Goal: Task Accomplishment & Management: Contribute content

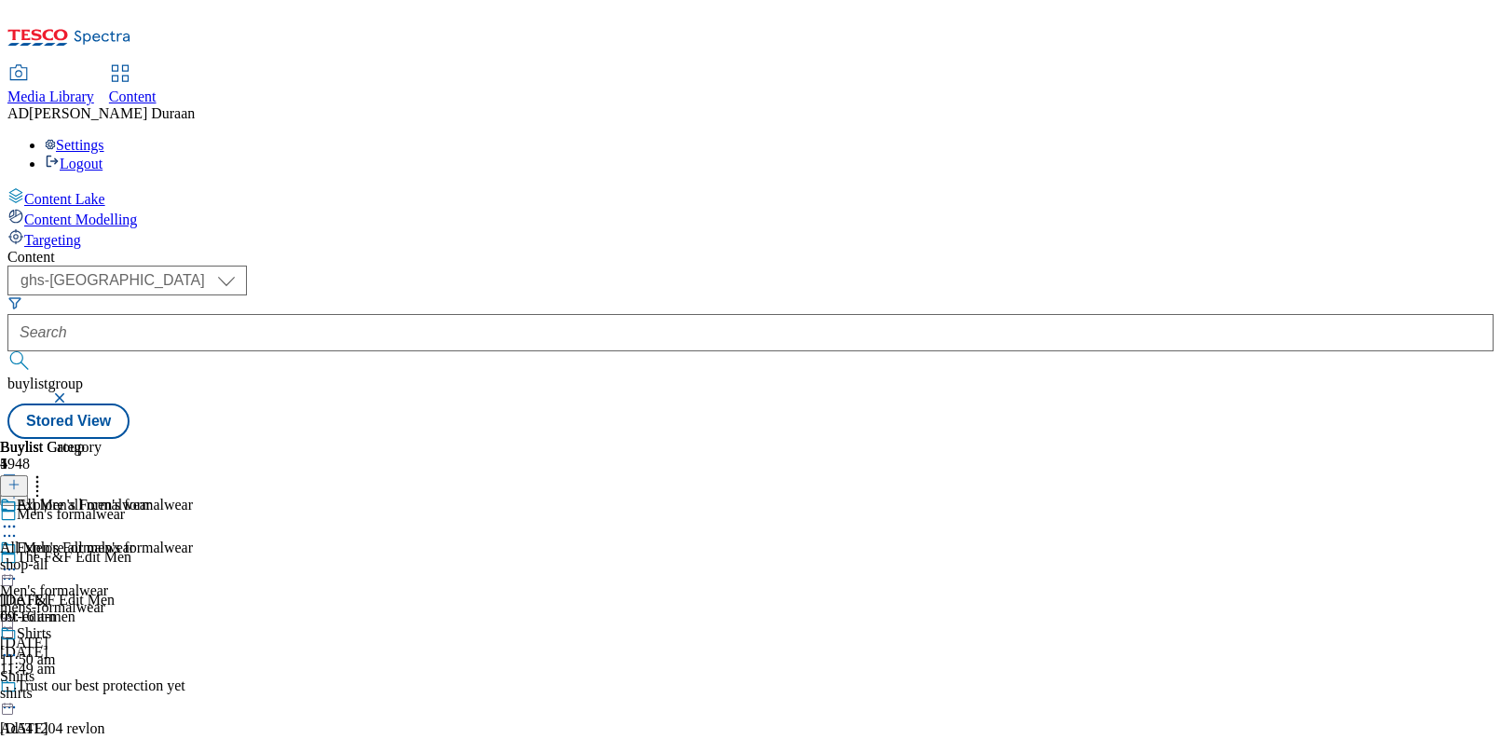
select select "ghs-[GEOGRAPHIC_DATA]"
click at [447, 314] on input "text" at bounding box center [750, 332] width 1486 height 37
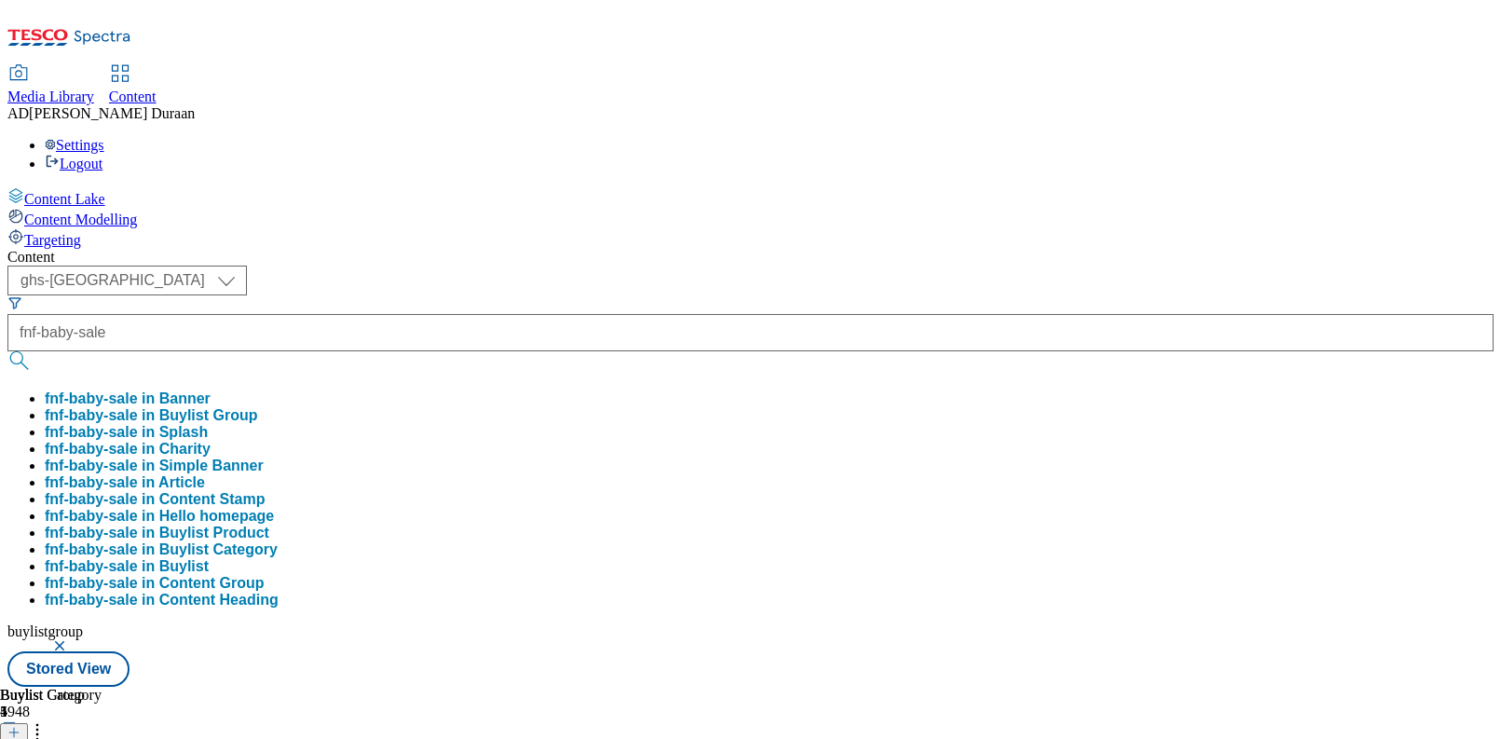
type input "fnf-baby-sale"
click at [7, 351] on button "submit" at bounding box center [20, 360] width 26 height 19
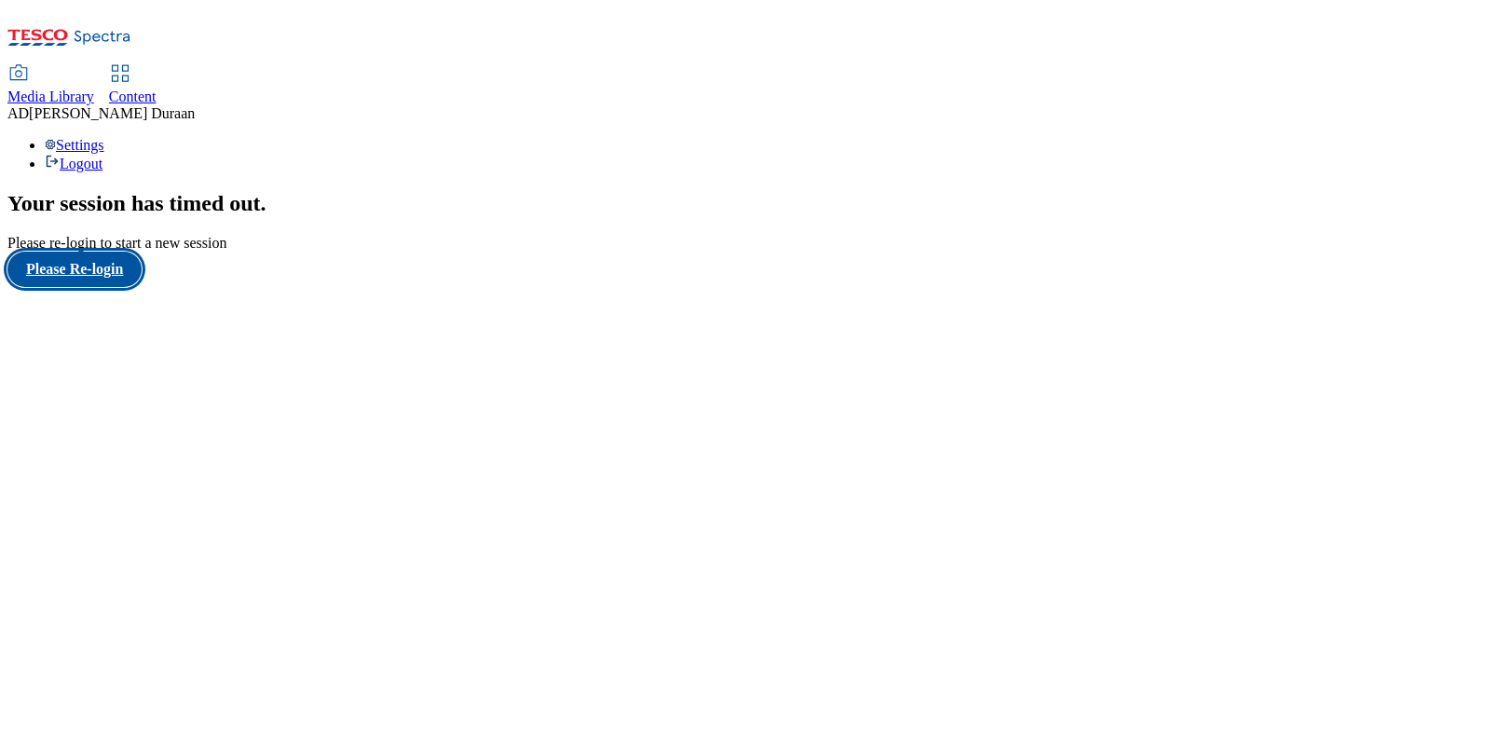
click at [123, 287] on button "Please Re-login" at bounding box center [74, 269] width 134 height 35
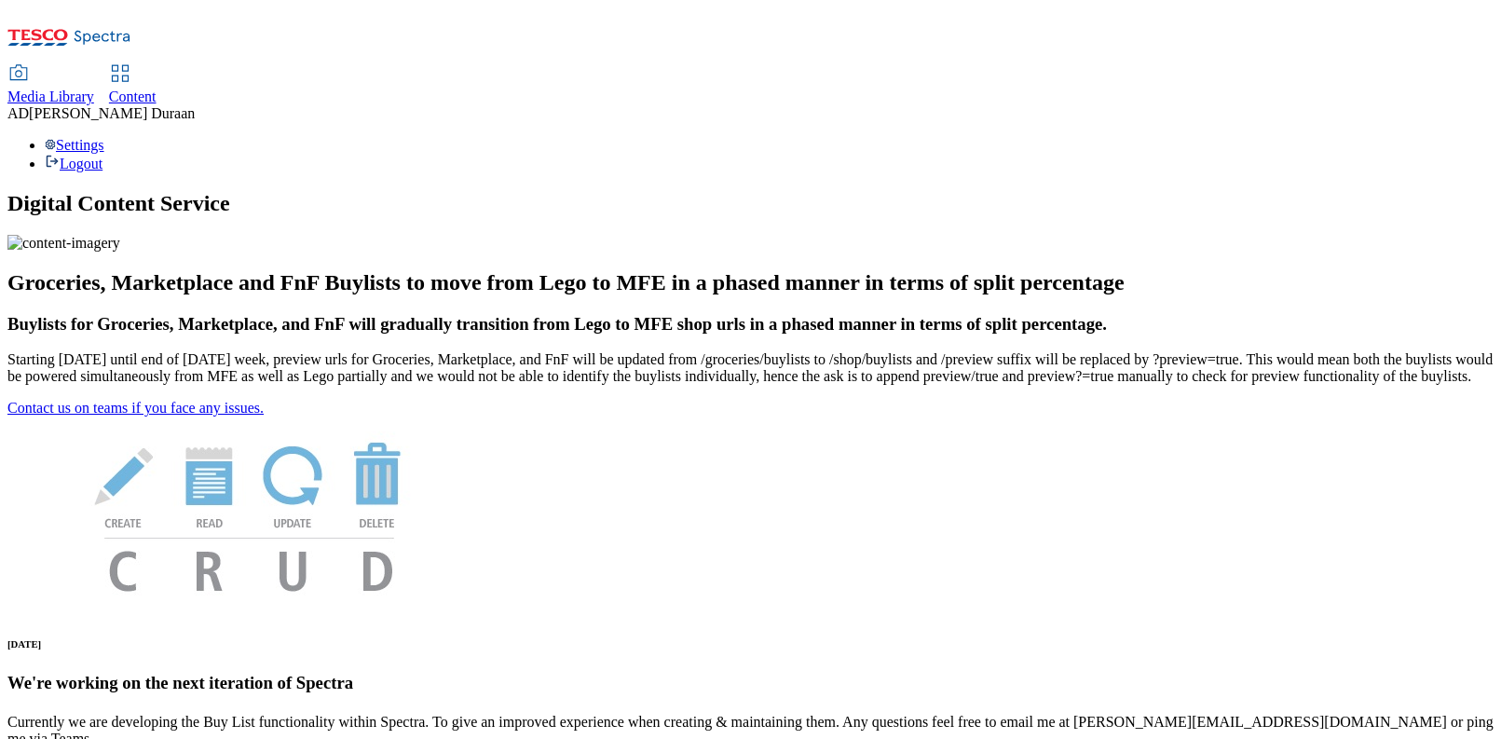
click at [157, 89] on span "Content" at bounding box center [133, 97] width 48 height 16
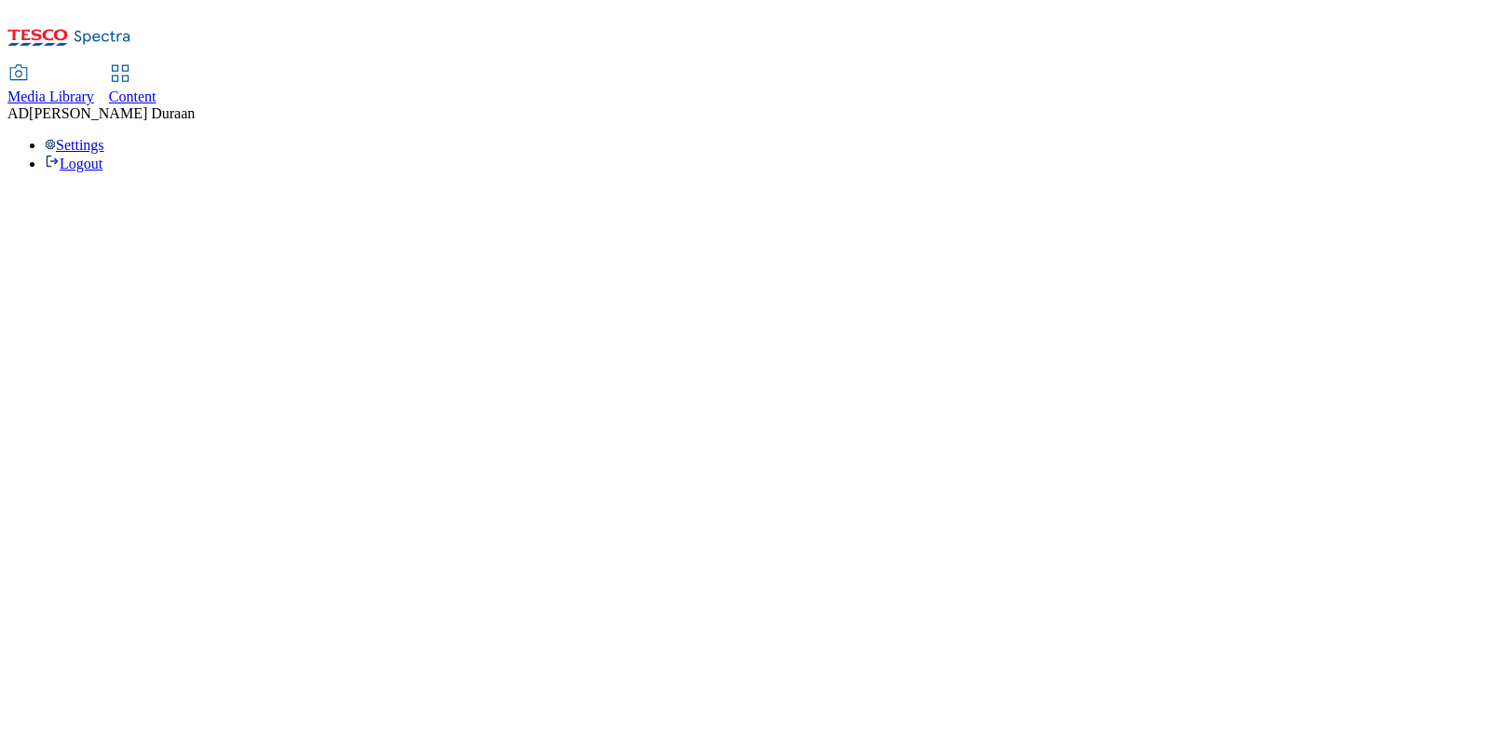
select select "ghs-uk"
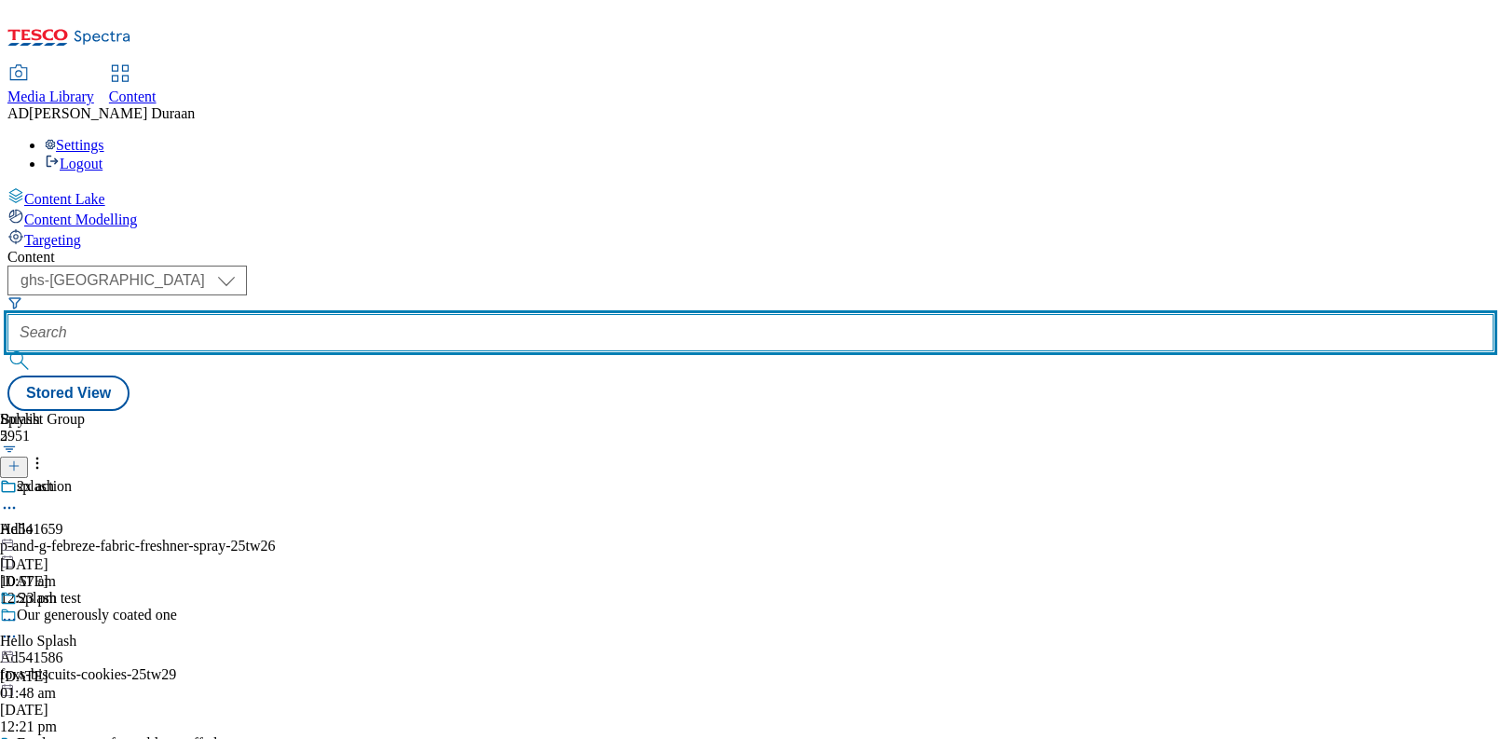
click at [407, 314] on input "text" at bounding box center [750, 332] width 1486 height 37
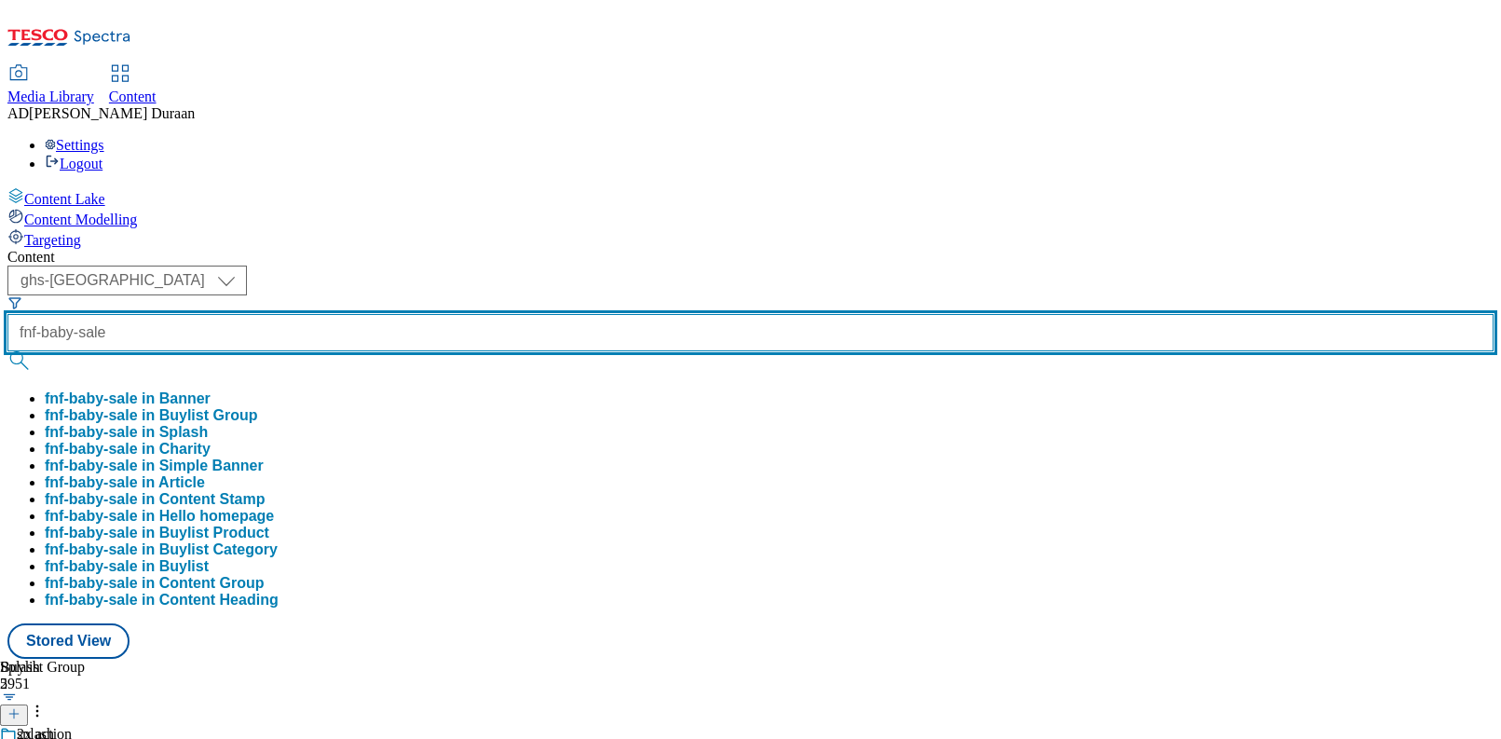
type input "fnf-baby-sale"
click at [7, 351] on button "submit" at bounding box center [20, 360] width 26 height 19
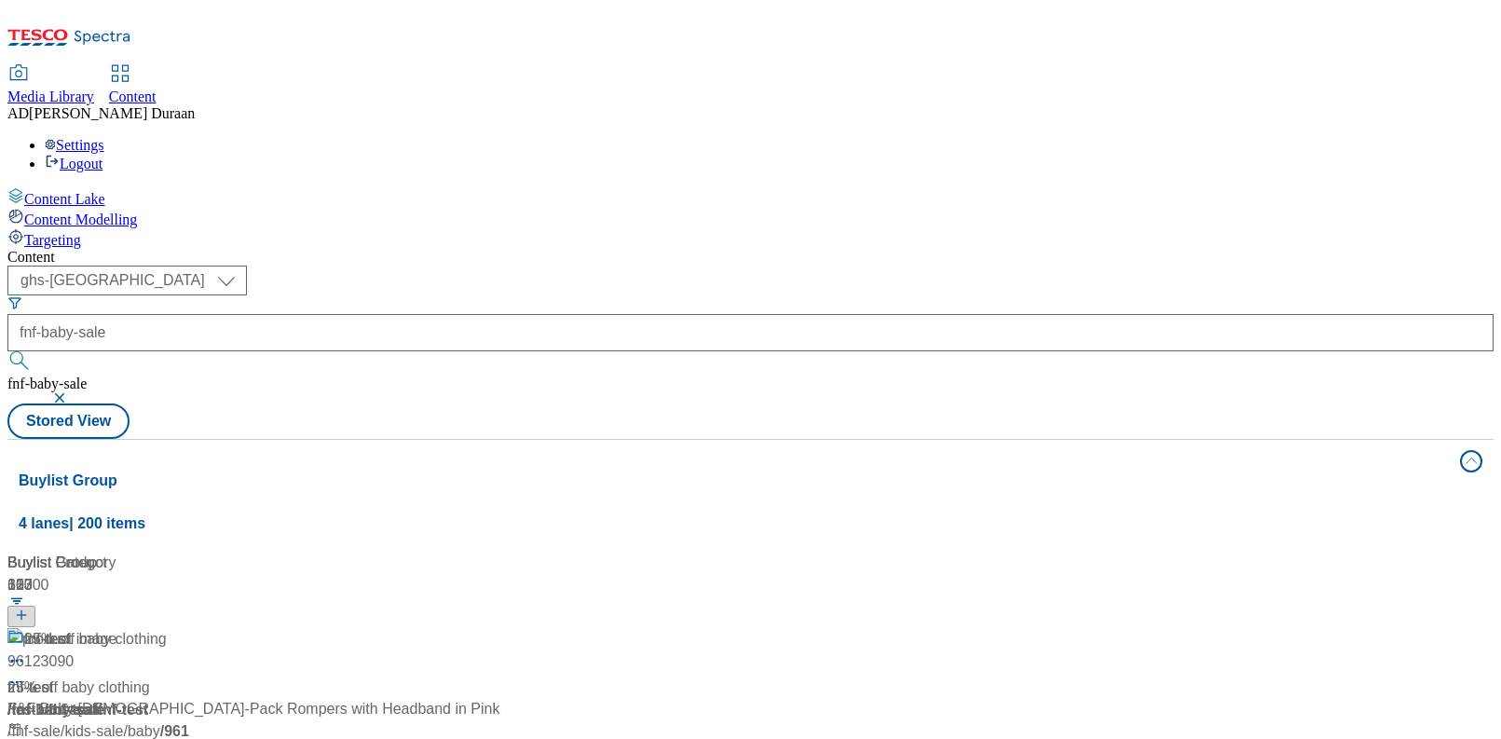
click at [240, 628] on div "25% off baby clothing 25% off baby clothing / fnf-baby-sale 13 Aug 2025 11:21 am" at bounding box center [123, 708] width 233 height 160
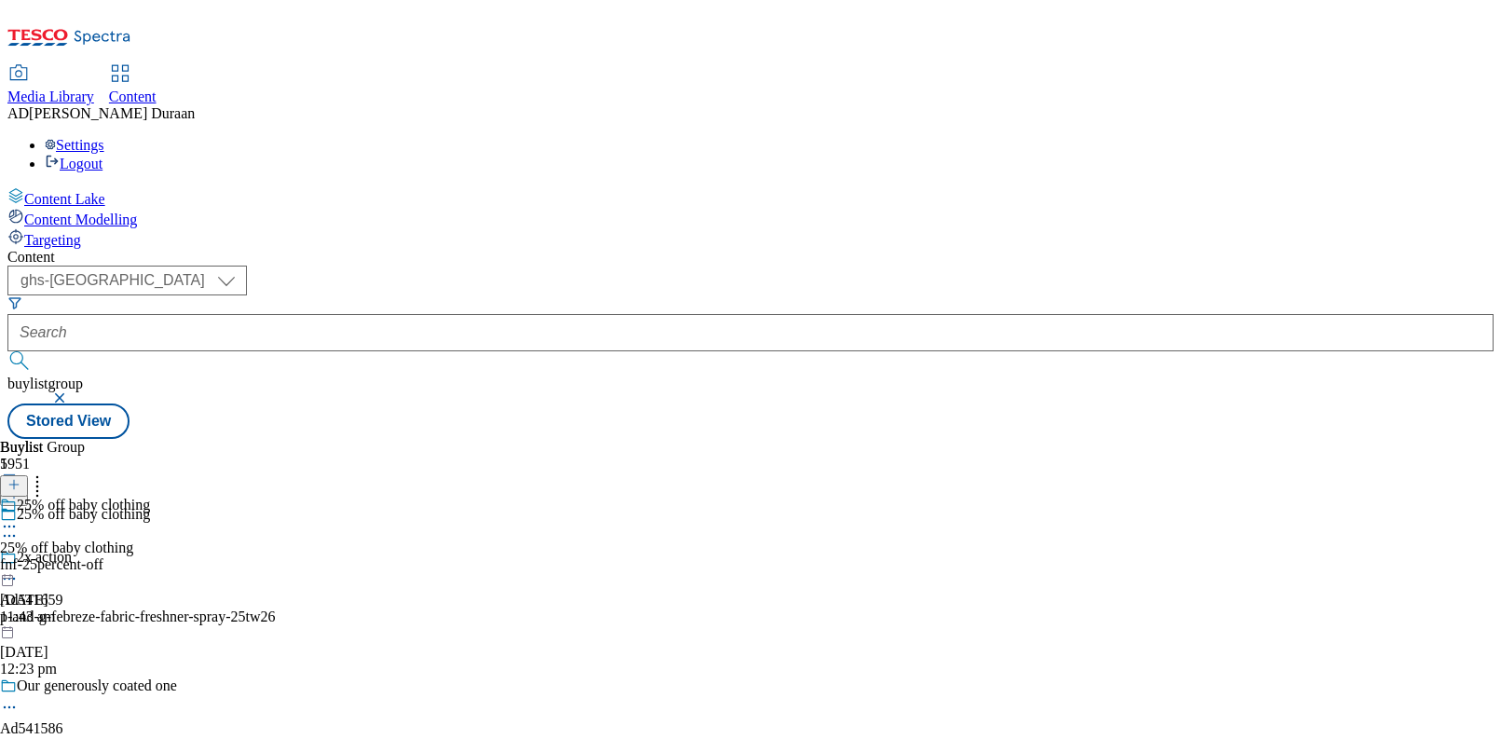
click at [19, 517] on icon at bounding box center [9, 526] width 19 height 19
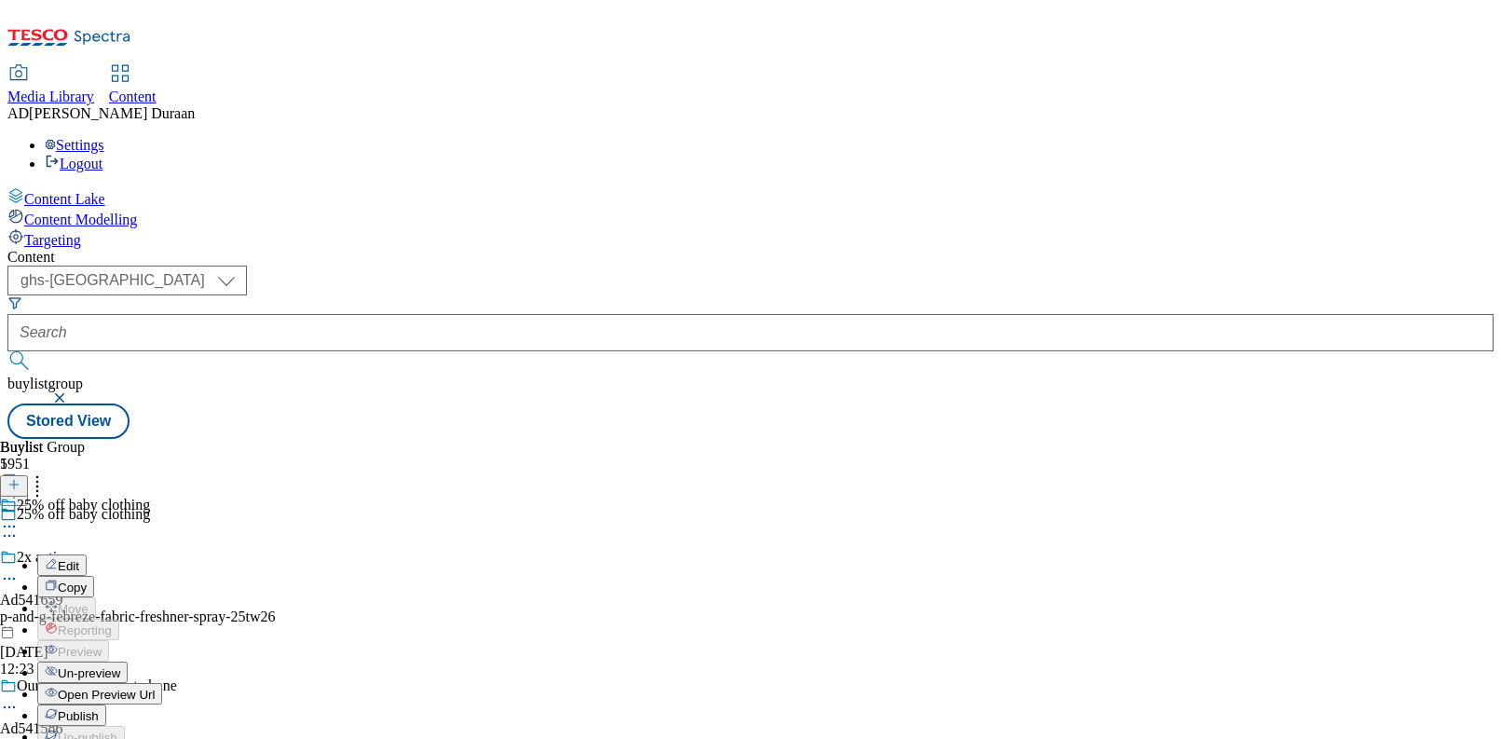
click at [79, 559] on span "Edit" at bounding box center [68, 566] width 21 height 14
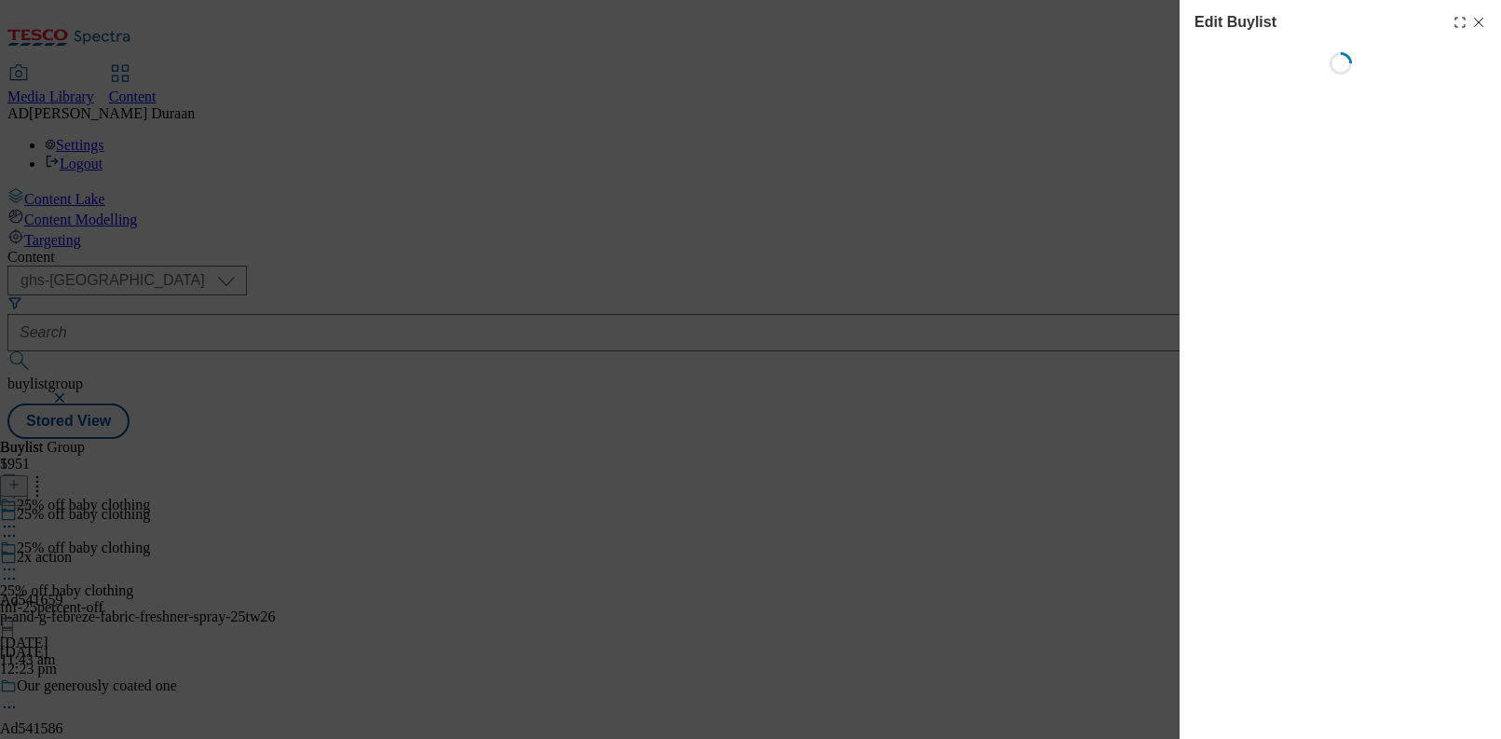
select select "evergreen"
select select "Banner"
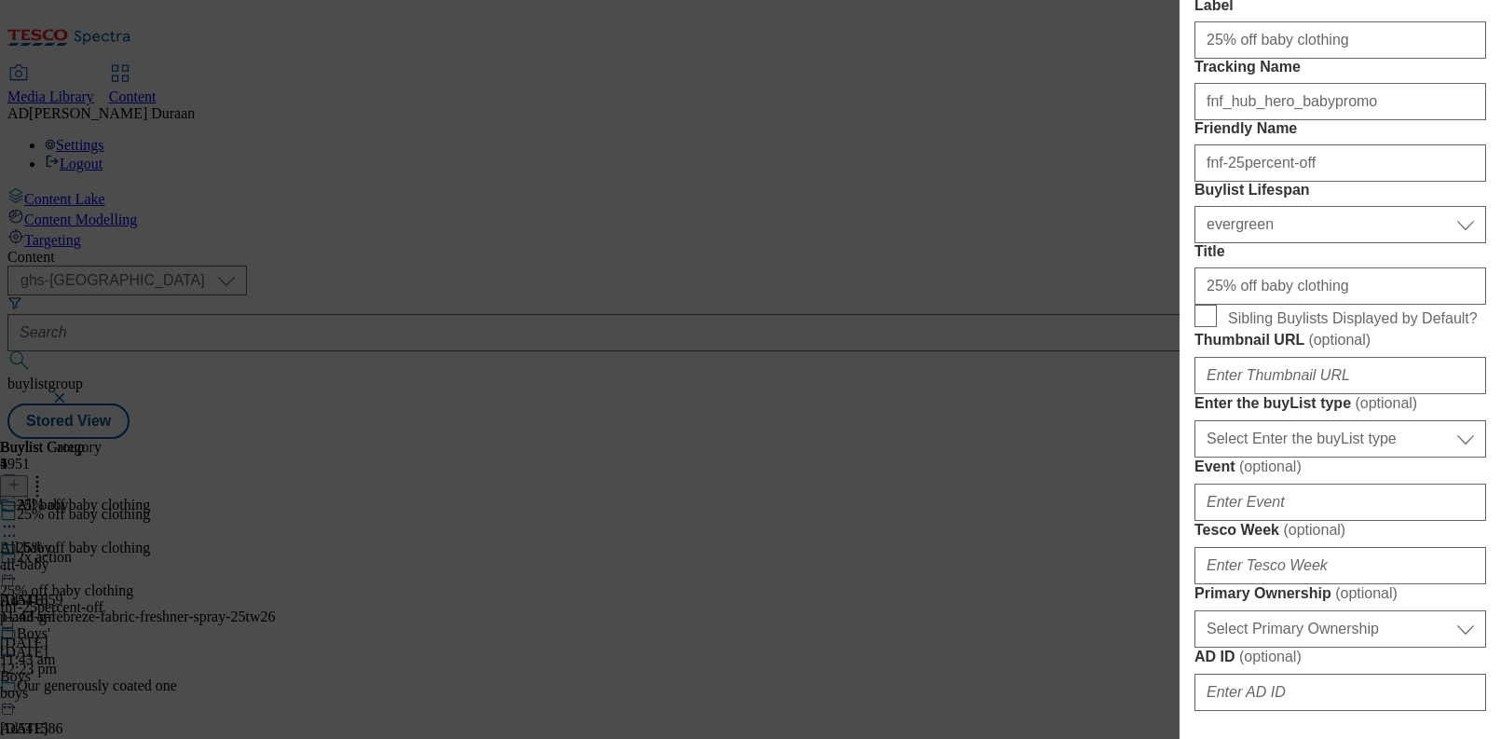
scroll to position [407, 0]
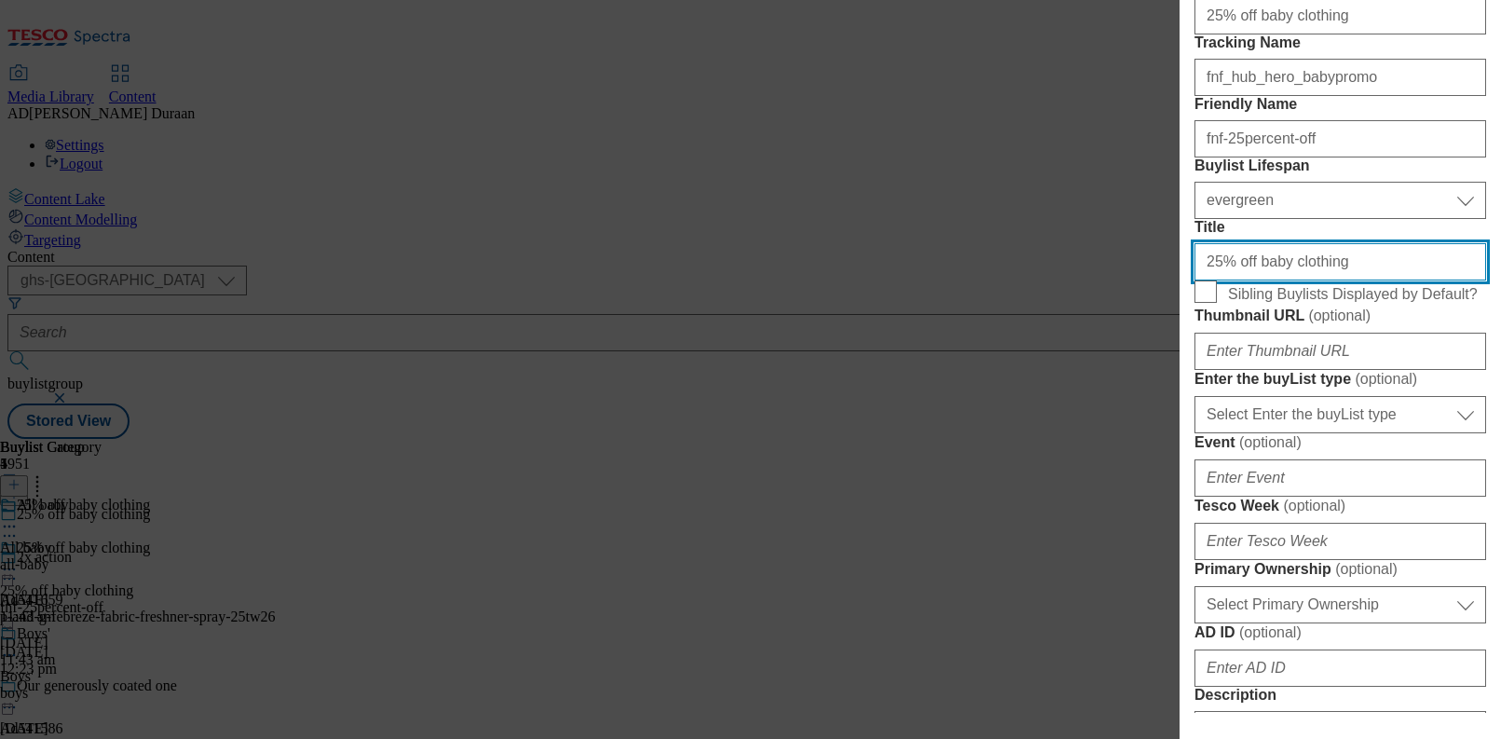
drag, startPoint x: 1325, startPoint y: 428, endPoint x: 1225, endPoint y: 425, distance: 99.7
click at [1159, 420] on div "Edit Buylist Locale Select locale English Welsh Tags 2 tags selected fnf market…" at bounding box center [750, 369] width 1501 height 739
paste input "Explore the range"
type input "Explore the range"
click at [1348, 236] on label "Title" at bounding box center [1341, 227] width 292 height 17
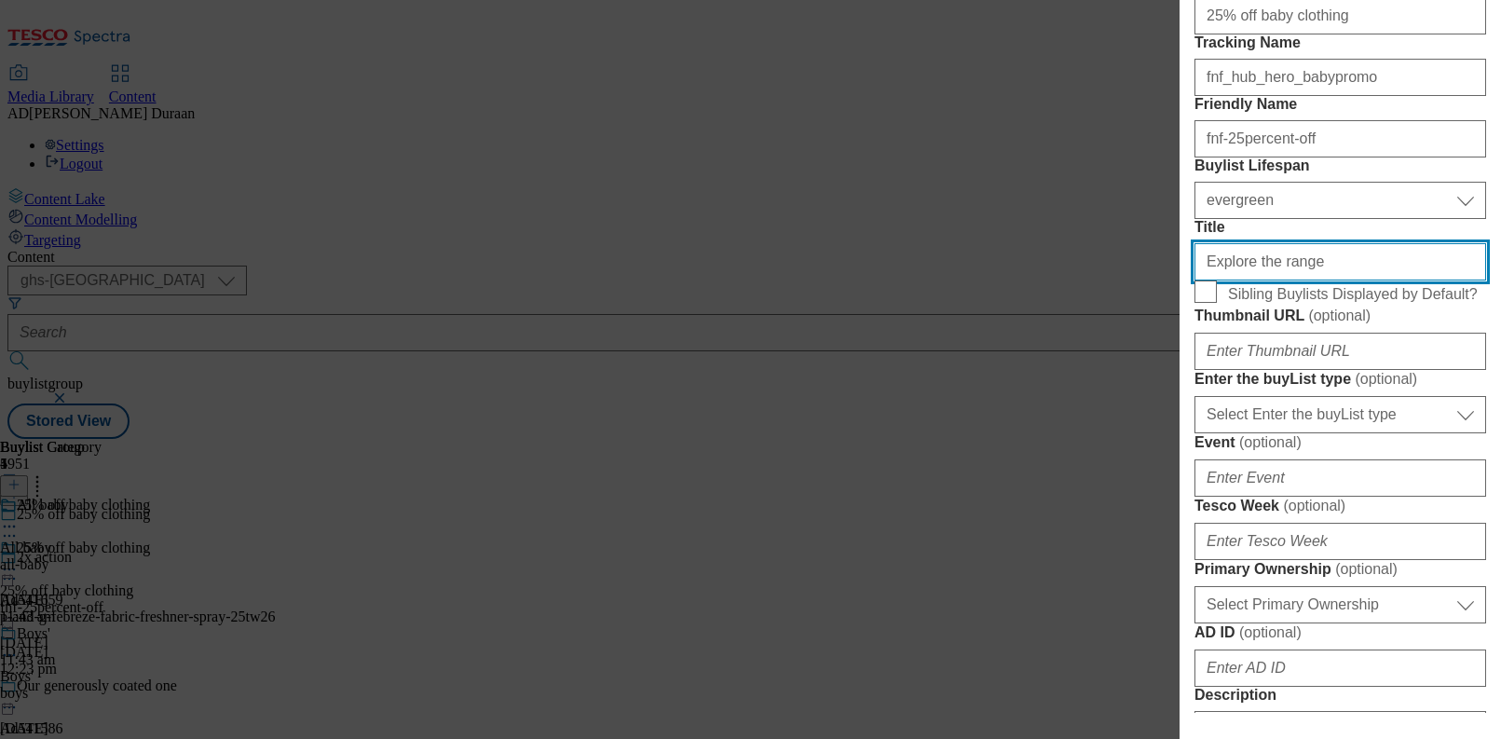
click at [1348, 280] on input "Explore the range" at bounding box center [1341, 261] width 292 height 37
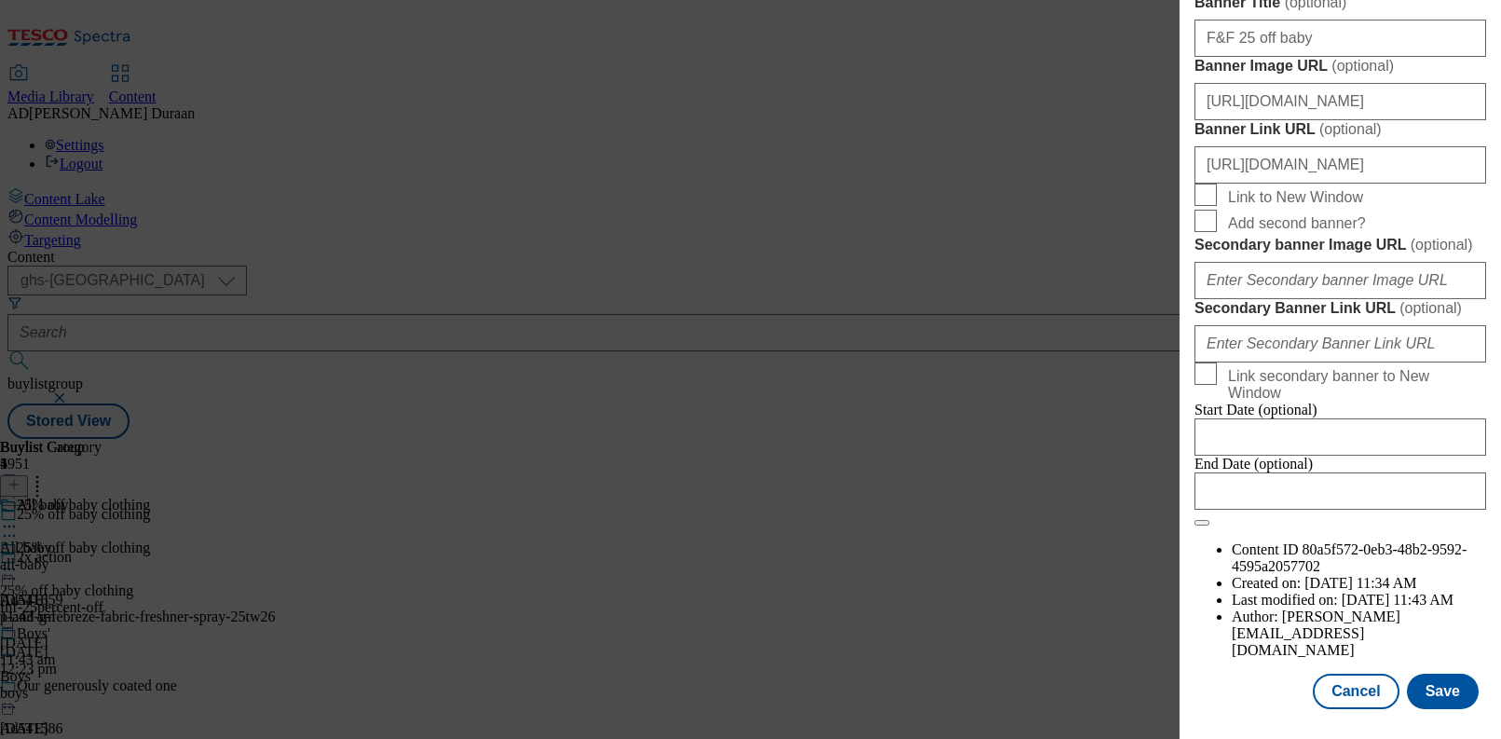
scroll to position [2055, 0]
click at [1467, 696] on button "Save" at bounding box center [1443, 691] width 72 height 35
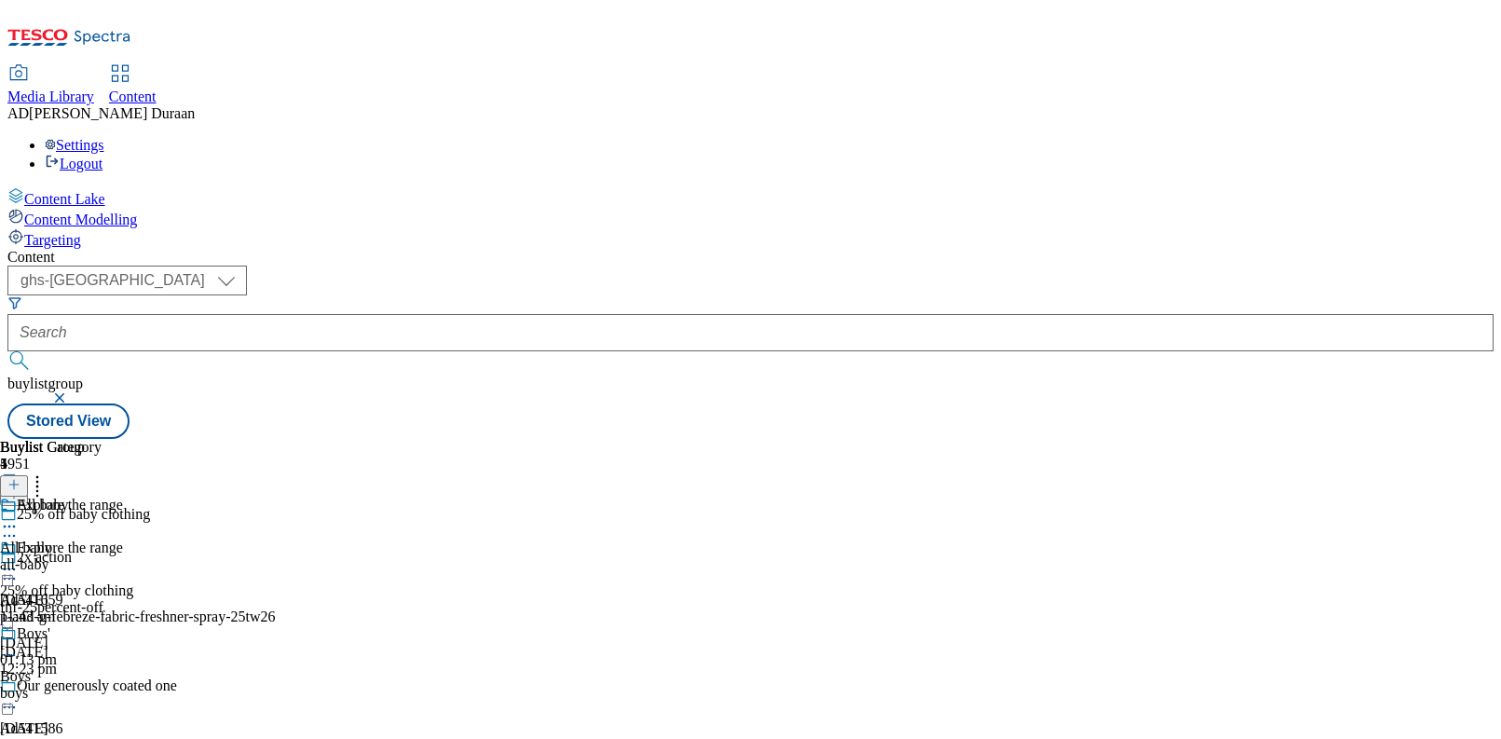
click at [19, 560] on icon at bounding box center [9, 569] width 19 height 19
click at [102, 688] on span "Preview" at bounding box center [80, 695] width 44 height 14
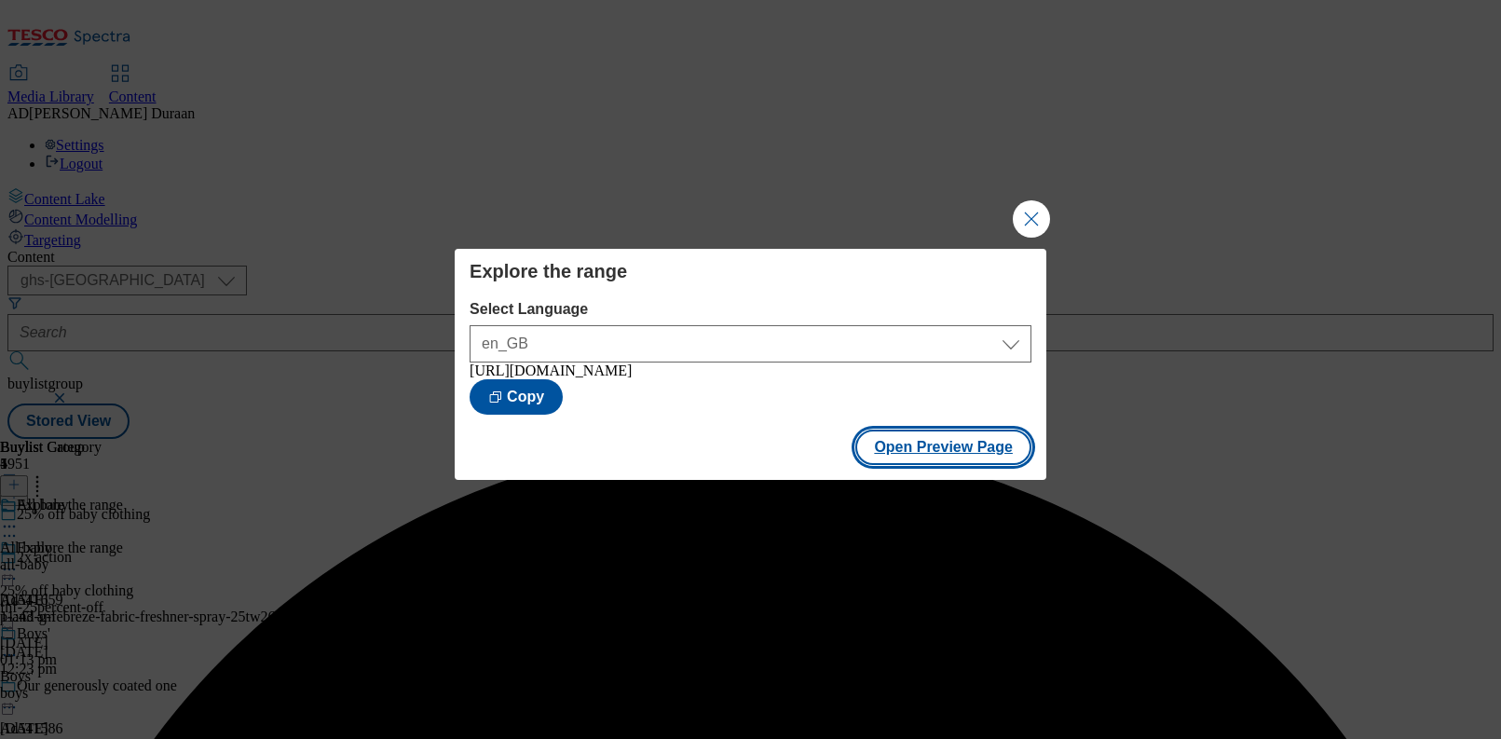
click at [943, 452] on button "Open Preview Page" at bounding box center [943, 447] width 176 height 35
drag, startPoint x: 1033, startPoint y: 212, endPoint x: 687, endPoint y: 22, distance: 395.3
click at [1031, 209] on button "Close Modal" at bounding box center [1031, 218] width 37 height 37
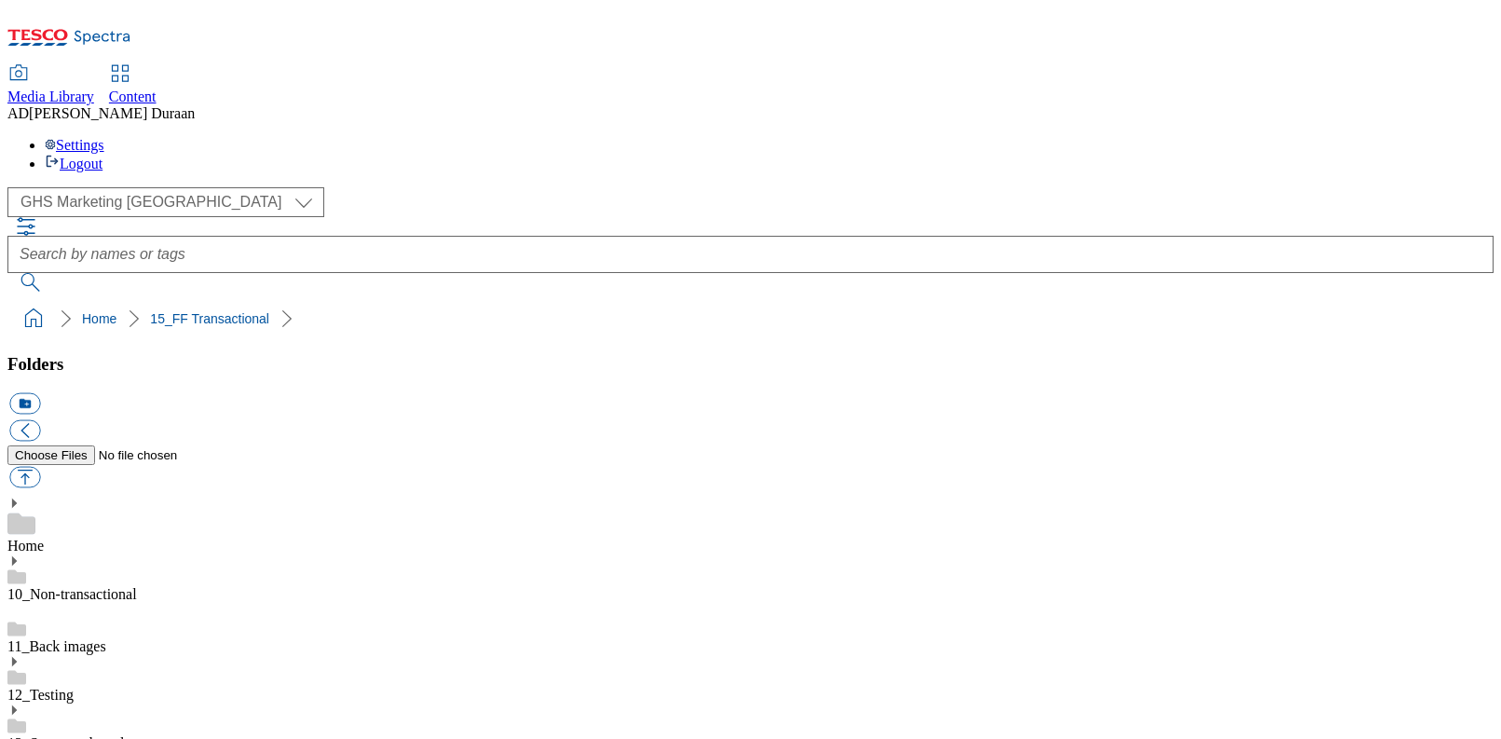
select select "flare-ghs-mktg"
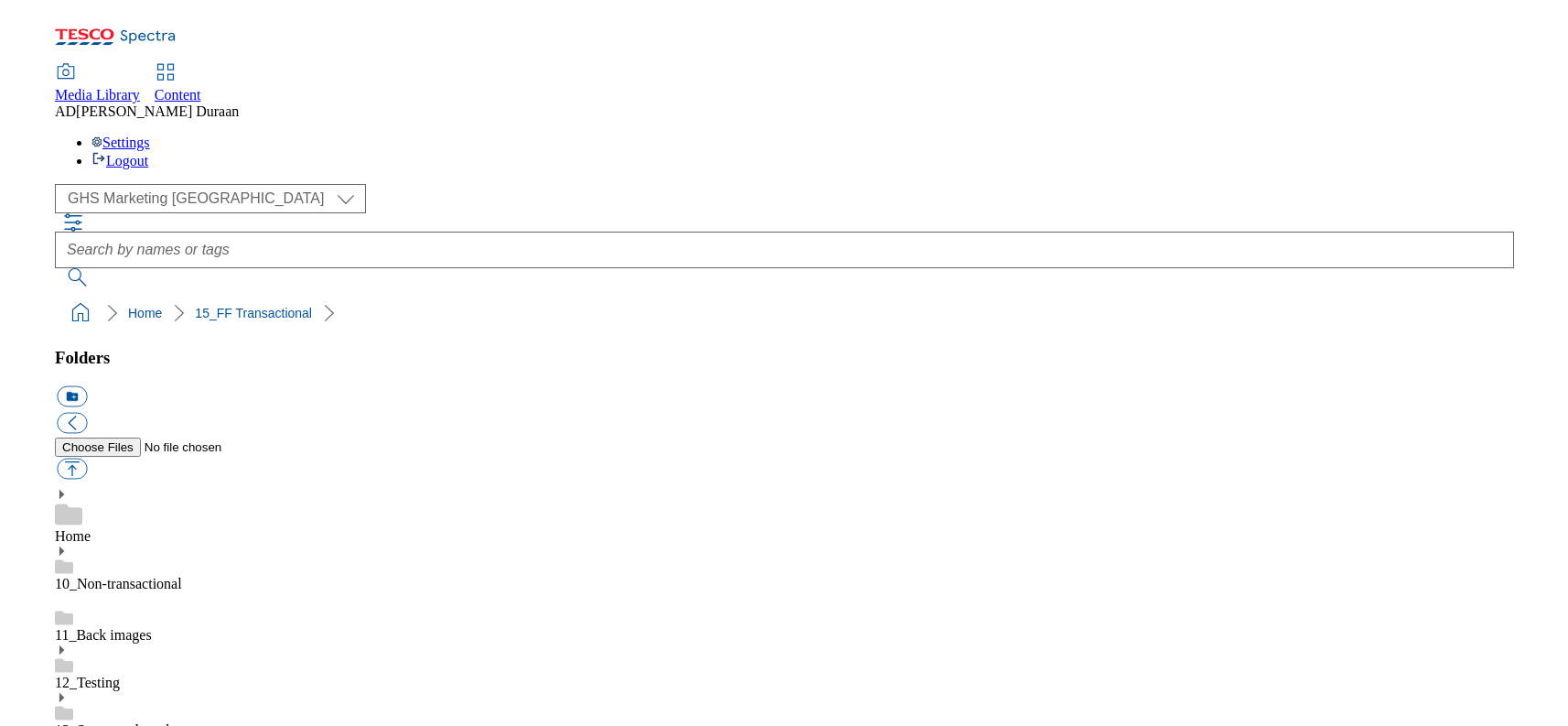
scroll to position [0, 0]
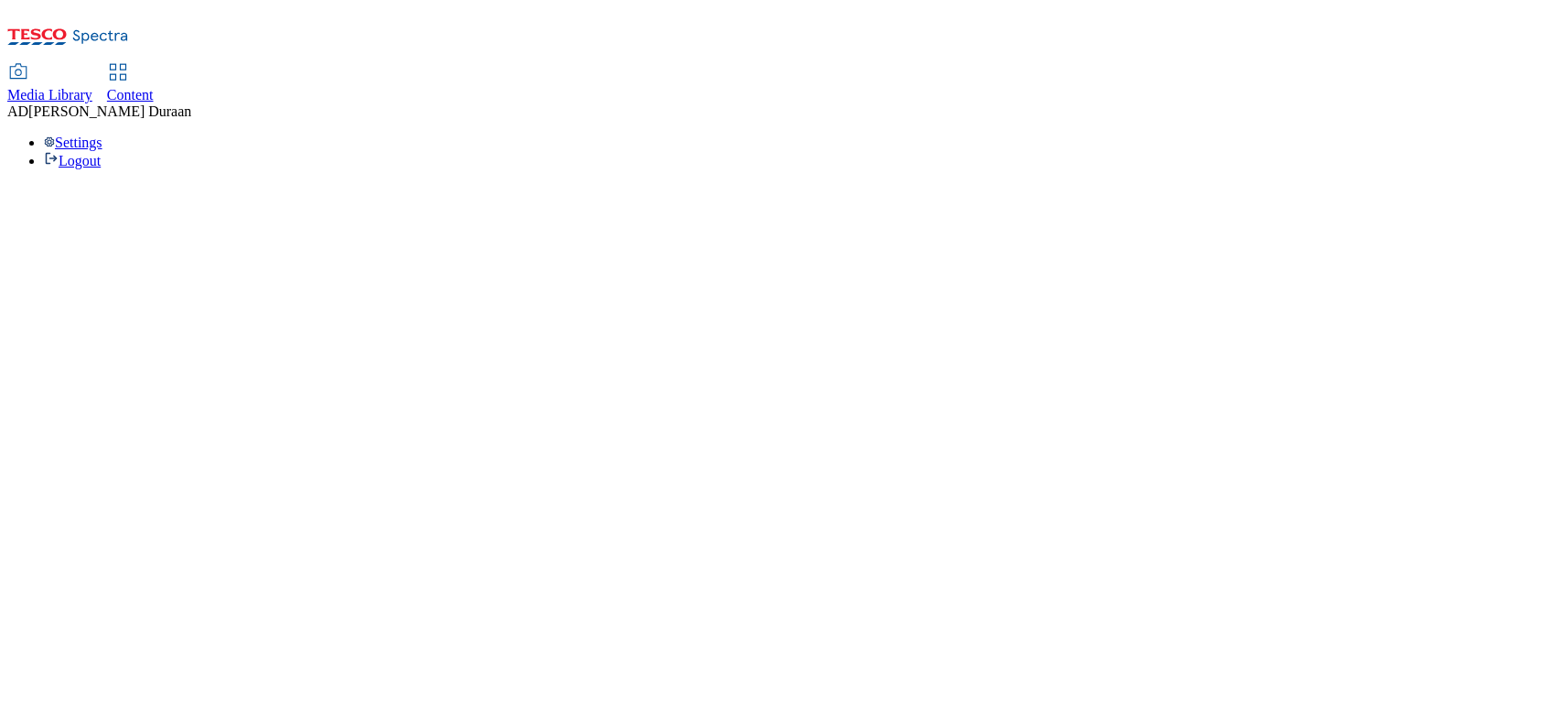
select select "flare-ghs-mktg"
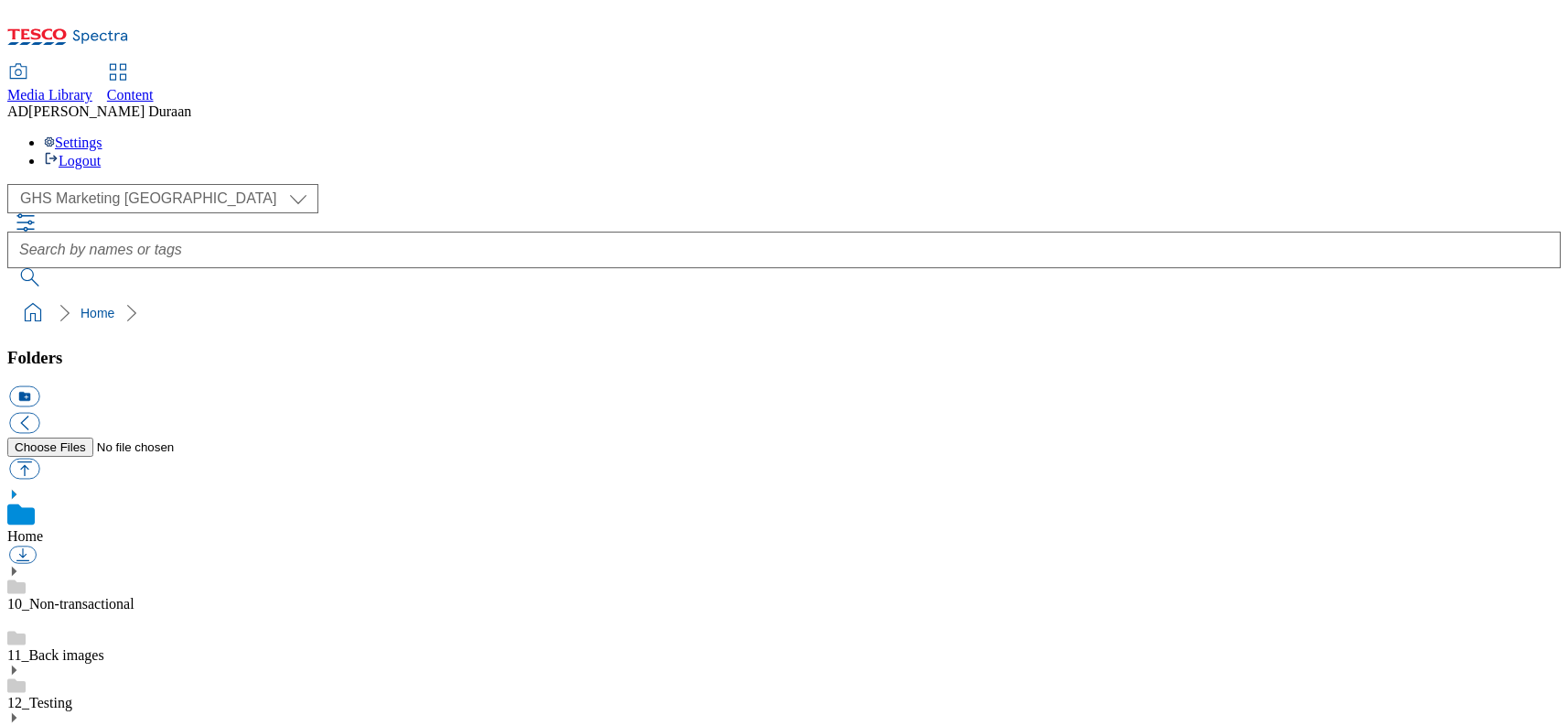
scroll to position [2, 0]
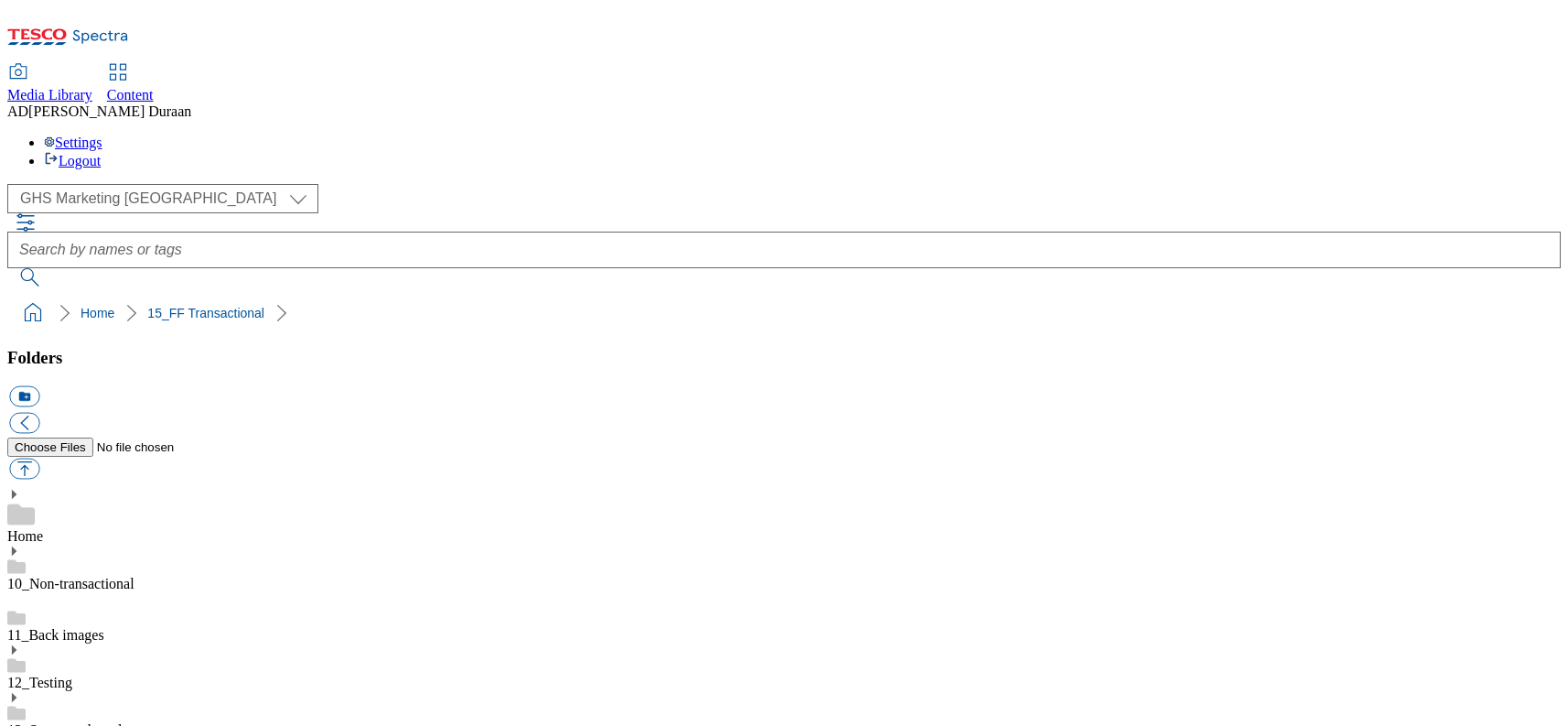
scroll to position [218, 0]
drag, startPoint x: 430, startPoint y: 543, endPoint x: 439, endPoint y: 525, distance: 20.1
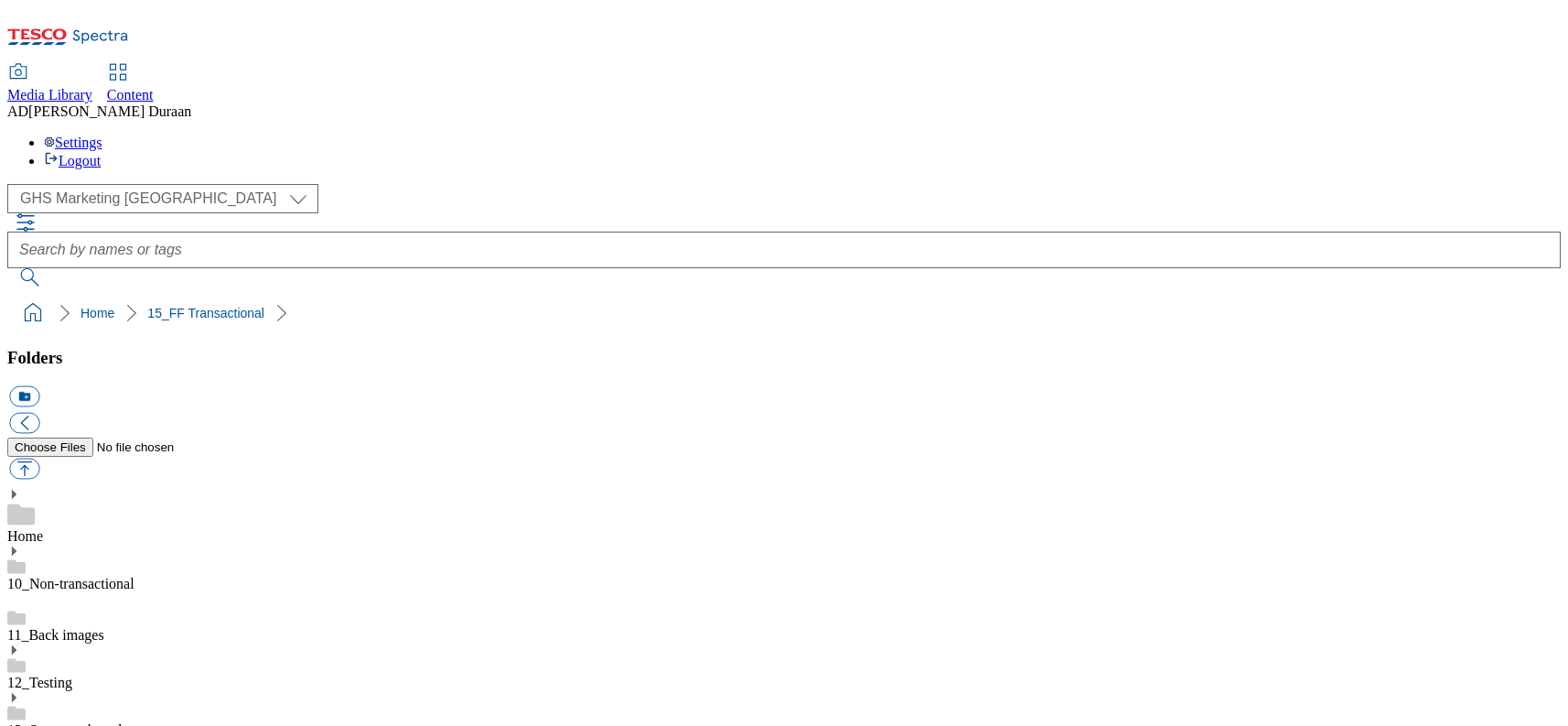
scroll to position [596, 0]
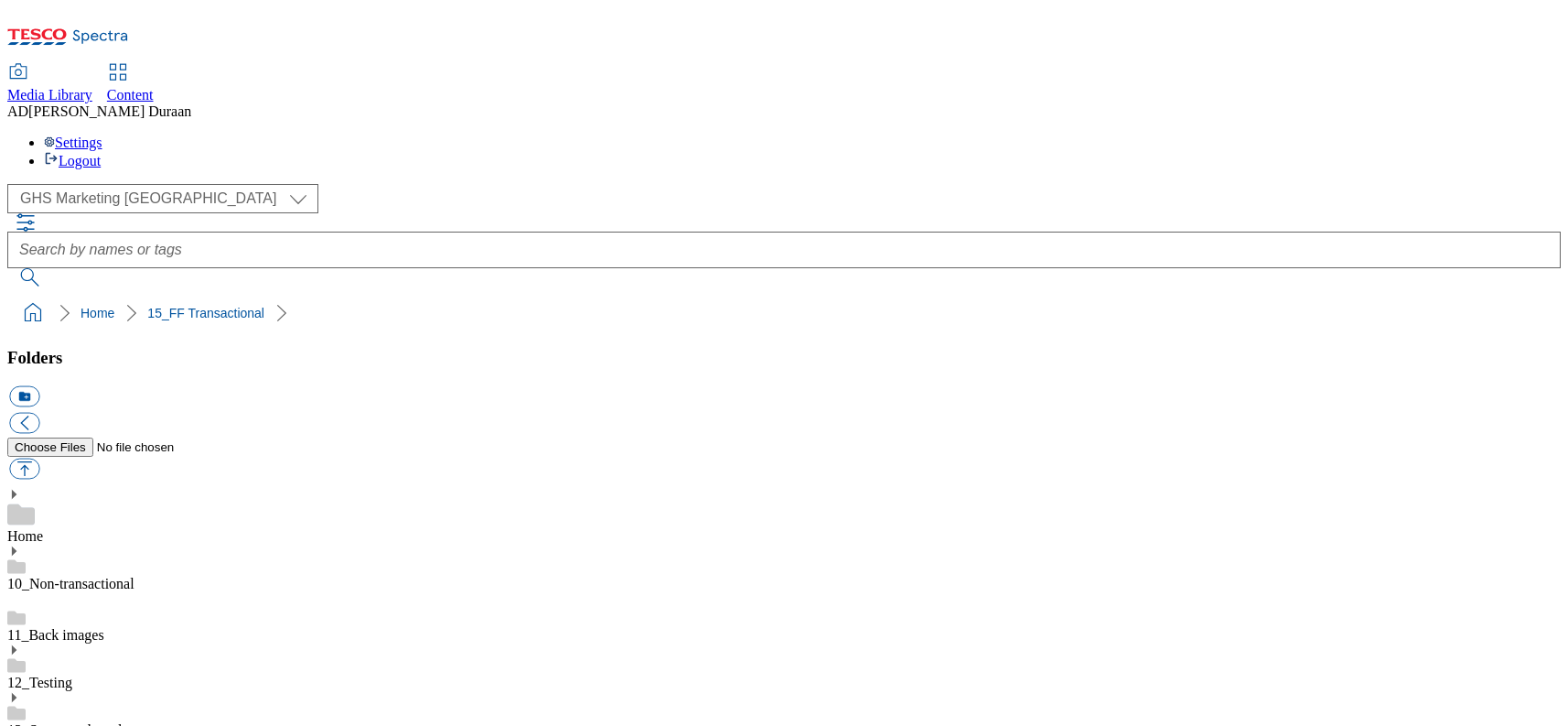
scroll to position [304, 0]
drag, startPoint x: 433, startPoint y: 459, endPoint x: 262, endPoint y: 95, distance: 402.2
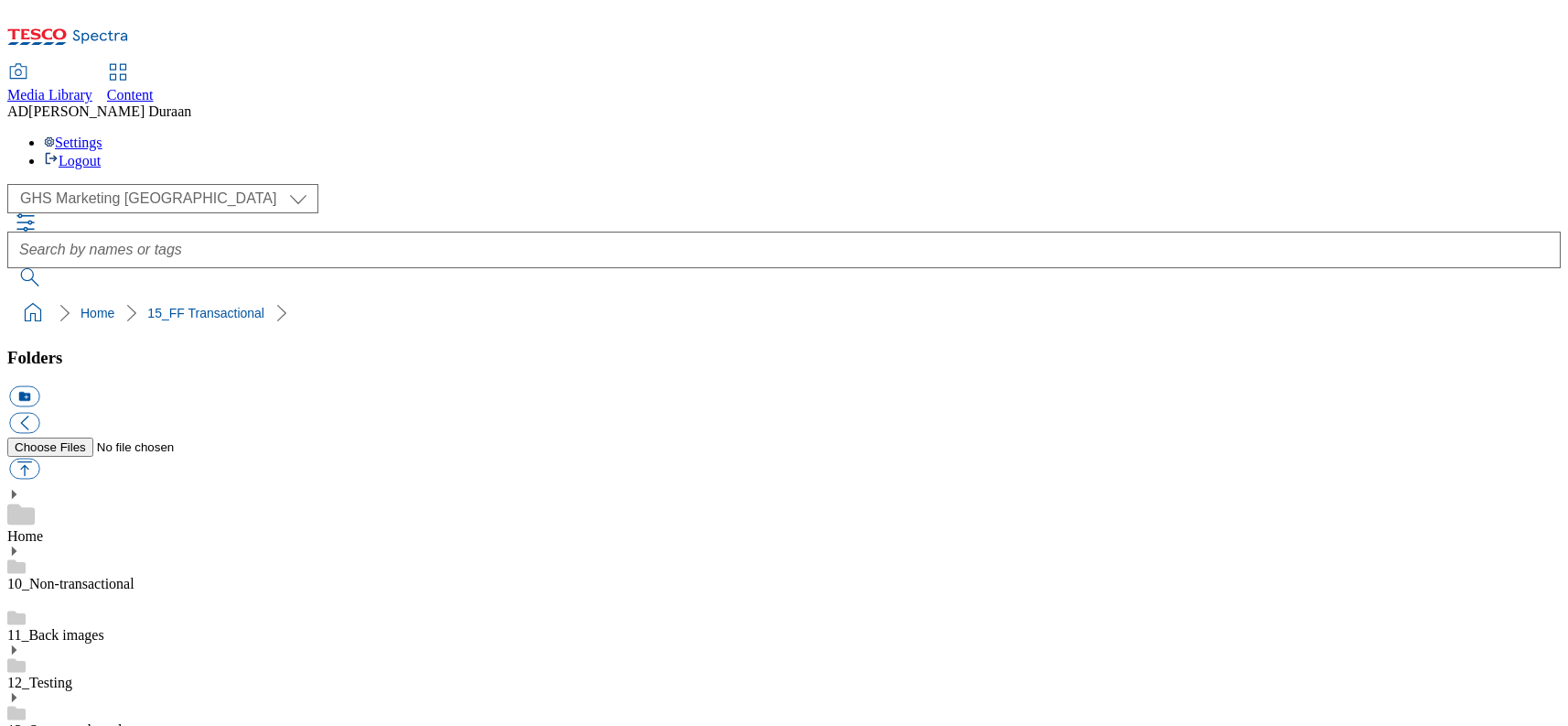
scroll to position [1120, 0]
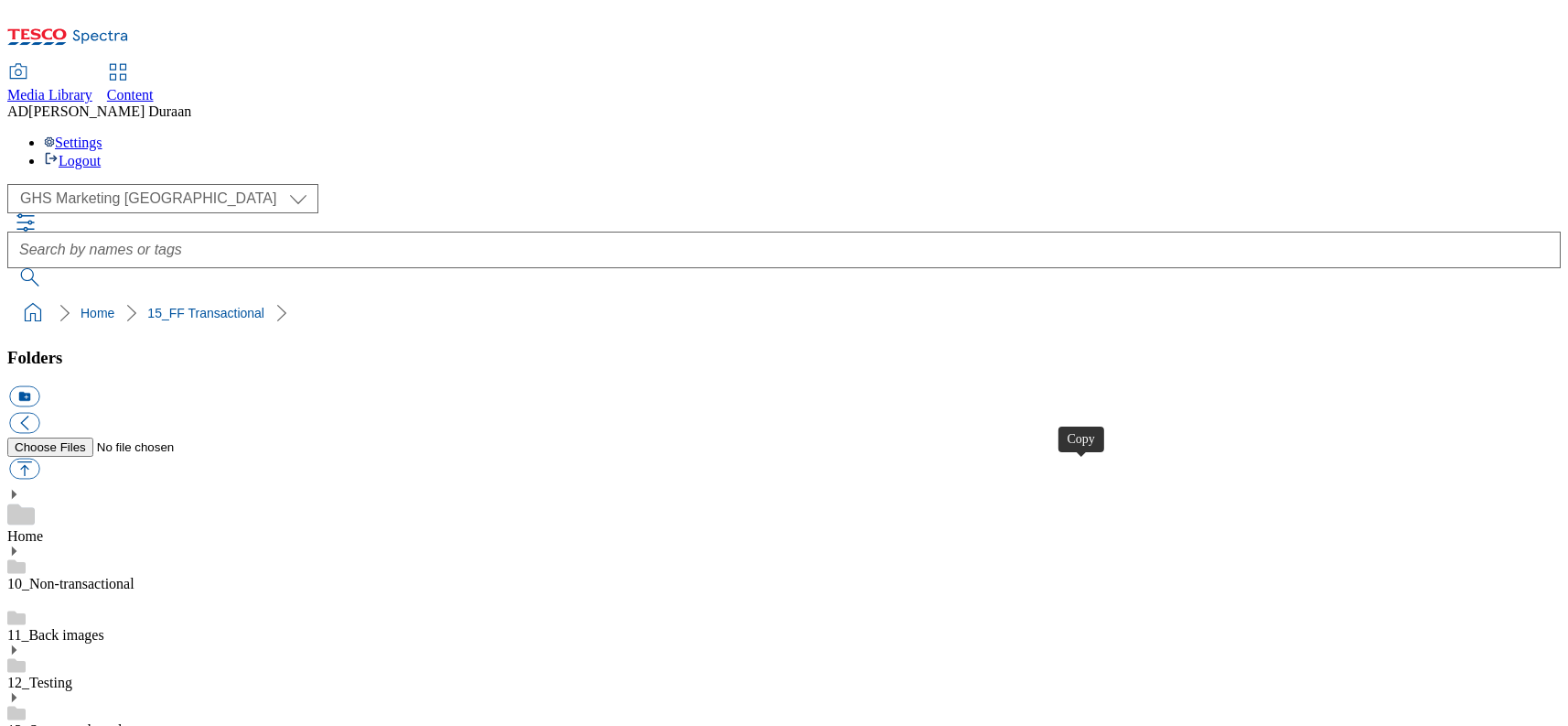
scroll to position [1120, 0]
drag, startPoint x: 1457, startPoint y: 684, endPoint x: 1255, endPoint y: 574, distance: 230.0
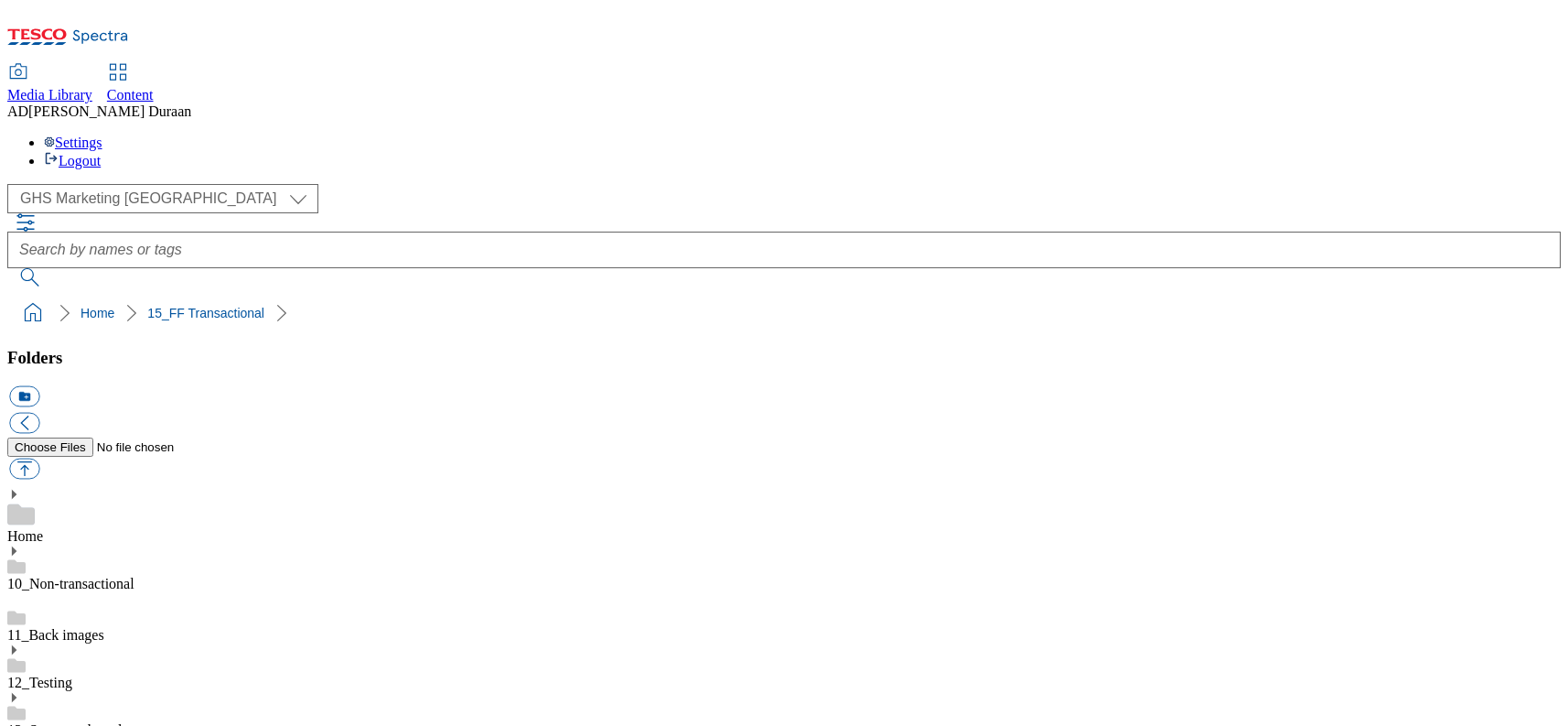
scroll to position [0, 0]
drag, startPoint x: 422, startPoint y: 525, endPoint x: 426, endPoint y: 534, distance: 9.8
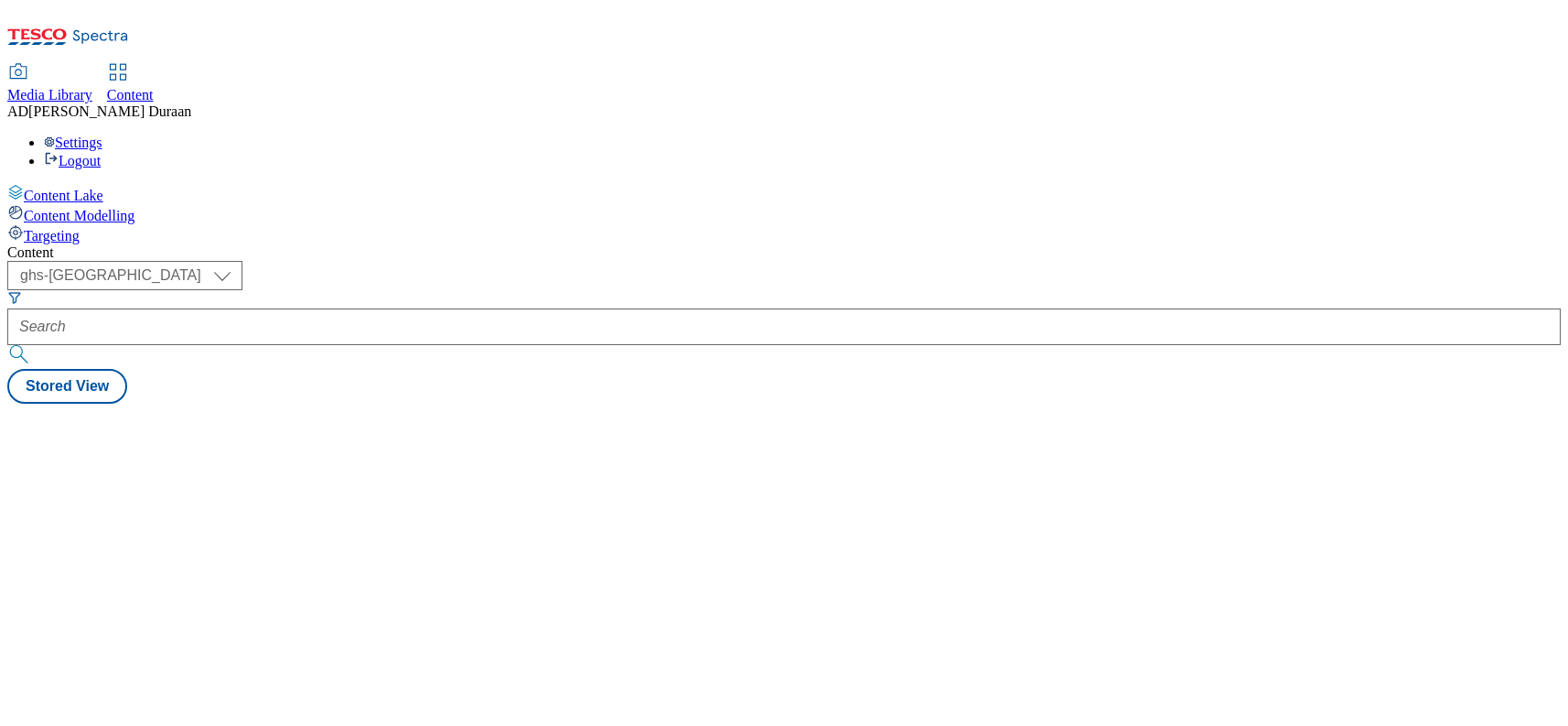
select select "ghs-[GEOGRAPHIC_DATA]"
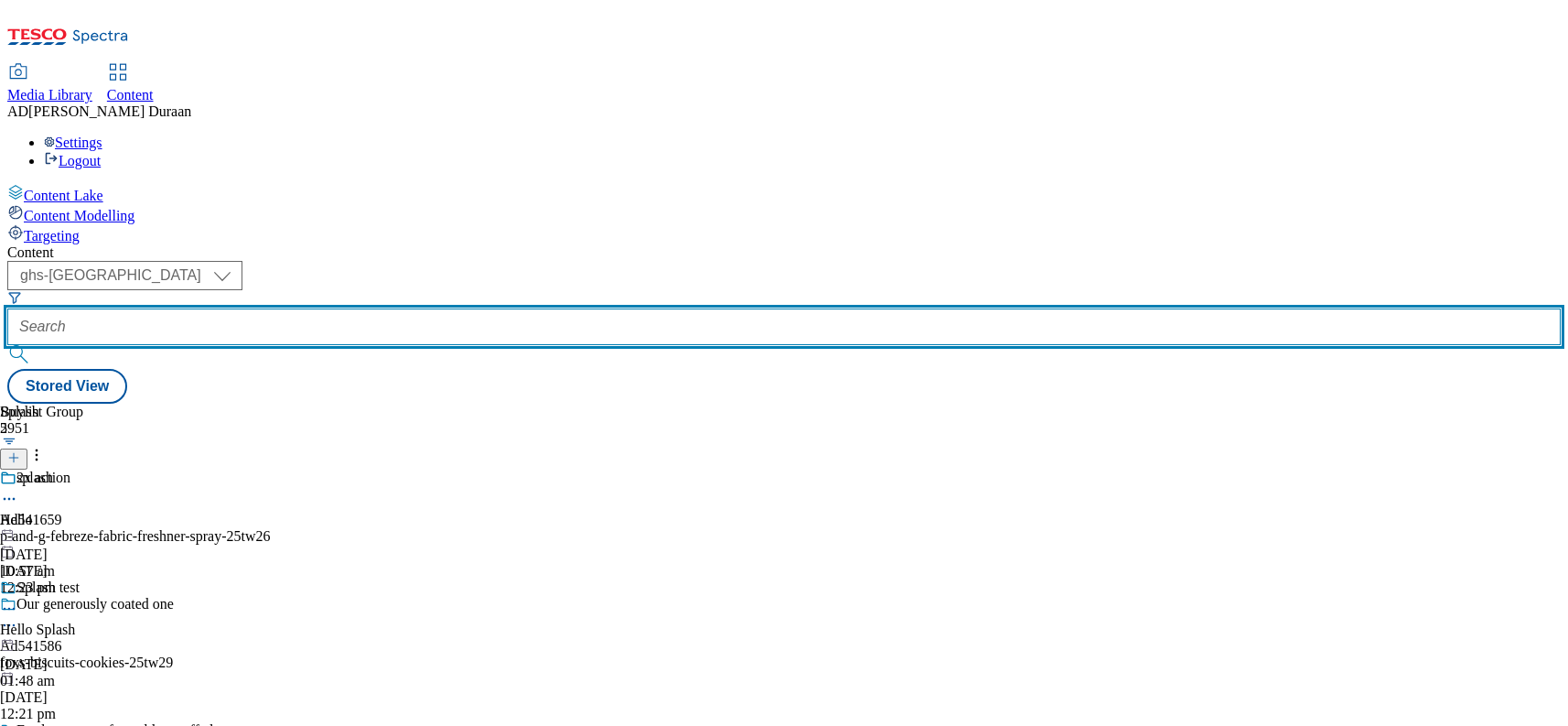
click at [449, 308] on input "text" at bounding box center [784, 326] width 1553 height 36
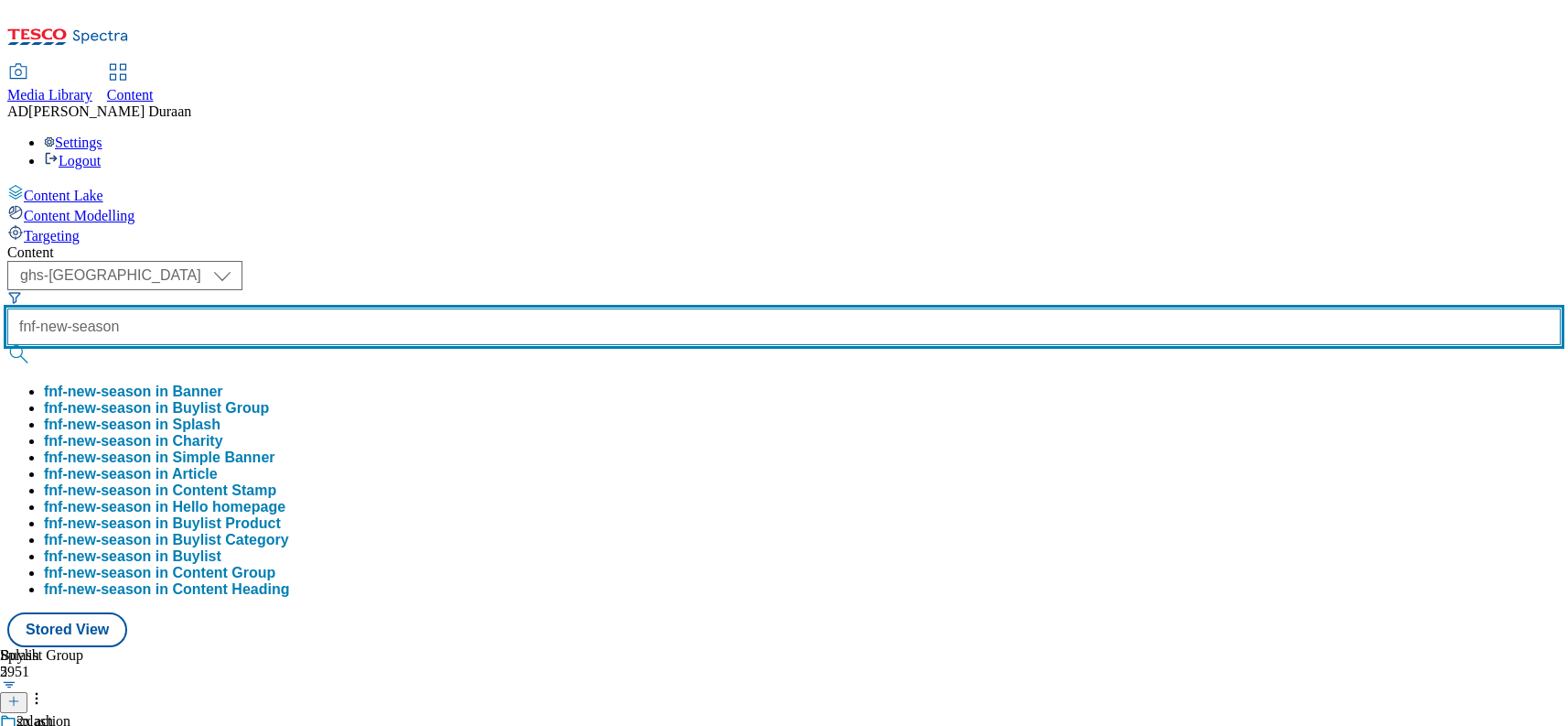
click at [7, 345] on button "submit" at bounding box center [20, 354] width 26 height 19
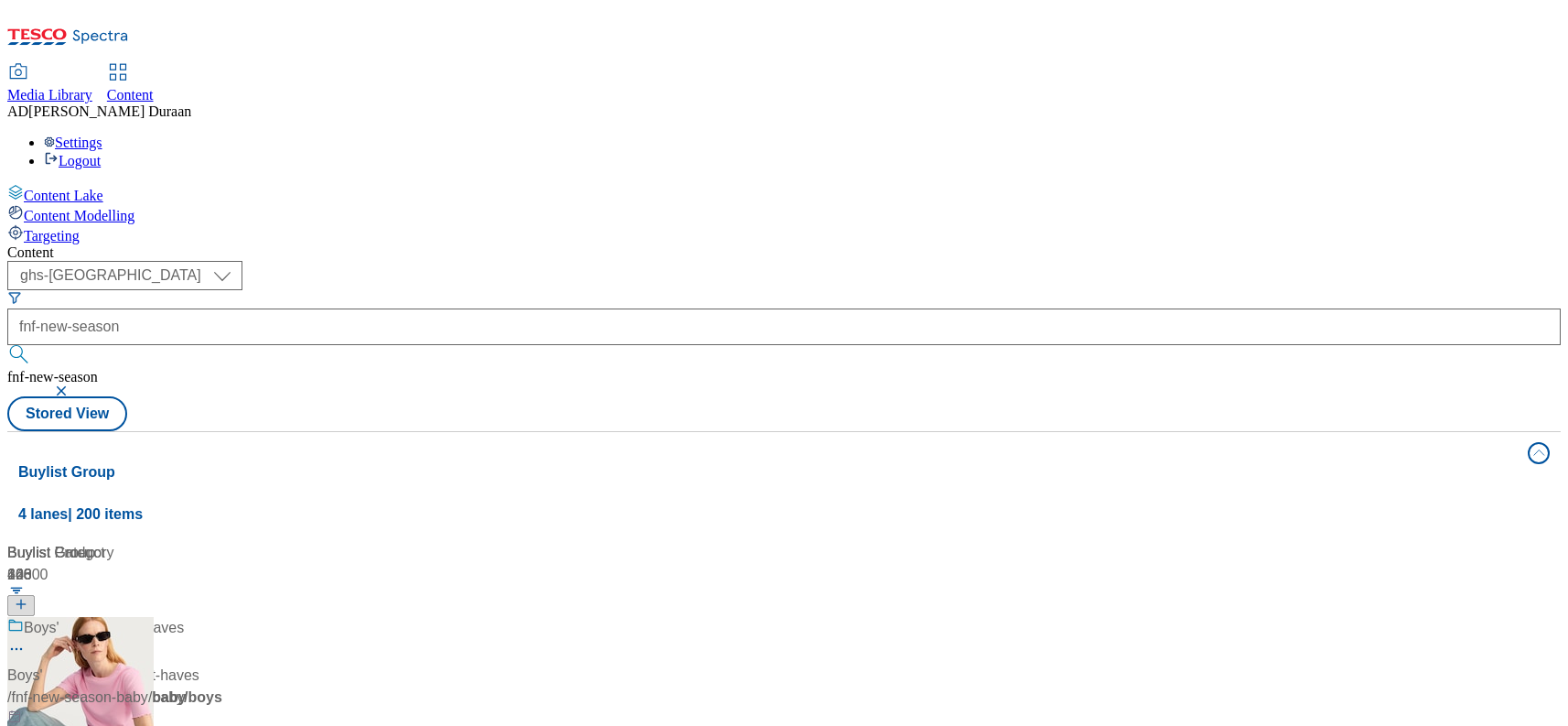
click at [655, 245] on div "Content ( optional ) ghs-roi ghs-[GEOGRAPHIC_DATA] ghs-uk fnf-new-season fnf-ne…" at bounding box center [784, 737] width 1553 height 985
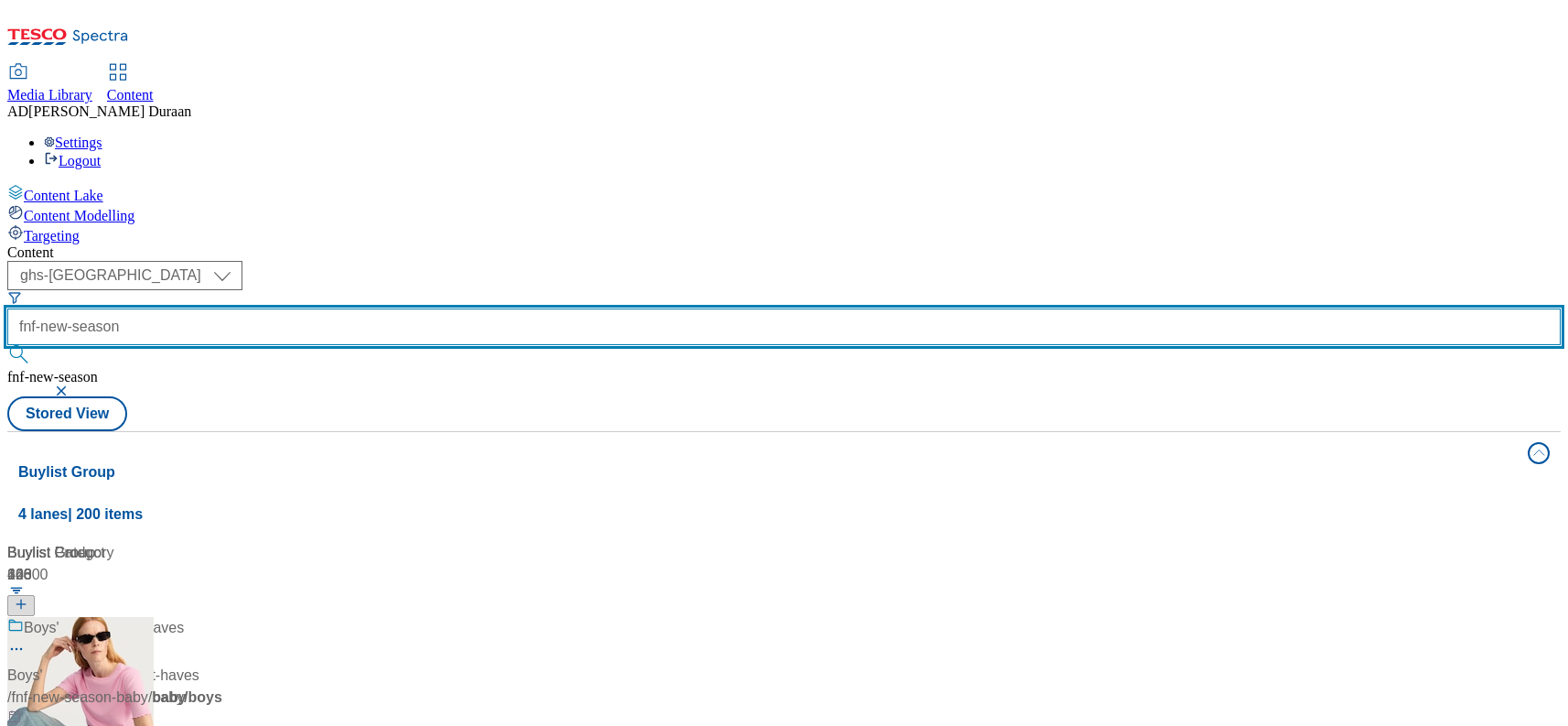
click at [488, 308] on input "fnf-new-season" at bounding box center [784, 326] width 1553 height 36
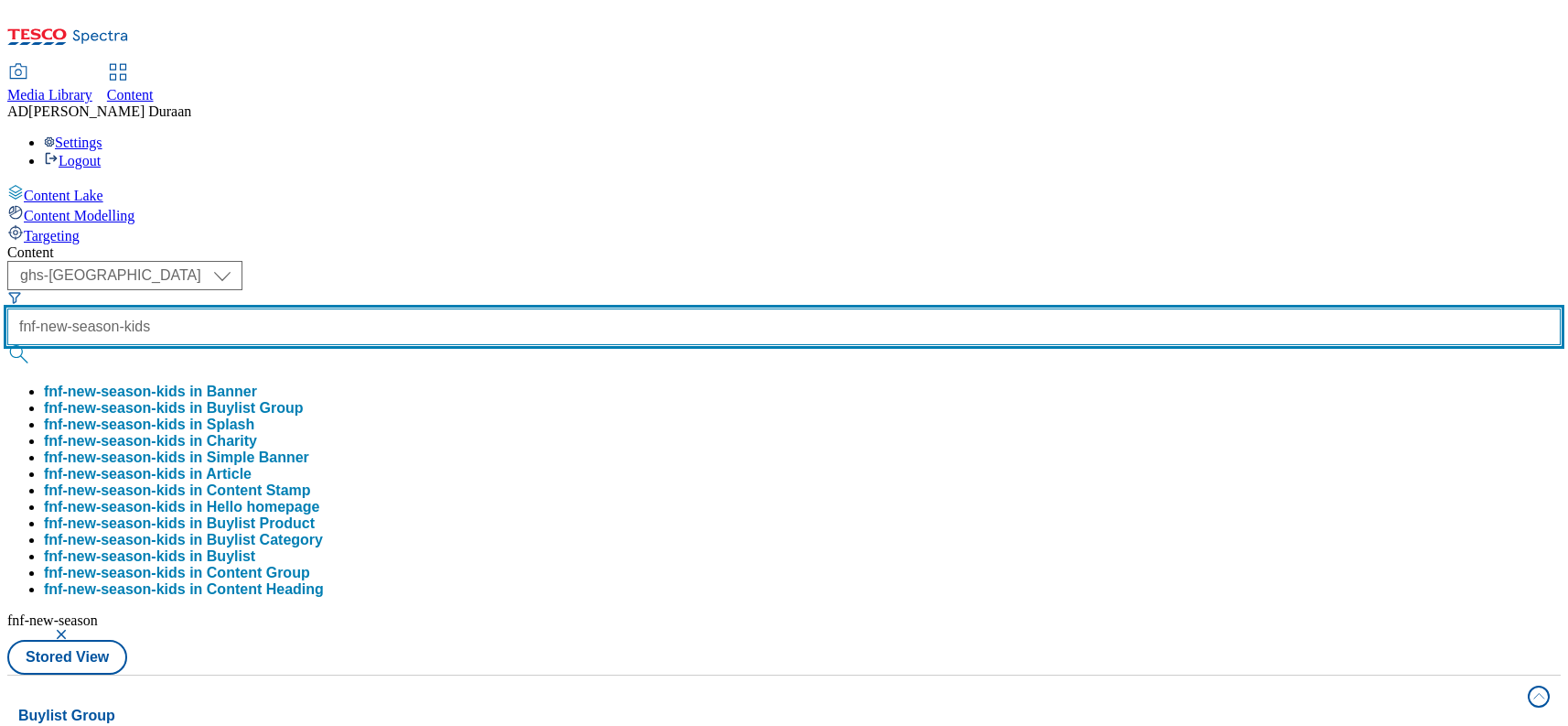
type input "fnf-new-season-kids"
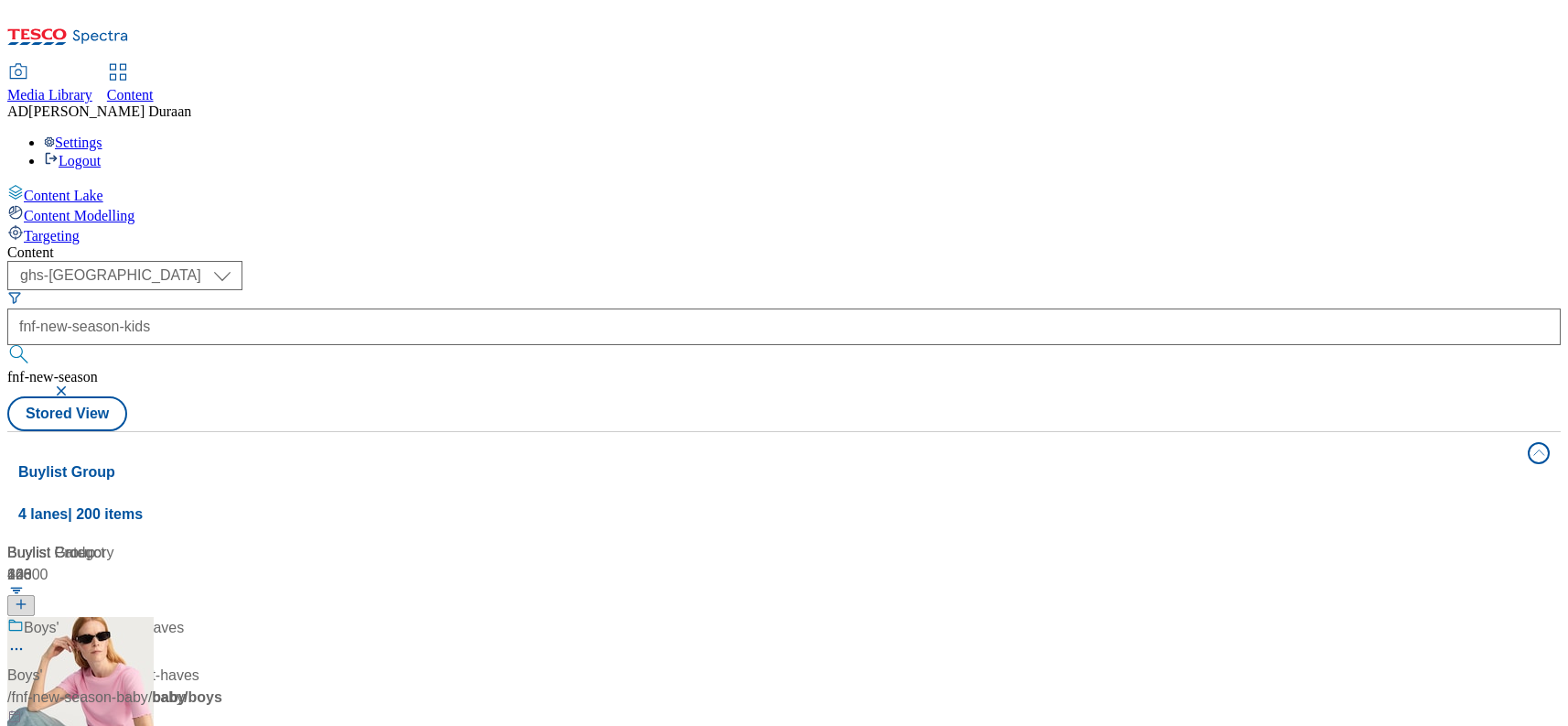
click at [73, 385] on button "button" at bounding box center [63, 390] width 19 height 11
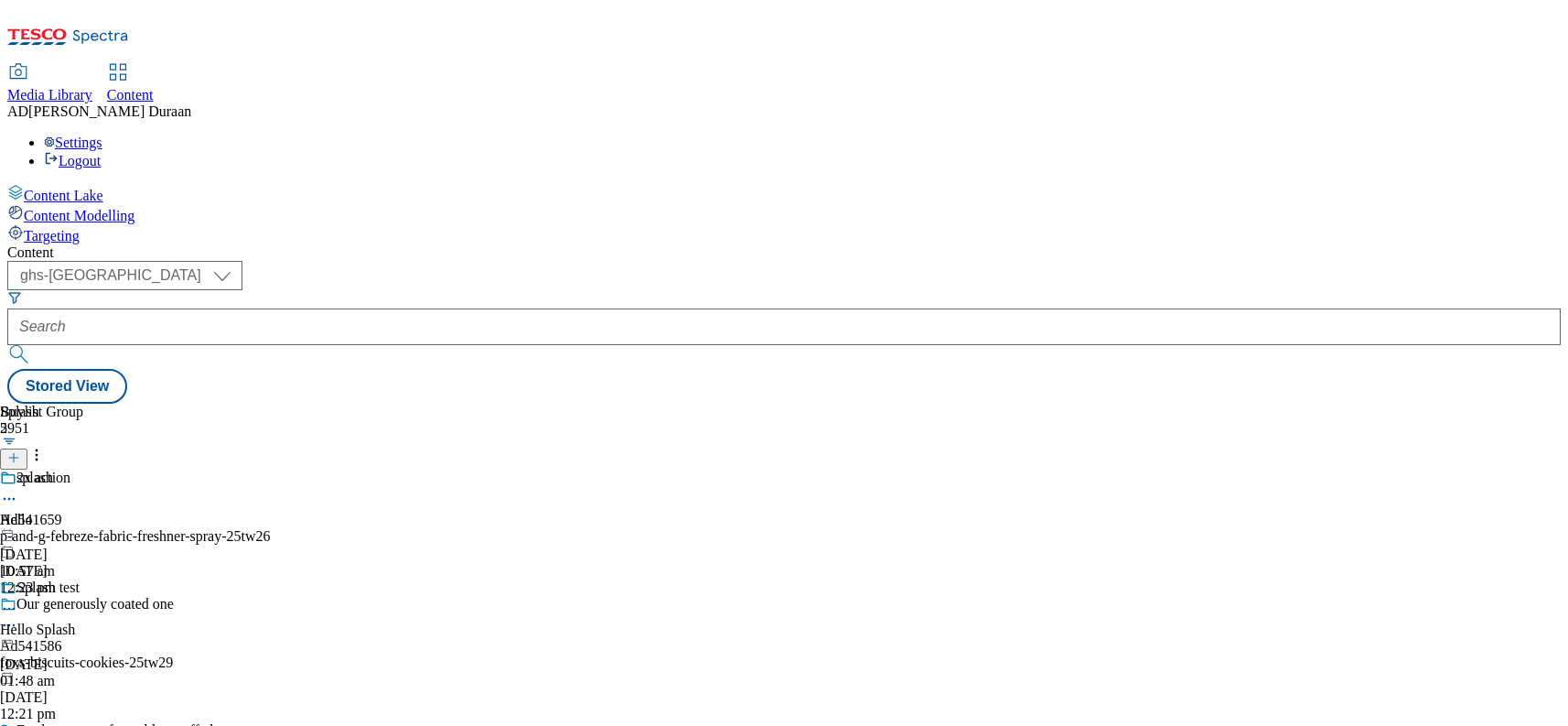
click at [20, 451] on icon at bounding box center [13, 457] width 13 height 13
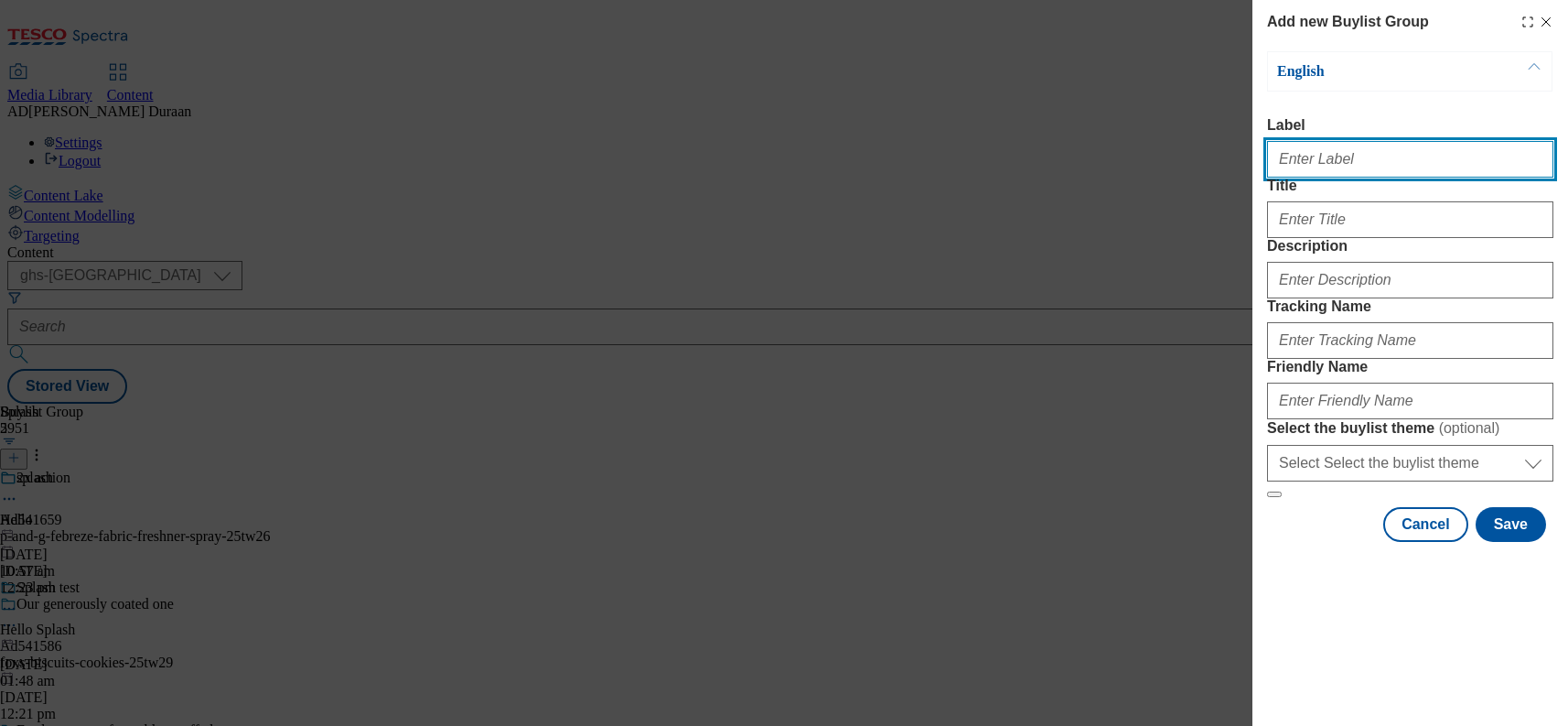
paste input "Kids' new season"
drag, startPoint x: 1372, startPoint y: 166, endPoint x: 1200, endPoint y: 154, distance: 172.4
click at [1191, 154] on div "Add new Buylist Group English Label Kids' new season Title Description Tracking…" at bounding box center [784, 363] width 1568 height 726
type input "Kids' new season"
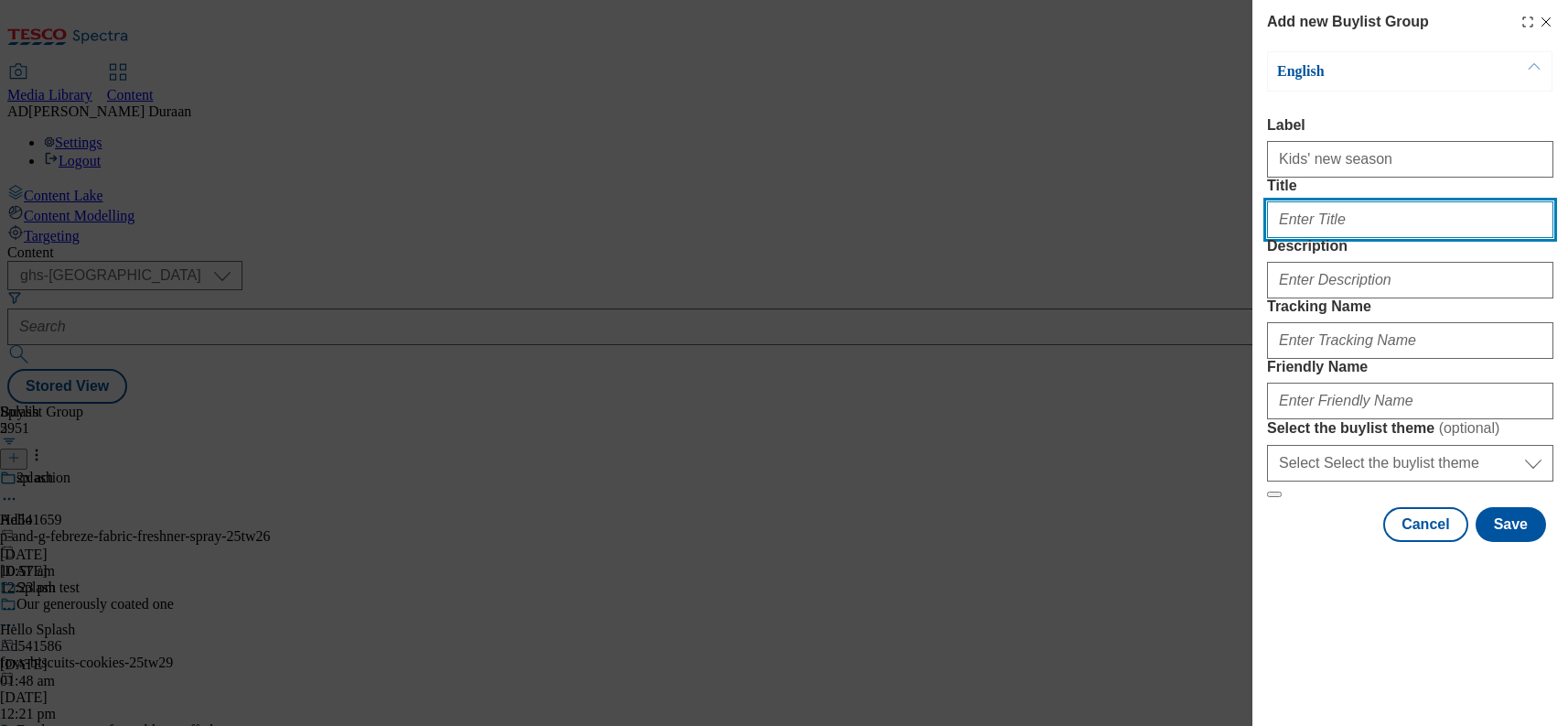
paste input "Kids' new season"
type input "Kids' new season"
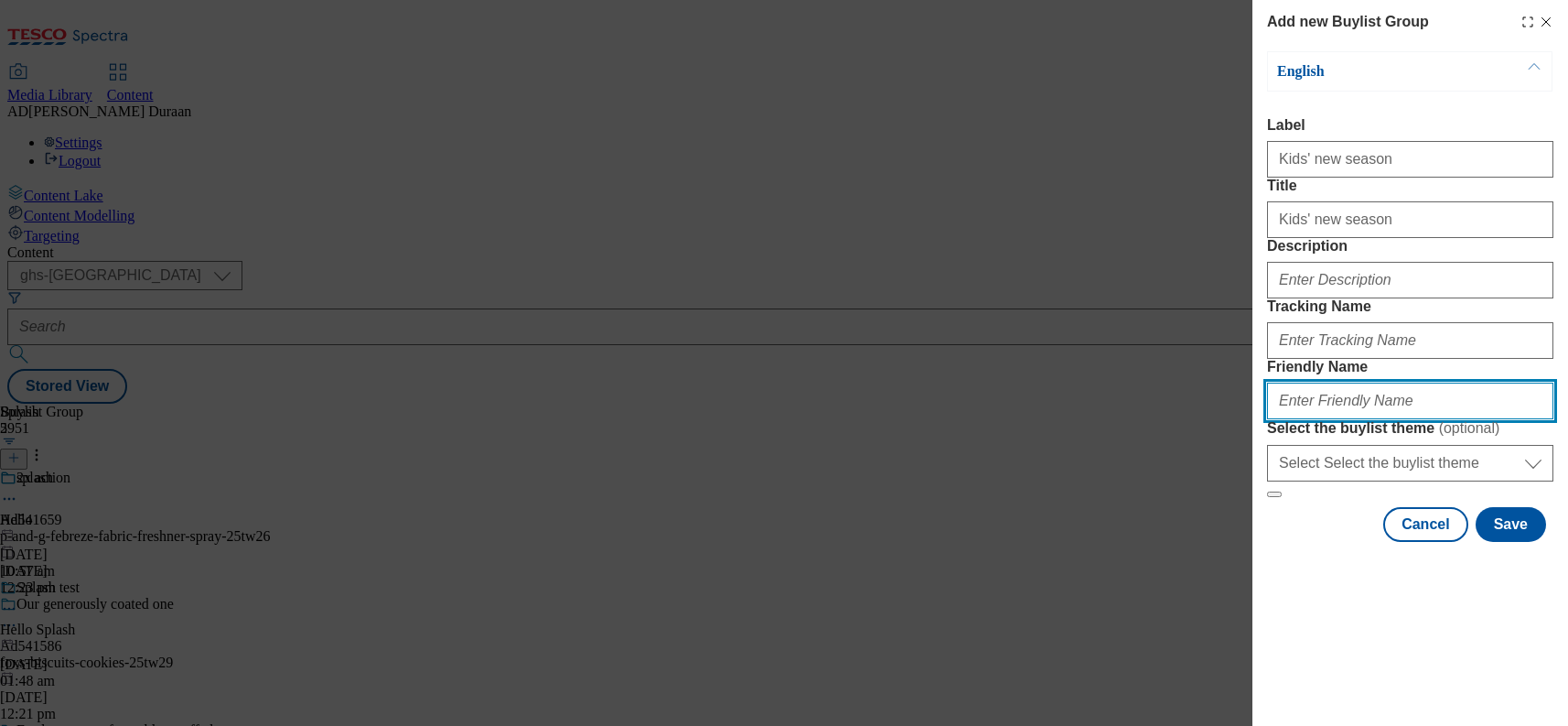
paste input "Kids' new season"
type input "Kids' new season"
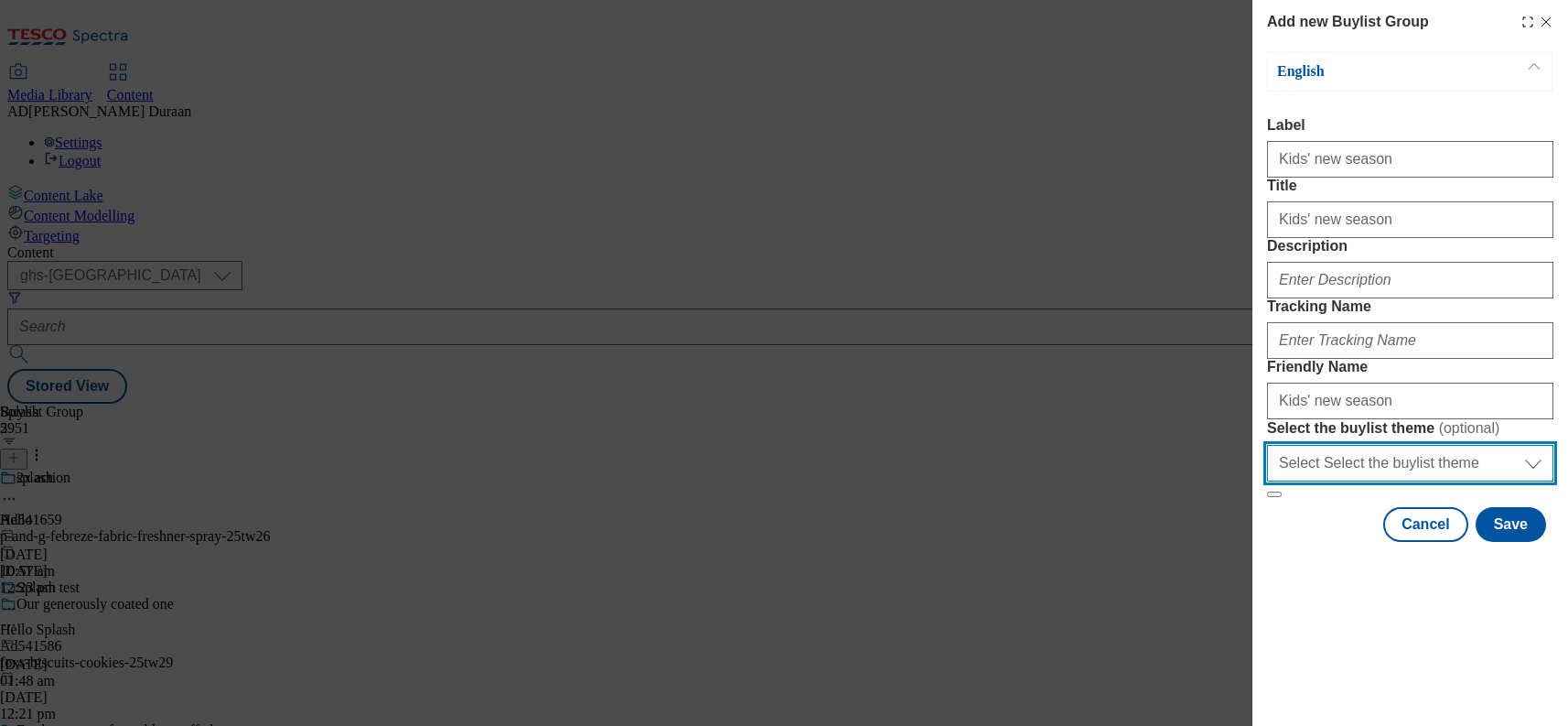
click at [1308, 481] on select "Select Select the buylist theme default fandf" at bounding box center [1411, 463] width 287 height 36
select select "fandf"
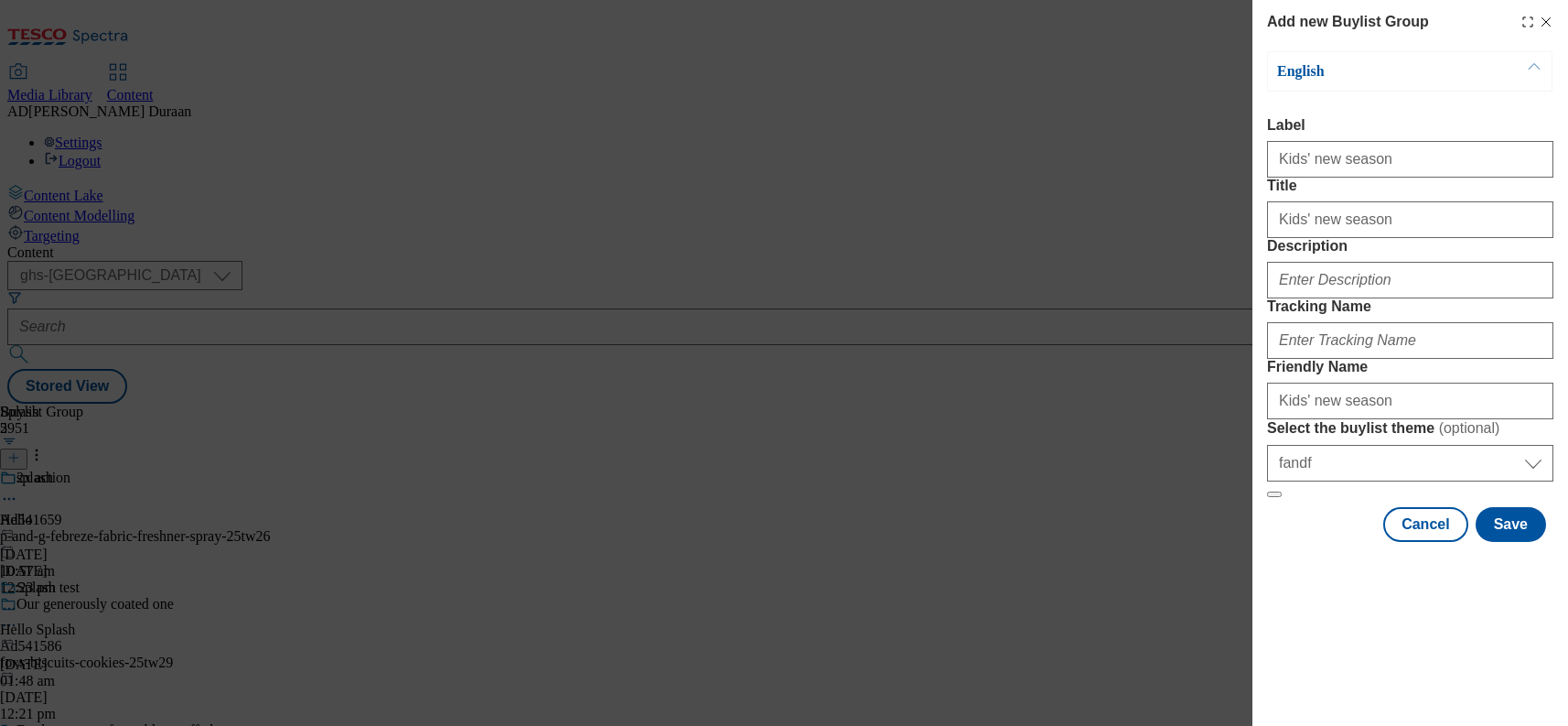
click at [1380, 254] on label "Description" at bounding box center [1411, 246] width 287 height 17
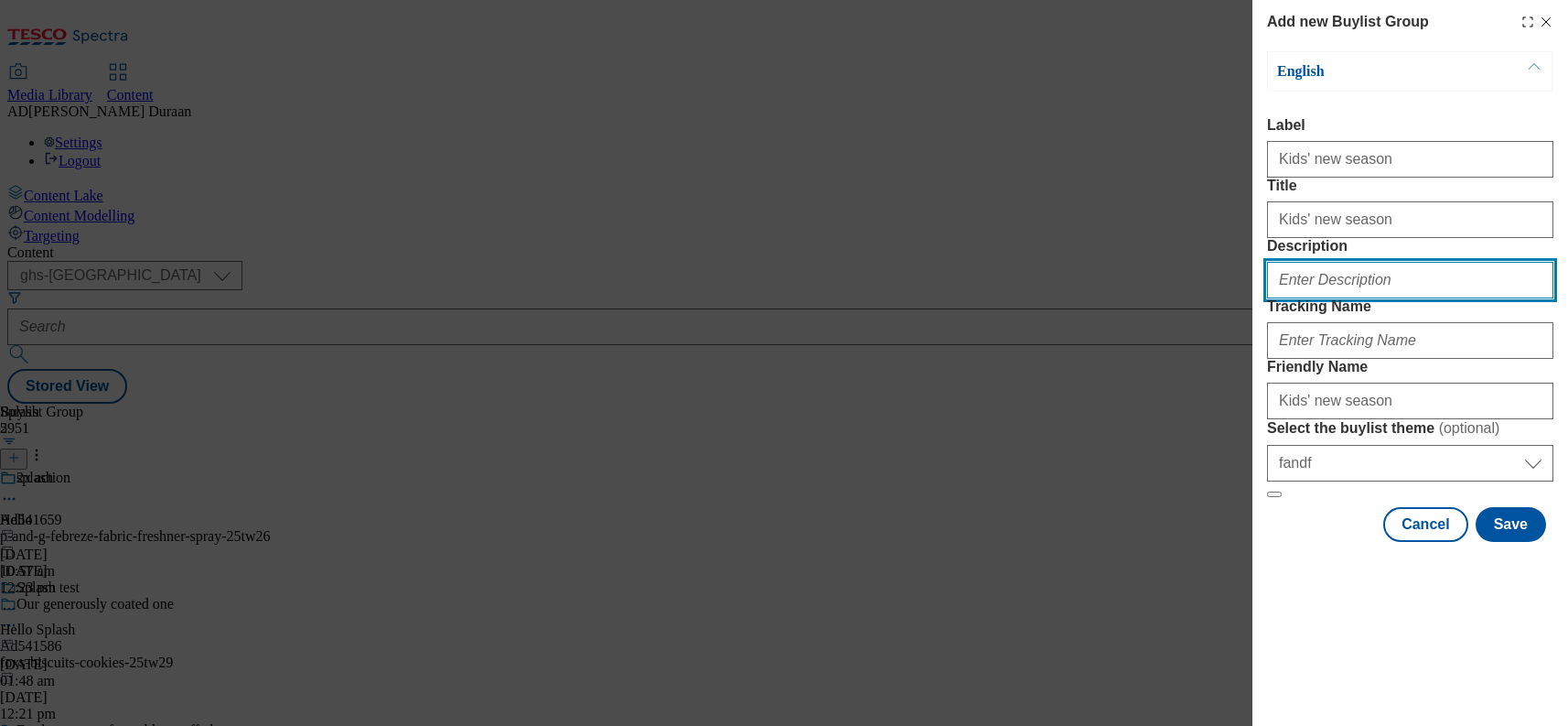
click at [1380, 299] on input "Description" at bounding box center [1411, 279] width 287 height 36
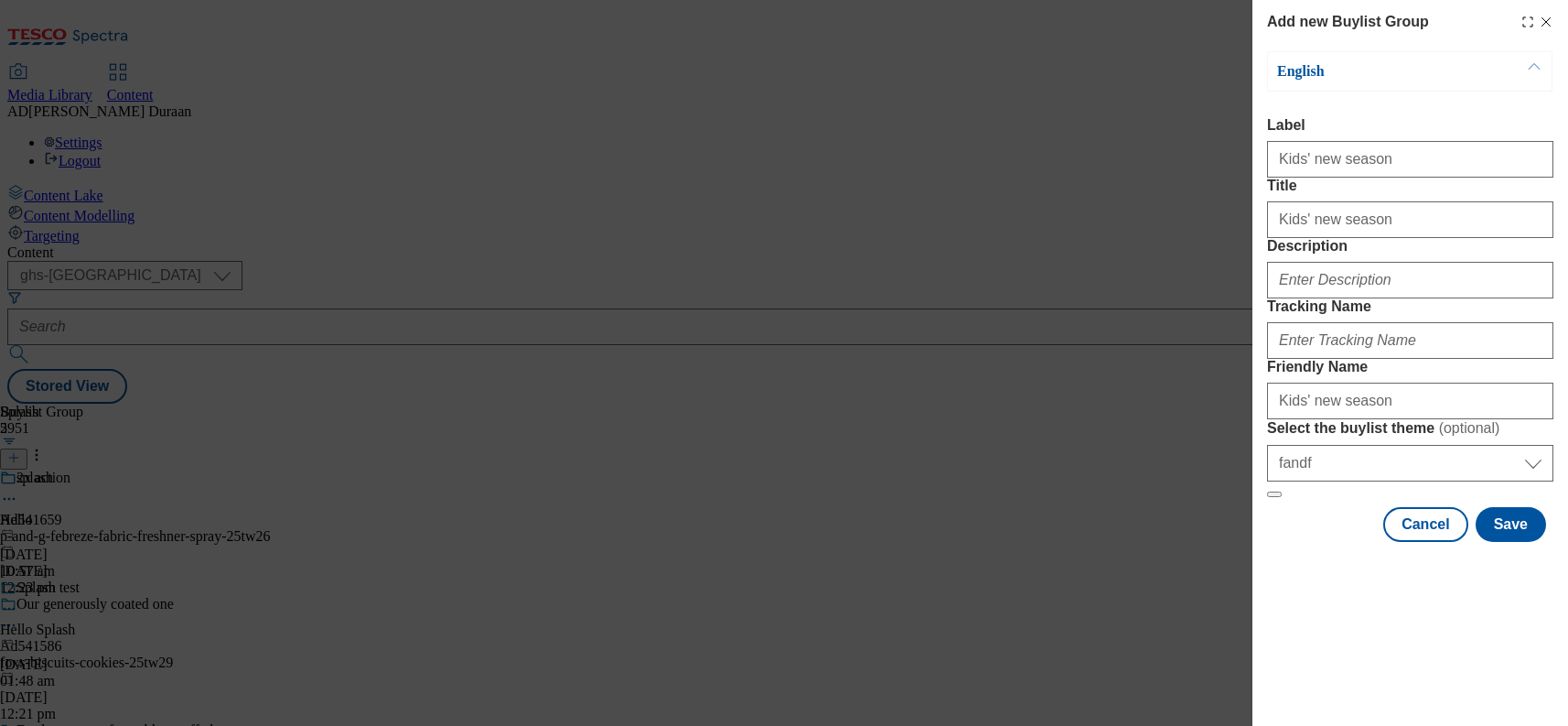
click at [1394, 205] on form "Label Kids' new season Title Kids' new season Description Tracking Name Friendl…" at bounding box center [1411, 307] width 287 height 381
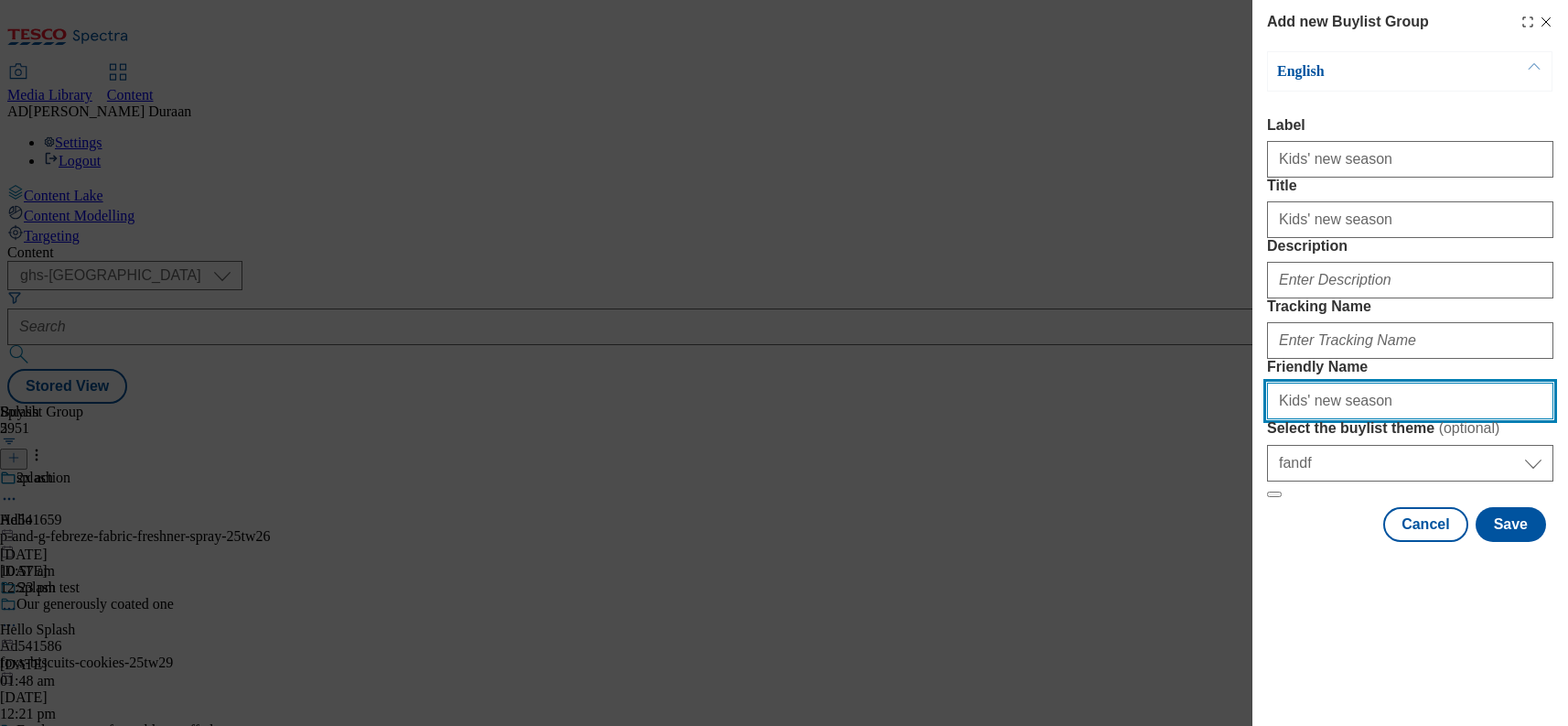
drag, startPoint x: 1281, startPoint y: 528, endPoint x: 1223, endPoint y: 527, distance: 58.0
click at [1223, 527] on div "Add new Buylist Group English Label Kids' new season Title Kids' new season Des…" at bounding box center [784, 363] width 1568 height 726
type input "fnf-new-season-kids"
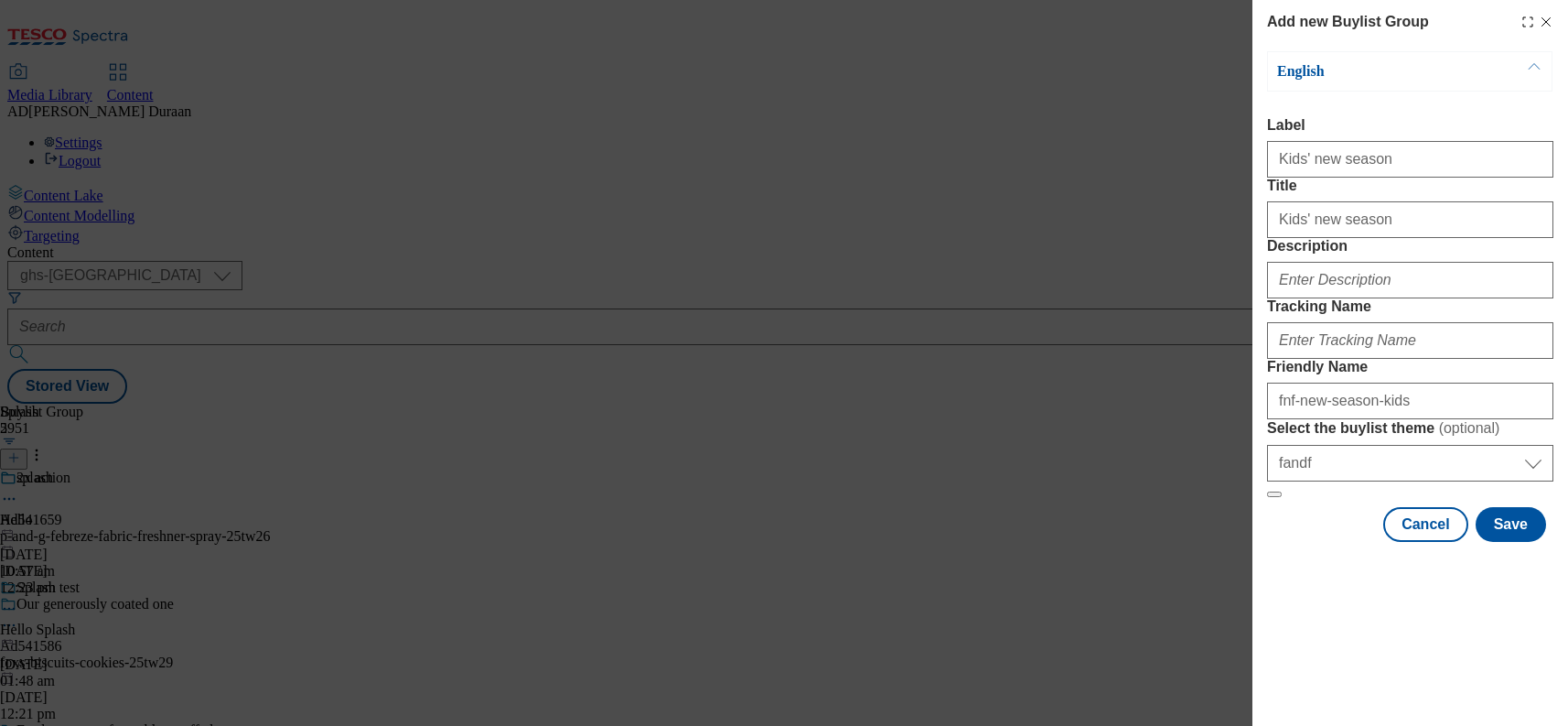
click at [1444, 315] on label "Tracking Name" at bounding box center [1411, 307] width 287 height 17
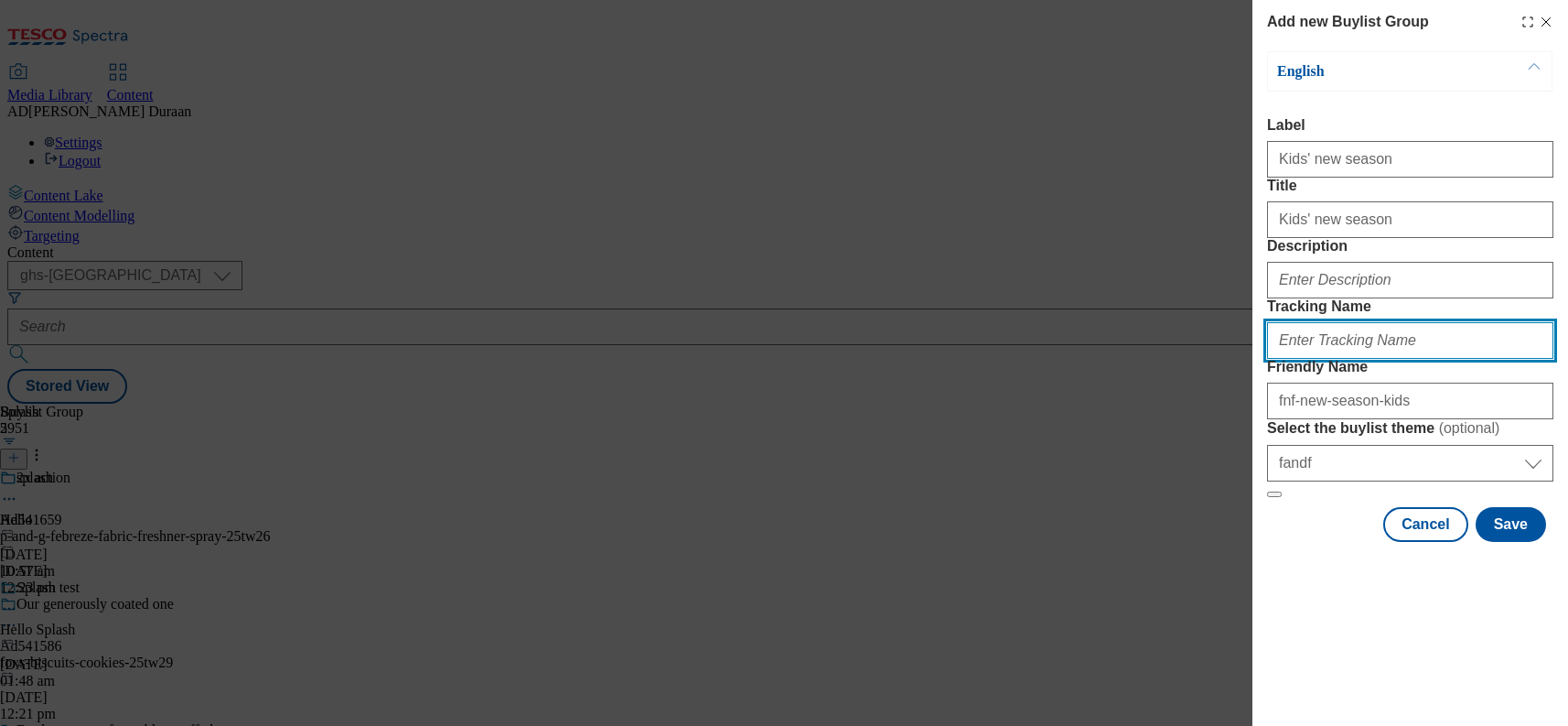
click at [1444, 359] on input "Tracking Name" at bounding box center [1411, 340] width 287 height 36
paste input "fnf_hub_kids_new_season"
type input "fnf_hub_kids_new_season"
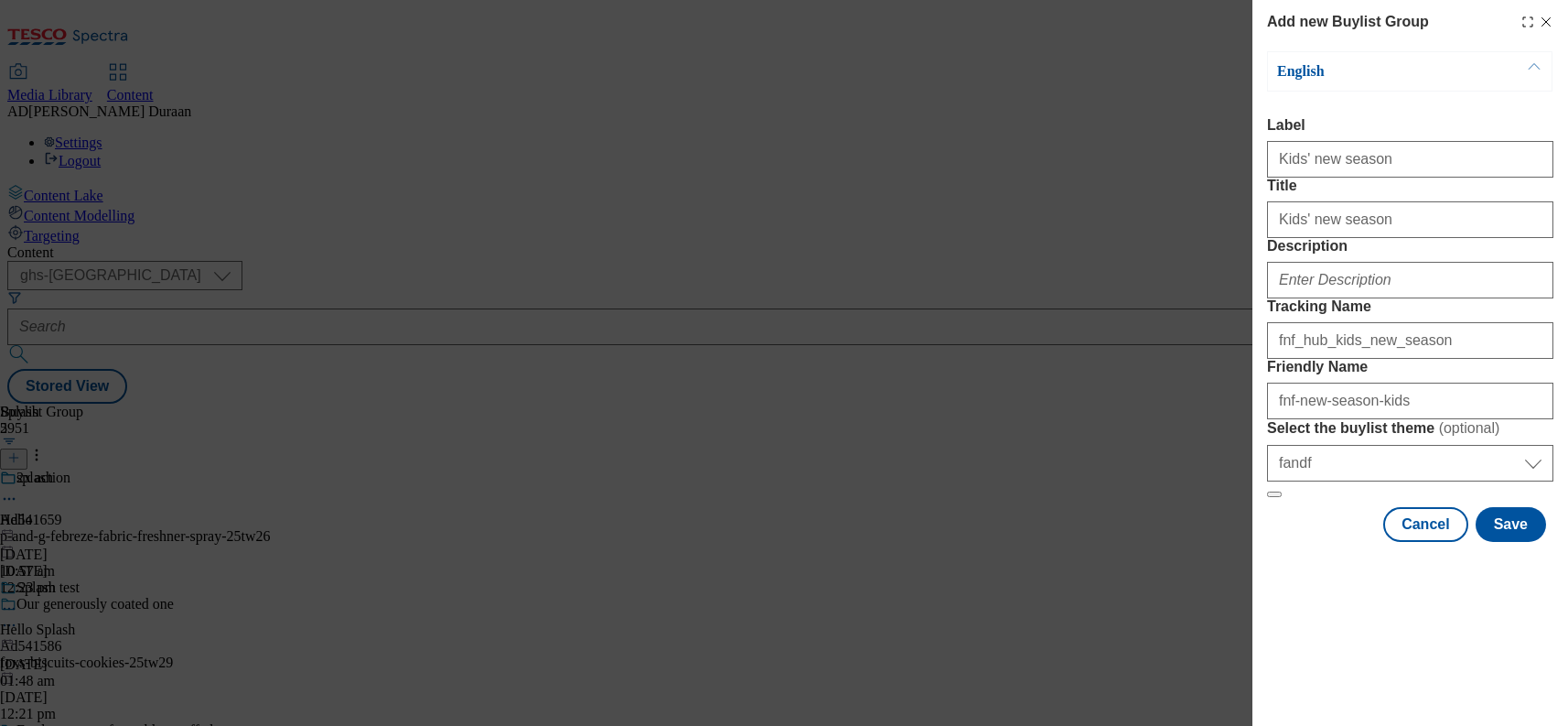
click at [1381, 377] on form "Label Kids' new season Title Kids' new season Description Tracking Name fnf_hub…" at bounding box center [1411, 307] width 287 height 381
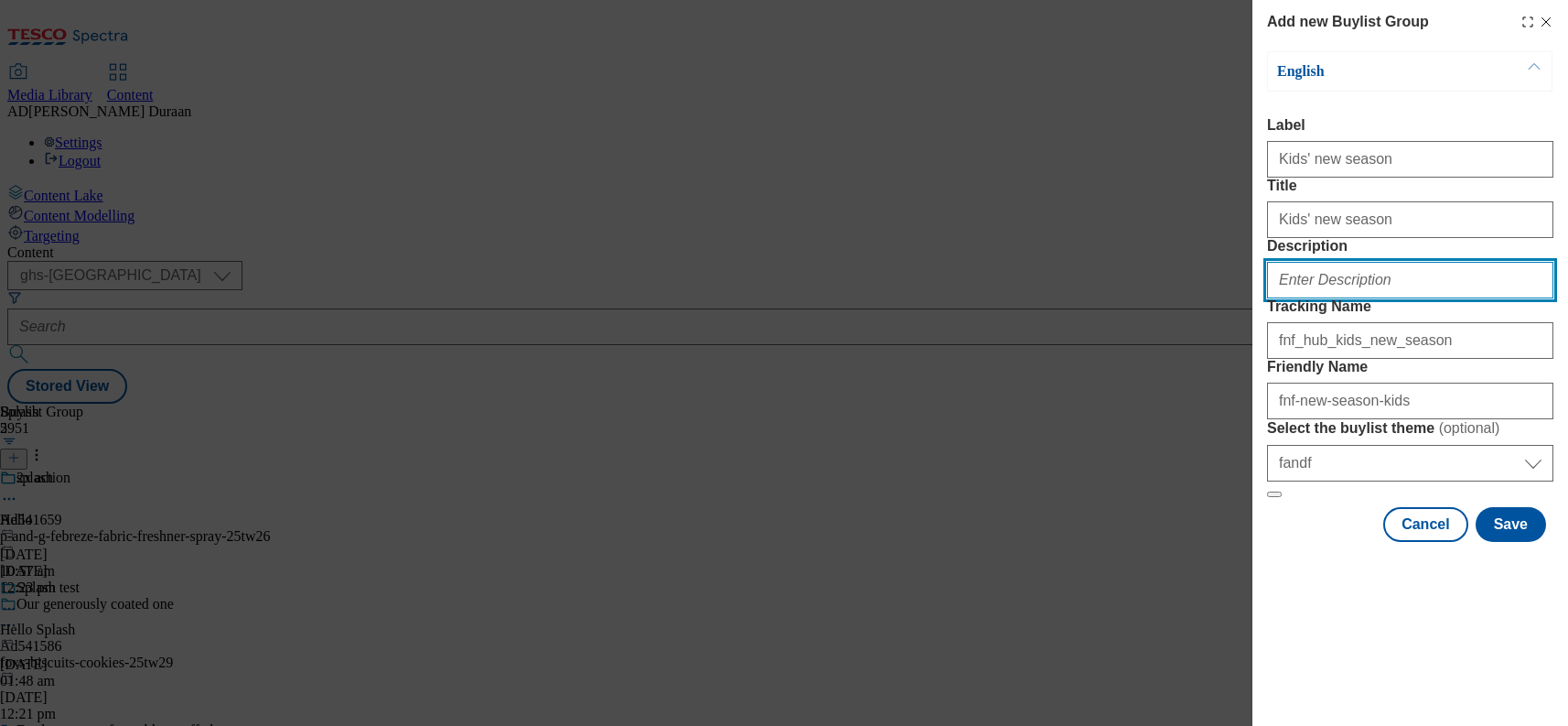
paste input "Discover the latest kids' fashion, from cosy layers to stylish looks perfect fo…"
type input "Discover the latest kids' fashion, from cosy layers to stylish looks perfect fo…"
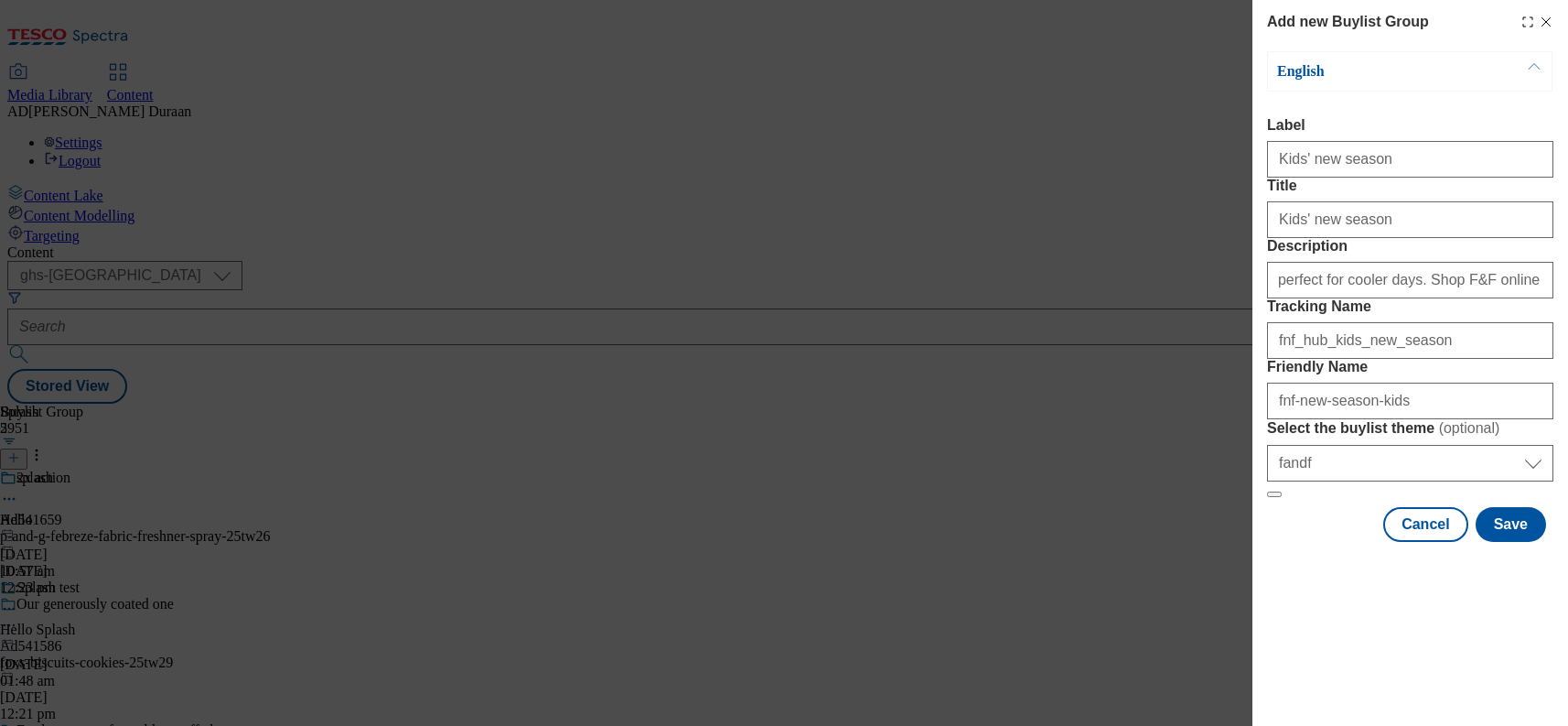
scroll to position [0, 0]
click at [1440, 196] on form "Label Kids' new season Title Kids' new season Description Discover the latest k…" at bounding box center [1411, 307] width 287 height 381
click at [1511, 542] on button "Save" at bounding box center [1511, 524] width 71 height 34
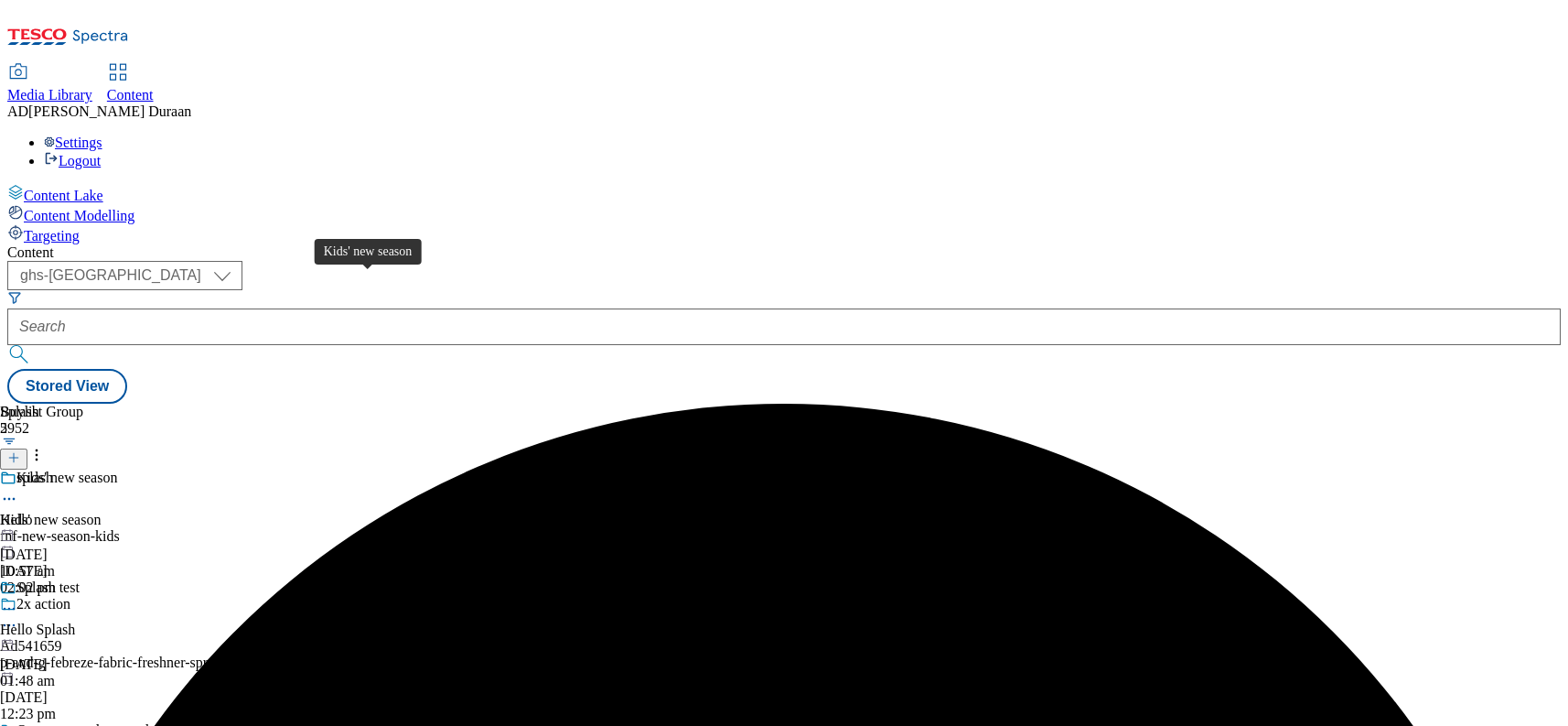
click at [117, 470] on span "Kids' new season" at bounding box center [67, 479] width 100 height 20
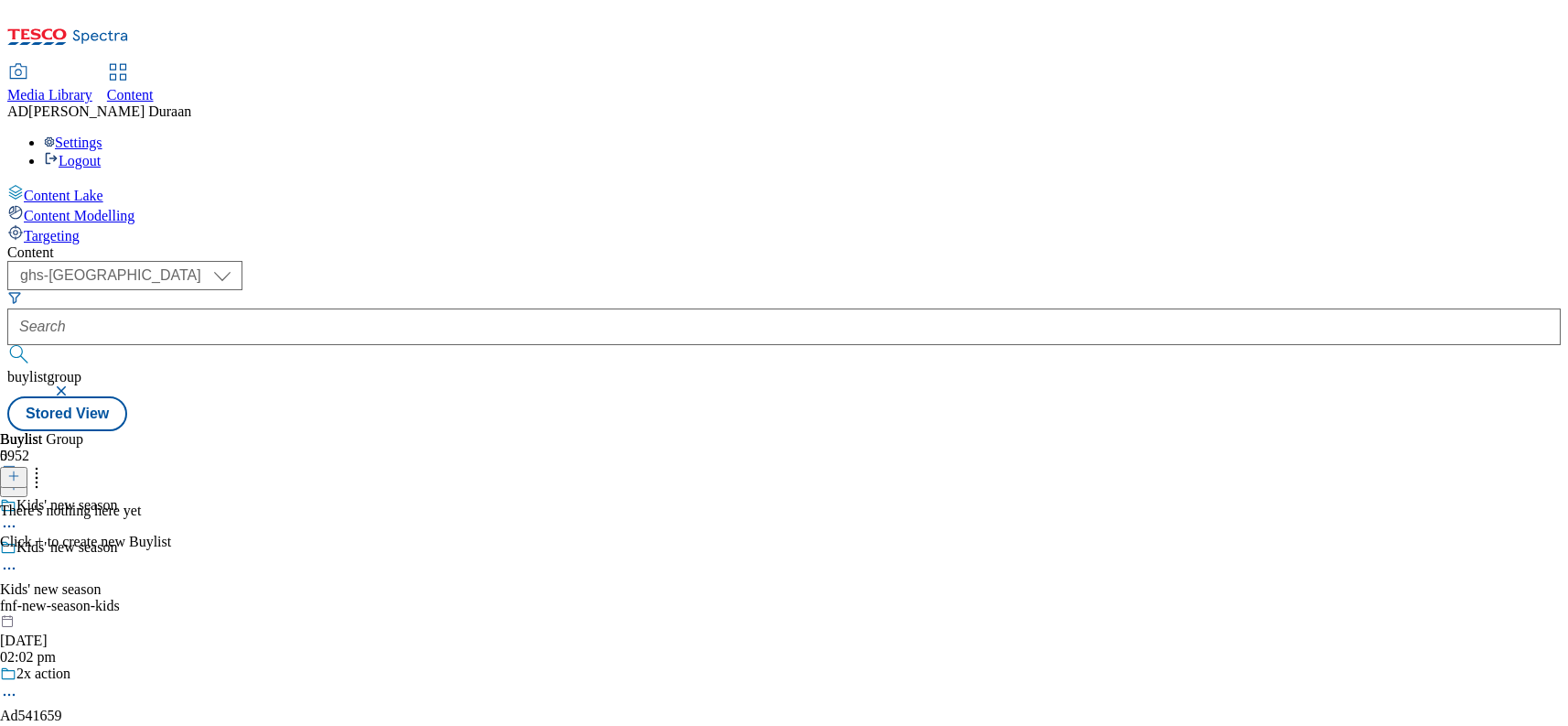
click at [14, 472] on line at bounding box center [14, 475] width 0 height 9
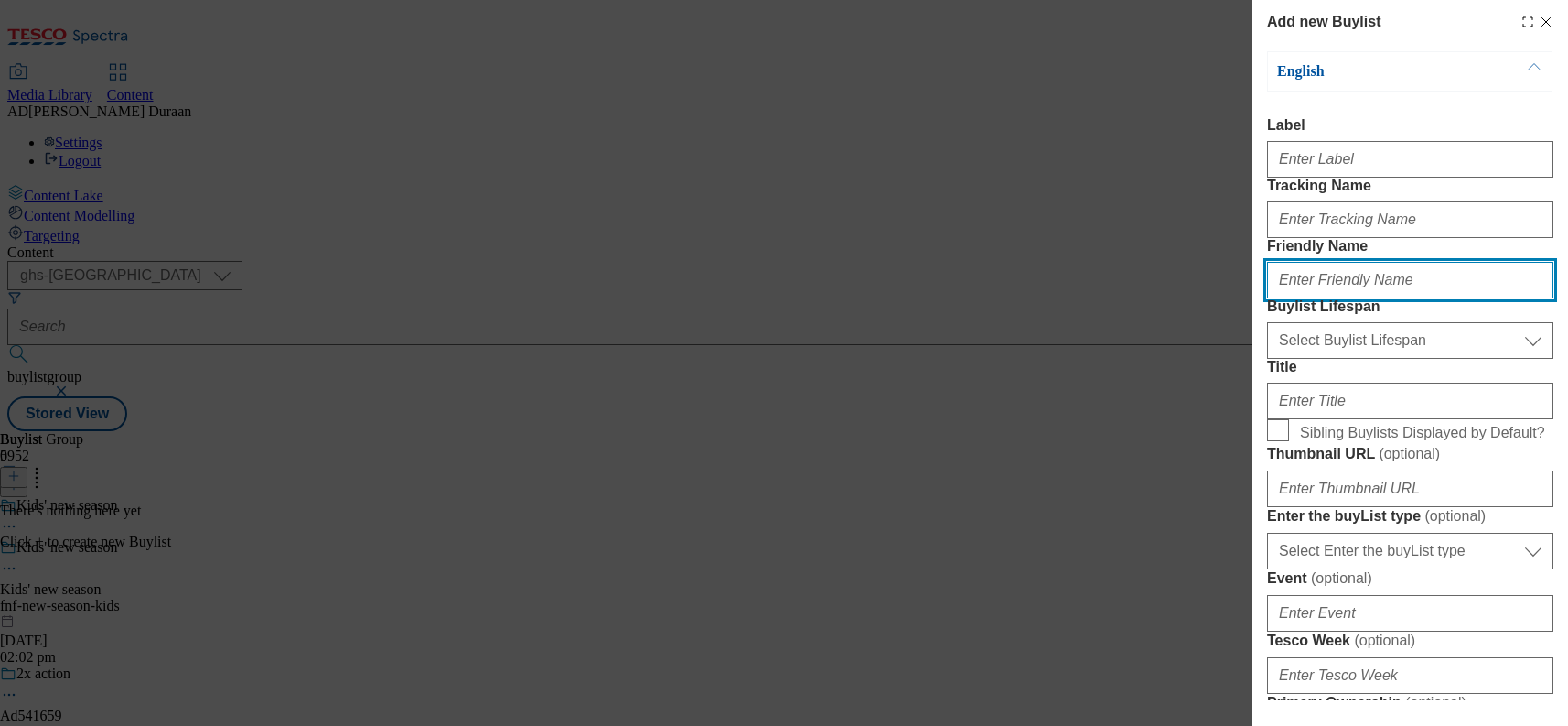
paste input "All kids' new season"
type input "All kids' new season"
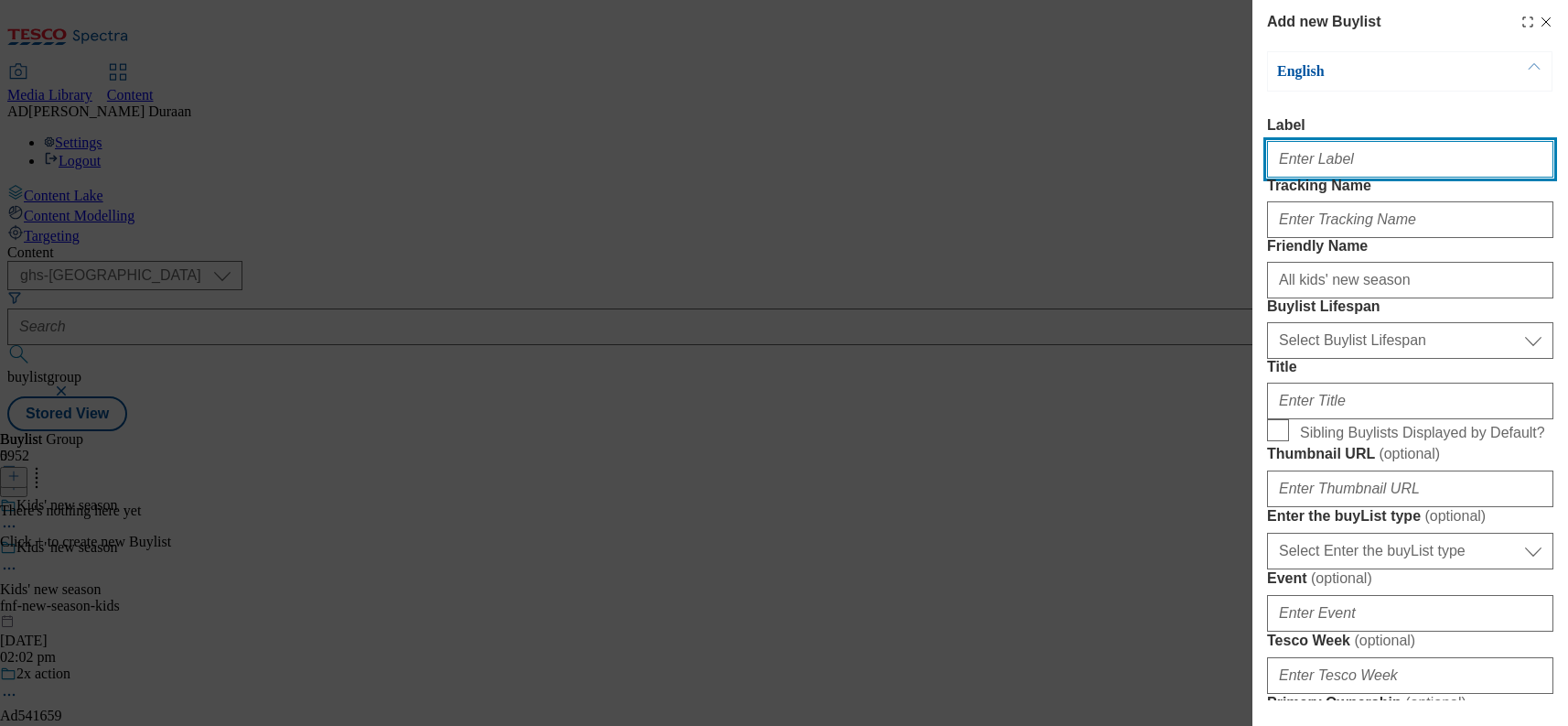
paste input "All kids' new season"
type input "All kids' new season"
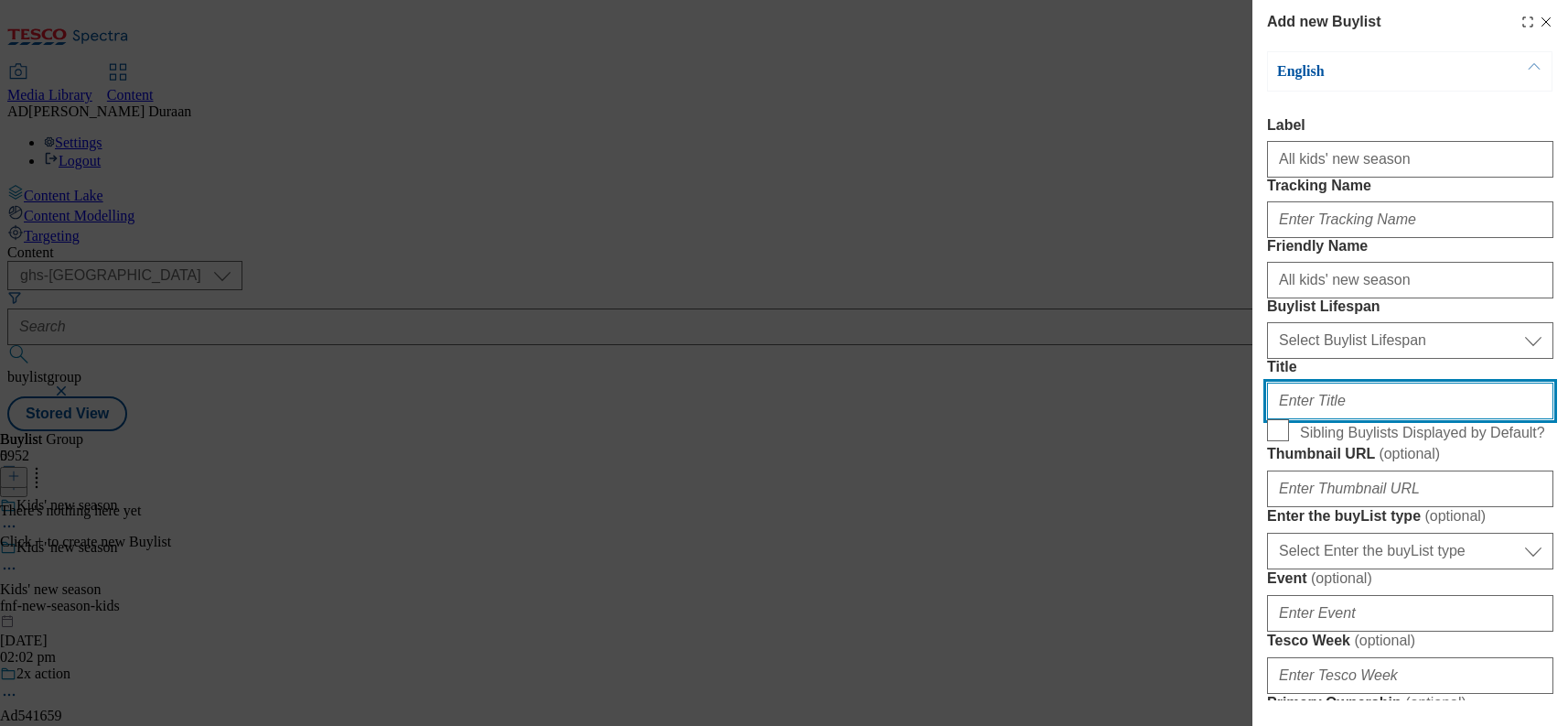
paste input "All kids' new season"
type input "All kids' new season"
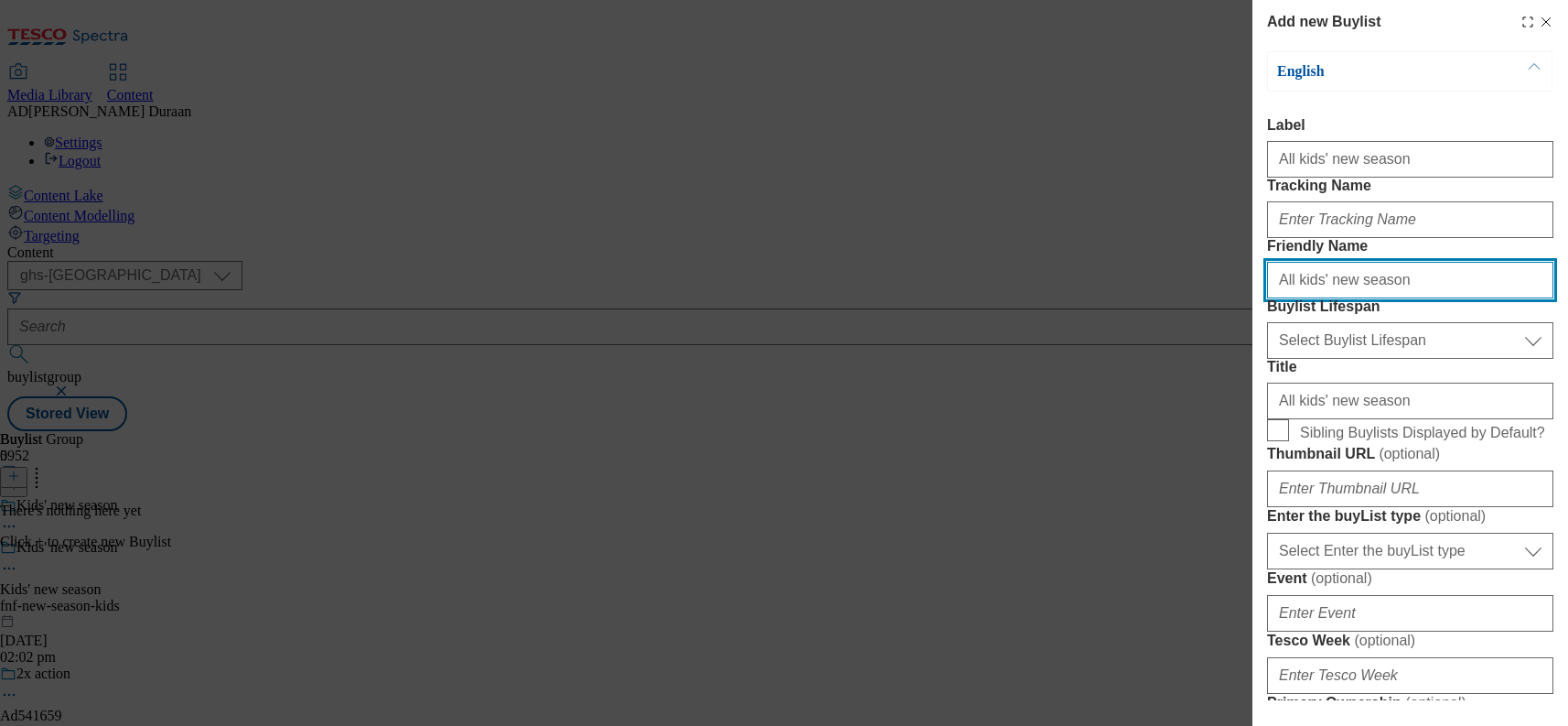
drag, startPoint x: 1284, startPoint y: 347, endPoint x: 1225, endPoint y: 342, distance: 59.2
click at [1225, 342] on div "Add new Buylist English Label All kids' new season Tracking Name Friendly Name …" at bounding box center [784, 363] width 1568 height 726
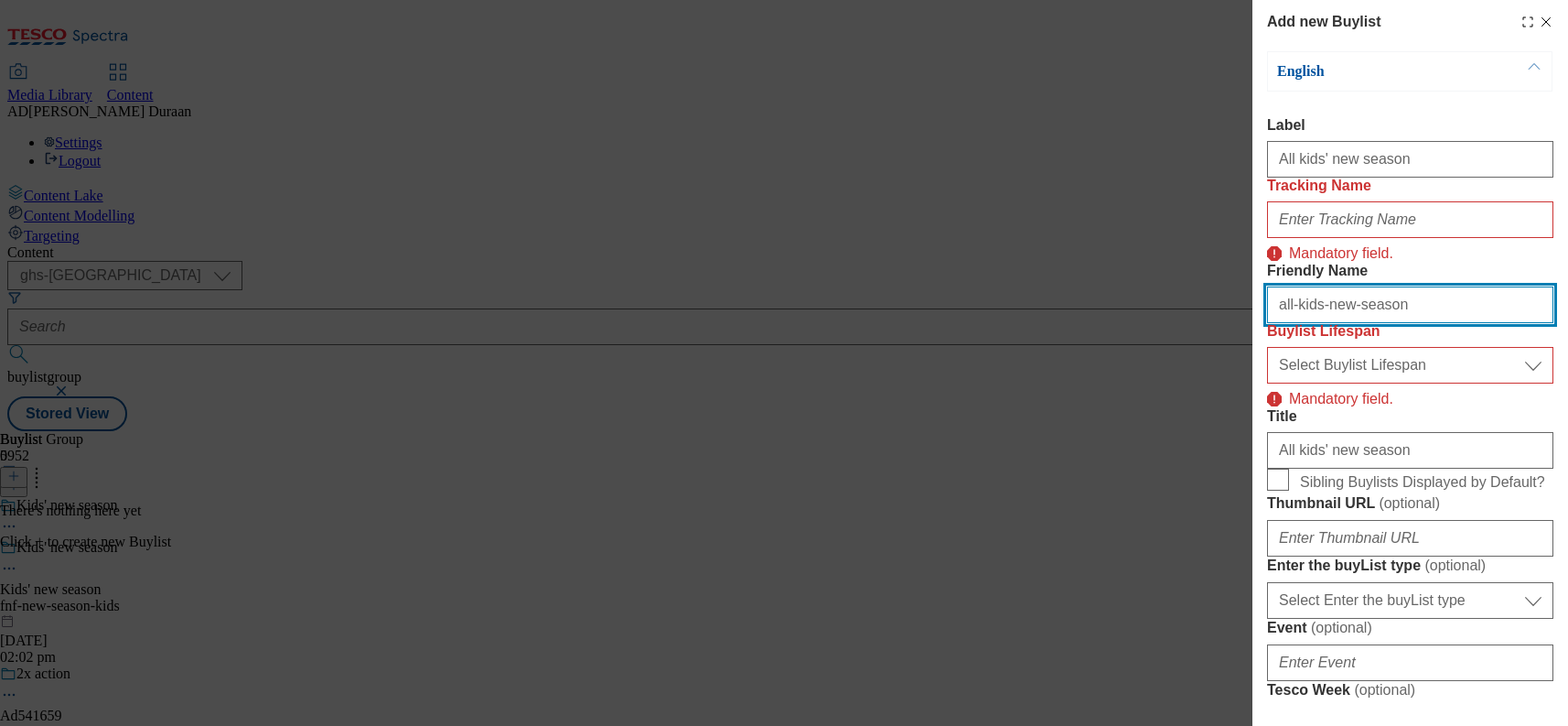
type input "all-kids-new-season"
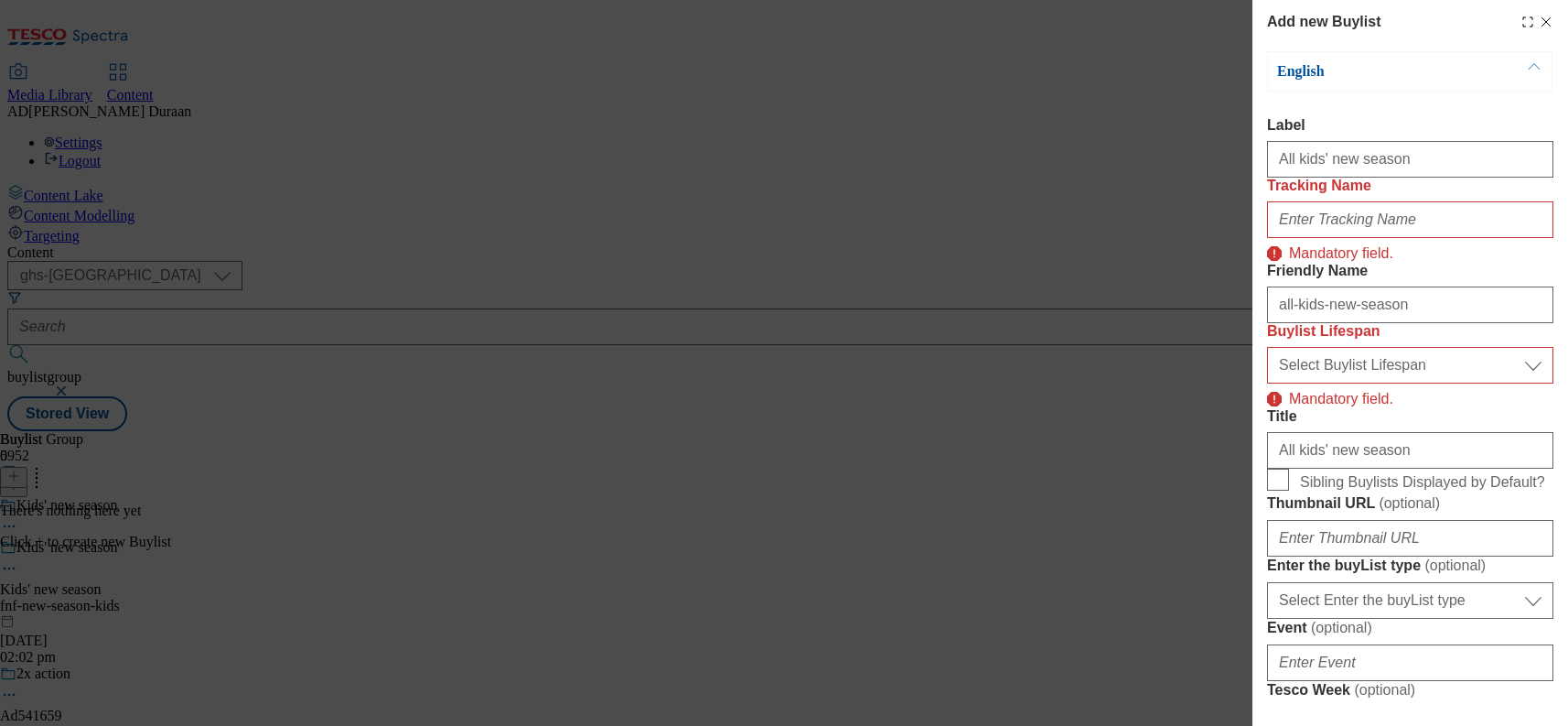
click at [1415, 195] on label "Tracking Name" at bounding box center [1411, 186] width 287 height 17
click at [1415, 209] on input "Tracking Name" at bounding box center [1411, 219] width 287 height 36
click at [1348, 409] on div "Buylist Lifespan Select Buylist Lifespan evergreen seasonal tactical Select Buy…" at bounding box center [1411, 365] width 287 height 85
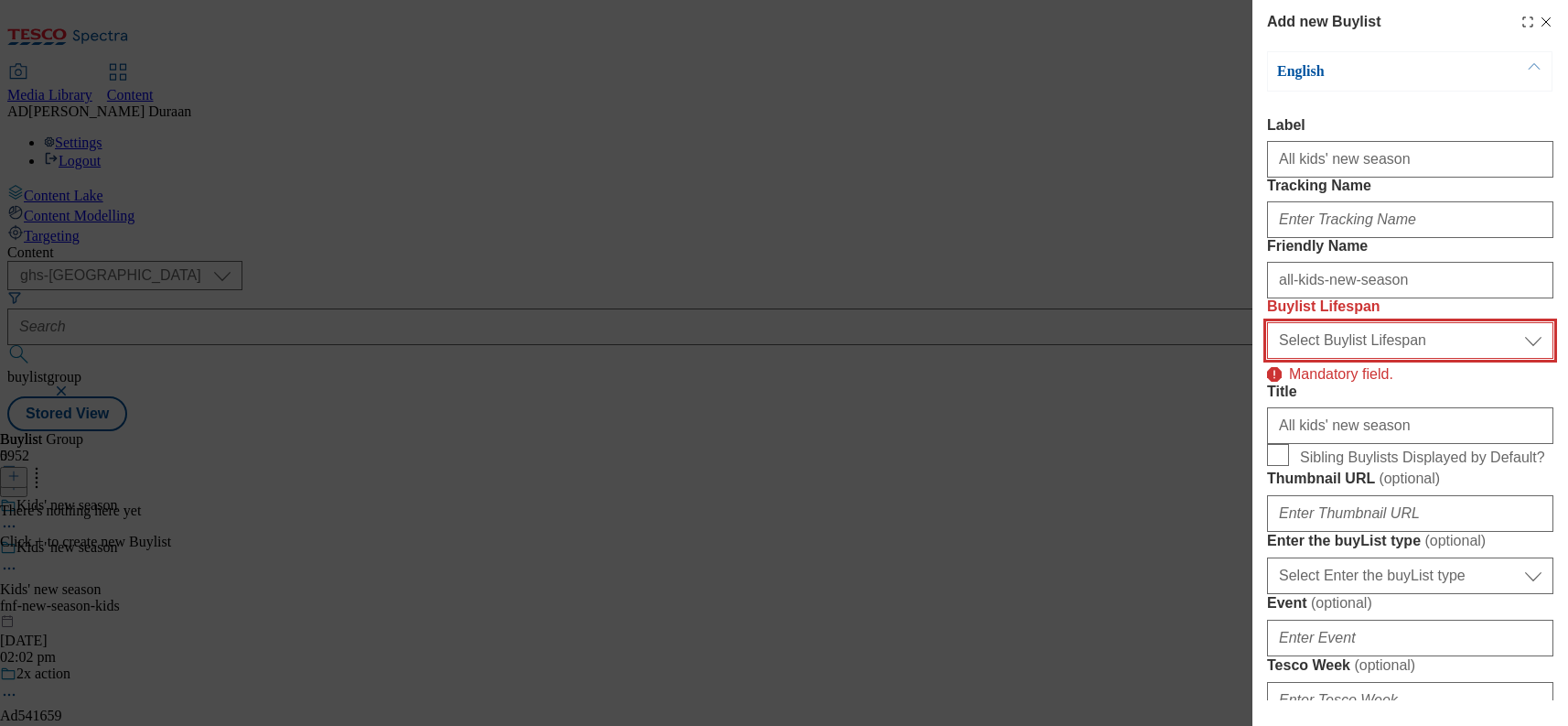
select select "seasonal"
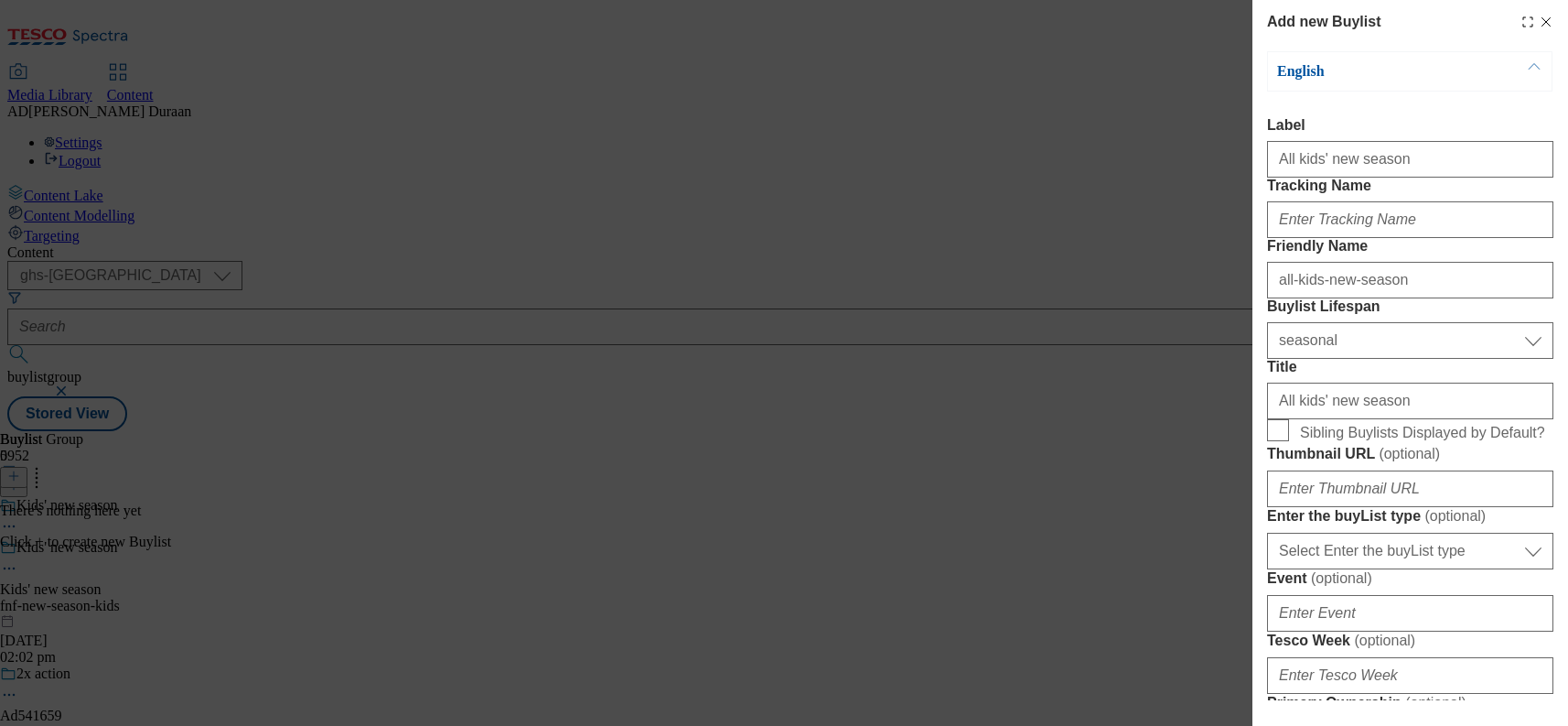
click at [1433, 315] on label "Buylist Lifespan" at bounding box center [1411, 307] width 287 height 17
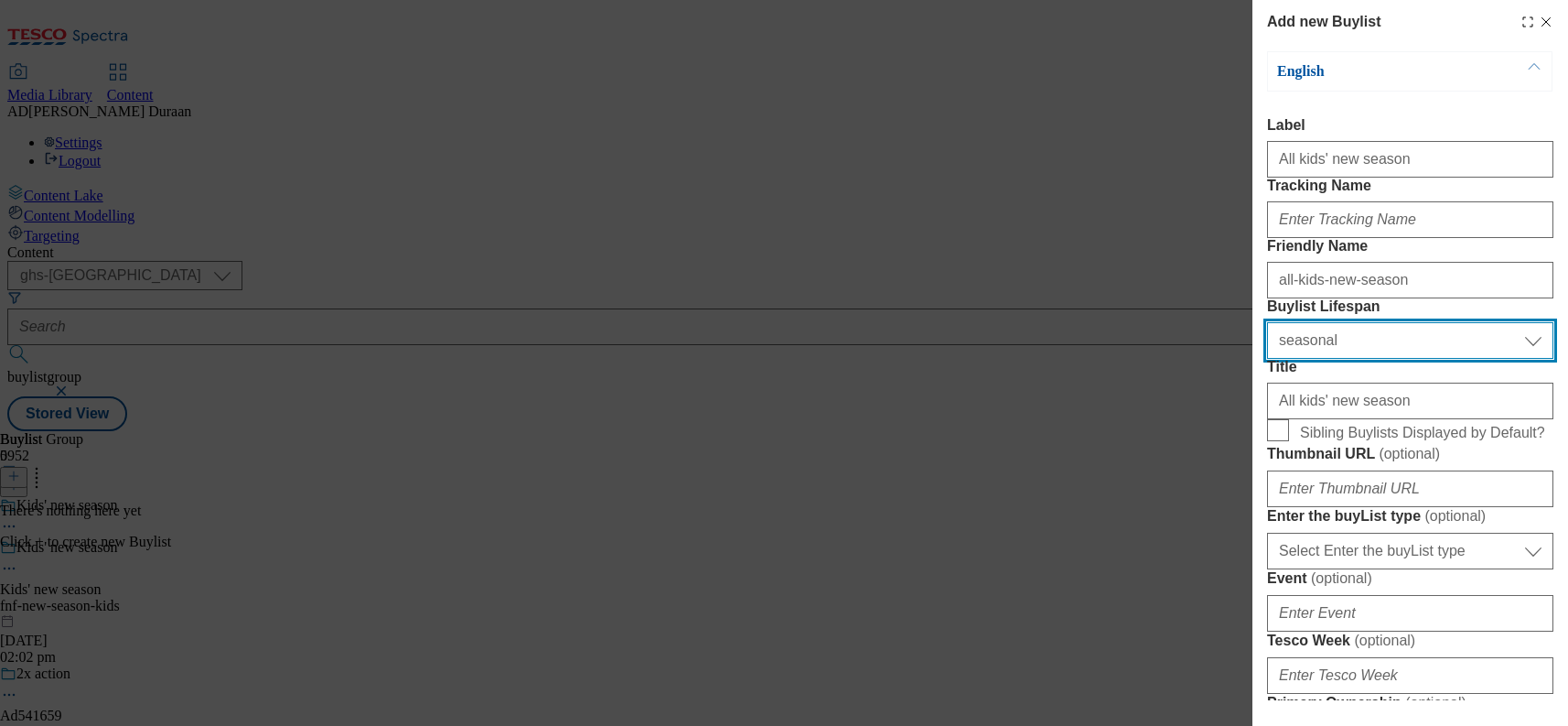
click at [1433, 359] on select "Select Buylist Lifespan evergreen seasonal tactical" at bounding box center [1411, 340] width 287 height 36
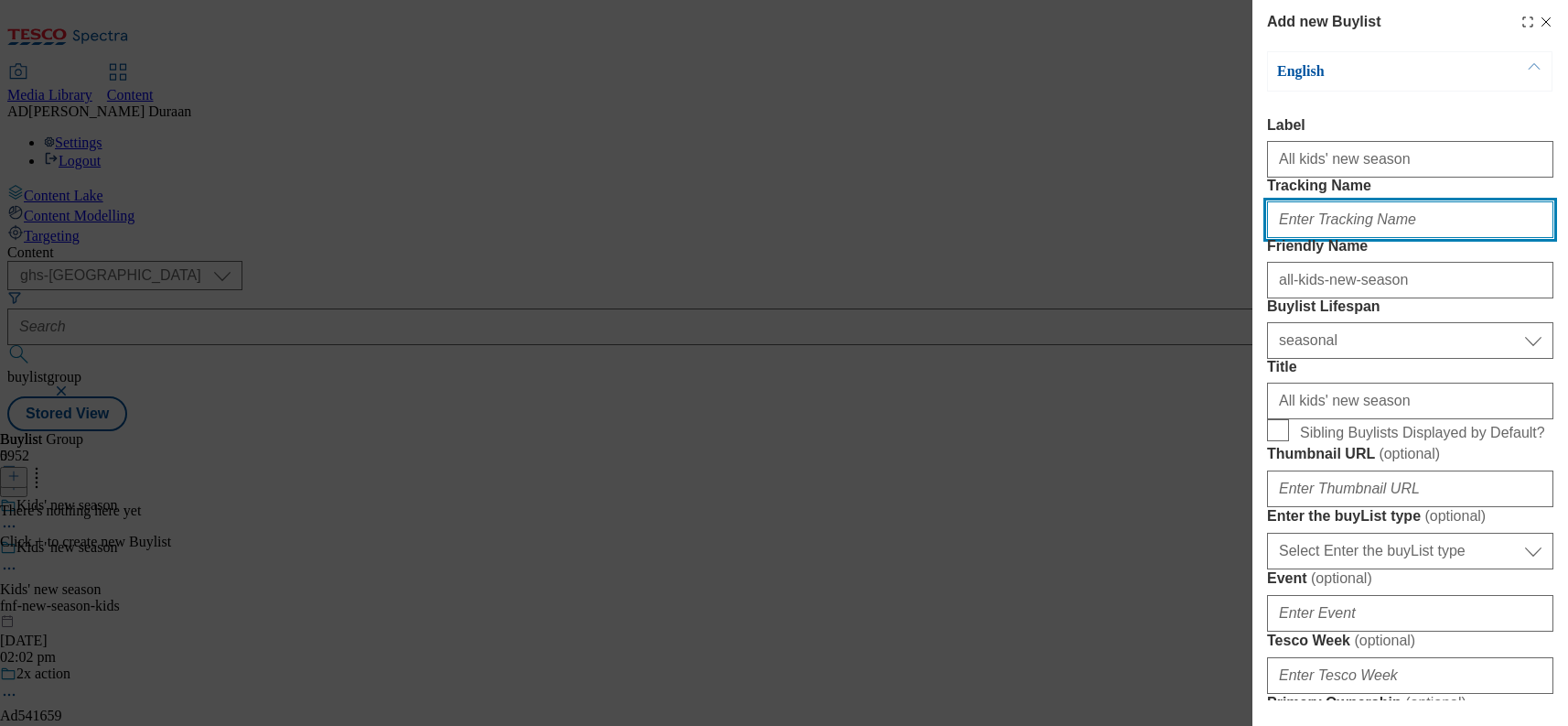
paste input "fnf_hub_kids_new_season"
type input "fnf_hub_kids_new_season"
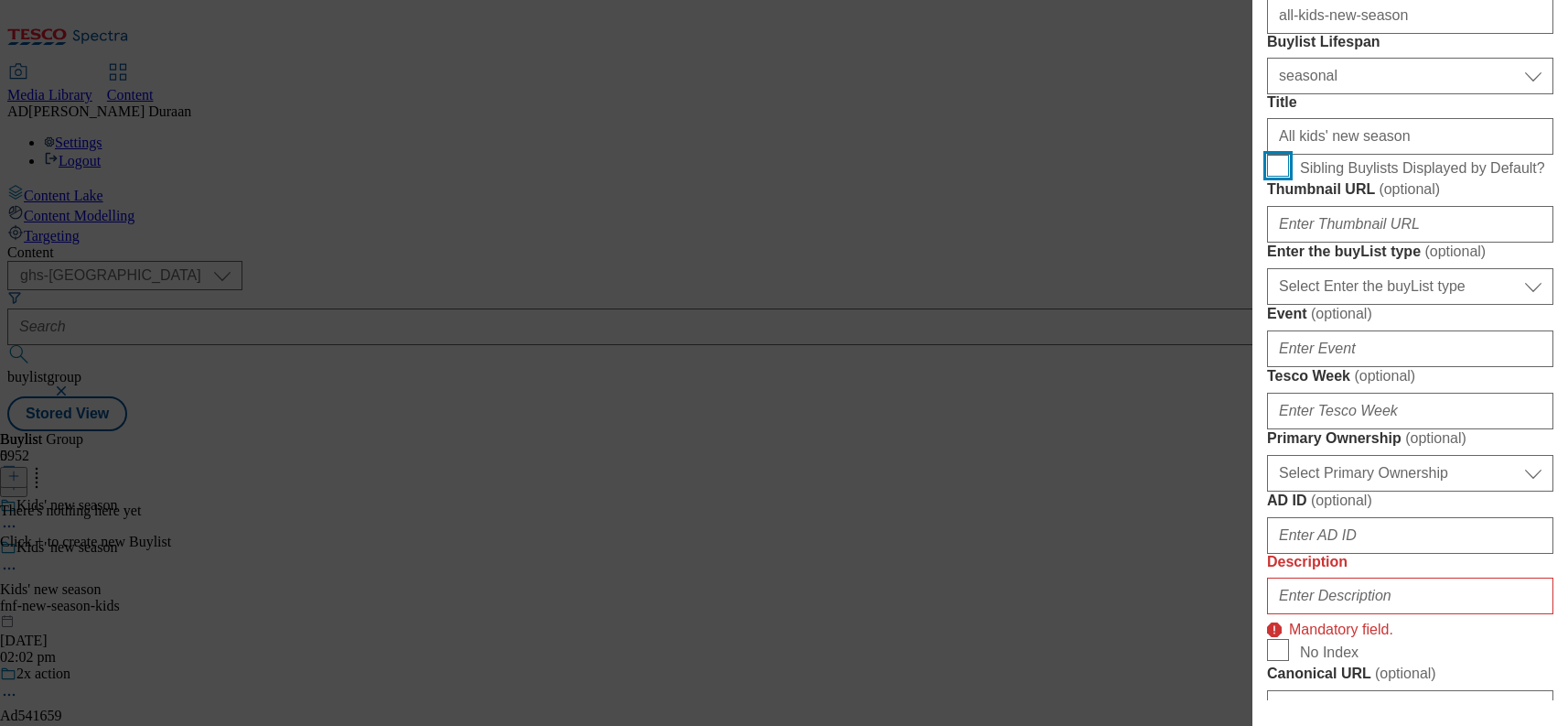
click at [1275, 177] on input "Sibling Buylists Displayed by Default?" at bounding box center [1278, 165] width 22 height 22
checkbox input "true"
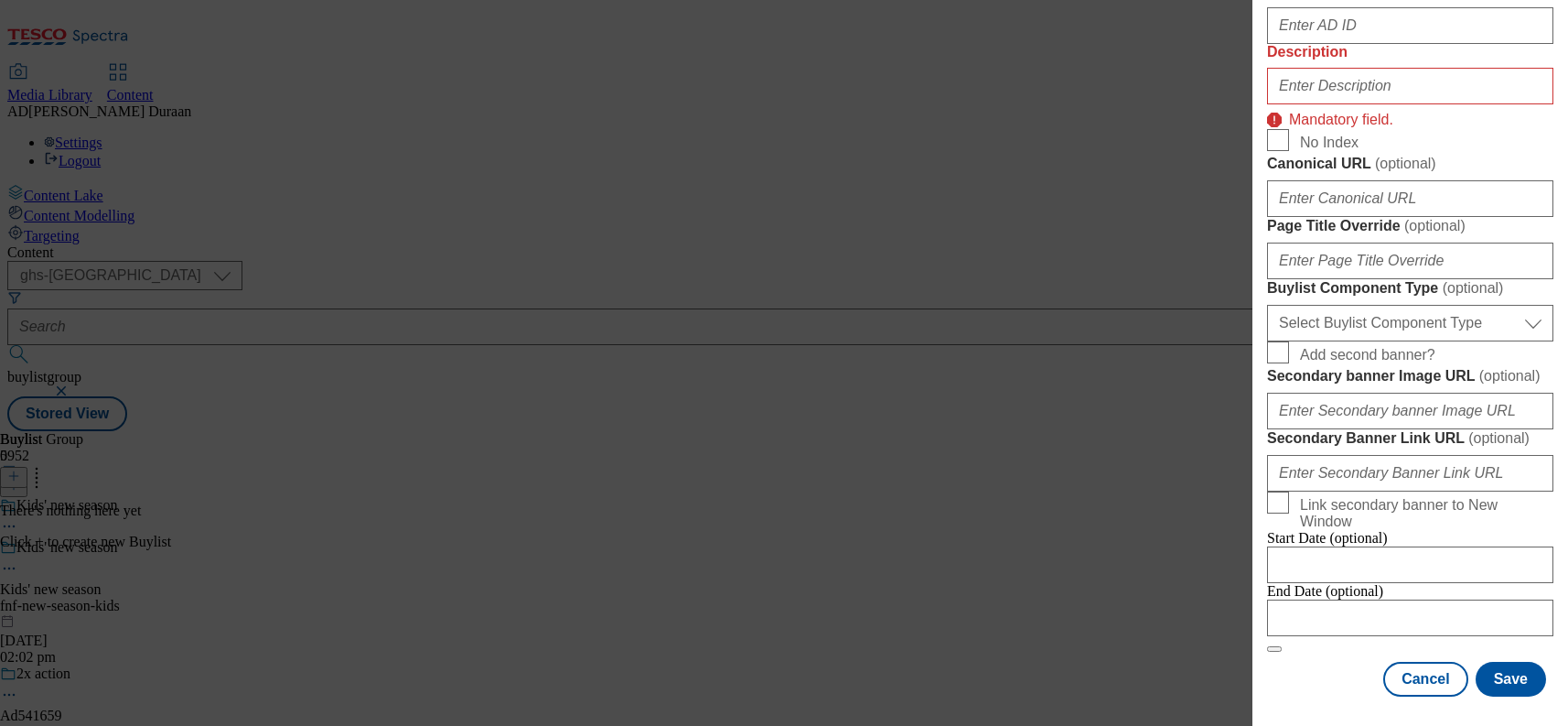
scroll to position [1423, 0]
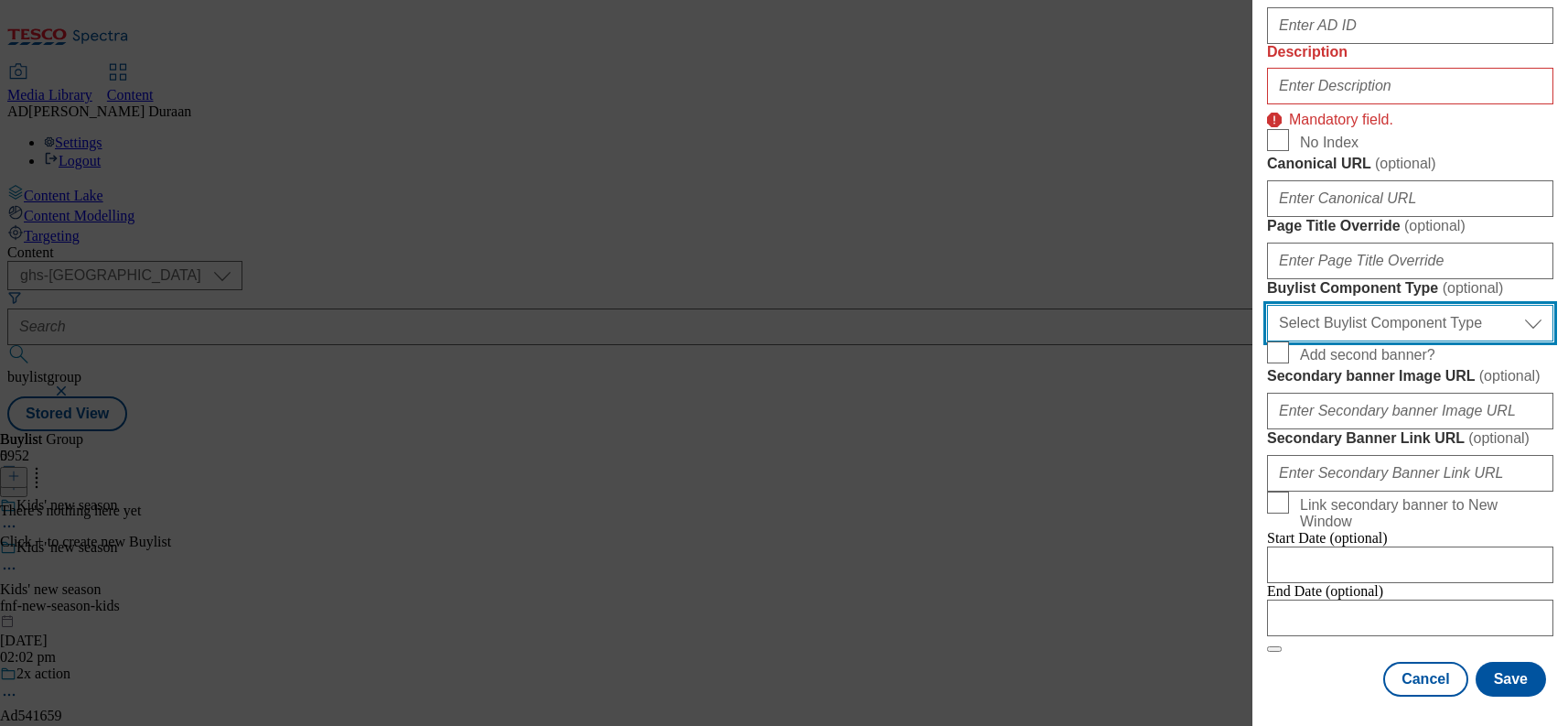
click at [1445, 305] on select "Select Buylist Component Type Banner Competition Header Meal" at bounding box center [1411, 322] width 287 height 36
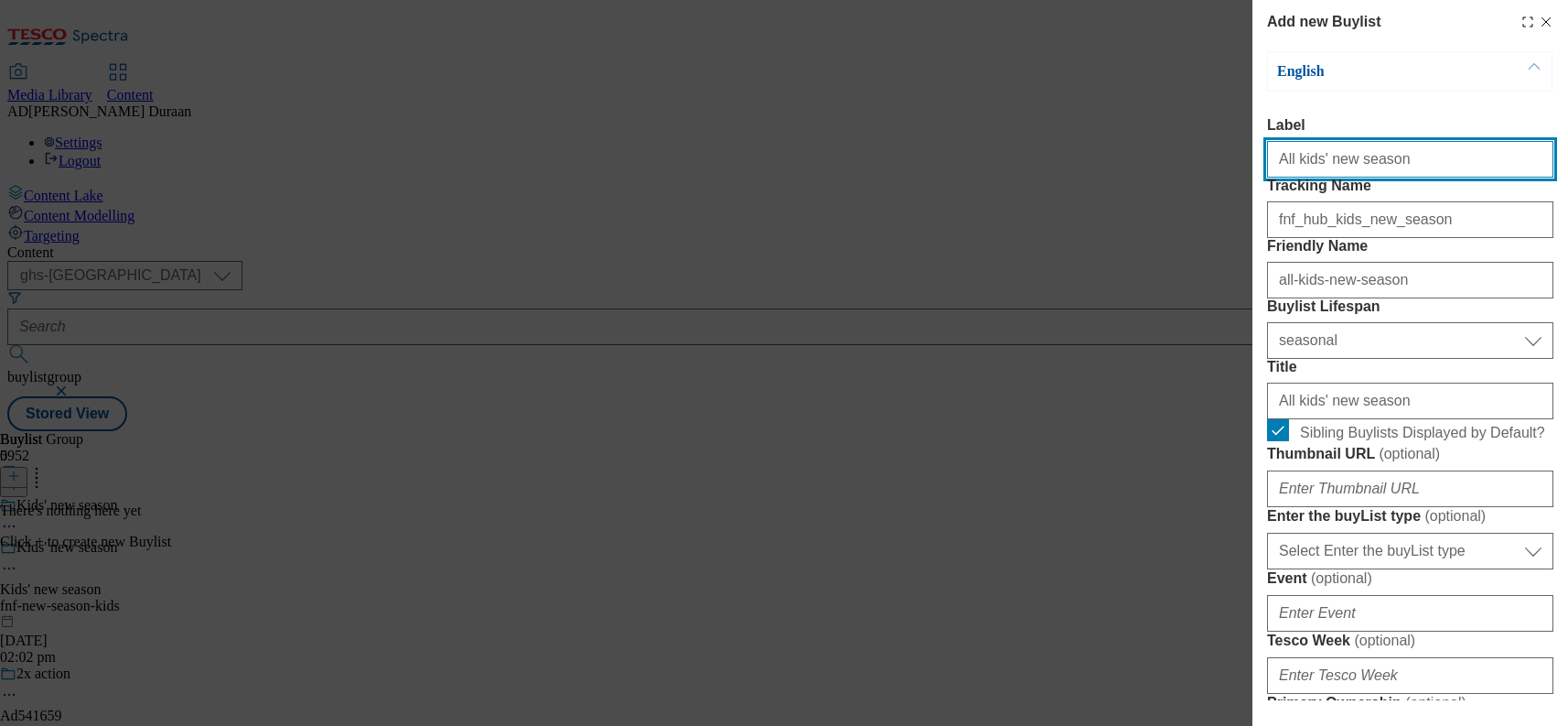
select select "Banner"
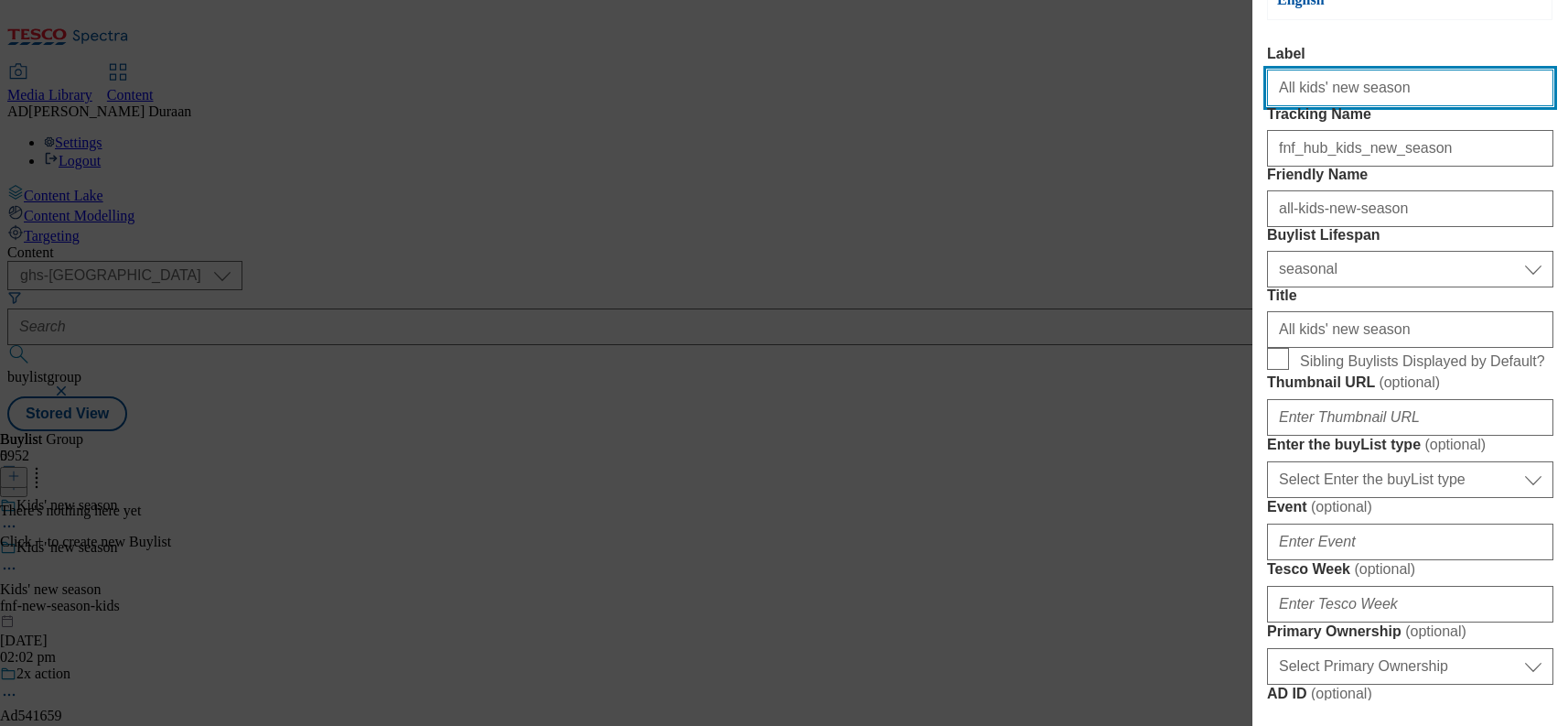
scroll to position [0, 0]
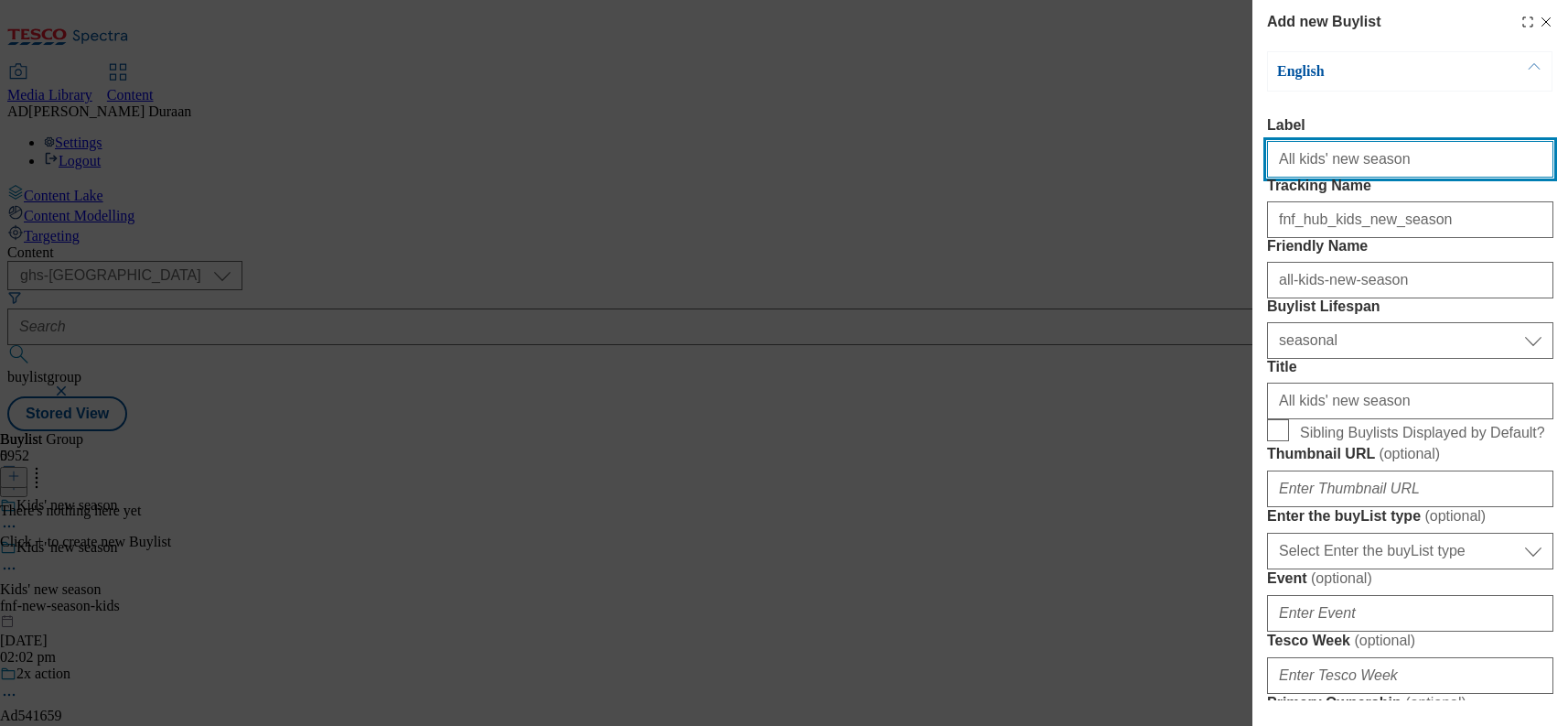
type input "All kids' new season"
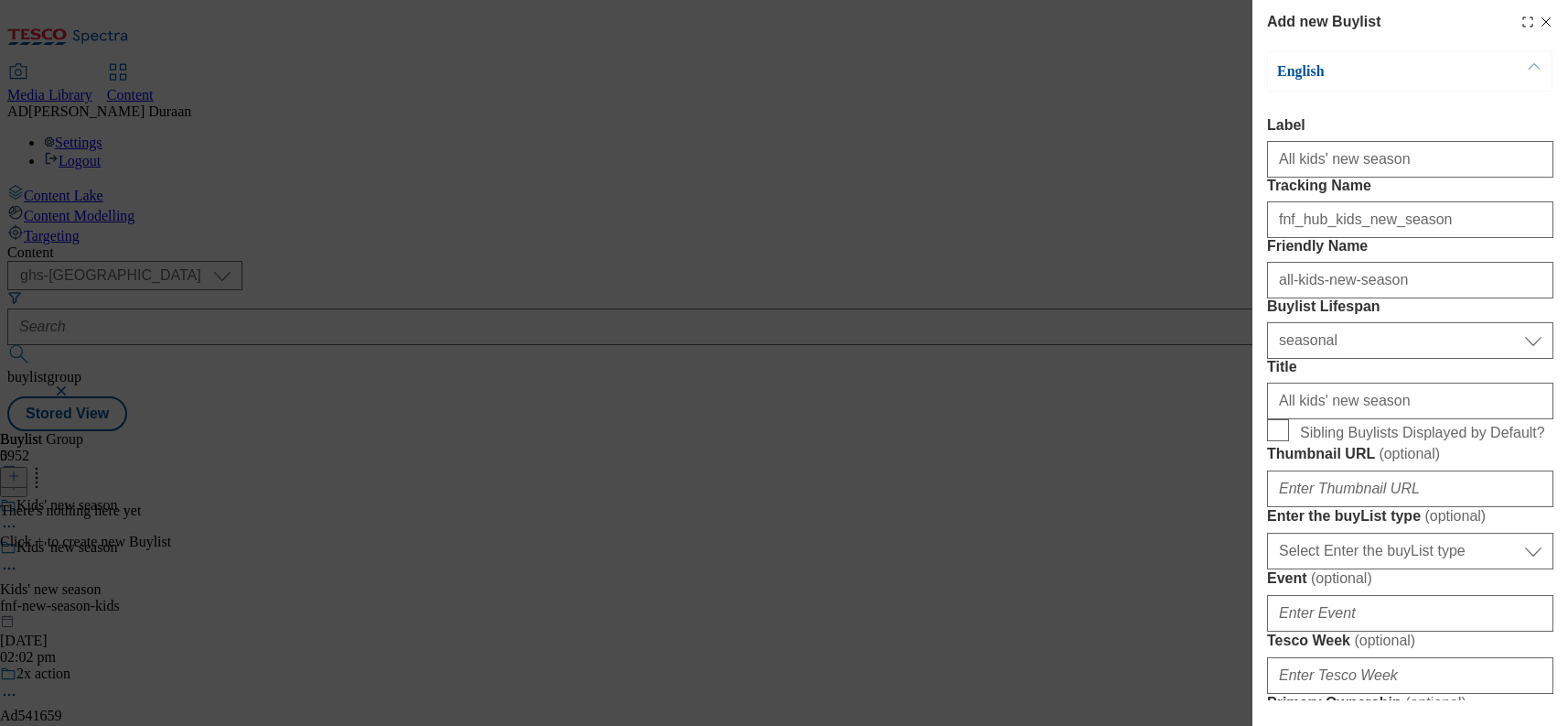
click at [1434, 122] on label "Label" at bounding box center [1411, 125] width 287 height 17
click at [1434, 140] on input "All kids' new season" at bounding box center [1411, 158] width 287 height 36
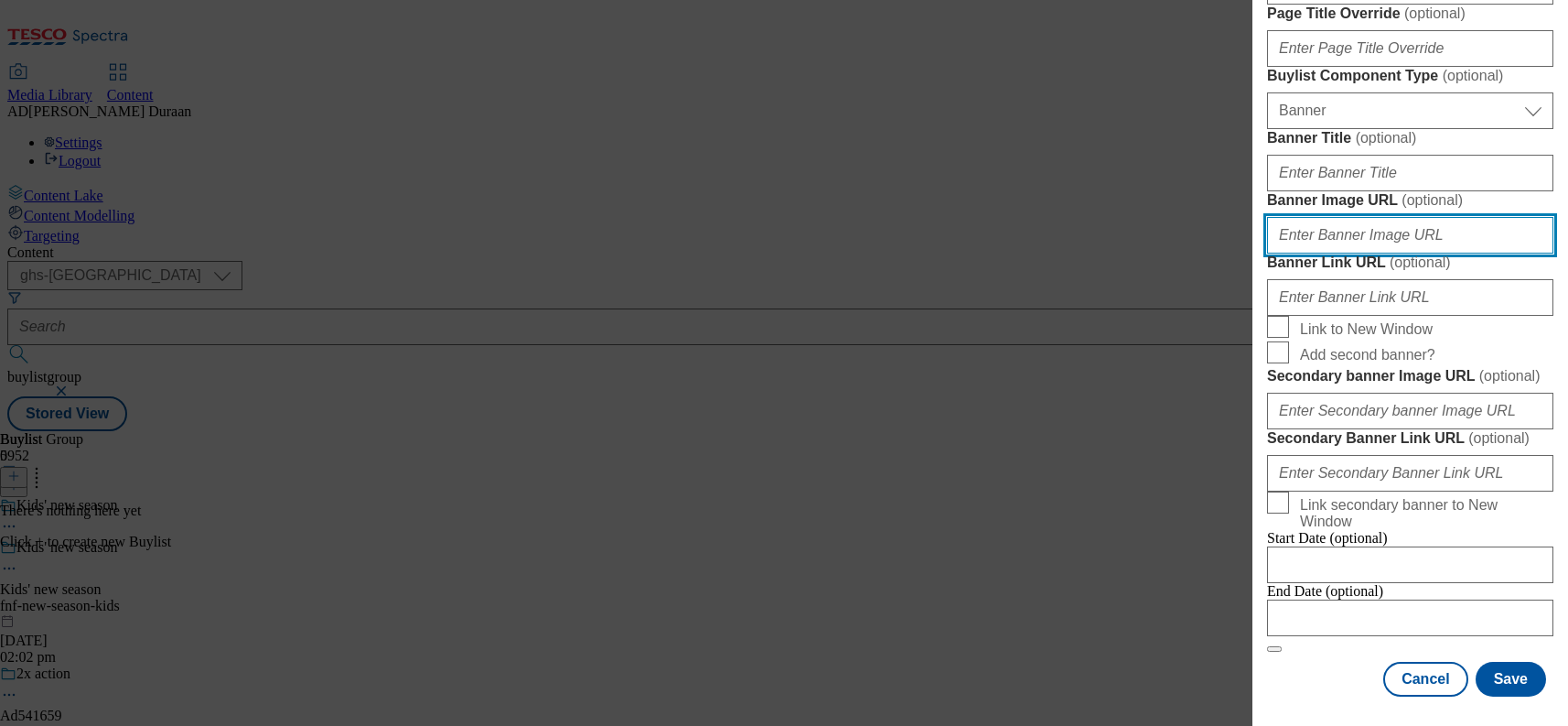
scroll to position [1534, 0]
paste input "https://digitalcontent.api.tesco.com/v2/media/ghs-mktg/a1e21586-94cc-49f9-ac11-…"
type input "https://digitalcontent.api.tesco.com/v2/media/ghs-mktg/a1e21586-94cc-49f9-ac11-…"
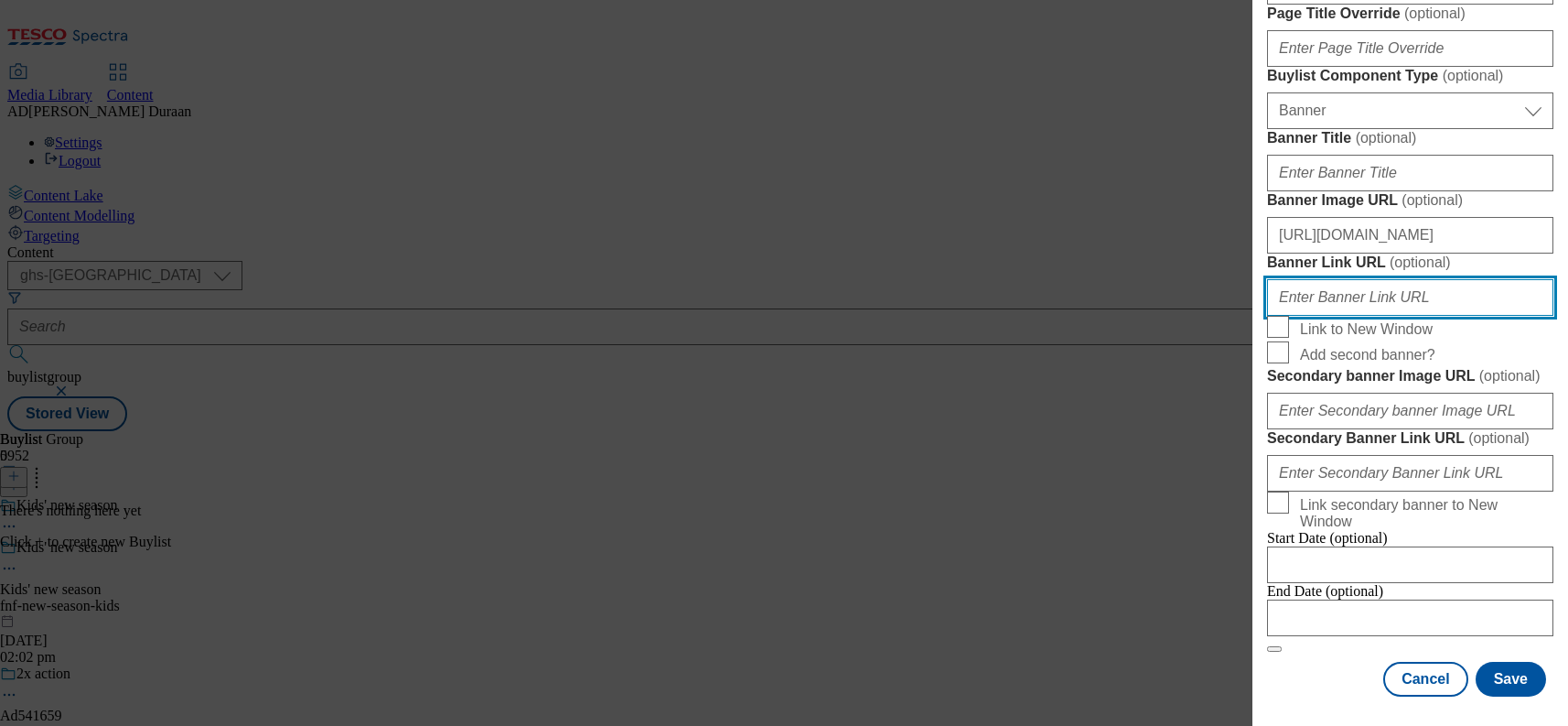
paste input "https://www.tesco.com/shop/en-GB/landing/f-f"
type input "https://www.tesco.com/shop/en-GB/landing/f-f"
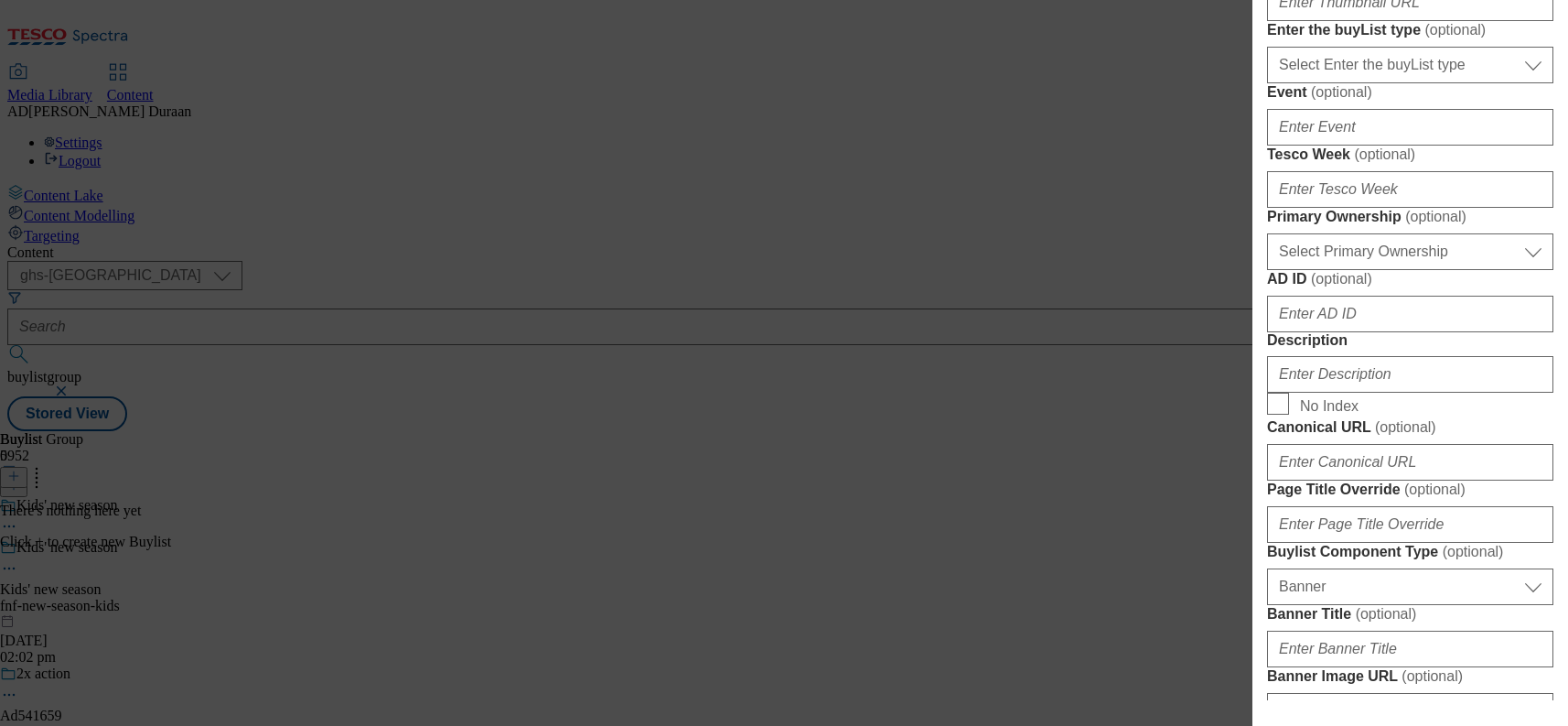
scroll to position [382, 0]
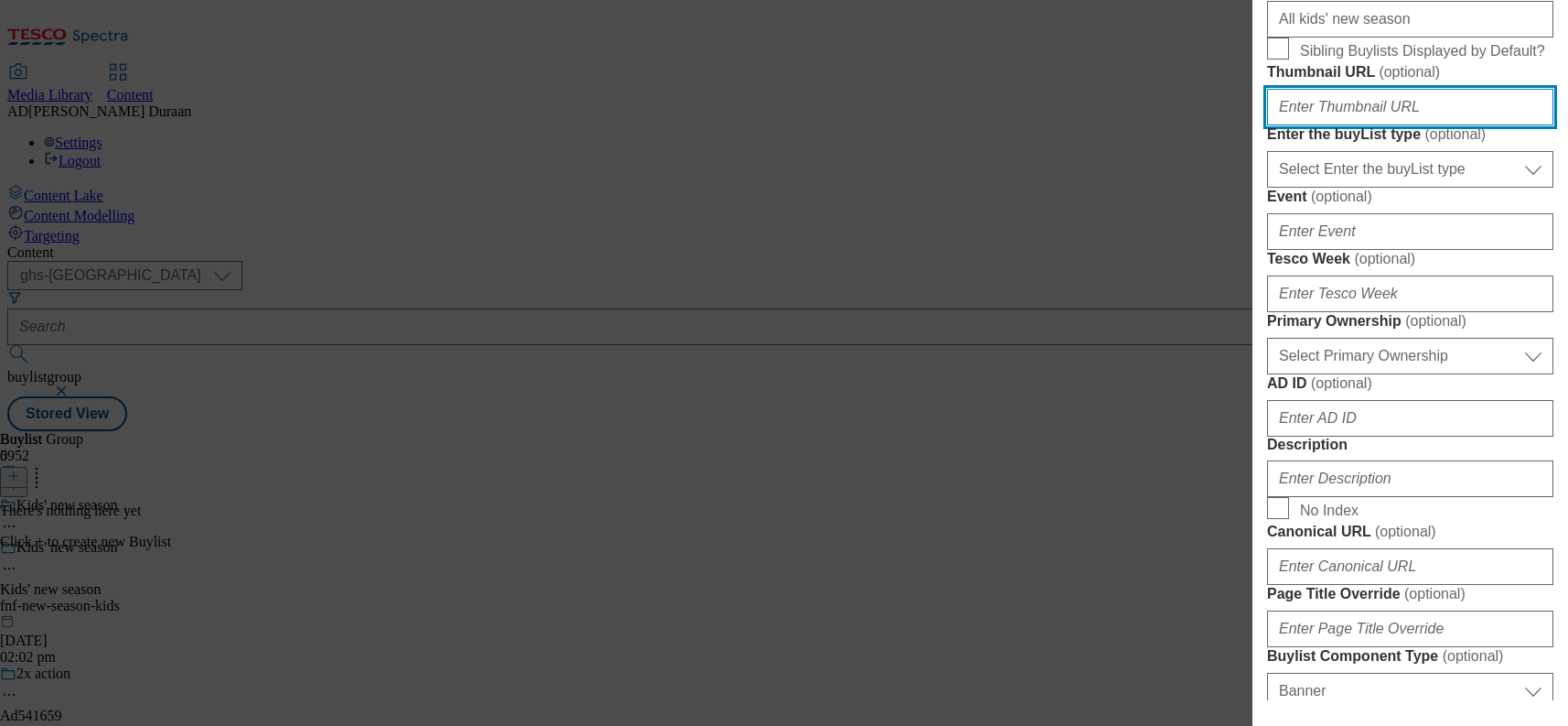
paste input "https://digitalcontent.api.tesco.com/v2/media/ghs-mktg/75a6972c-4962-4079-80b7-…"
type input "https://digitalcontent.api.tesco.com/v2/media/ghs-mktg/75a6972c-4962-4079-80b7-…"
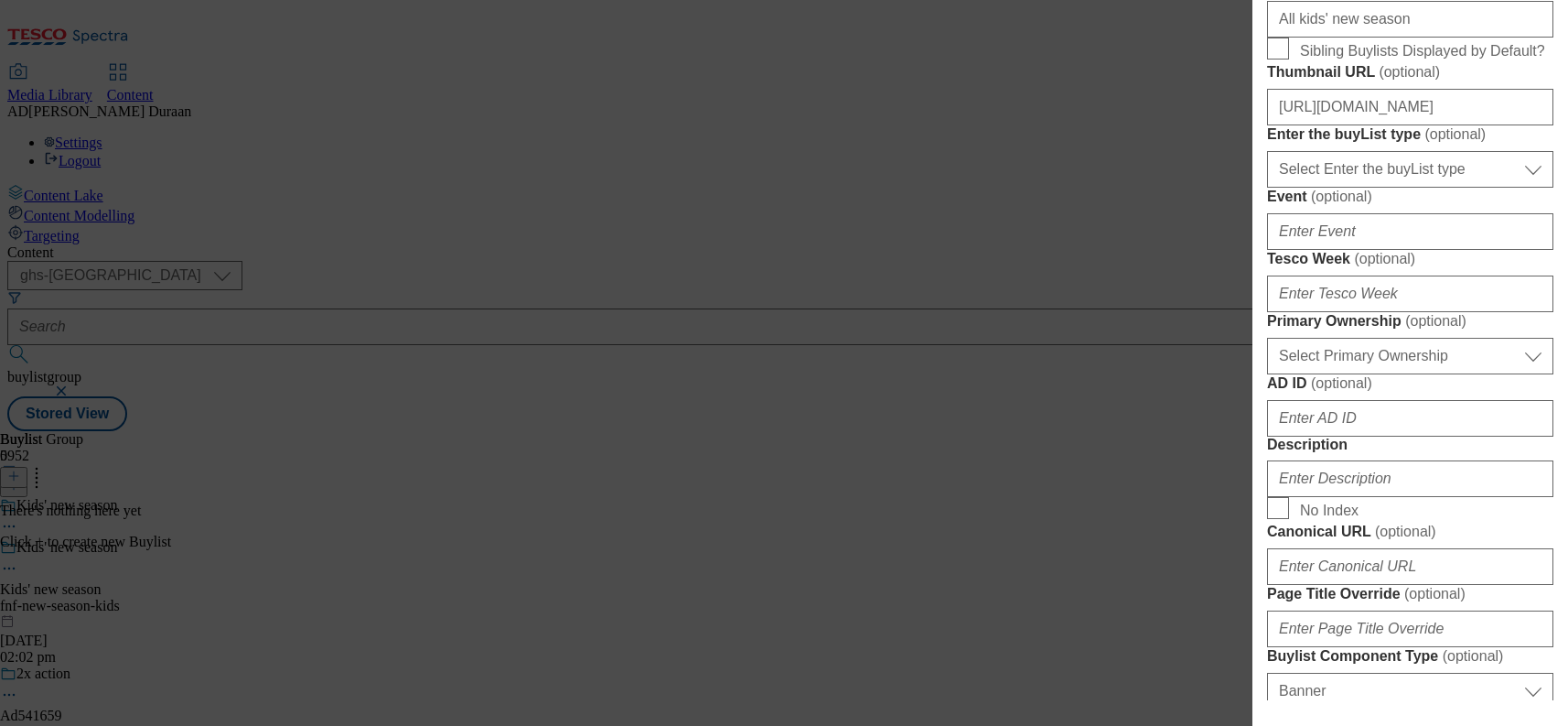
scroll to position [0, 0]
click at [1496, 329] on form "Label All kids' new season Tracking Name fnf_hub_kids_new_season Friendly Name …" at bounding box center [1411, 484] width 287 height 1497
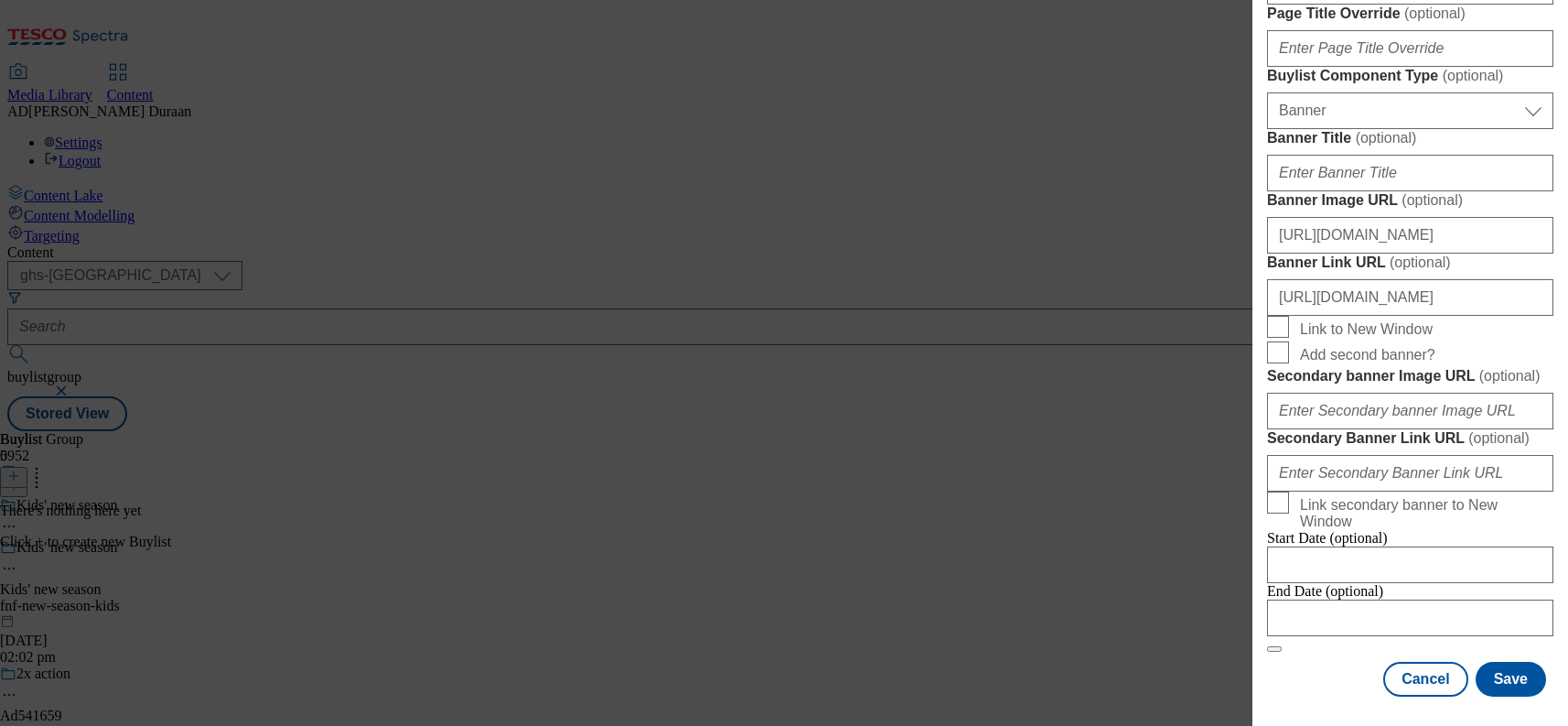
scroll to position [1729, 0]
click at [1522, 681] on button "Save" at bounding box center [1511, 679] width 71 height 34
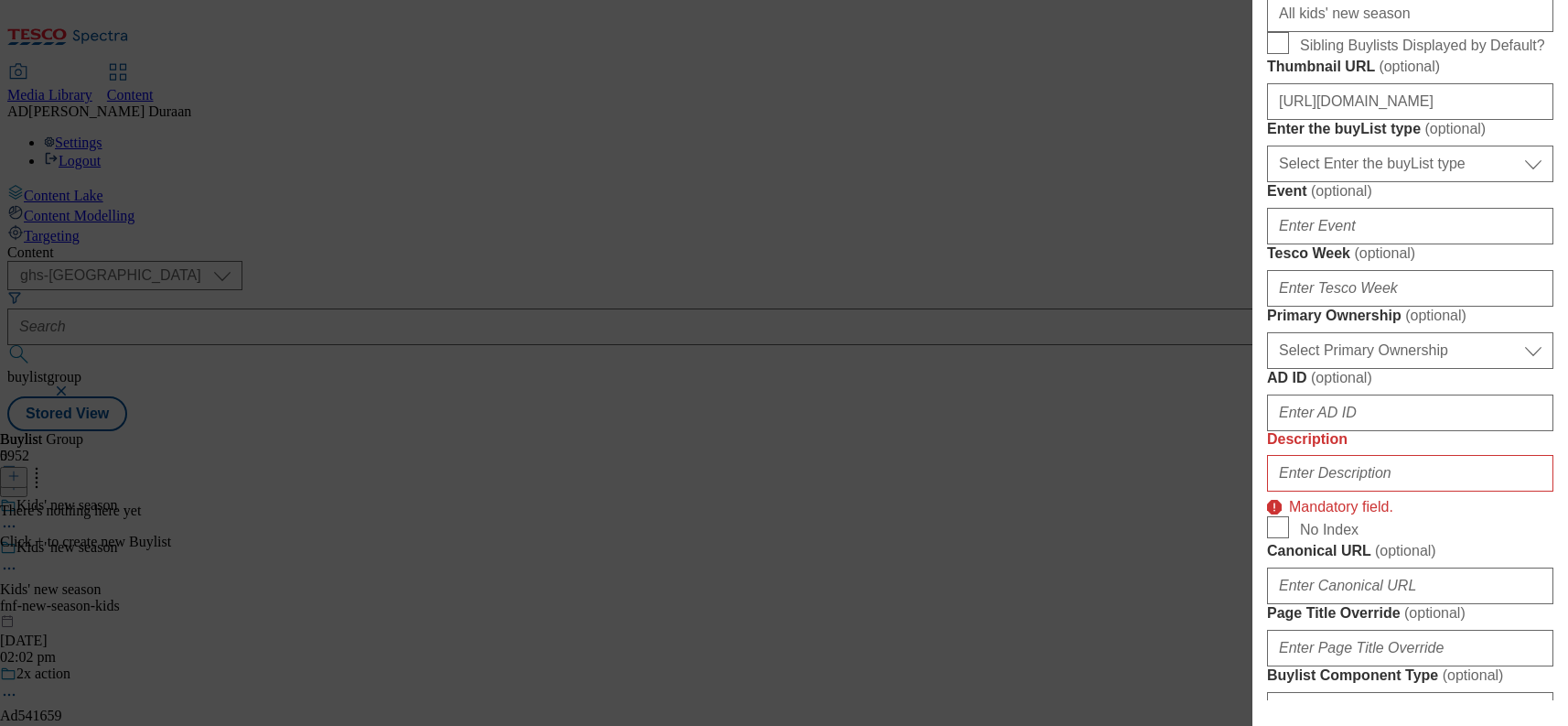
scroll to position [388, 0]
drag, startPoint x: 1280, startPoint y: 199, endPoint x: 1414, endPoint y: 103, distance: 164.8
click at [1280, 53] on input "Sibling Buylists Displayed by Default?" at bounding box center [1278, 42] width 22 height 22
checkbox input "true"
click at [1454, 85] on form "Label All kids' new season Tracking Name fnf_hub_kids_new_season Friendly Name …" at bounding box center [1411, 490] width 287 height 1523
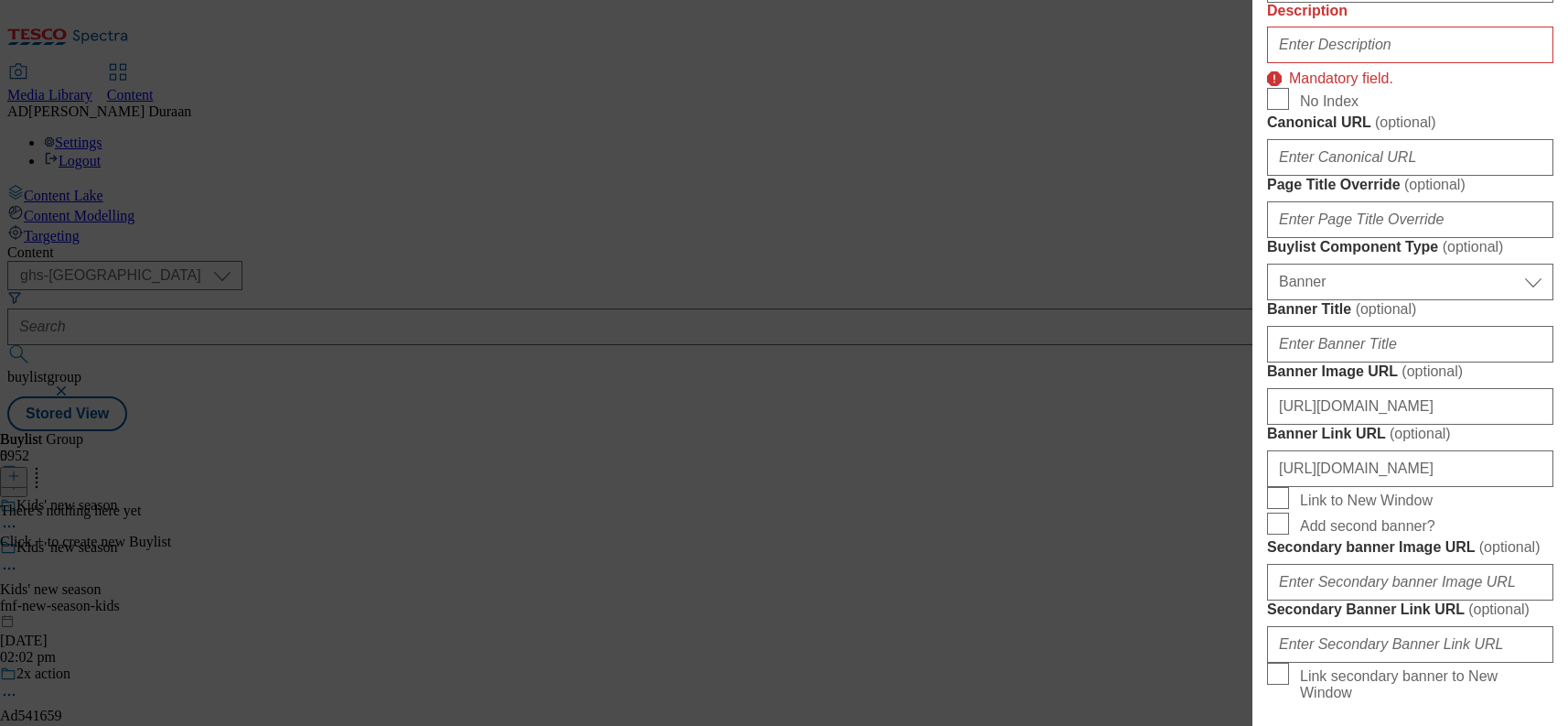
scroll to position [890, 0]
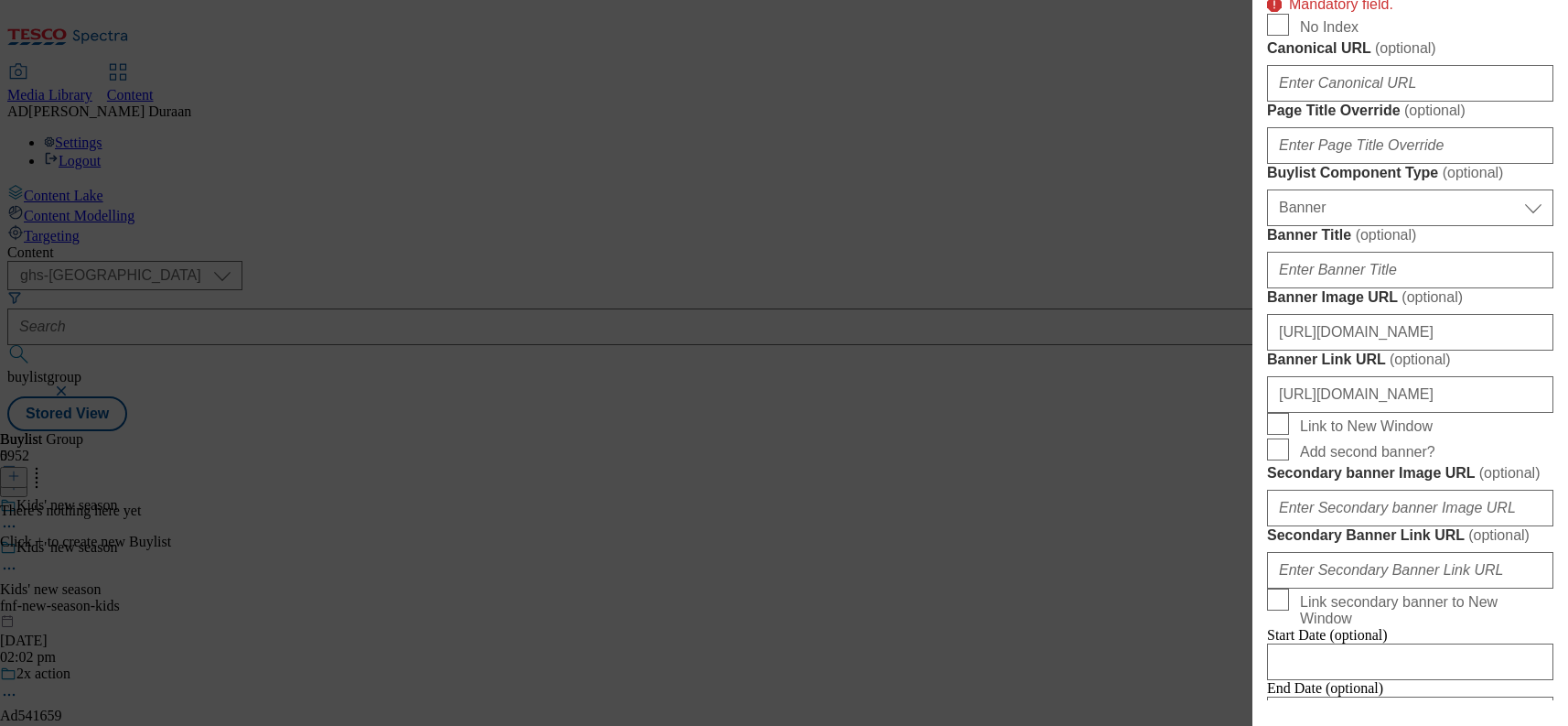
paste input "Discover the latest kids' fashion, from cosy layers to stylish looks perfect fo…"
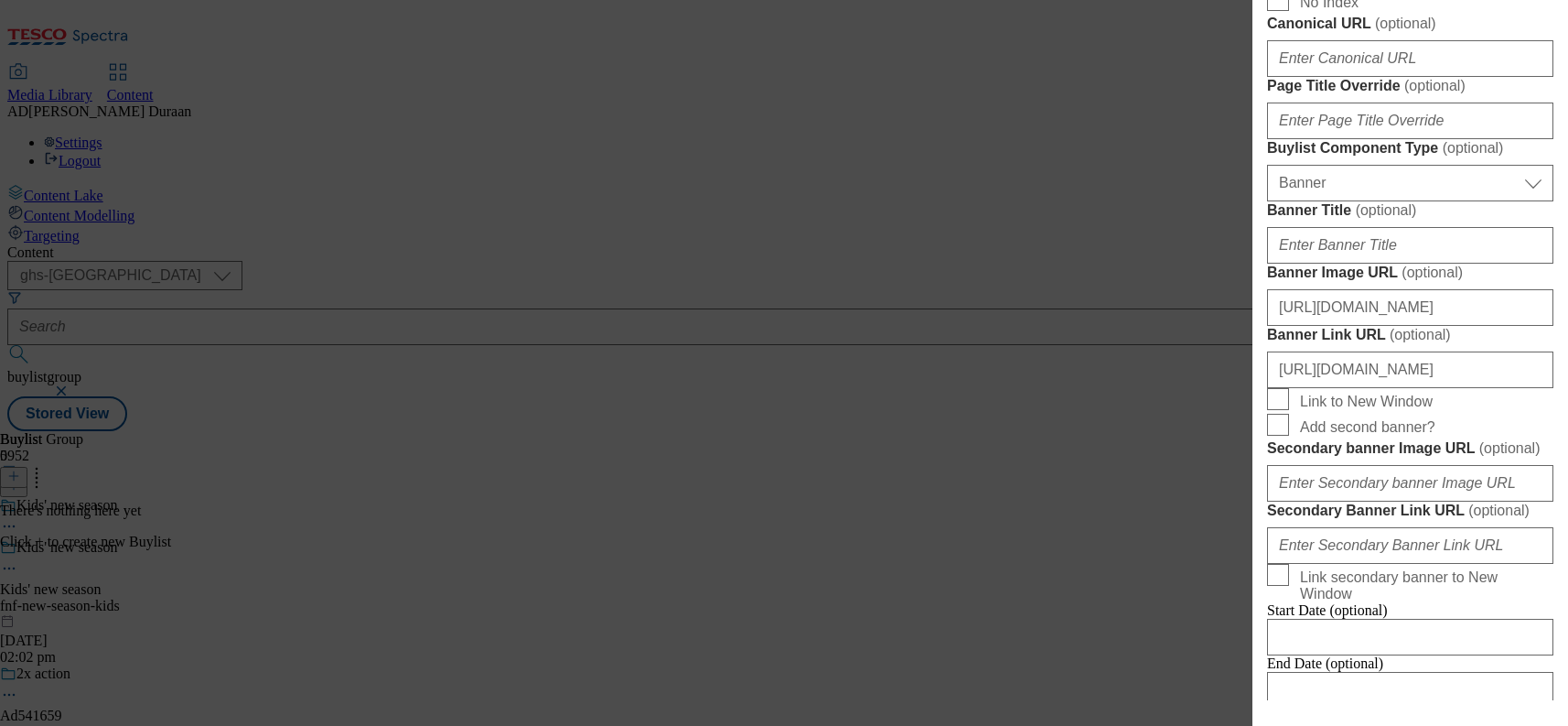
scroll to position [0, 423]
type input "Discover the latest kids' fashion, from cosy layers to stylish looks perfect fo…"
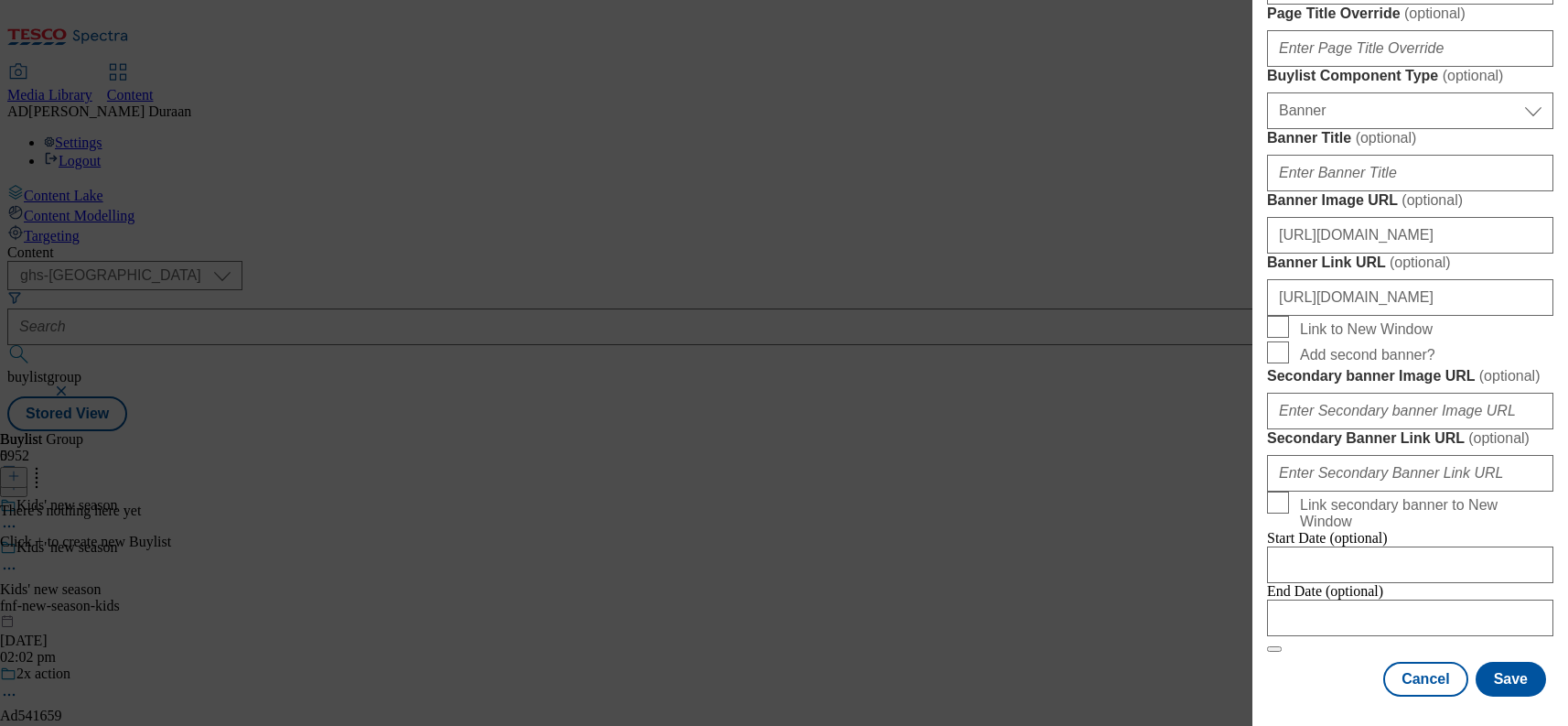
scroll to position [1729, 0]
click at [1513, 681] on button "Save" at bounding box center [1511, 679] width 71 height 34
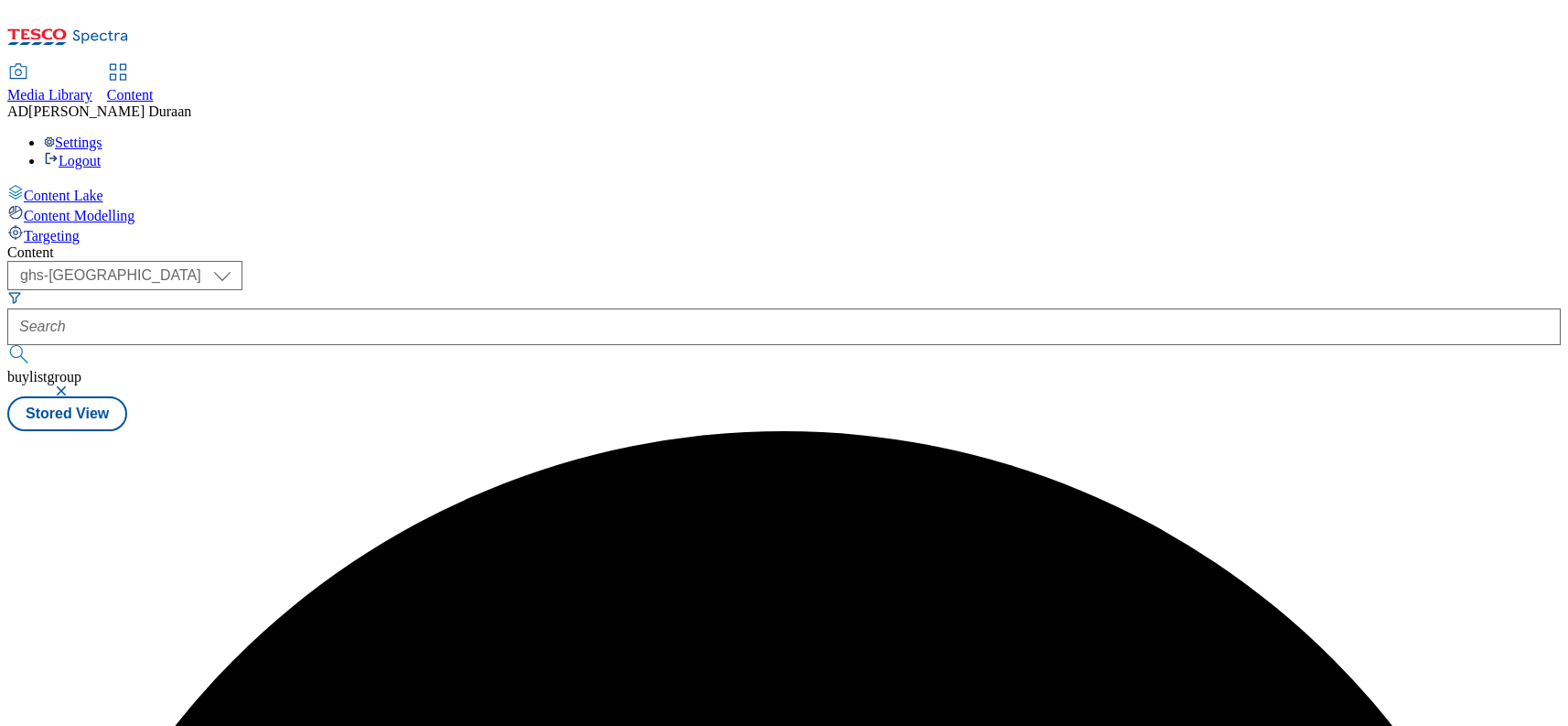
scroll to position [1, 0]
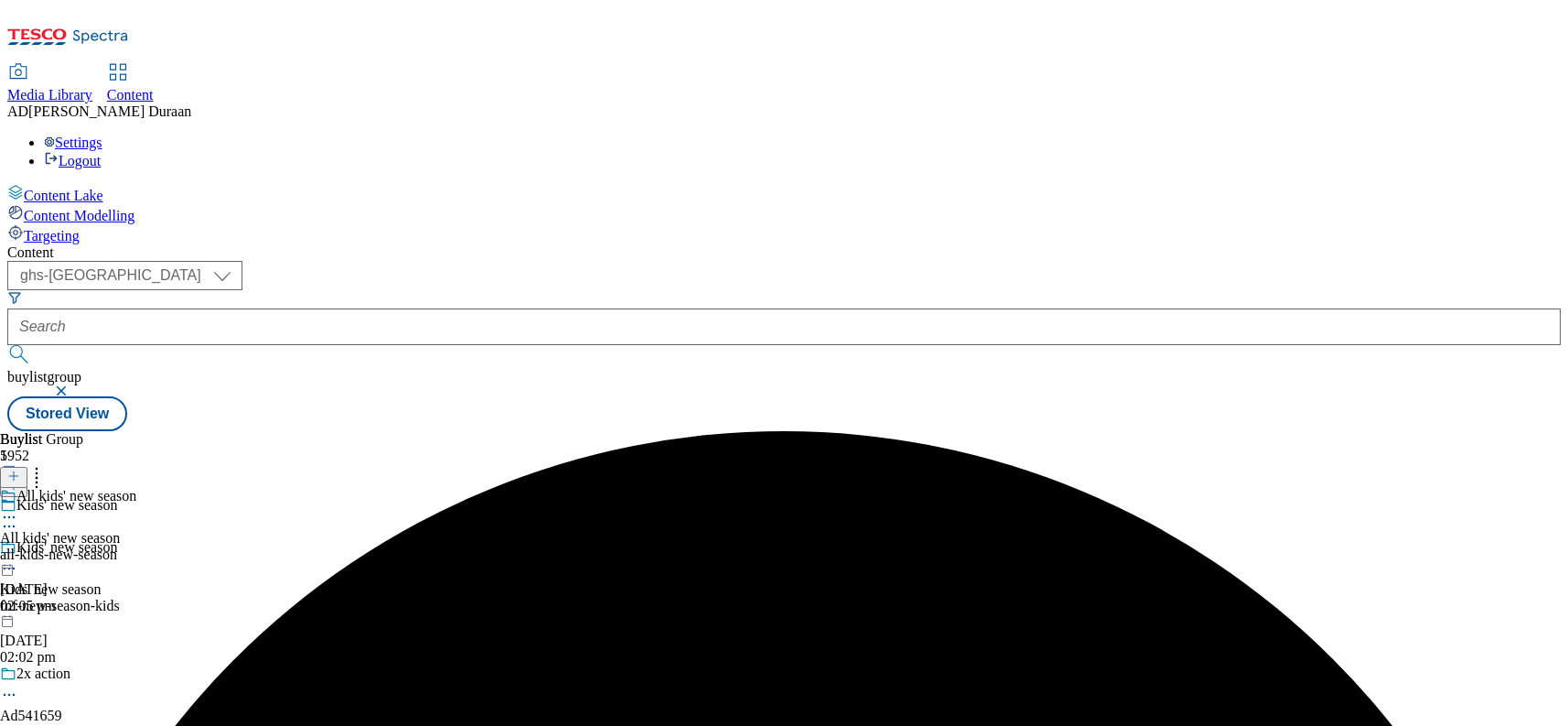
click at [19, 508] on icon at bounding box center [9, 517] width 19 height 19
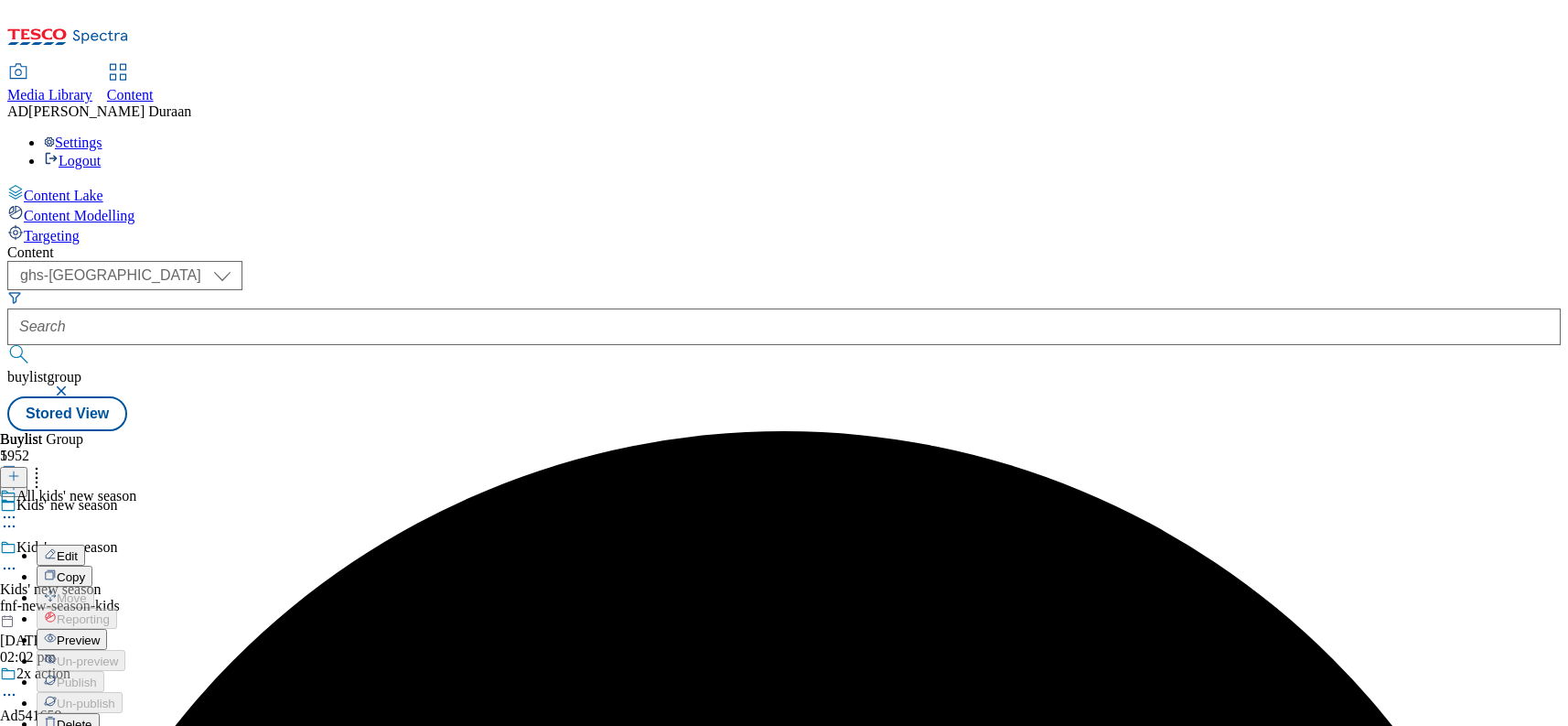
scroll to position [0, 0]
click at [85, 570] on span "Copy" at bounding box center [71, 577] width 28 height 14
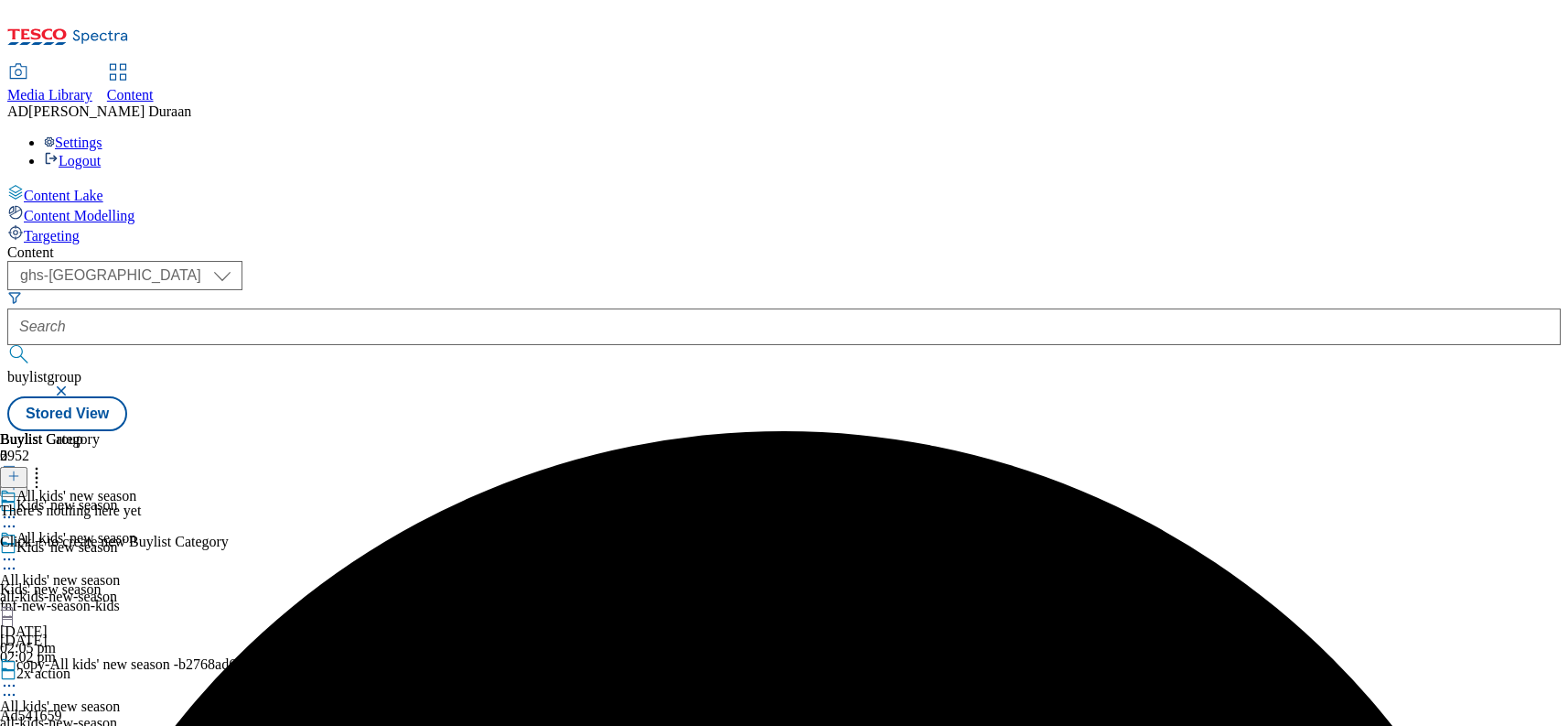
click at [423, 715] on div "all-kids-new-season" at bounding box center [211, 723] width 423 height 17
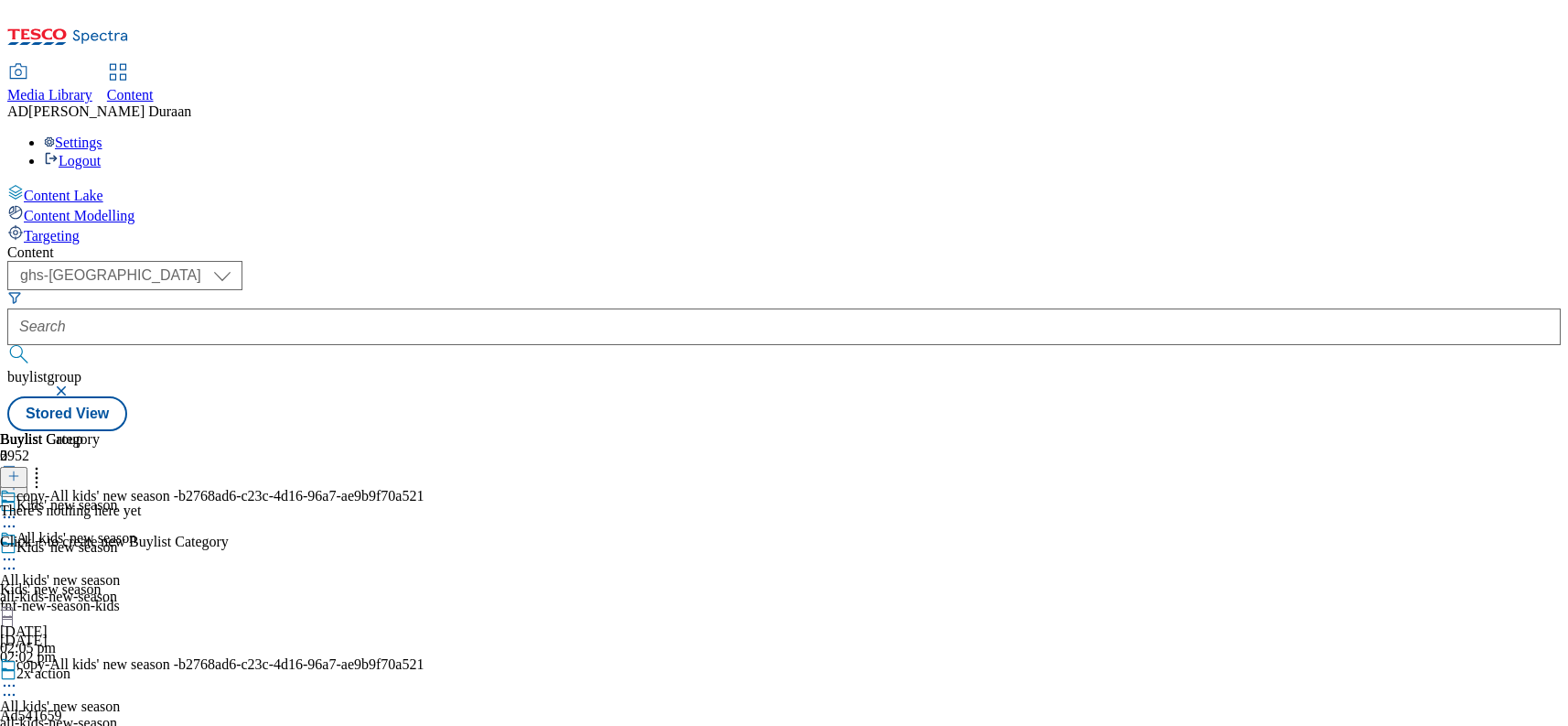
click at [19, 677] on icon at bounding box center [9, 686] width 19 height 19
click at [78, 718] on span "Edit" at bounding box center [67, 725] width 21 height 14
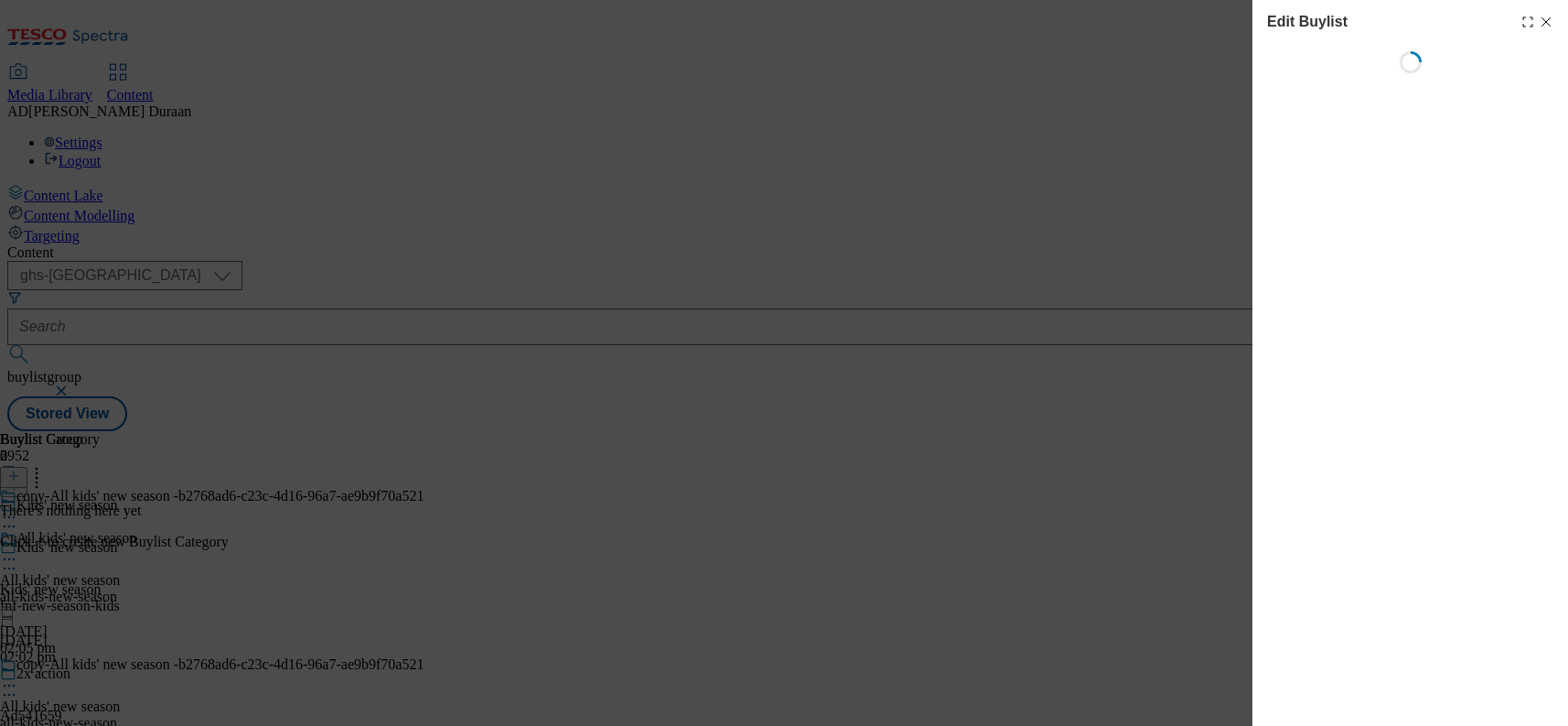
select select "seasonal"
select select "Banner"
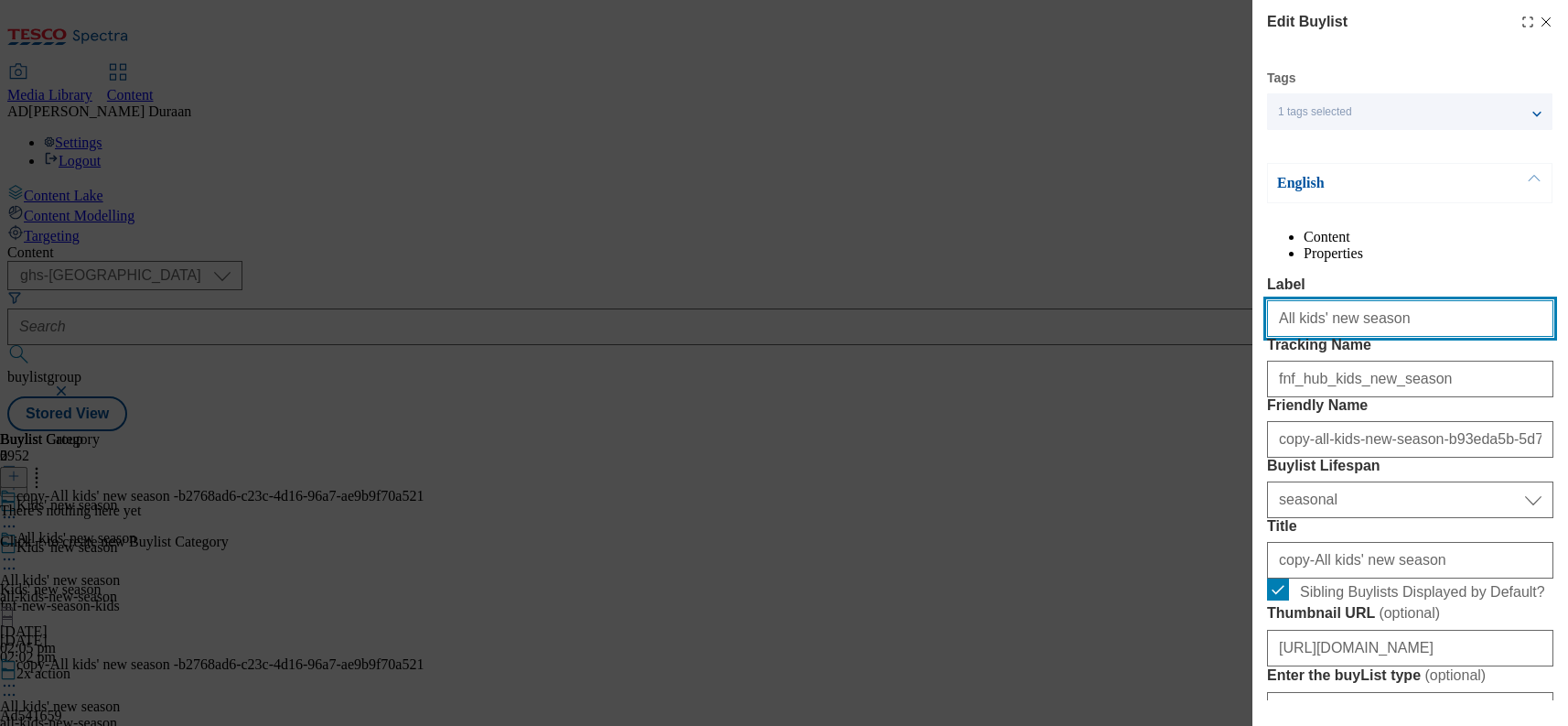
drag, startPoint x: 1393, startPoint y: 358, endPoint x: 1175, endPoint y: 354, distance: 218.0
click at [1084, 349] on div "Edit Buylist Tags 1 tags selected buylist English Content Properties Label All …" at bounding box center [784, 363] width 1568 height 726
paste input "Boys' new season"
drag, startPoint x: 1368, startPoint y: 358, endPoint x: 1171, endPoint y: 342, distance: 197.6
click at [1155, 341] on div "Edit Buylist Tags 1 tags selected buylist English Content Properties Label Boys…" at bounding box center [784, 363] width 1568 height 726
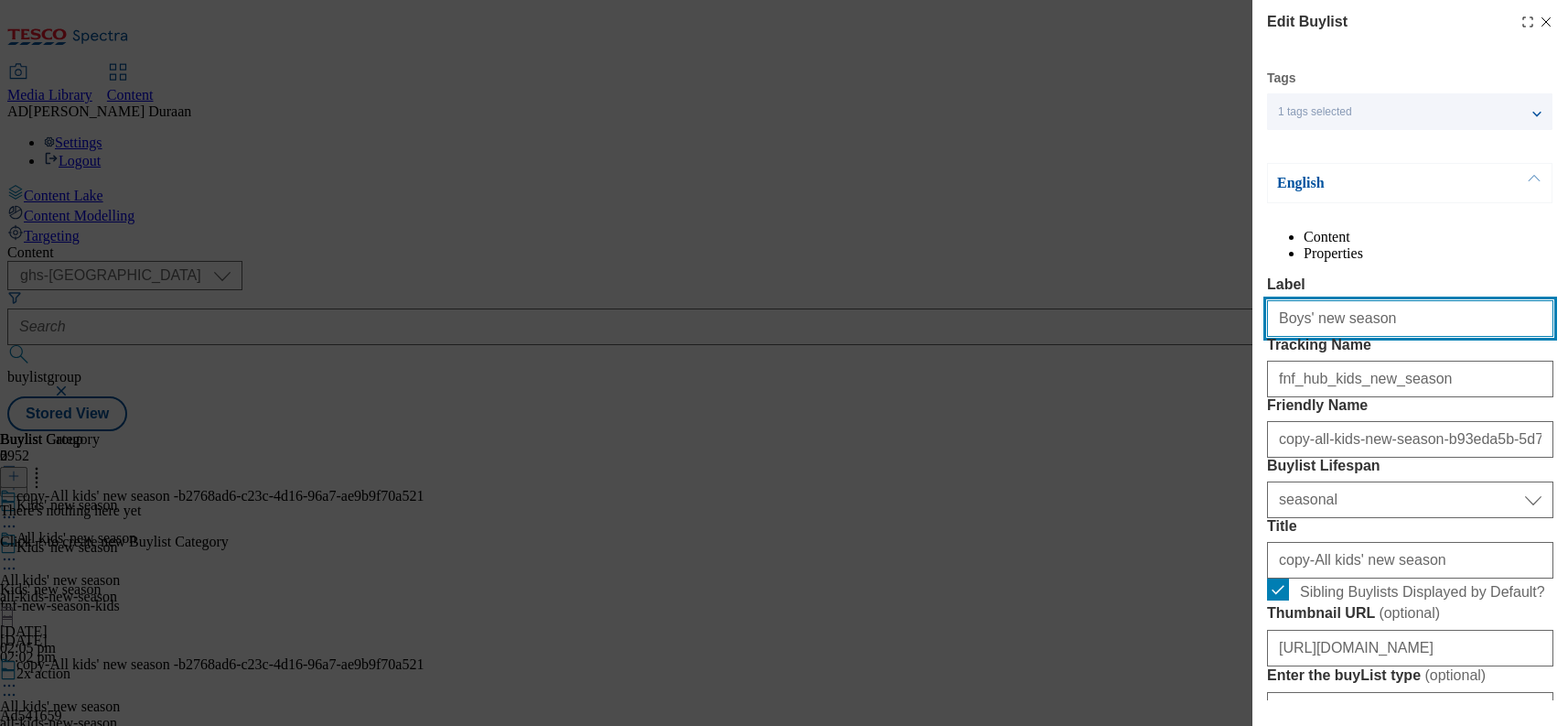
type input "Boys' new season"
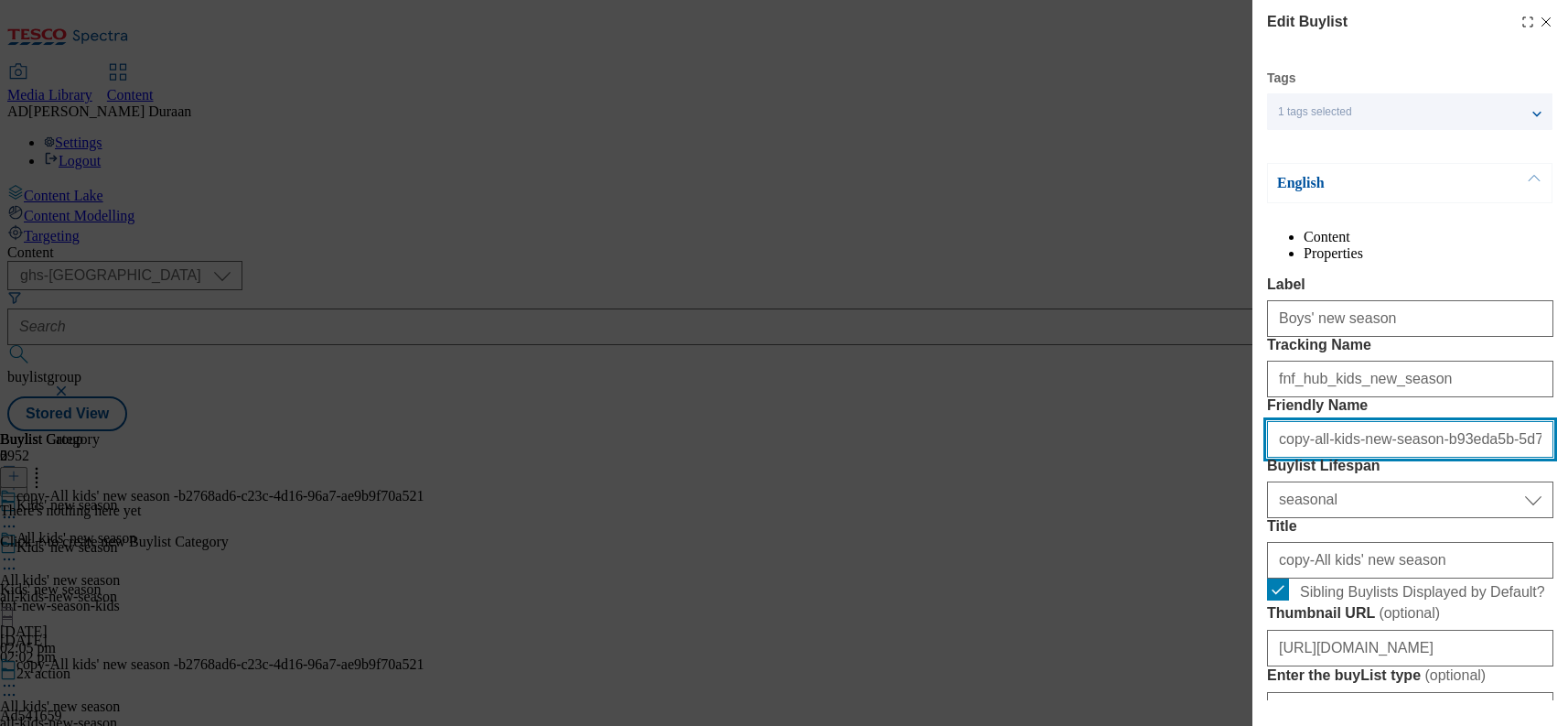
click at [1329, 458] on input "copy-all-kids-new-season-b93eda5b-5d7d-4e87-9589-7d4739e9b8d7" at bounding box center [1411, 439] width 287 height 36
paste input "Boys' new season"
type input "Boys' new season"
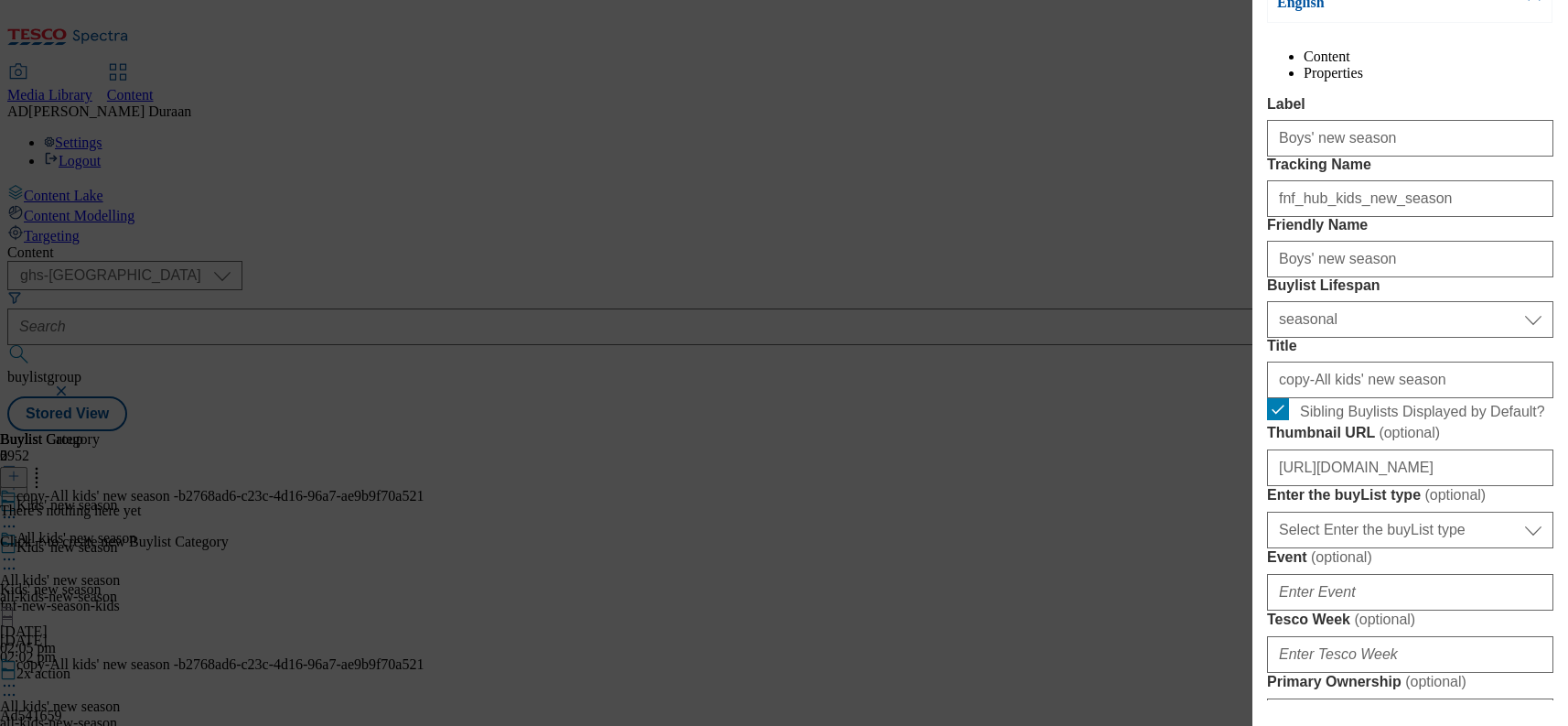
scroll to position [184, 0]
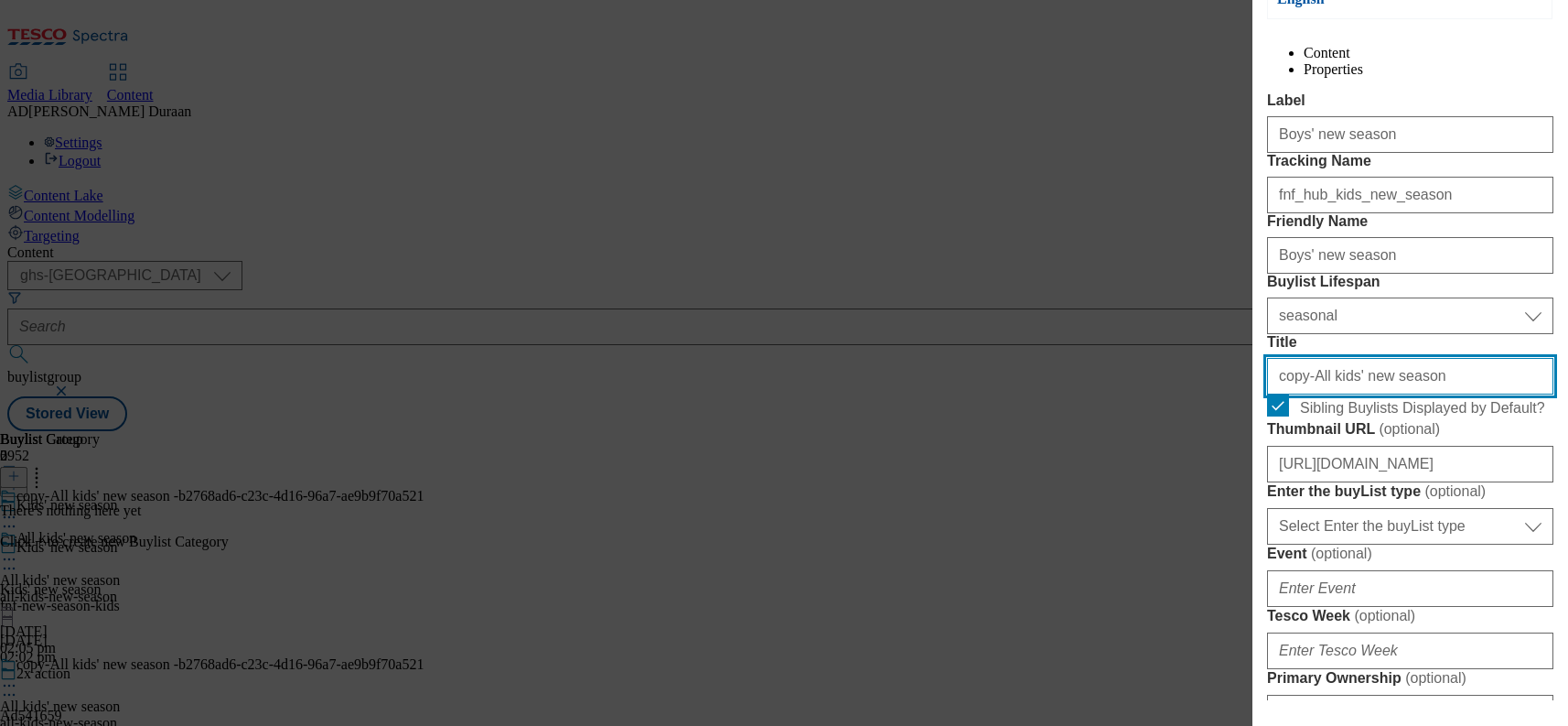
drag, startPoint x: 1413, startPoint y: 535, endPoint x: 1215, endPoint y: 529, distance: 198.1
click at [1202, 526] on div "Edit Buylist Tags 1 tags selected buylist English Content Properties Label Boys…" at bounding box center [784, 363] width 1568 height 726
paste input "Boys' new season"
drag, startPoint x: 1380, startPoint y: 531, endPoint x: 1624, endPoint y: 538, distance: 244.1
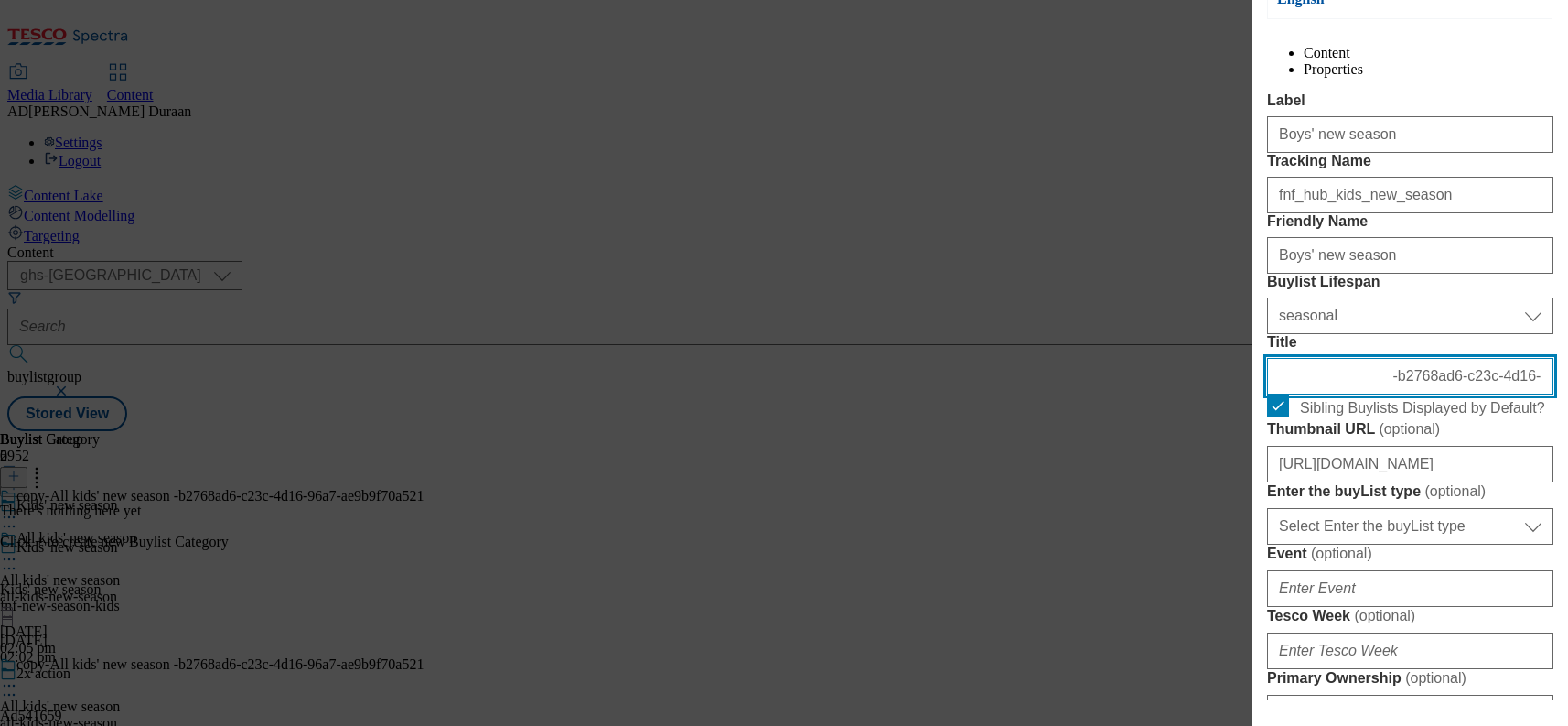
click at [1567, 438] on html "Icons icon_account icon_add icon_backward_link icon_basket icon_benefits icon_c…" at bounding box center [784, 219] width 1568 height 438
type input "Boys' new season"
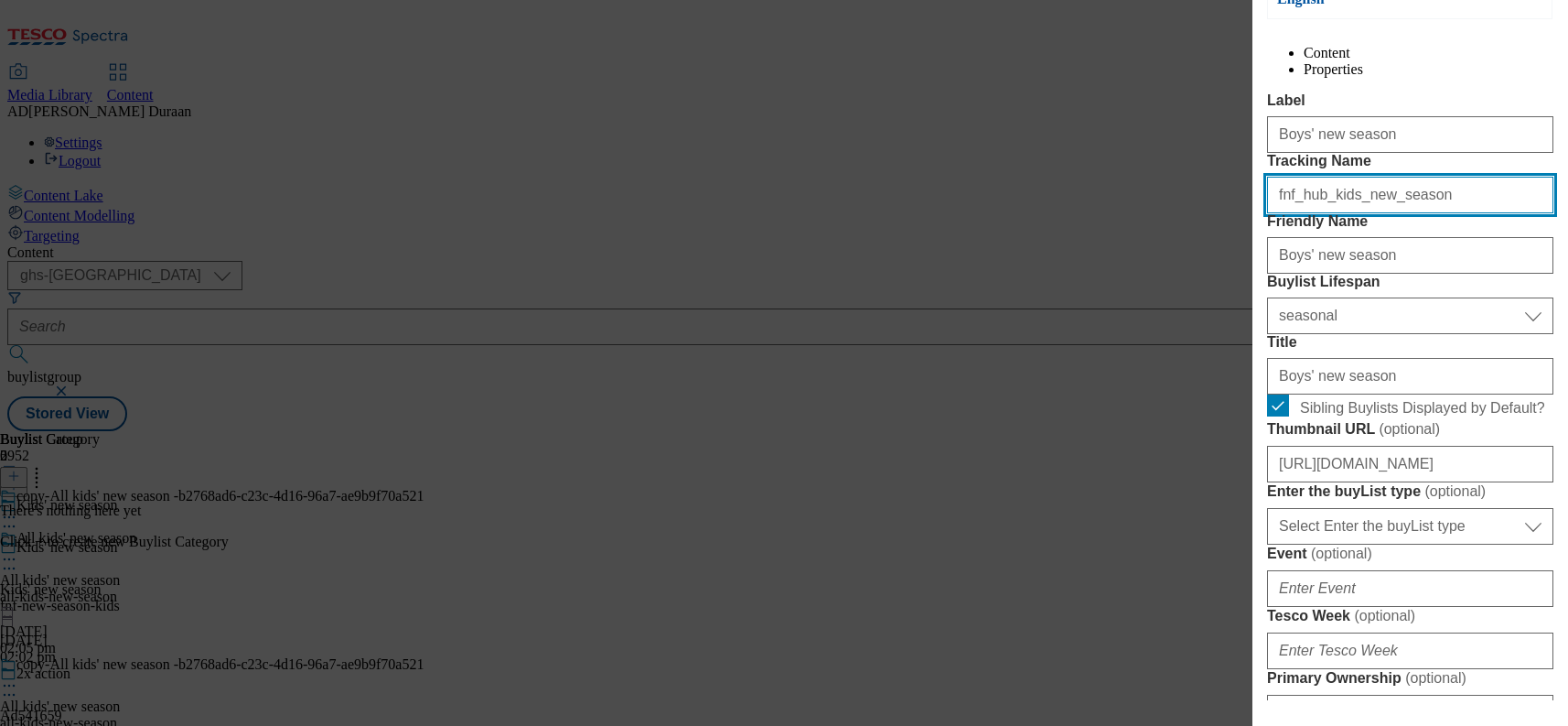
drag, startPoint x: 1419, startPoint y: 261, endPoint x: 1165, endPoint y: 252, distance: 254.2
click at [1119, 245] on div "Edit Buylist Tags 1 tags selected buylist English Content Properties Label Boys…" at bounding box center [784, 363] width 1568 height 726
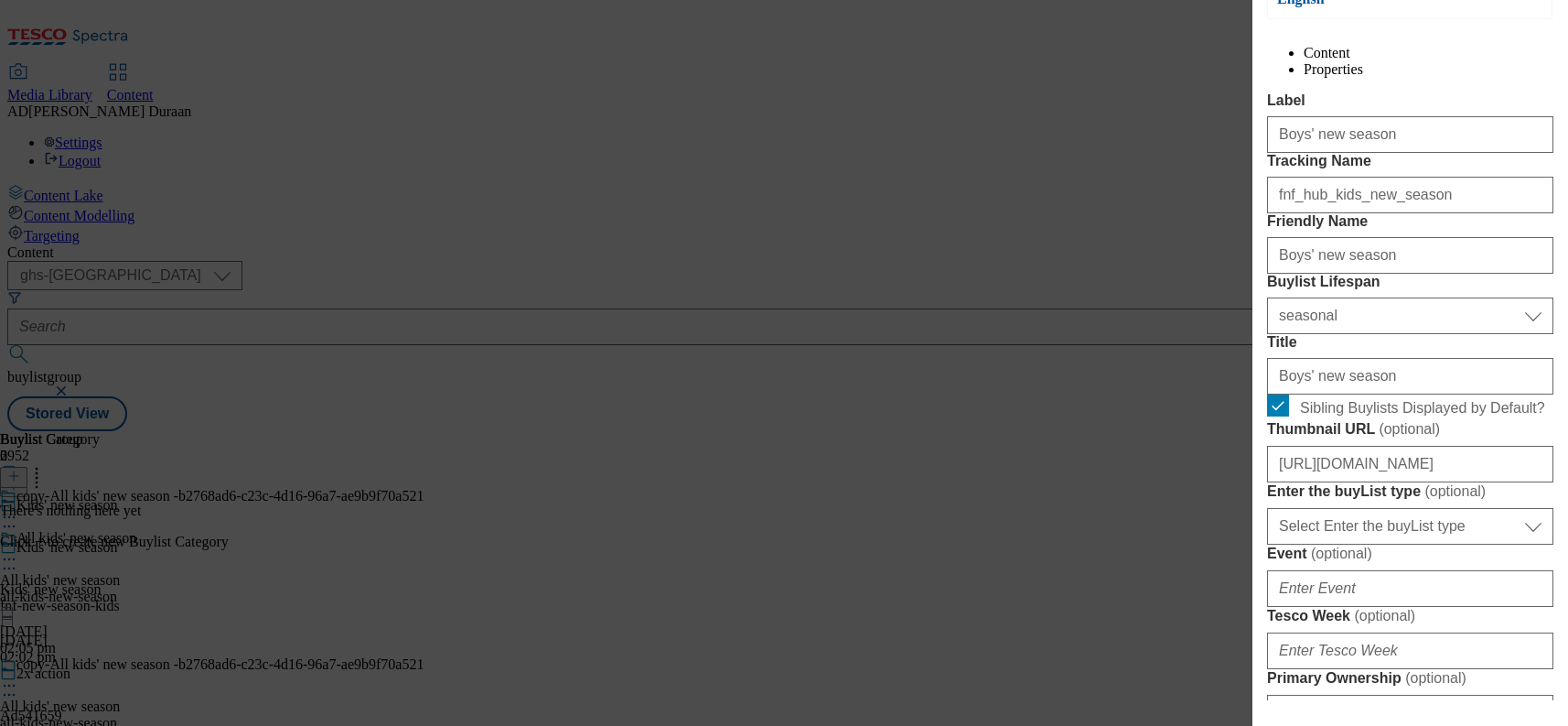
click at [1455, 169] on label "Tracking Name" at bounding box center [1411, 161] width 287 height 17
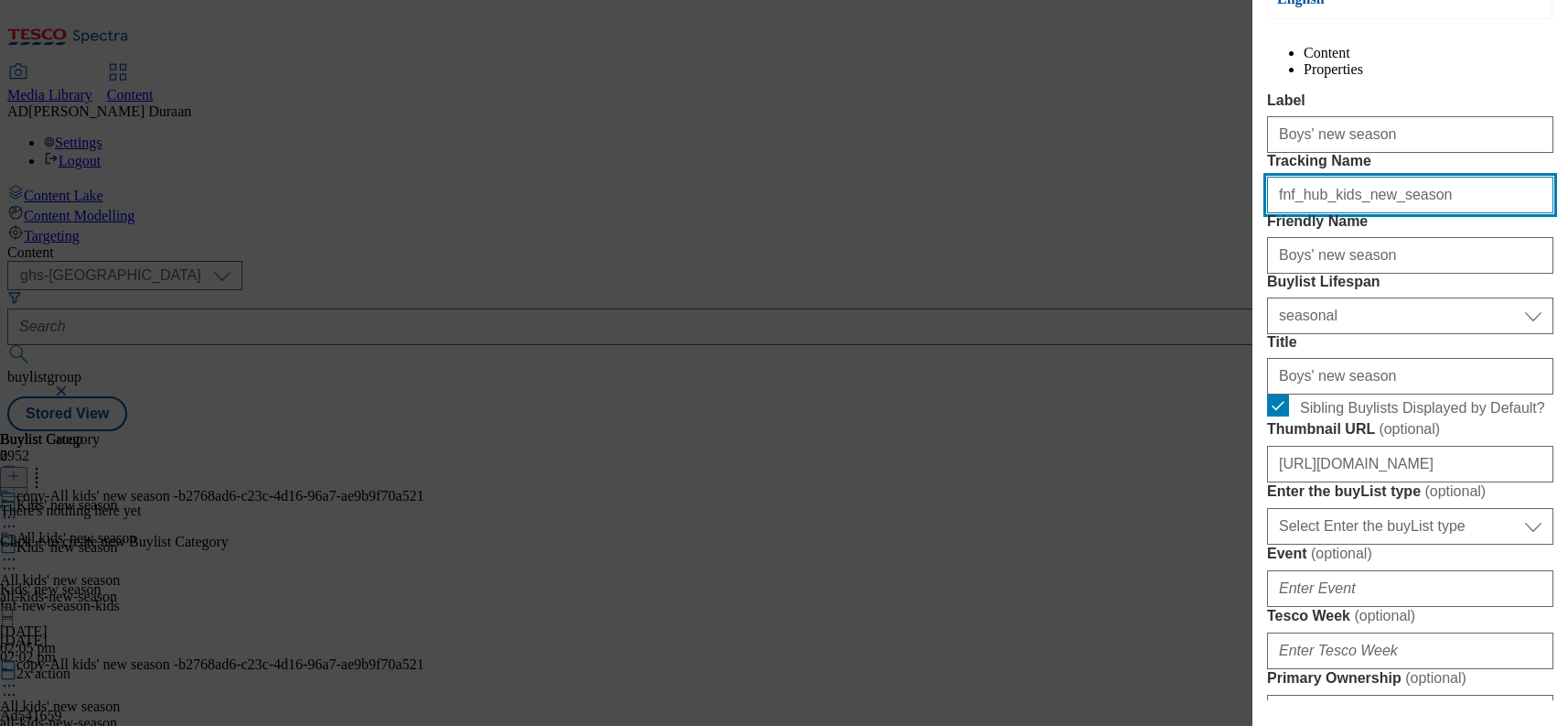
click at [1455, 213] on input "fnf_hub_kids_new_season" at bounding box center [1411, 195] width 287 height 36
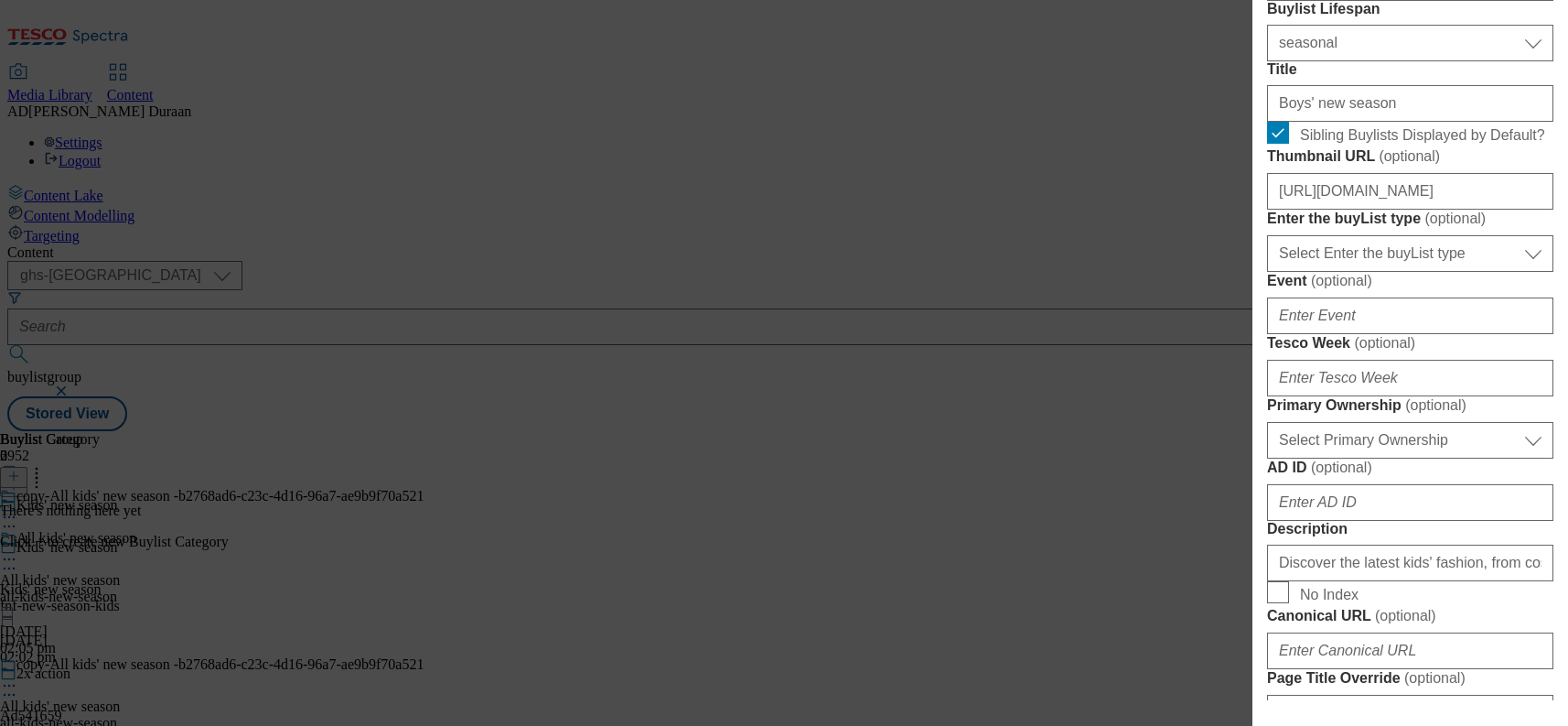
scroll to position [458, 0]
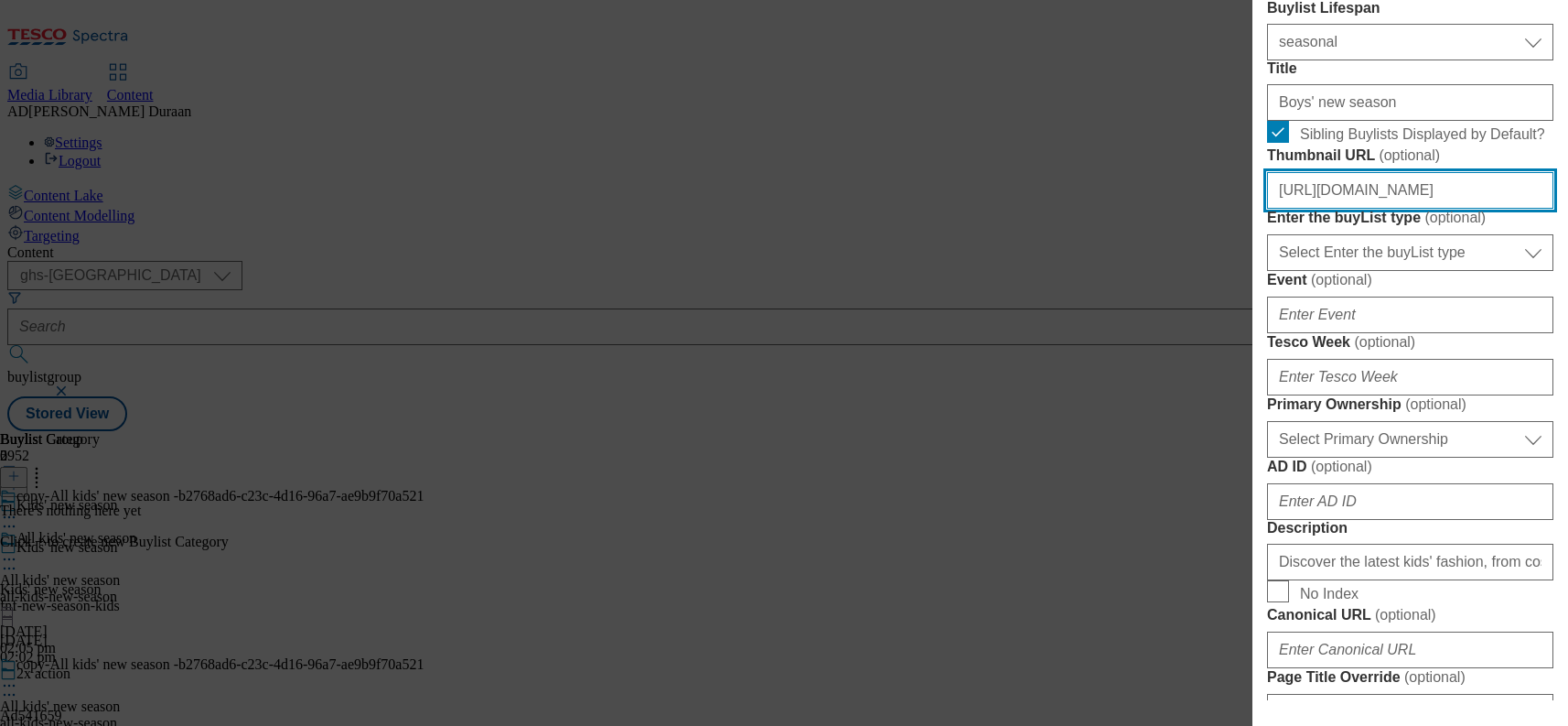
click at [1366, 208] on input "https://digitalcontent.api.tesco.com/v2/media/ghs-mktg/75a6972c-4962-4079-80b7-…" at bounding box center [1411, 190] width 287 height 36
paste input "https://digitalcontent.api.tesco.com/v2/media/ghs-mktg/8be59b52-c3ce-43ea-b0c1-…"
type input "https://digitalcontent.api.tesco.com/v2/media/ghs-mktg/8be59b52-c3ce-43ea-b0c1-…"
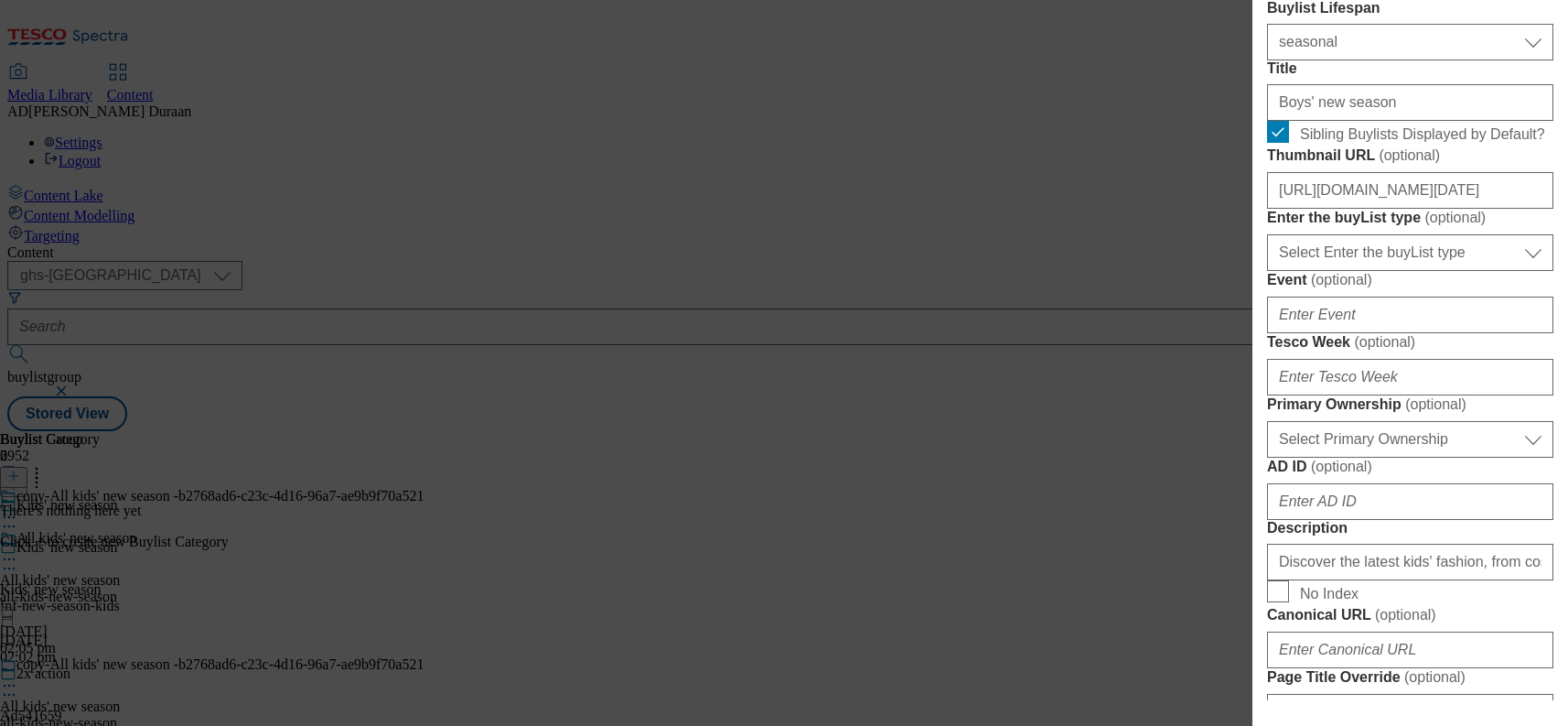
scroll to position [0, 0]
click at [1540, 351] on form "Label Boys' new season Tracking Name fnf_hub_kids_new_season Friendly Name Boys…" at bounding box center [1411, 568] width 287 height 1497
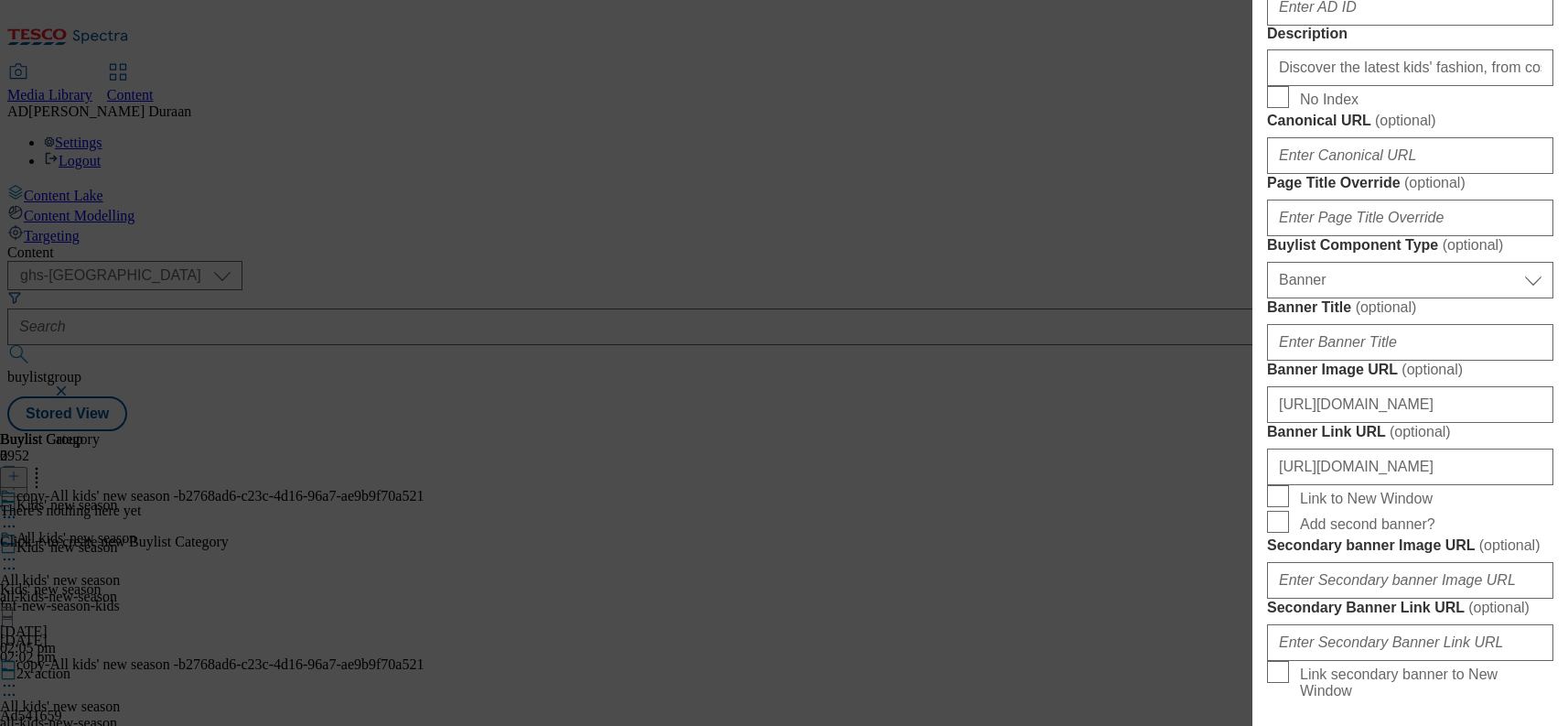
scroll to position [984, 0]
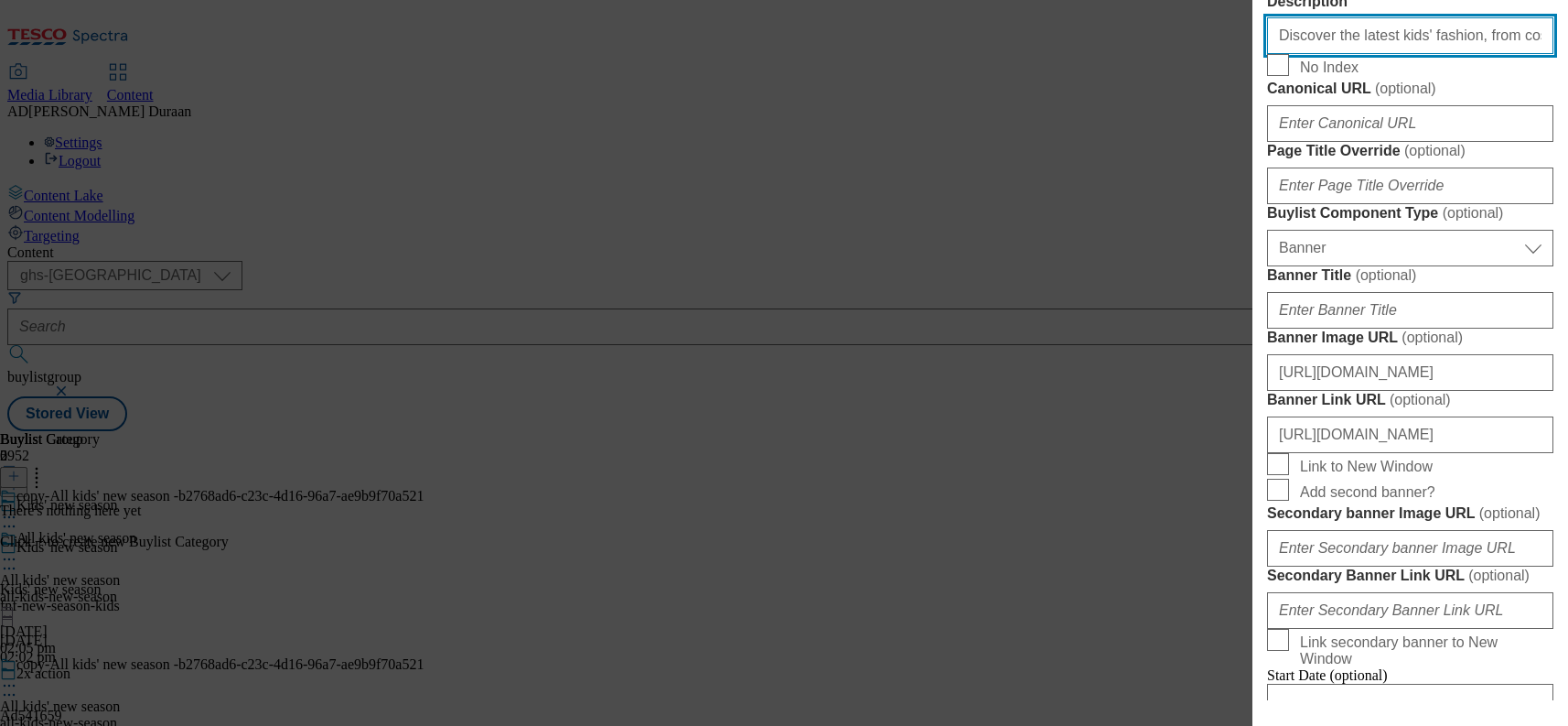
click at [1397, 54] on input "Discover the latest kids' fashion, from cosy layers to stylish looks perfect fo…" at bounding box center [1411, 35] width 287 height 36
paste input "Update their look with new-in clothes for boys, including matching sets and bol…"
type input "Update their look with new-in clothes for boys, including matching sets and bol…"
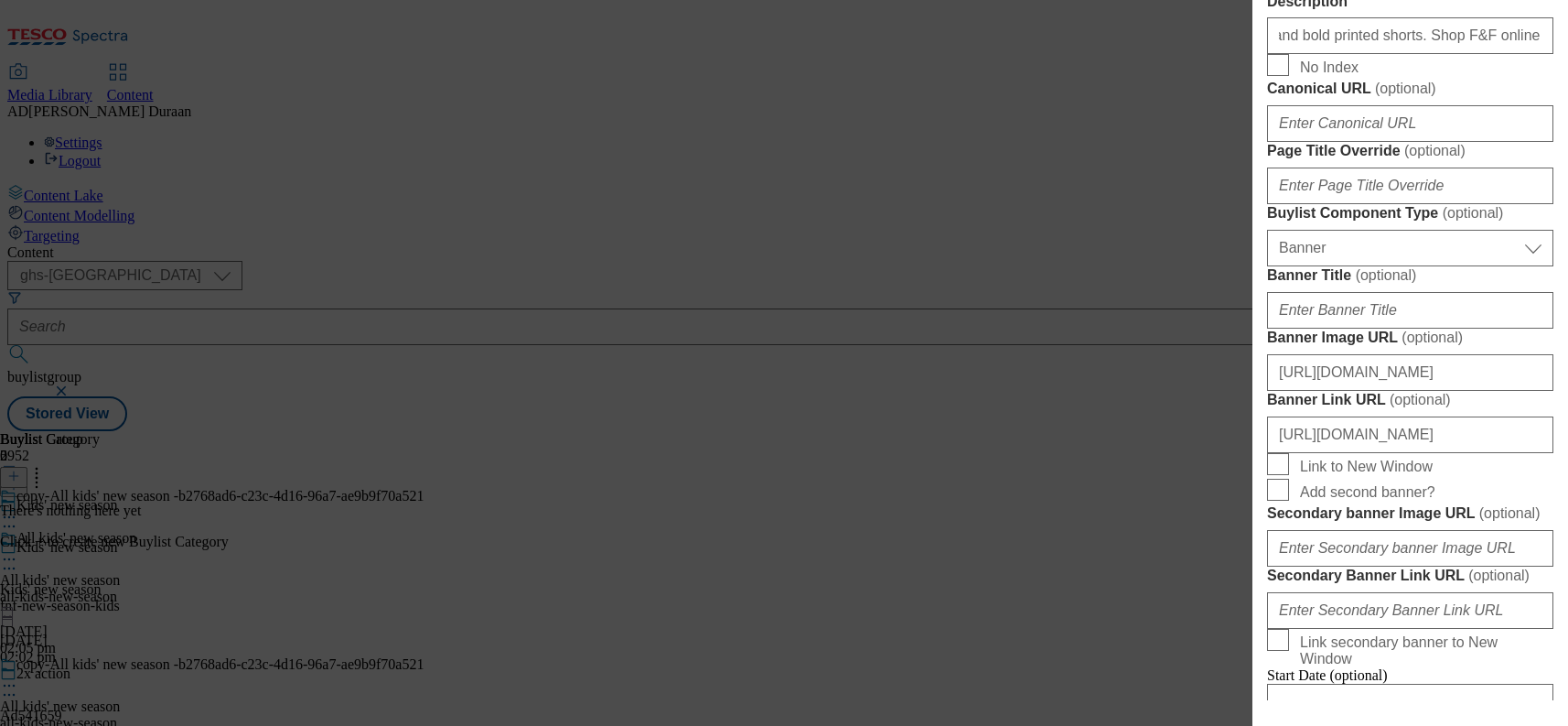
scroll to position [0, 0]
click at [1550, 379] on form "Label Boys' new season Tracking Name fnf_hub_kids_new_season Friendly Name Boys…" at bounding box center [1411, 41] width 287 height 1497
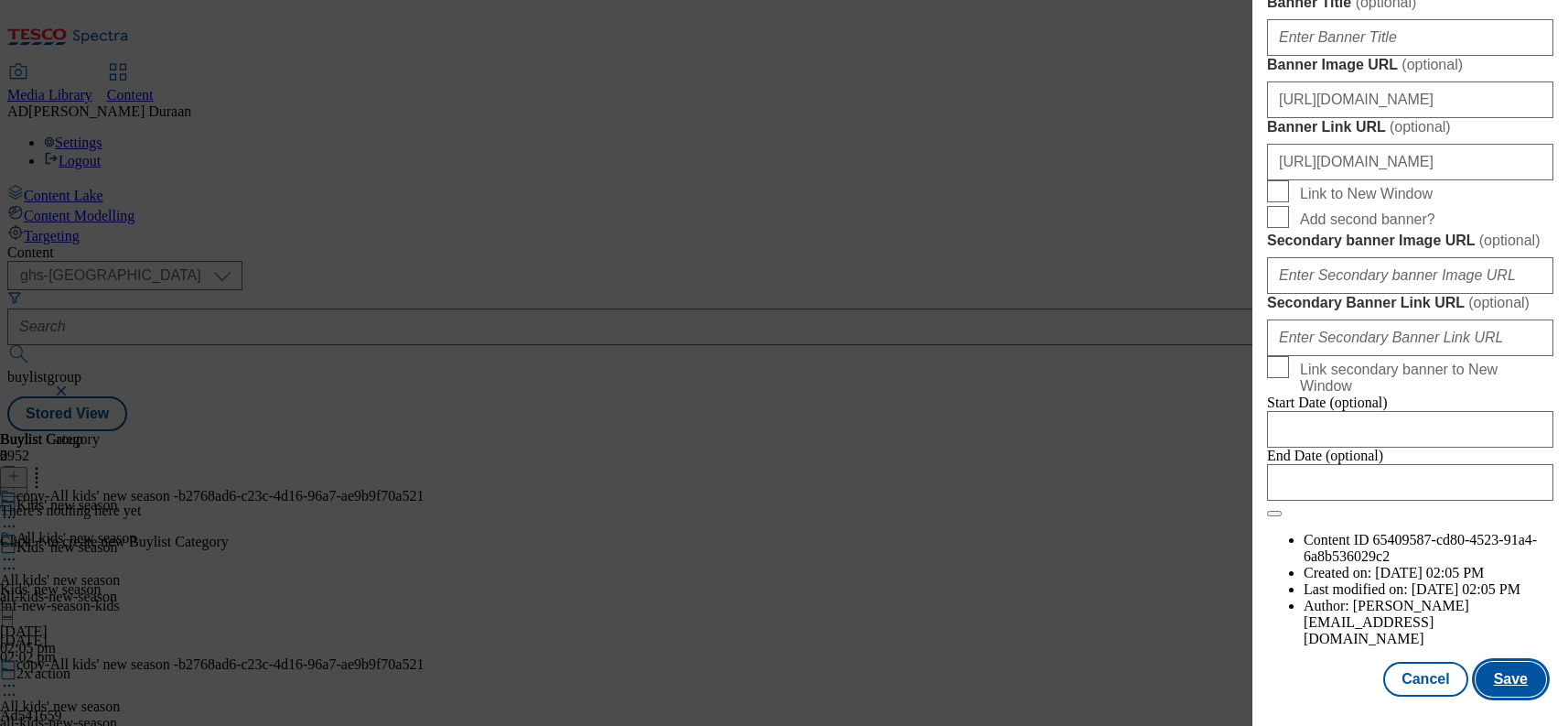
click at [1526, 679] on button "Save" at bounding box center [1511, 679] width 71 height 34
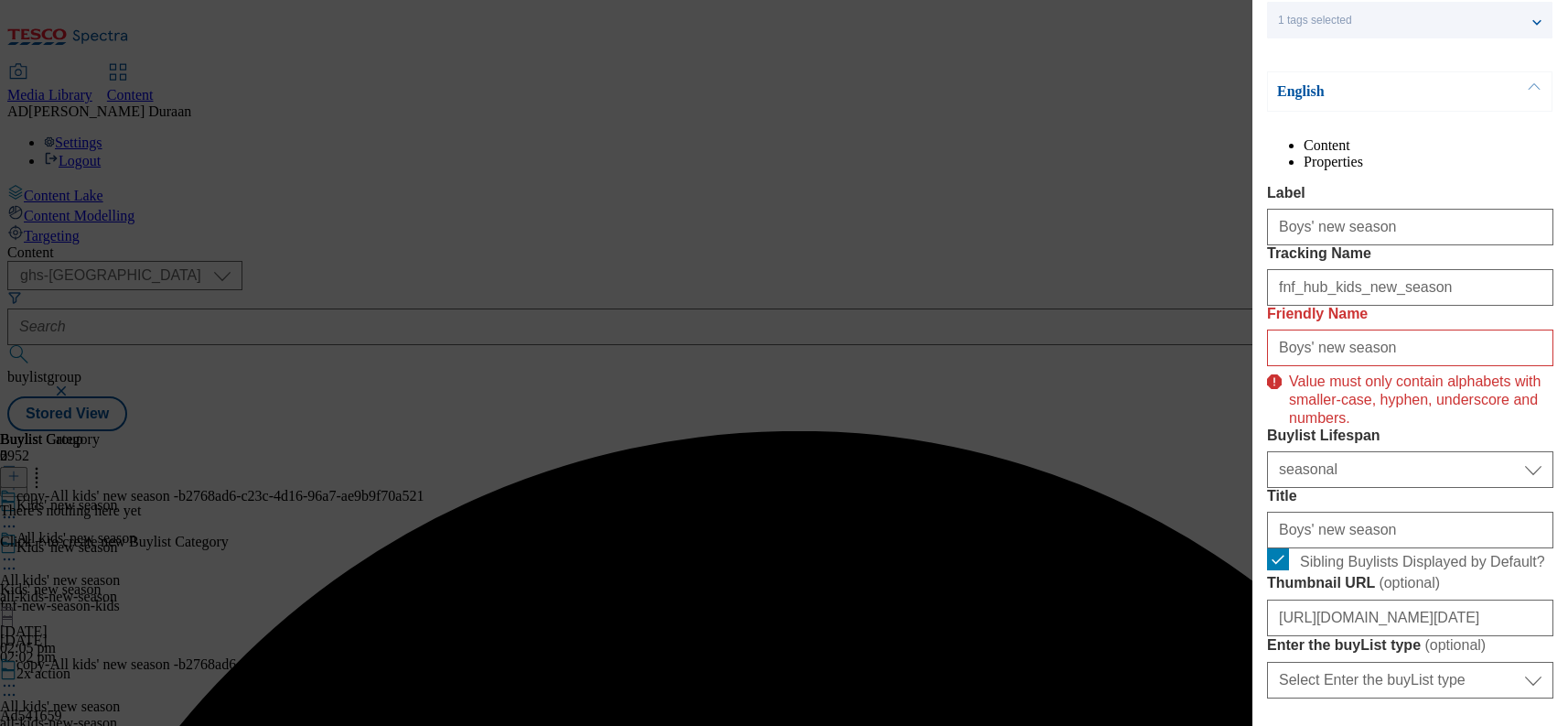
scroll to position [135, 0]
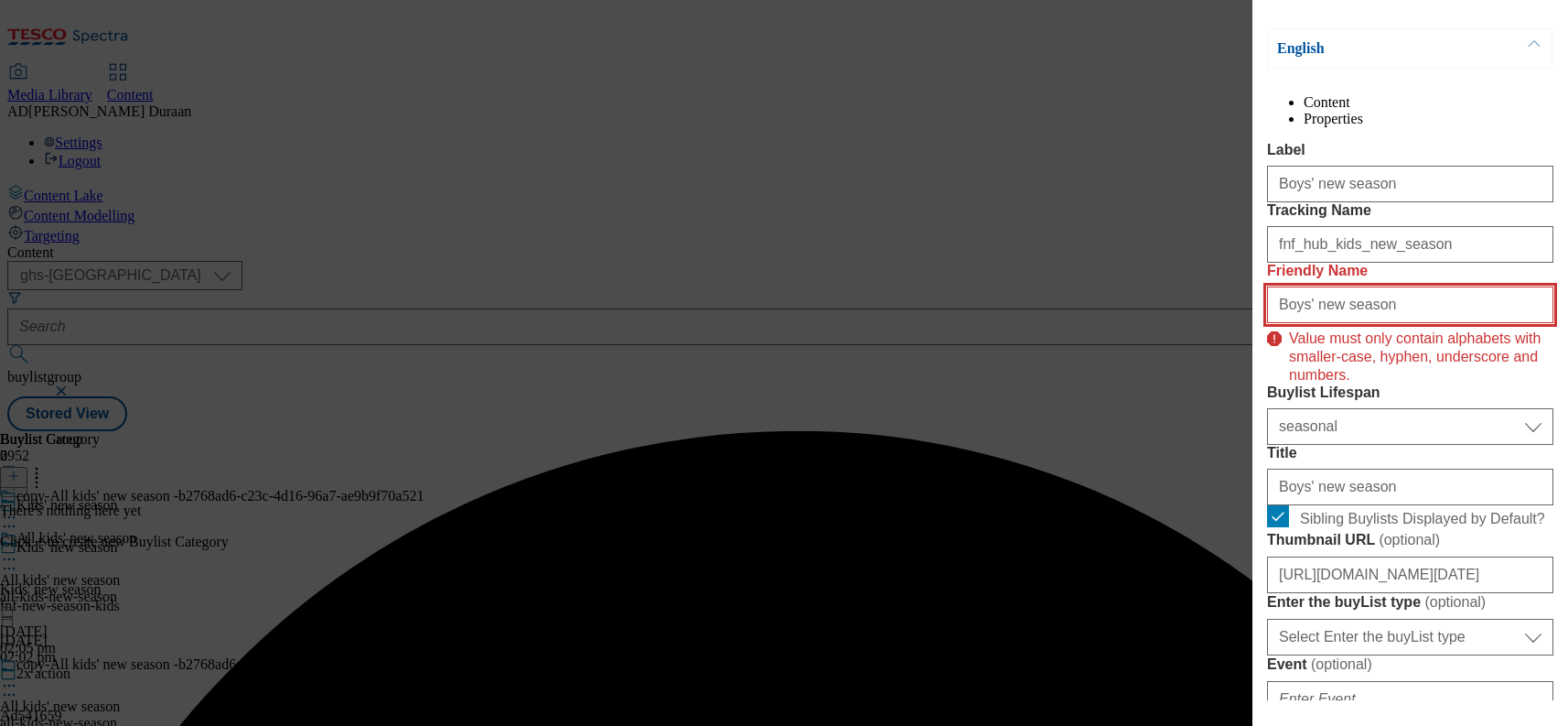
drag, startPoint x: 1232, startPoint y: 398, endPoint x: 1194, endPoint y: 397, distance: 38.0
click at [1195, 397] on div "Edit Buylist Tags 1 tags selected buylist English Content Properties Label Boys…" at bounding box center [784, 363] width 1568 height 726
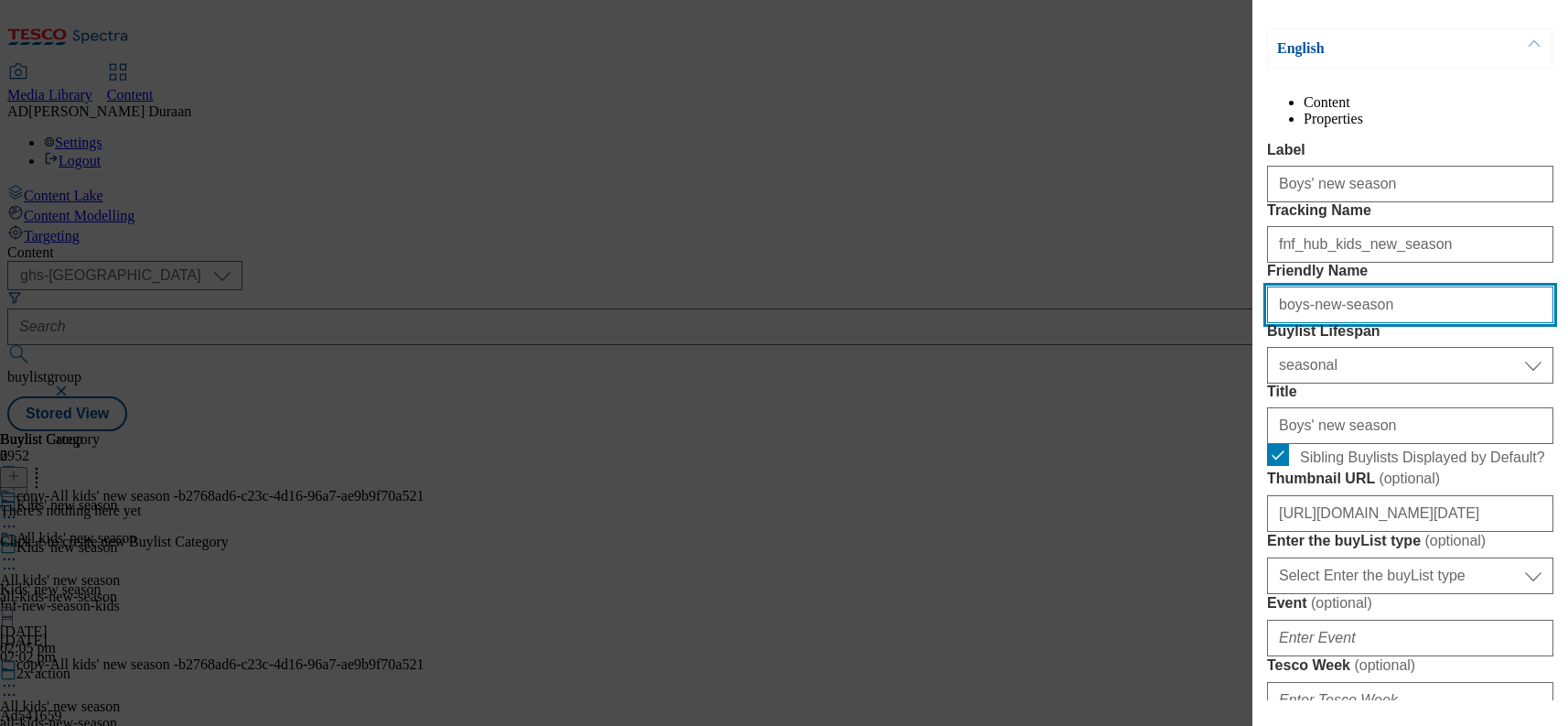
type input "boys-new-season"
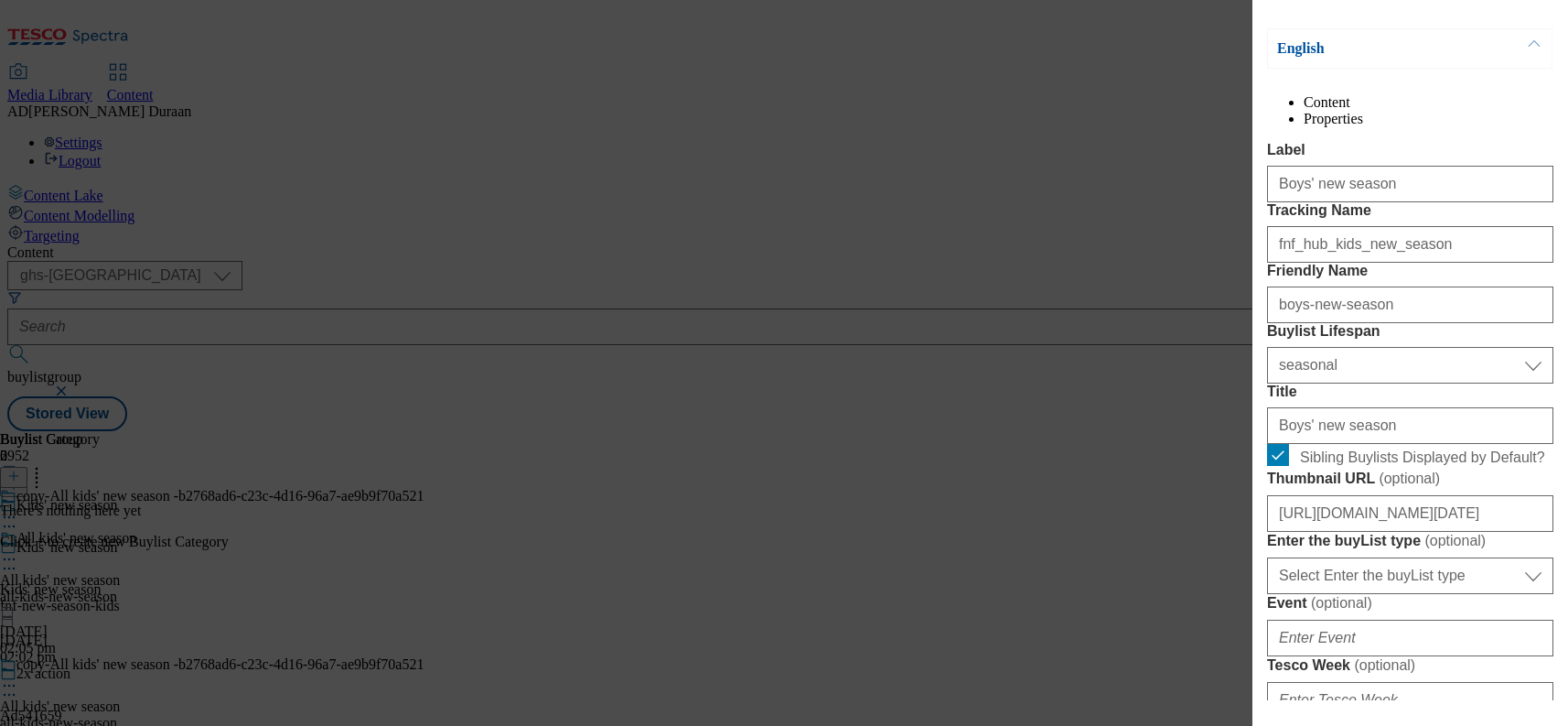
click at [1481, 219] on label "Tracking Name" at bounding box center [1411, 210] width 287 height 17
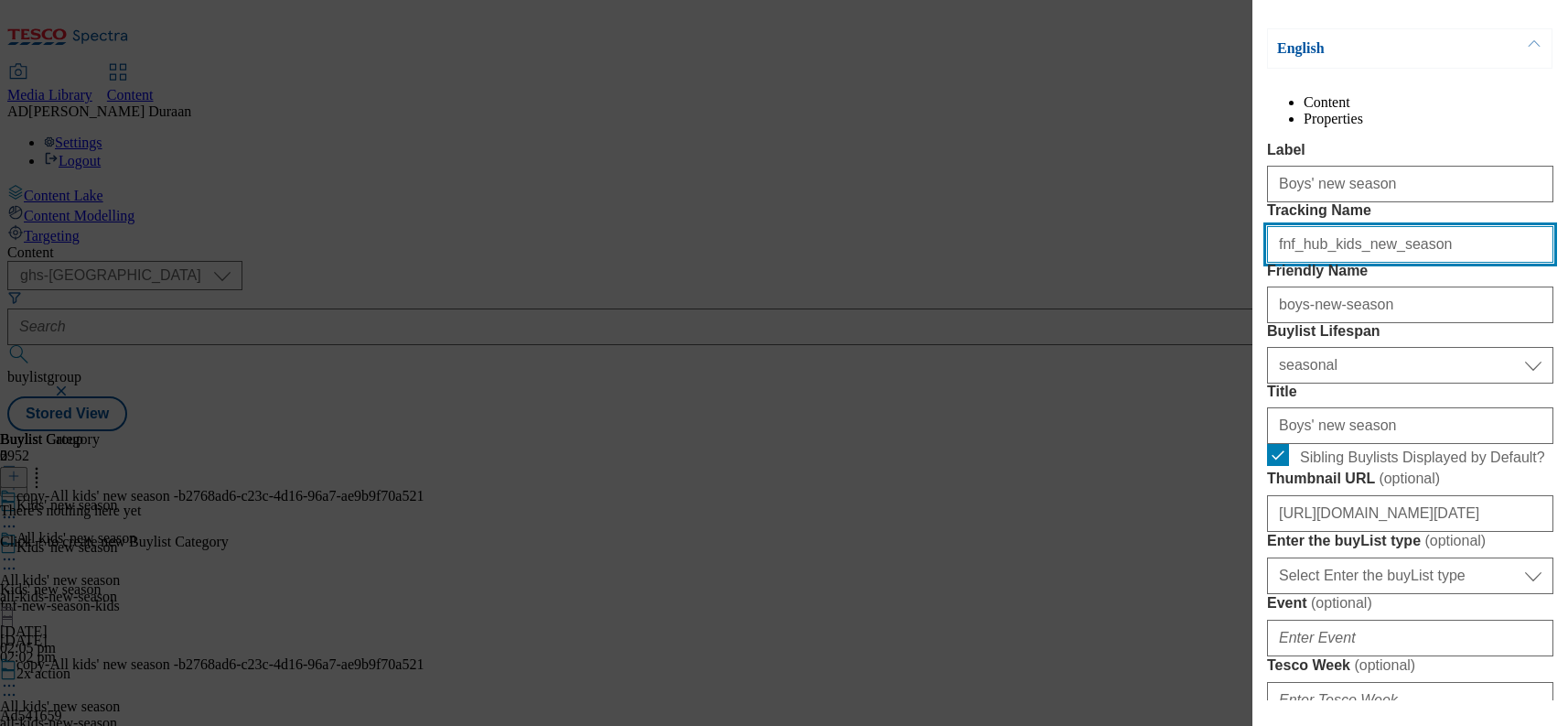
click at [1481, 262] on input "fnf_hub_kids_new_season" at bounding box center [1411, 244] width 287 height 36
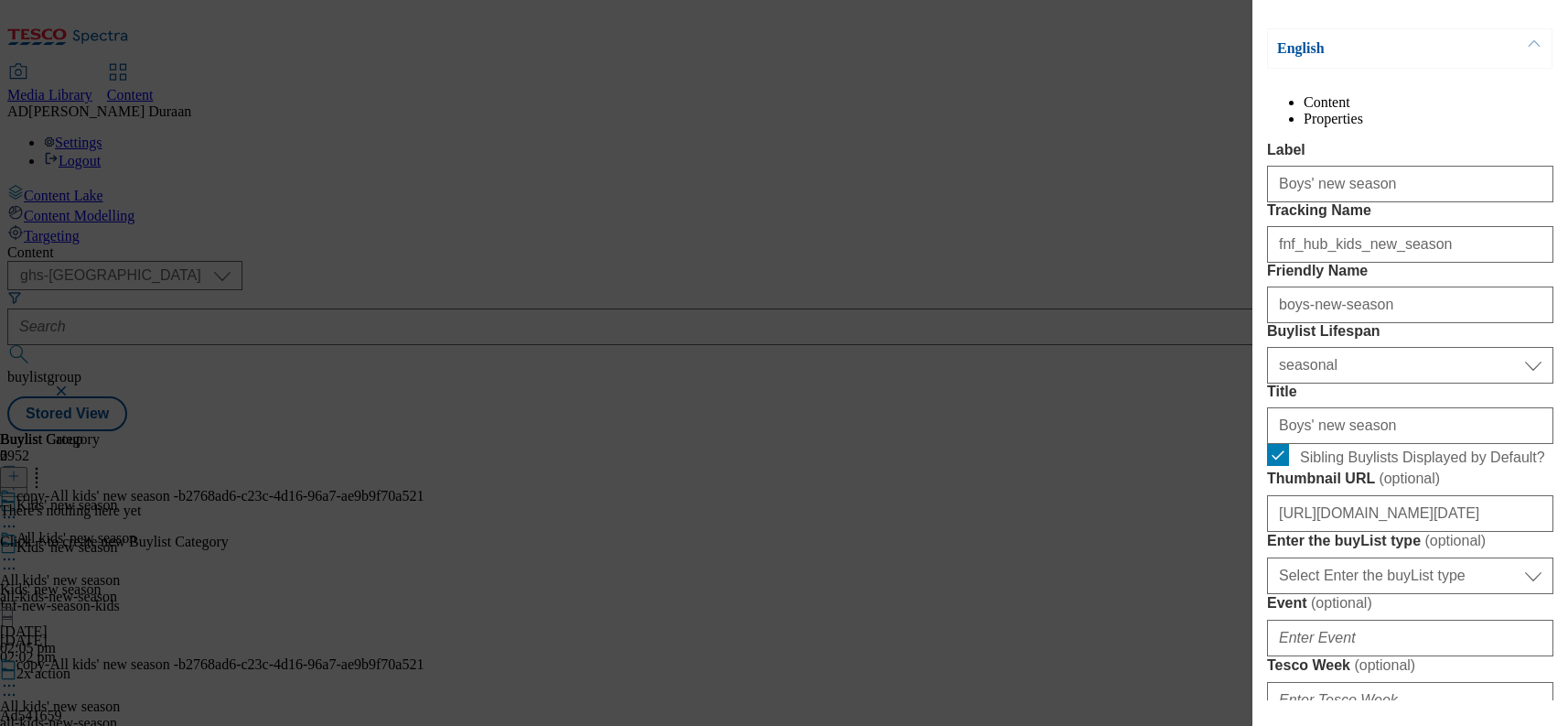
click at [1514, 279] on label "Friendly Name" at bounding box center [1411, 270] width 287 height 17
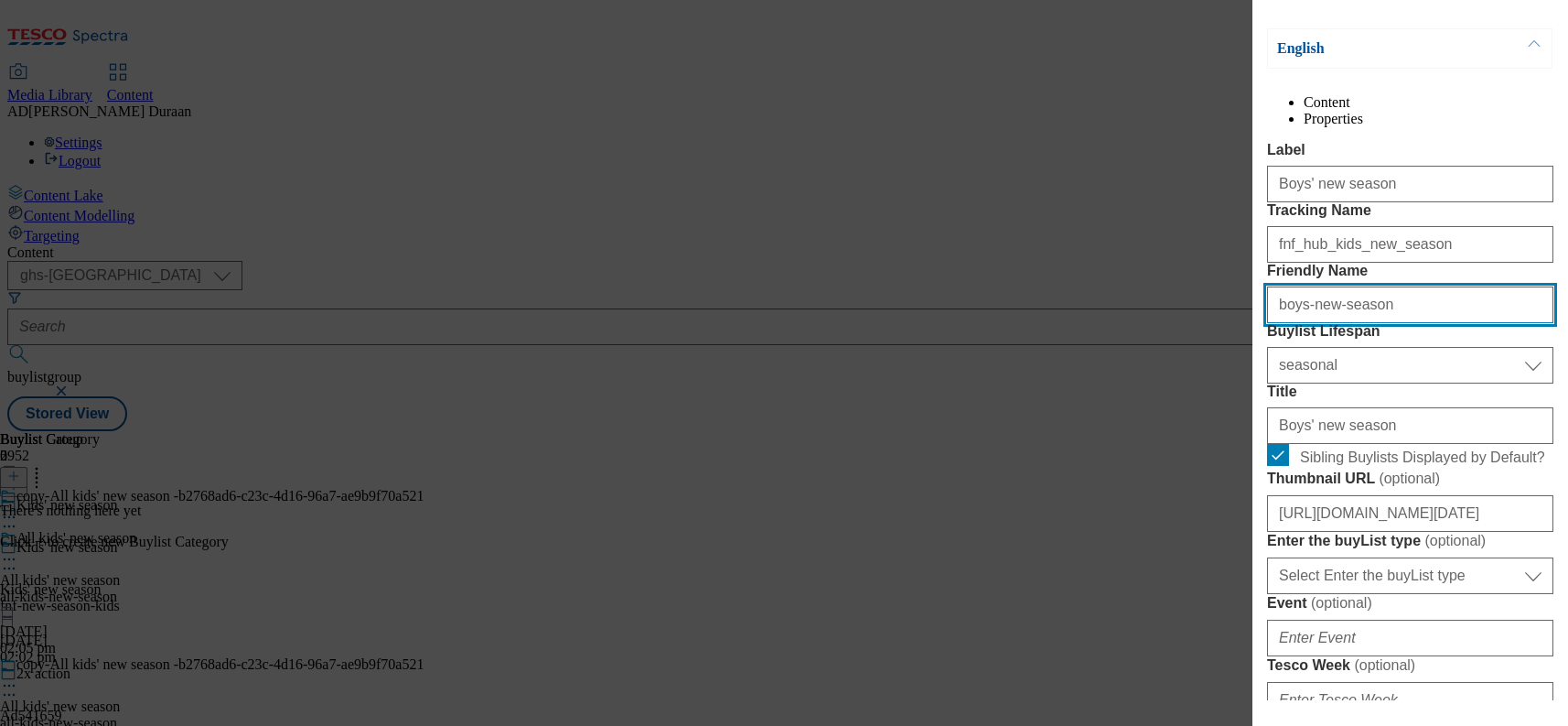
click at [1514, 323] on input "boys-new-season" at bounding box center [1411, 305] width 287 height 36
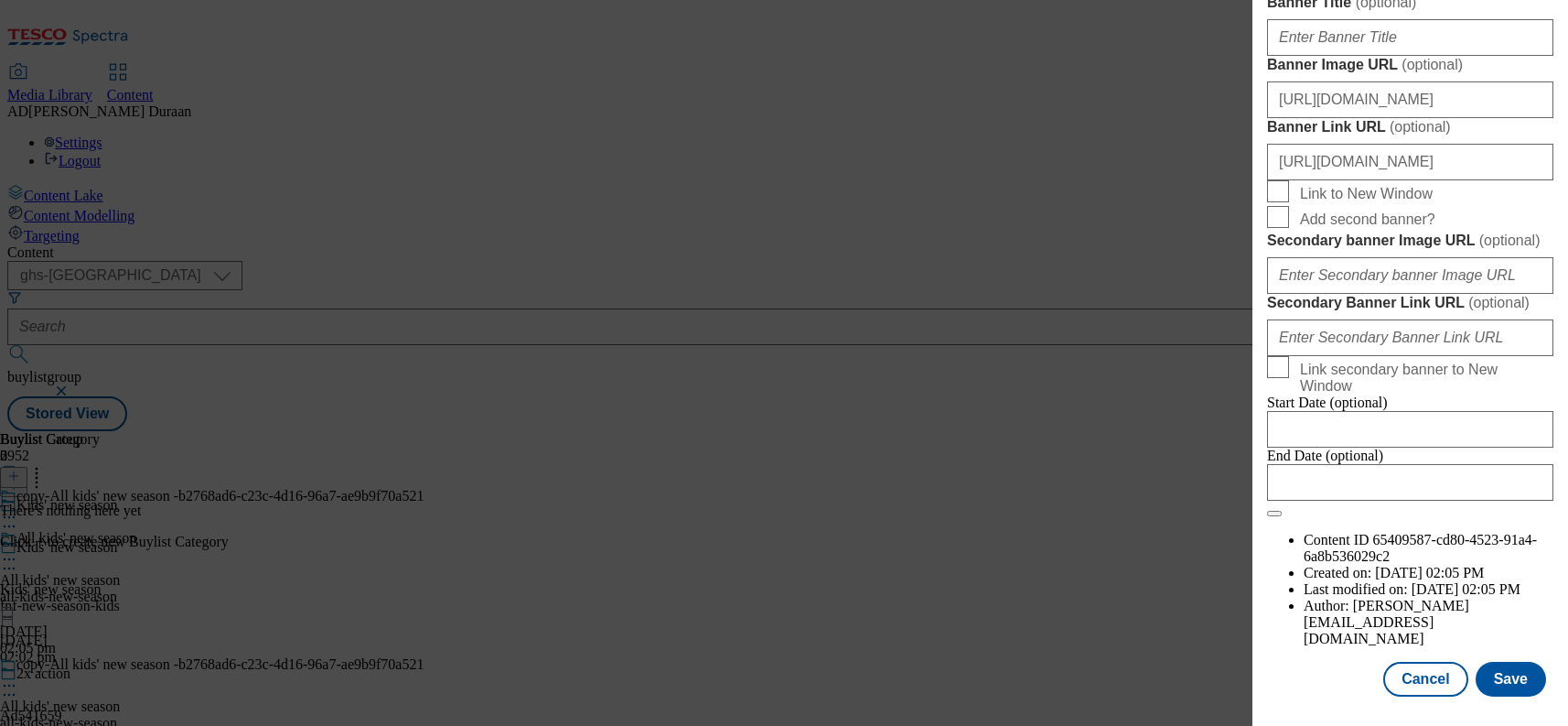
scroll to position [1923, 0]
click at [1524, 681] on button "Save" at bounding box center [1511, 679] width 71 height 34
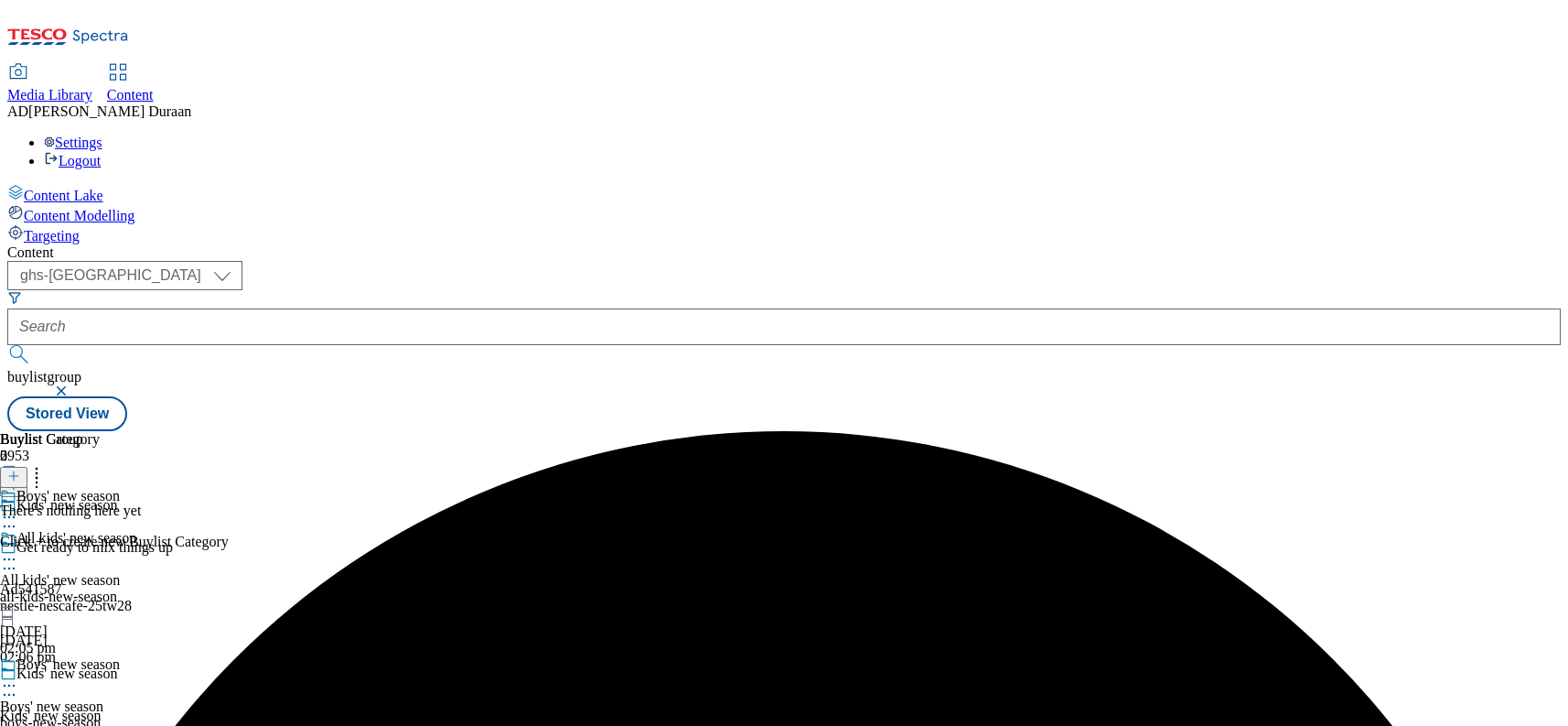
drag, startPoint x: 676, startPoint y: 349, endPoint x: 943, endPoint y: 256, distance: 282.7
click at [136, 588] on div "all-kids-new-season" at bounding box center [68, 596] width 136 height 17
click at [14, 472] on line at bounding box center [14, 475] width 0 height 9
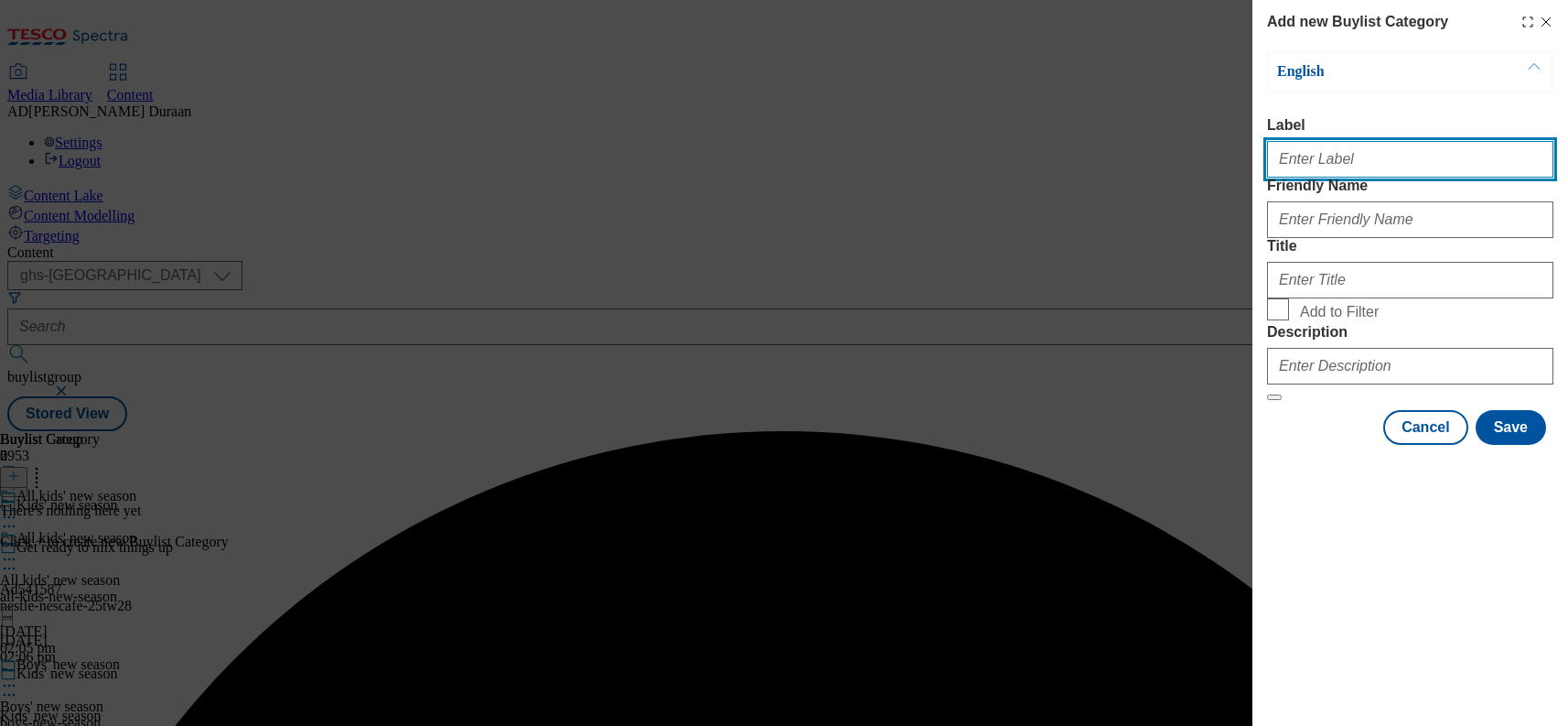
click at [1280, 168] on input "Label" at bounding box center [1411, 158] width 287 height 36
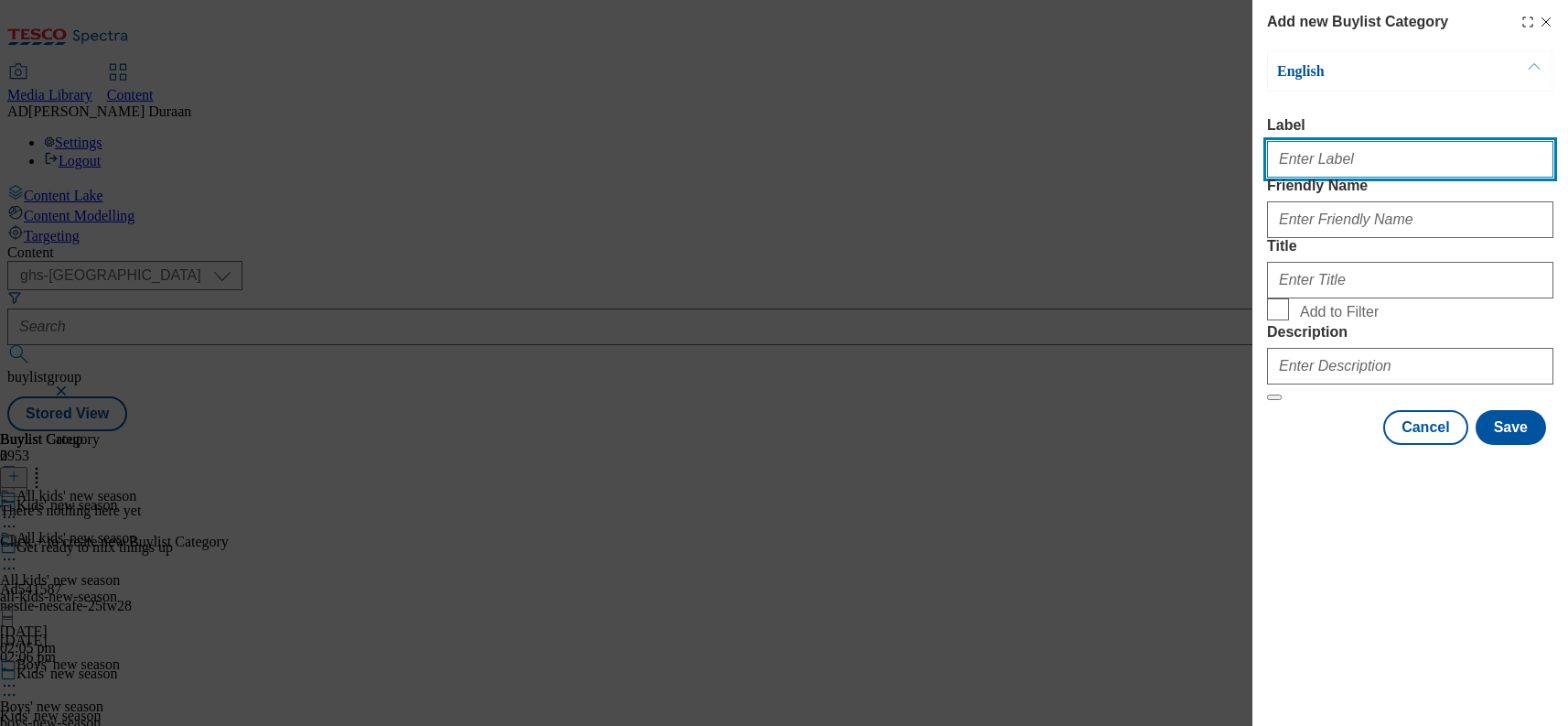
type input "All products"
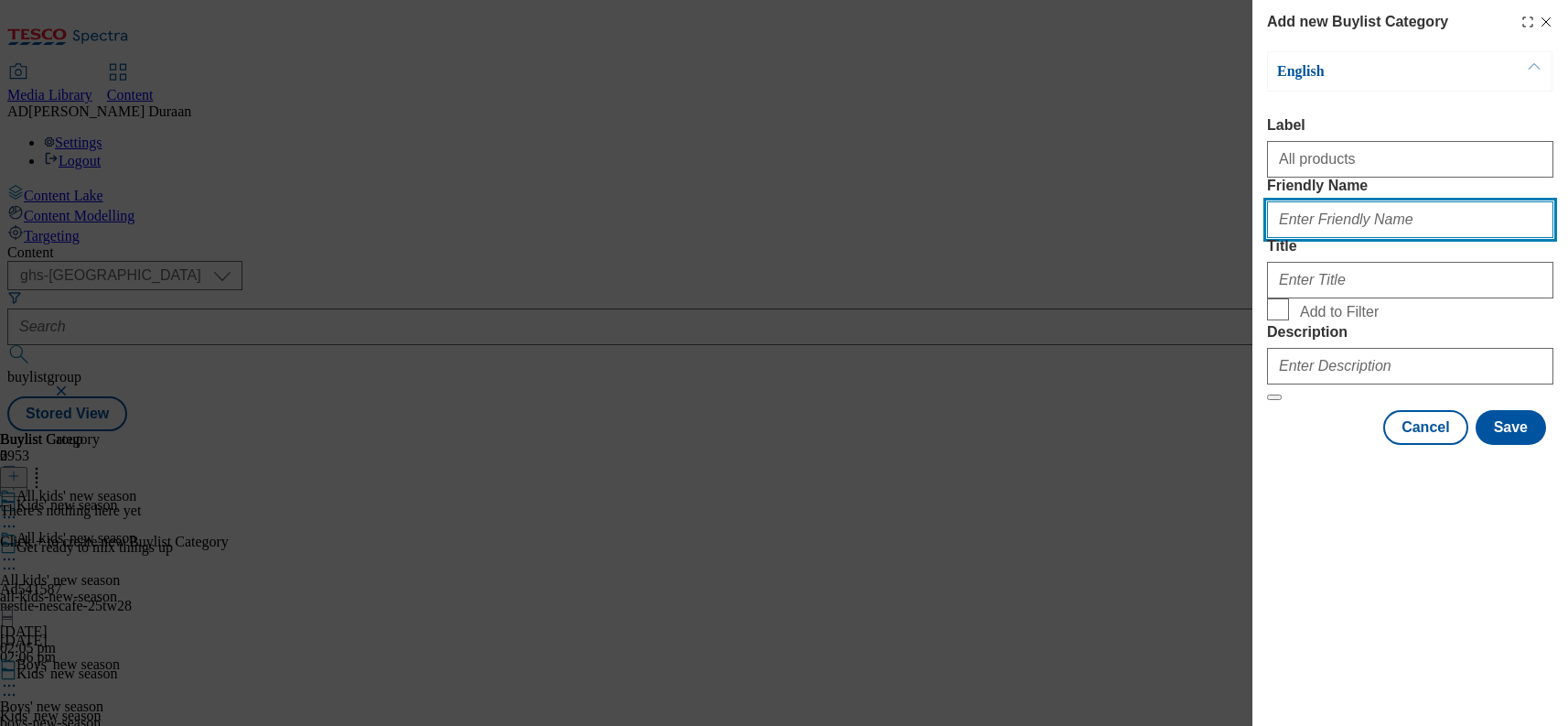
click at [1320, 238] on input "Friendly Name" at bounding box center [1411, 219] width 287 height 36
type input "all-products"
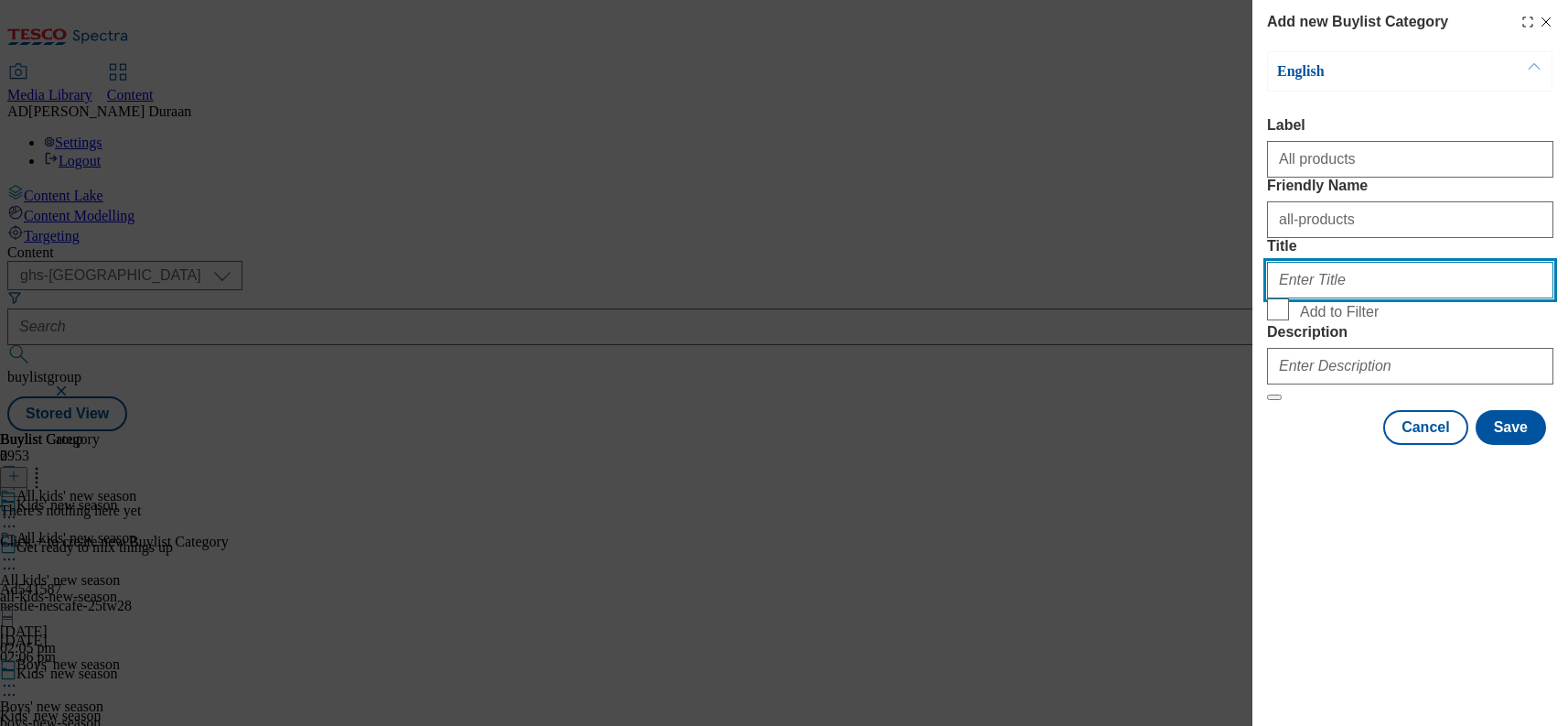
click at [1285, 299] on input "Title" at bounding box center [1411, 279] width 287 height 36
type input "All products"
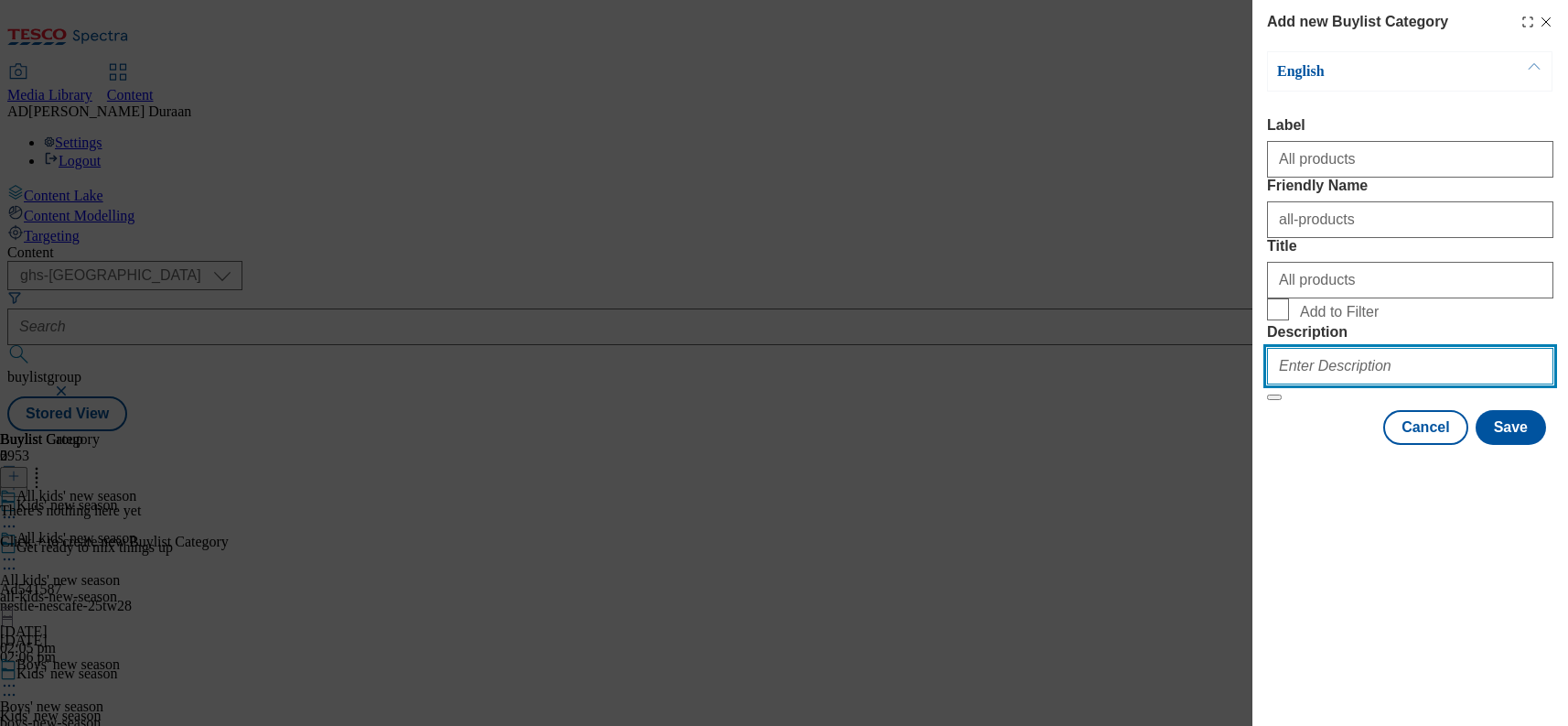
paste input "Discover the latest kids' fashion, from cosy layers to stylish looks perfect fo…"
type input "Discover the latest kids' fashion, from cosy layers to stylish looks perfect fo…"
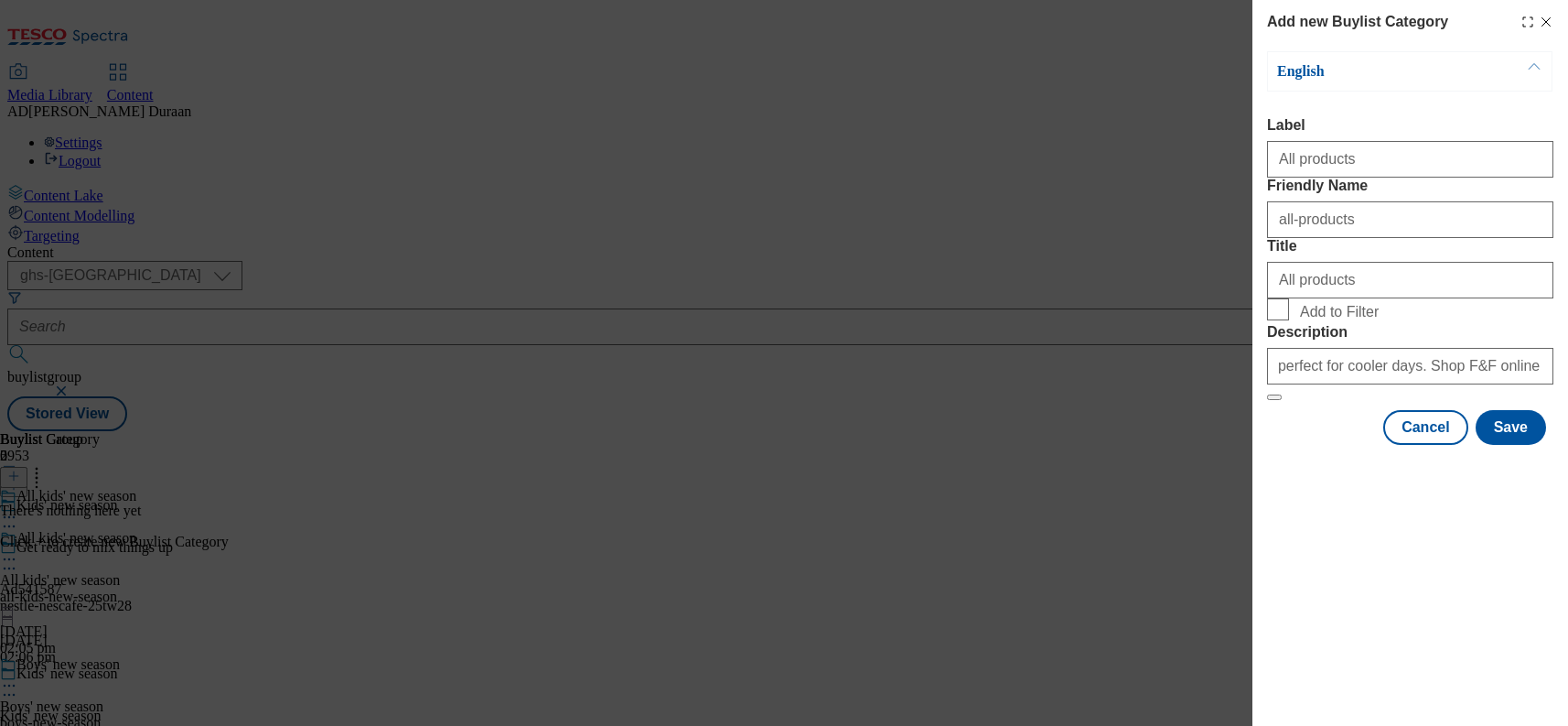
click at [1314, 475] on div "Modal" at bounding box center [1410, 462] width 315 height 26
click at [1515, 445] on button "Save" at bounding box center [1511, 426] width 71 height 34
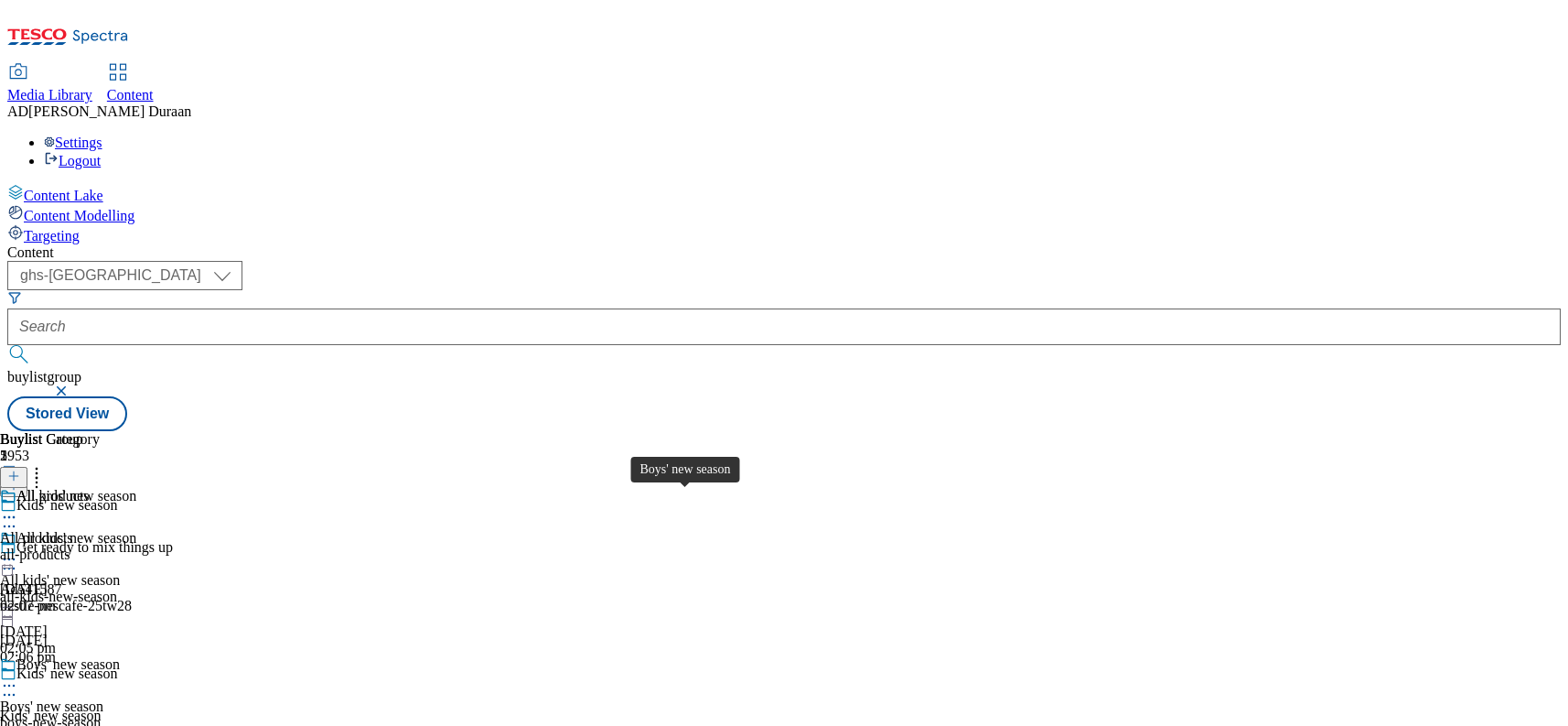
click at [103, 698] on span "Boys' new season" at bounding box center [51, 706] width 103 height 17
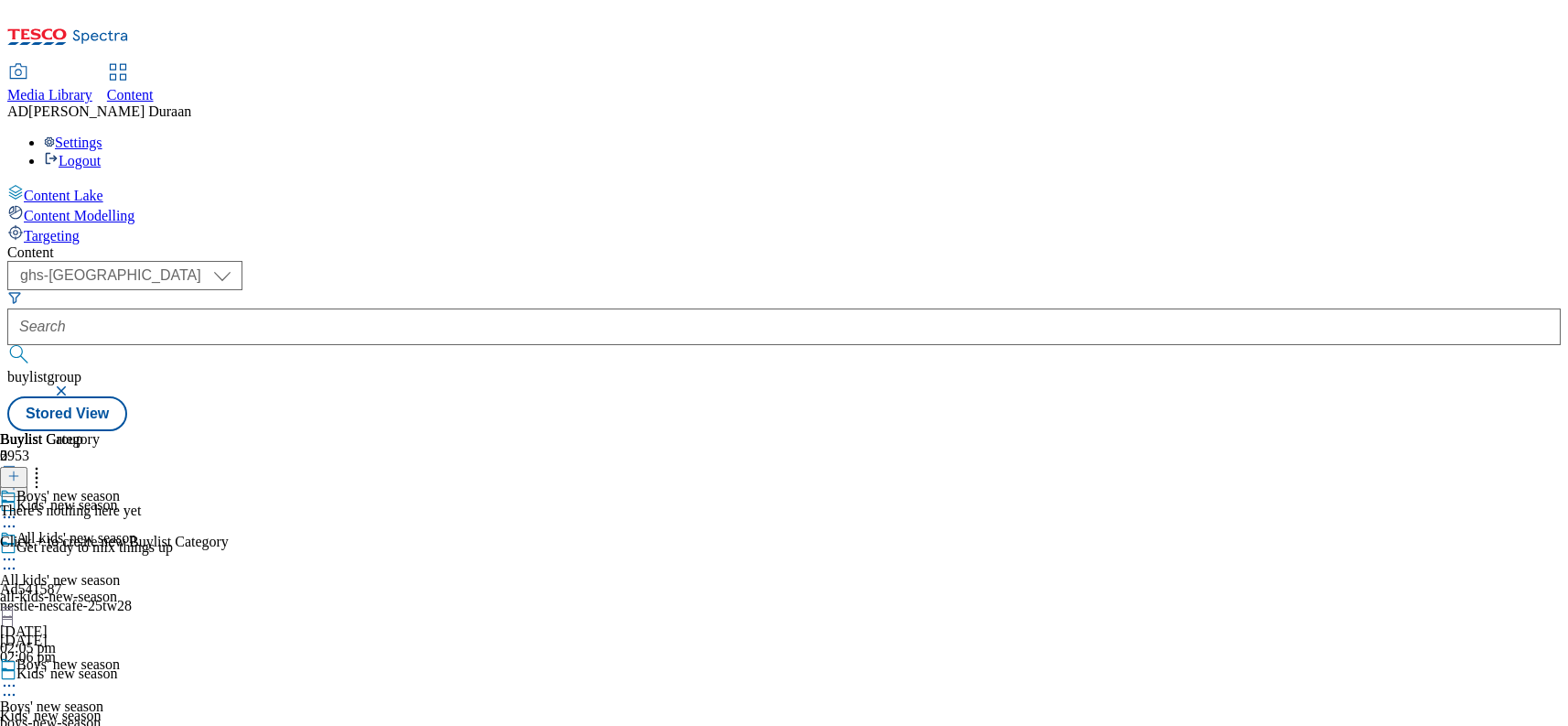
click at [20, 470] on icon at bounding box center [13, 475] width 13 height 13
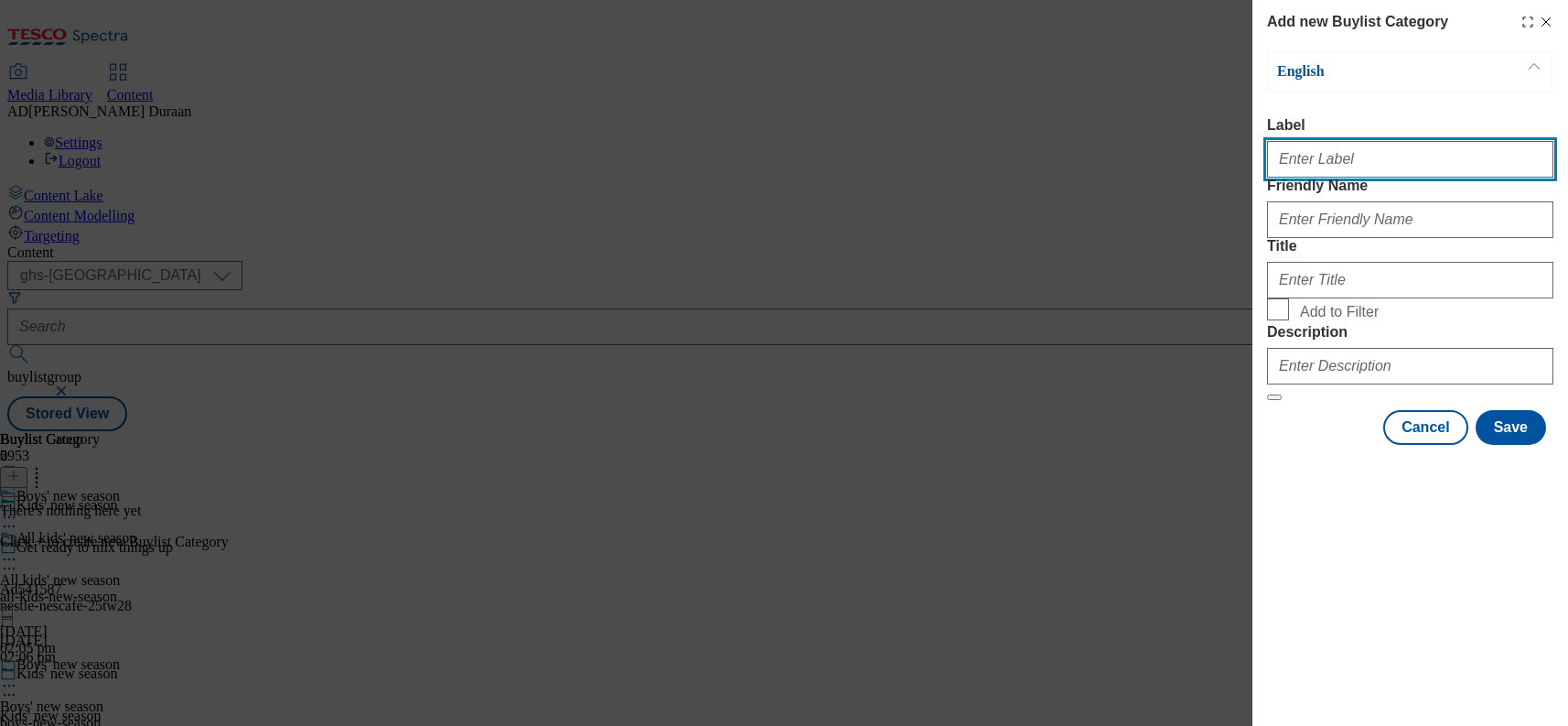
click at [1312, 170] on input "Label" at bounding box center [1411, 158] width 287 height 36
type input "All products"
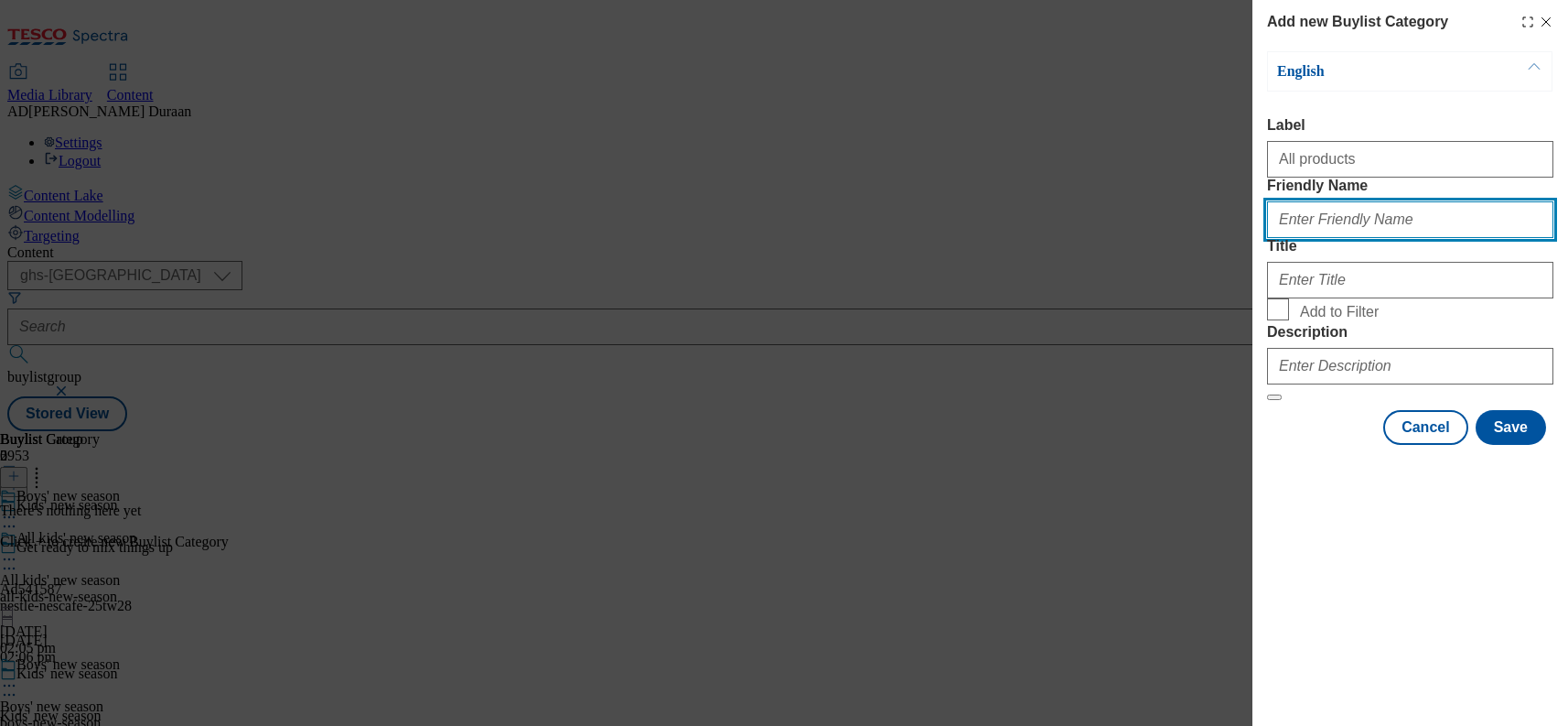
click at [1296, 238] on input "Friendly Name" at bounding box center [1411, 219] width 287 height 36
type input "all-products"
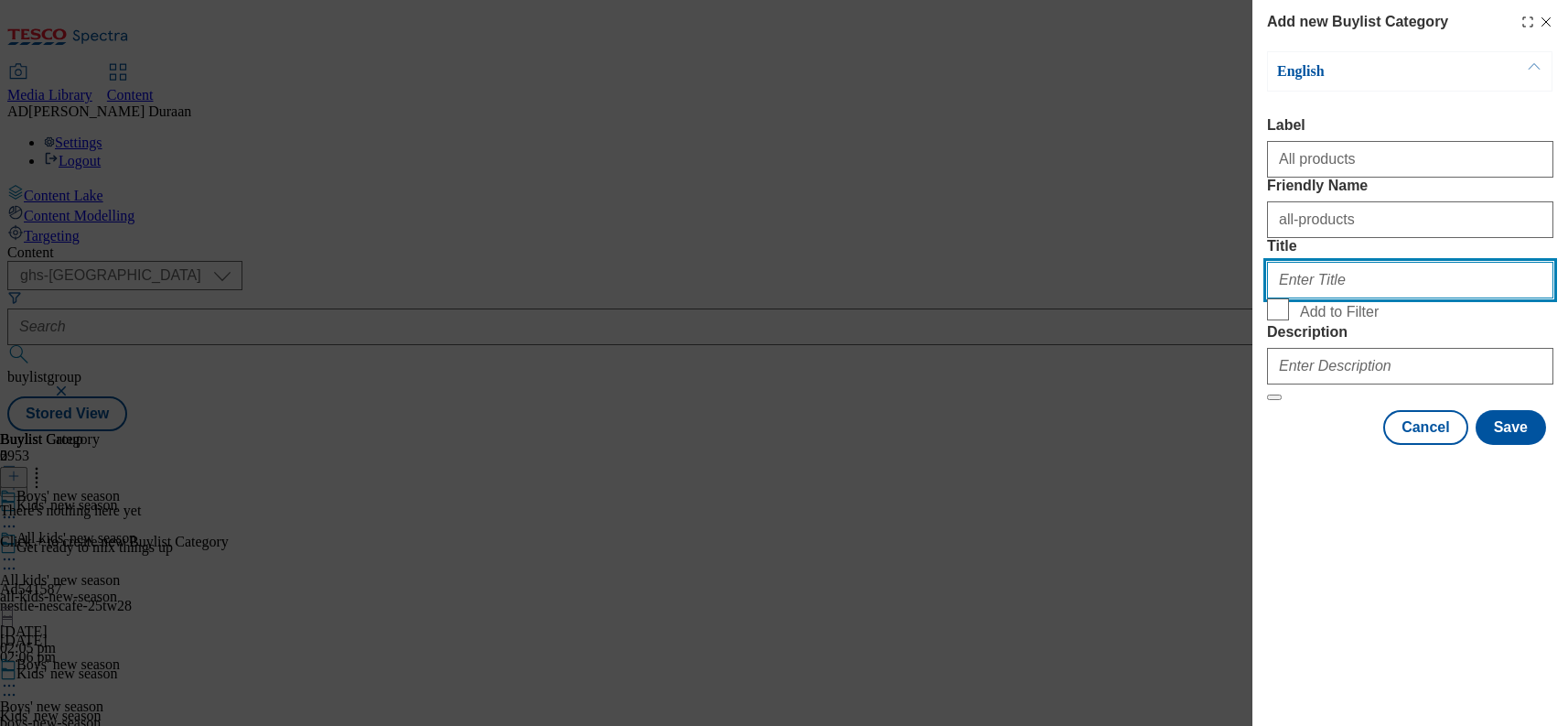
click at [1295, 299] on input "Title" at bounding box center [1411, 279] width 287 height 36
type input "All products"
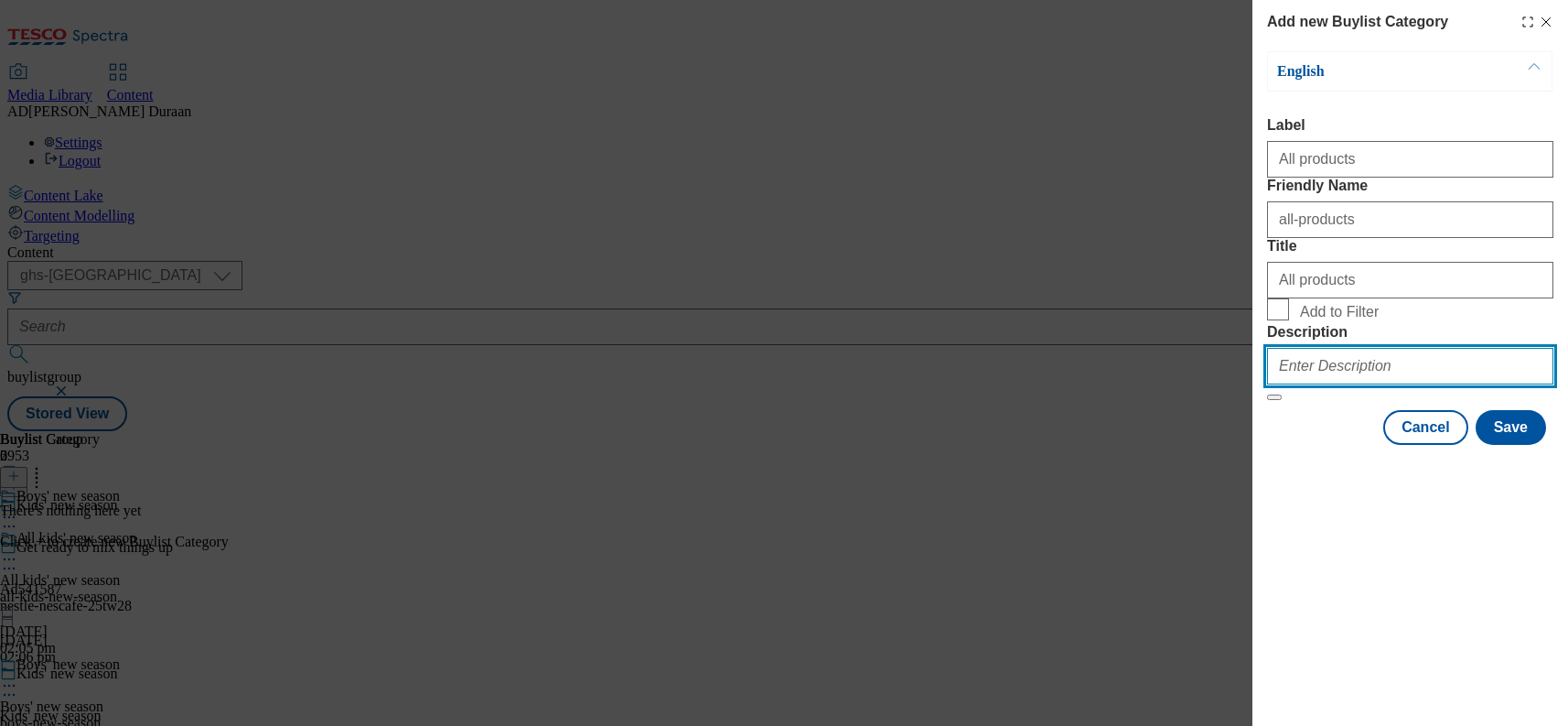
paste input "Update their look with new-in clothes for boys, including matching sets and bol…"
type input "Update their look with new-in clothes for boys, including matching sets and bol…"
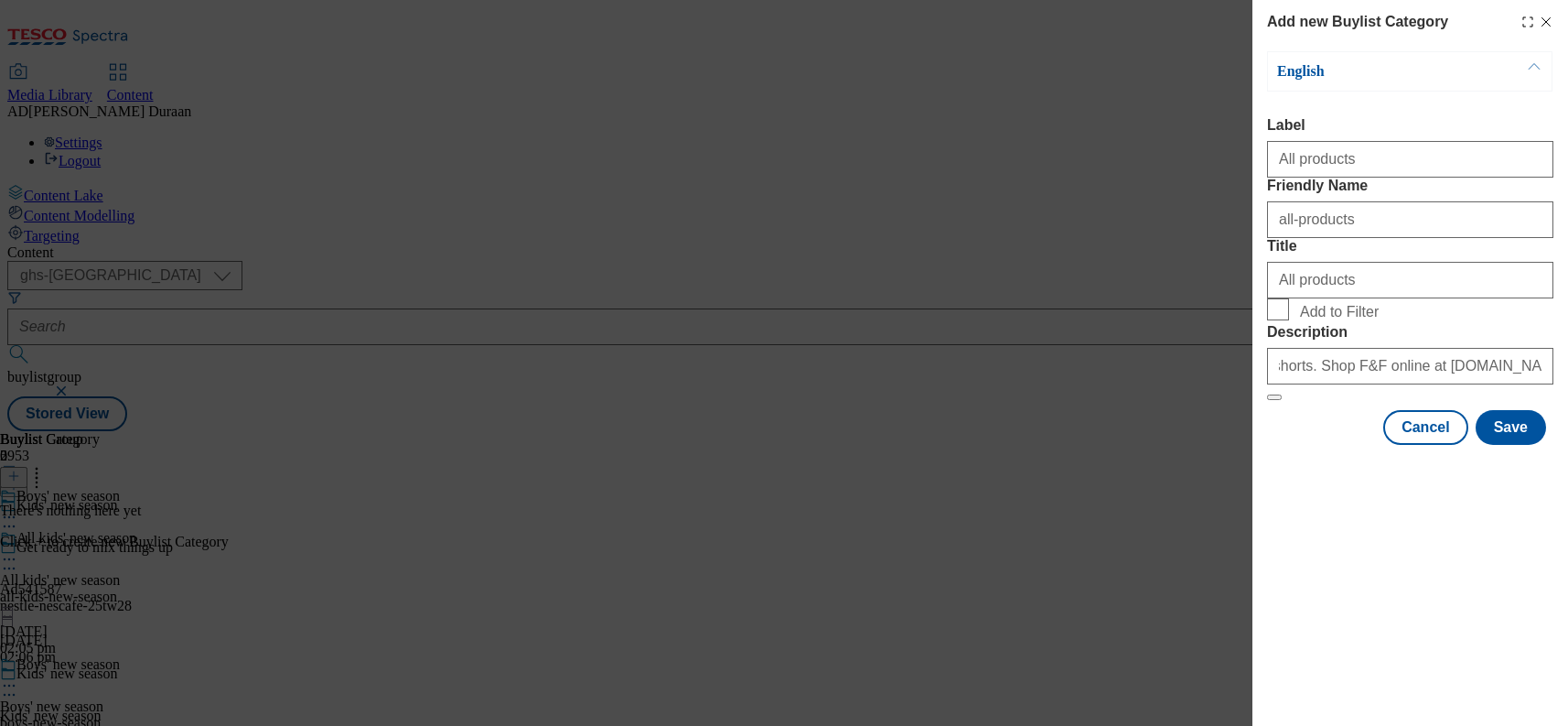
drag, startPoint x: 1295, startPoint y: 583, endPoint x: 1484, endPoint y: 601, distance: 189.9
click at [1308, 449] on div "Add new Buylist Category English Label All products Friendly Name all-products …" at bounding box center [1410, 224] width 315 height 449
click at [1522, 445] on button "Save" at bounding box center [1511, 426] width 71 height 34
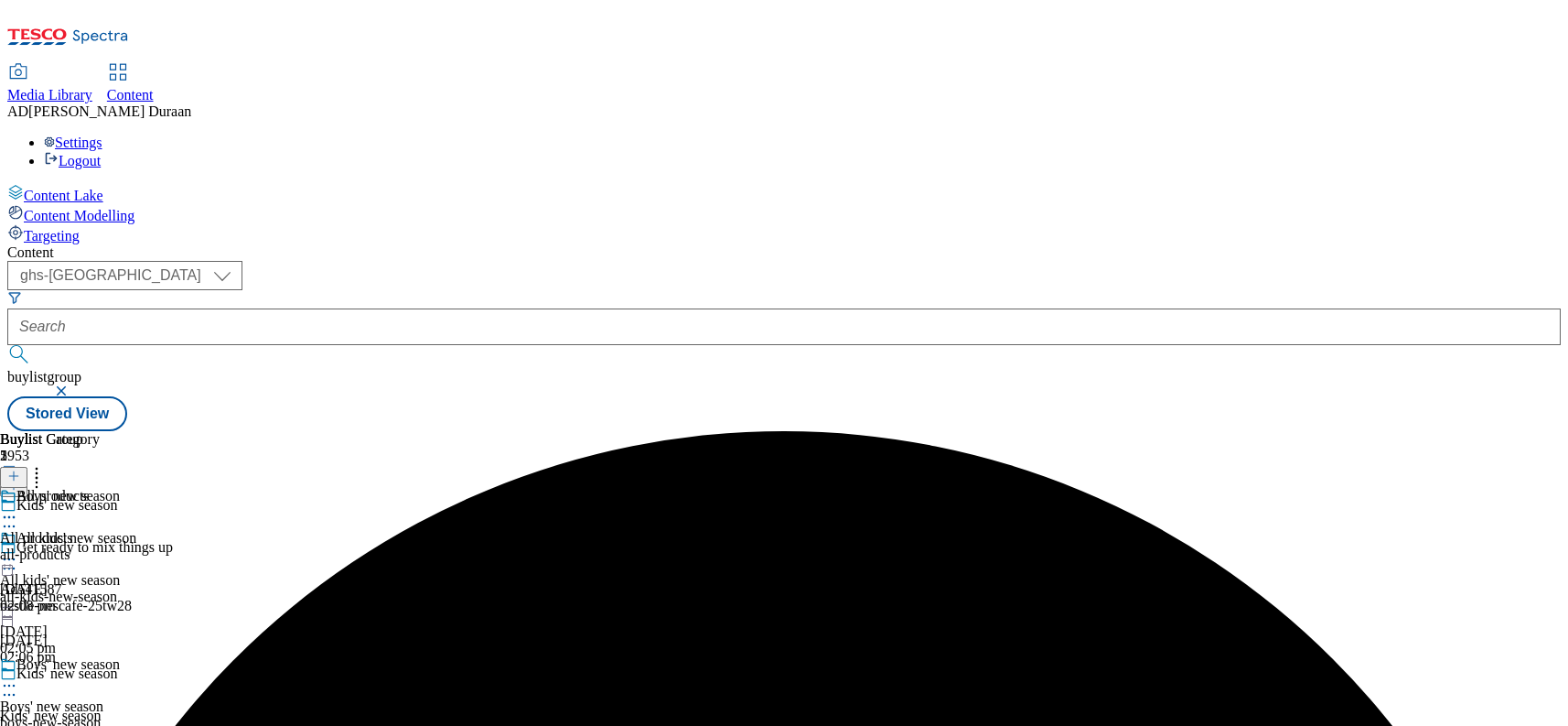
scroll to position [118, 0]
click at [19, 677] on icon at bounding box center [9, 686] width 19 height 19
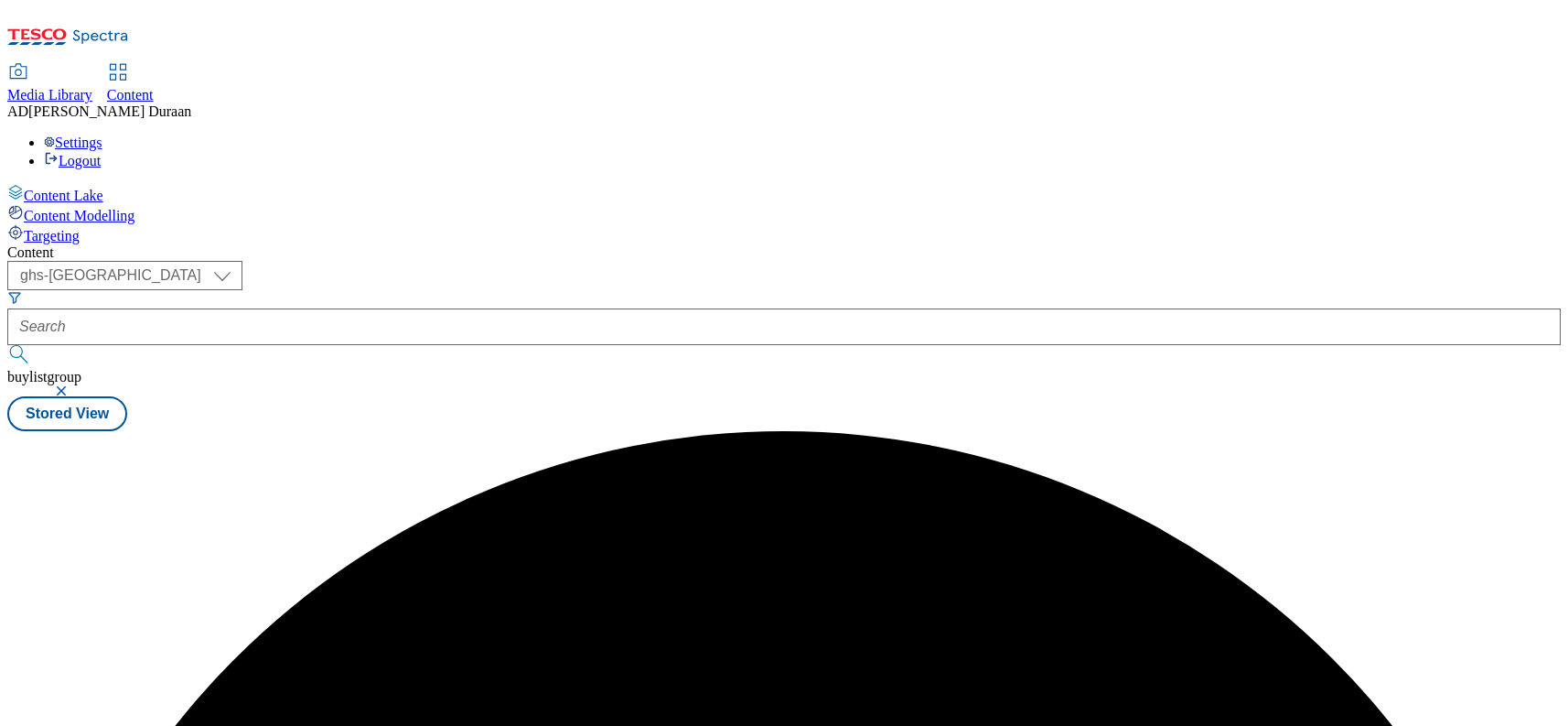
scroll to position [0, 0]
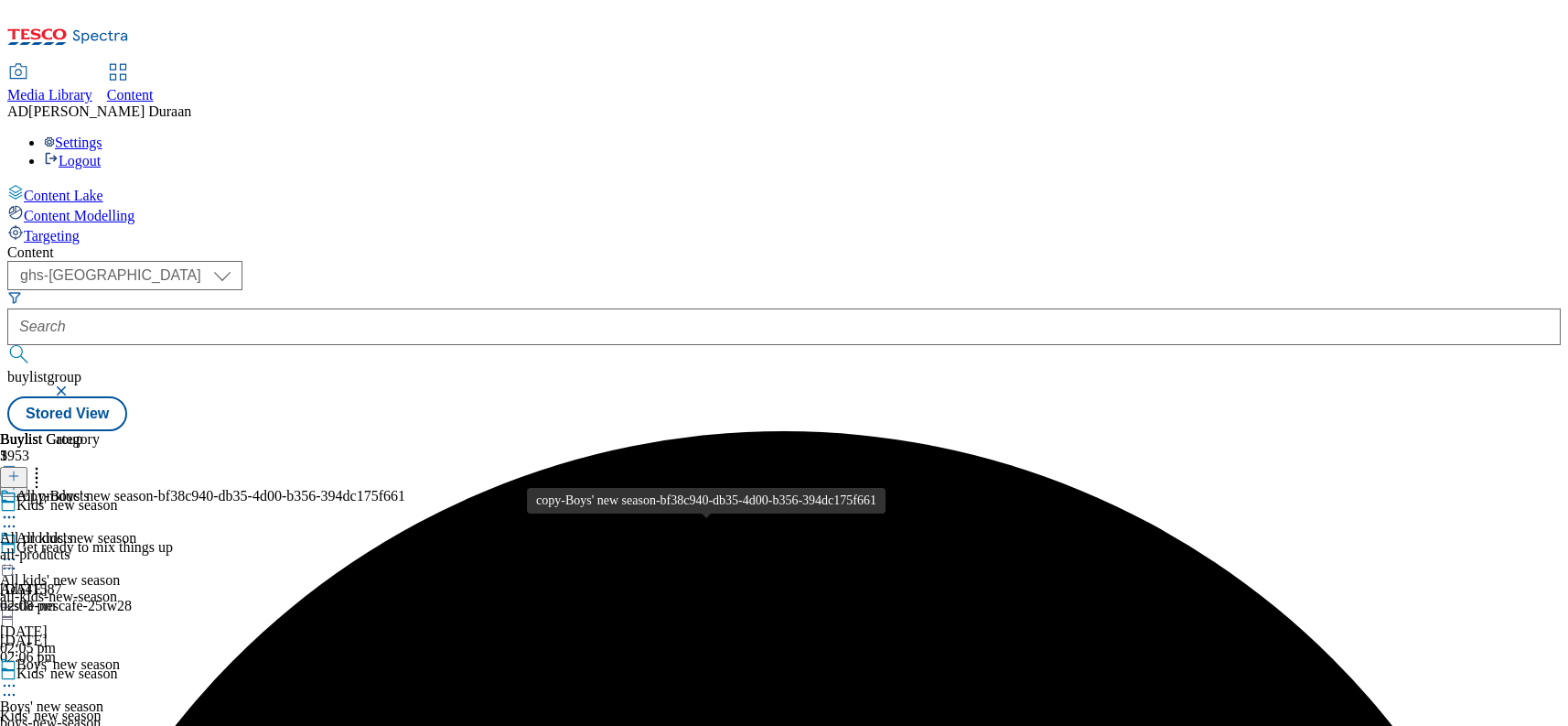
scroll to position [130, 0]
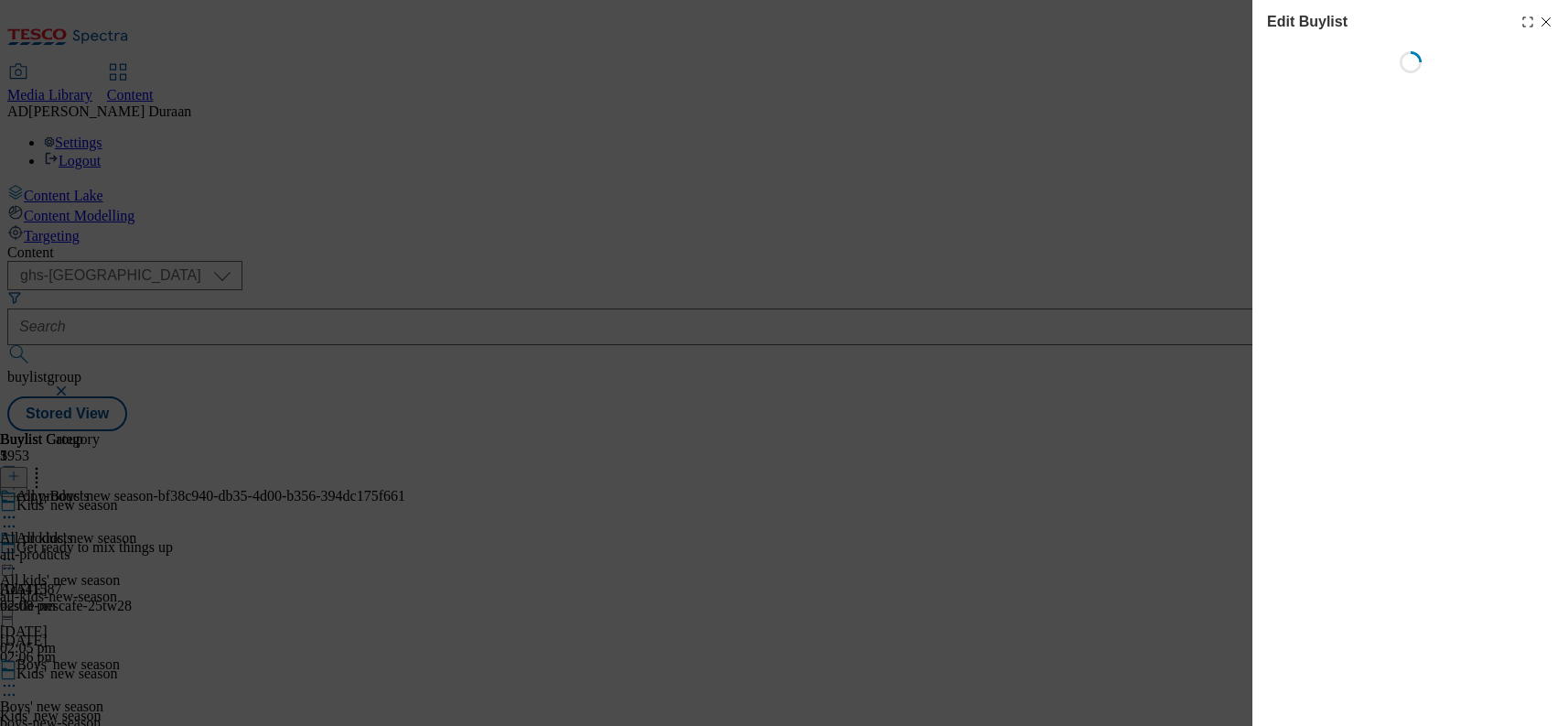
select select "seasonal"
select select "Banner"
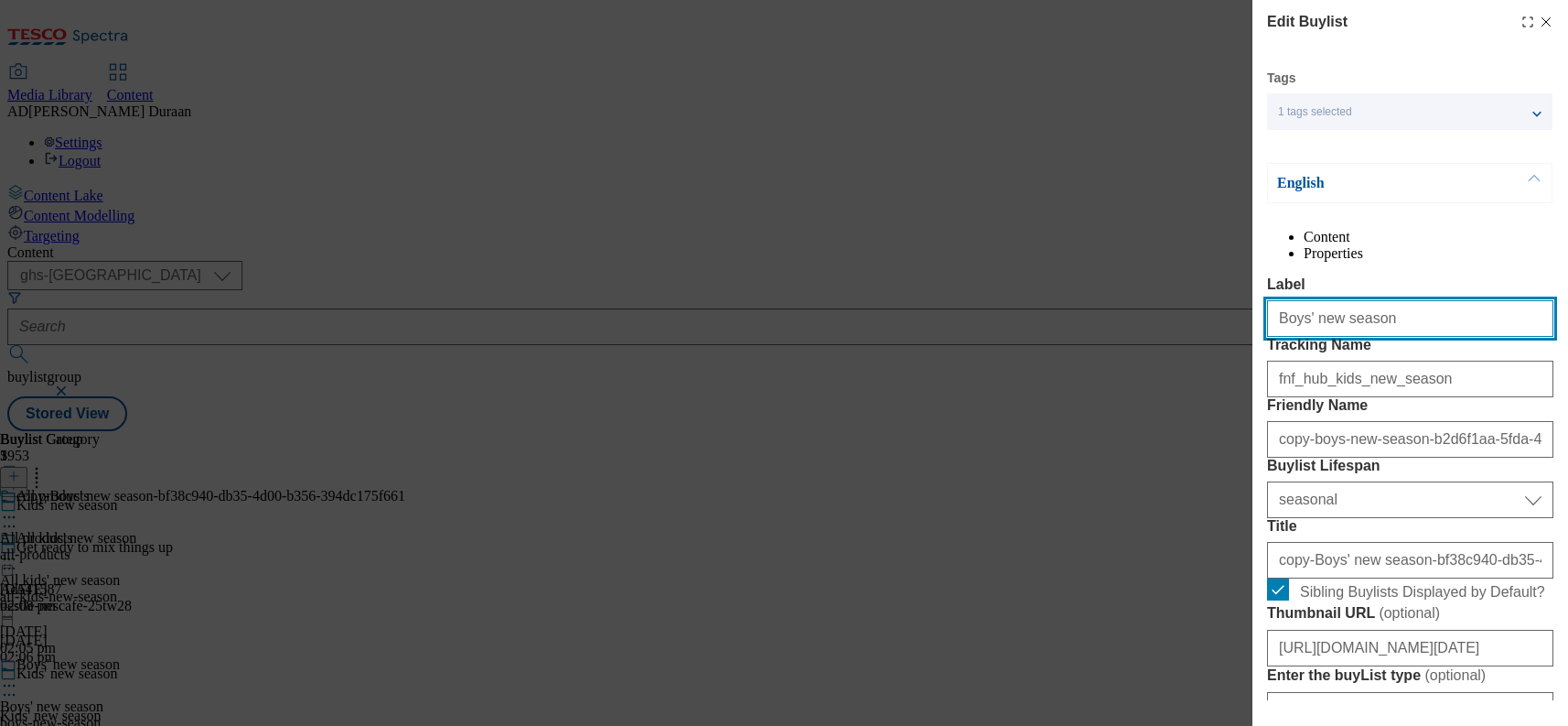
drag, startPoint x: 1399, startPoint y: 362, endPoint x: 1246, endPoint y: 364, distance: 153.0
click at [1202, 361] on div "Edit Buylist Tags 1 tags selected buylist English Content Properties Label Boys…" at bounding box center [784, 363] width 1568 height 726
paste input "Girls' new season"
drag, startPoint x: 1367, startPoint y: 356, endPoint x: 1319, endPoint y: 362, distance: 48.4
click at [1215, 349] on div "Edit Buylist Tags 1 tags selected buylist English Content Properties Label Girl…" at bounding box center [784, 363] width 1568 height 726
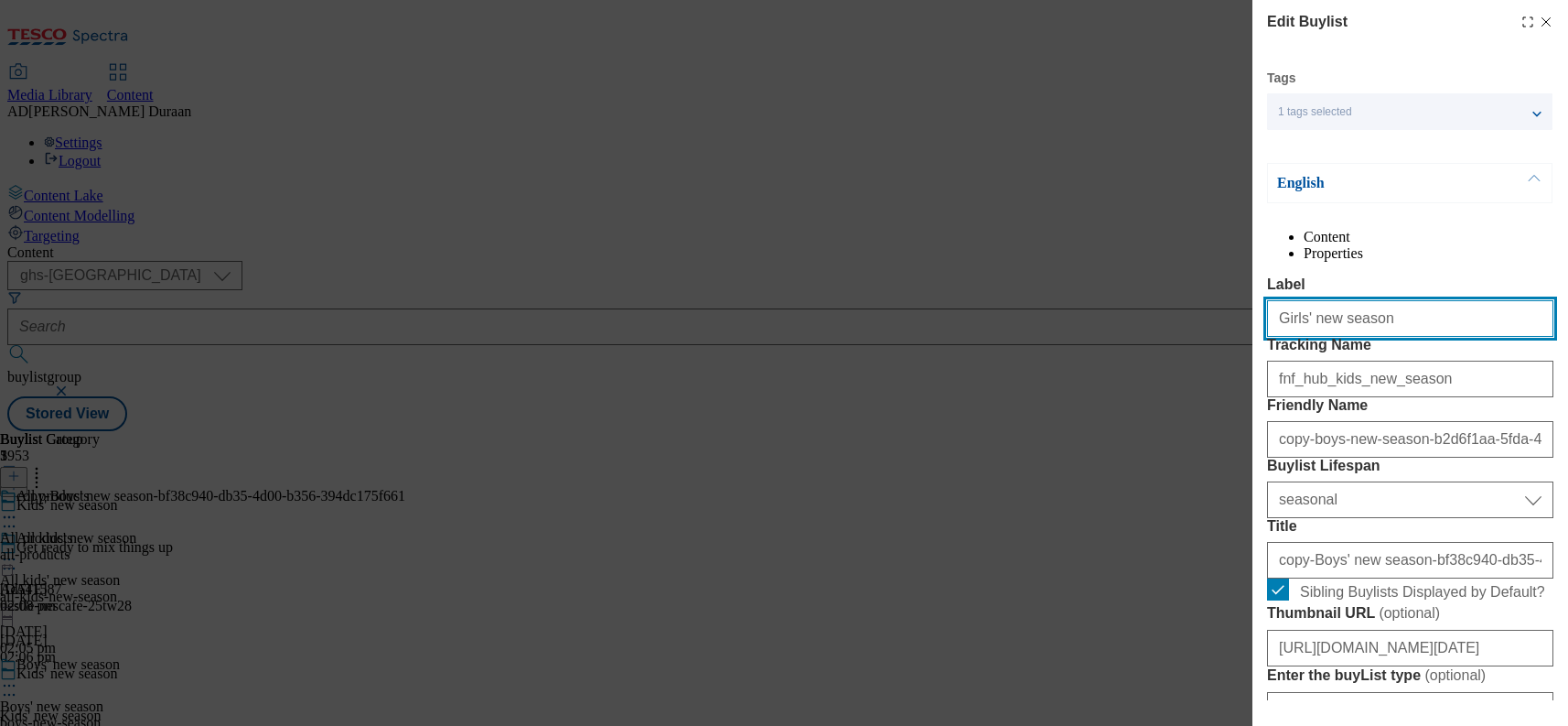
type input "Girls' new season"
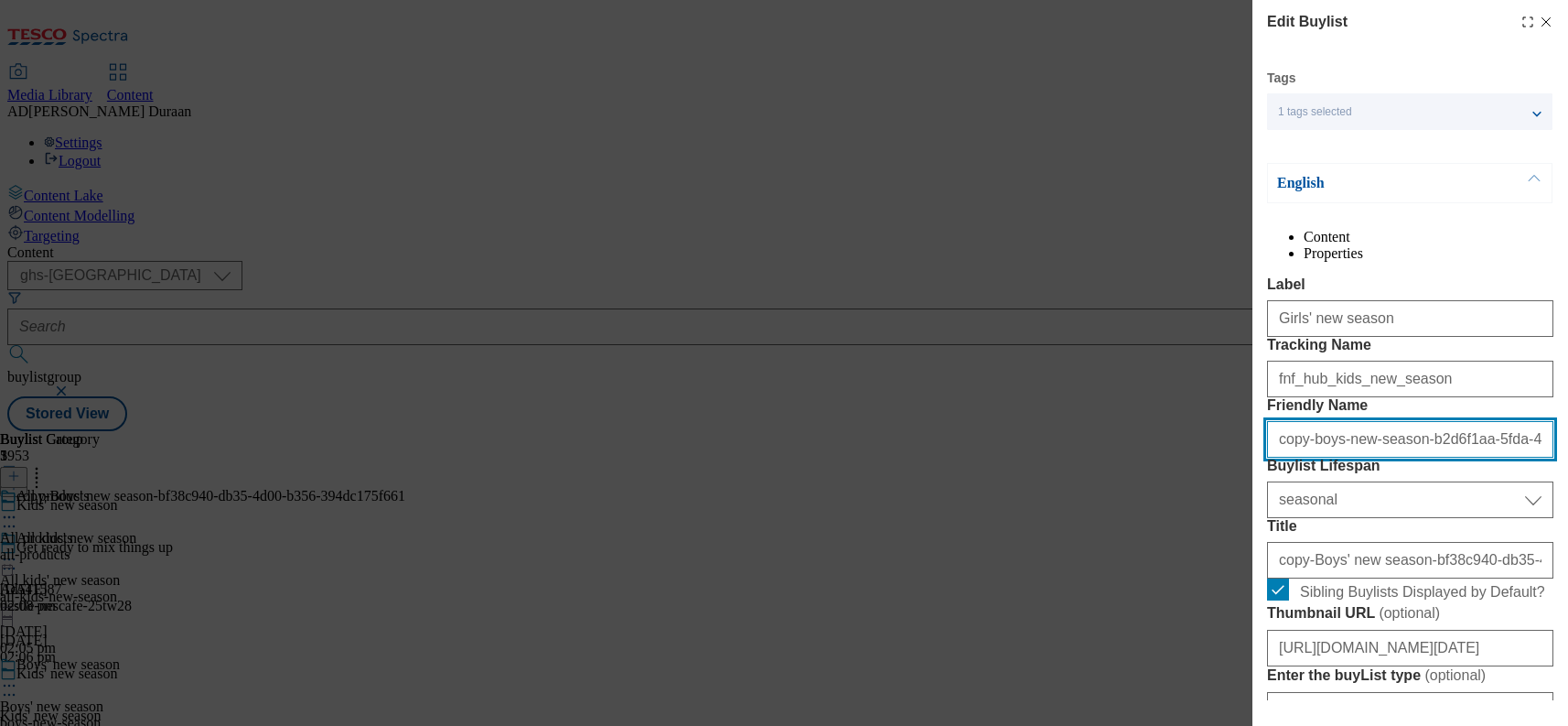
click at [1387, 458] on input "copy-boys-new-season-b2d6f1aa-5fda-441a-82d1-594d38816671" at bounding box center [1411, 439] width 287 height 36
paste input "Girls' new season"
type input "Girls' new season"
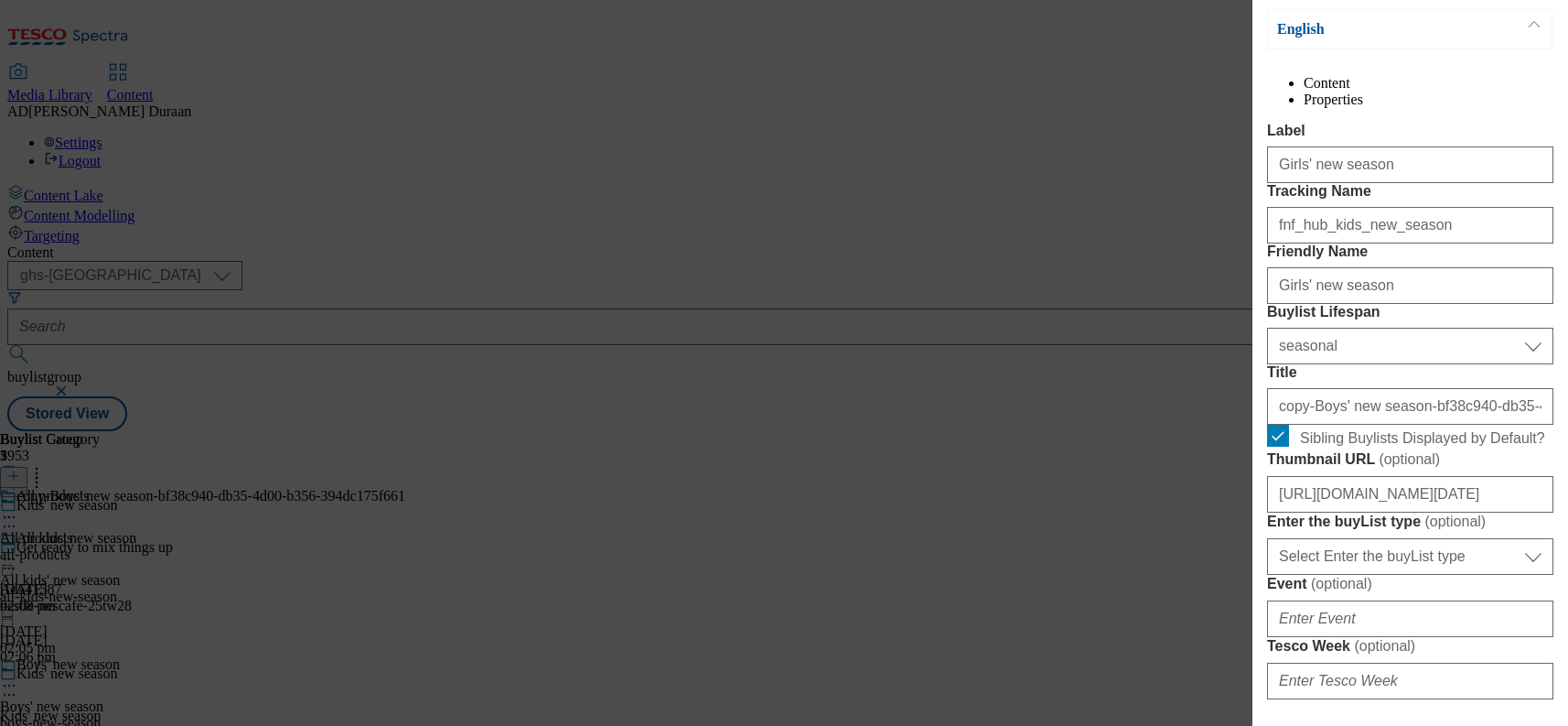
scroll to position [243, 0]
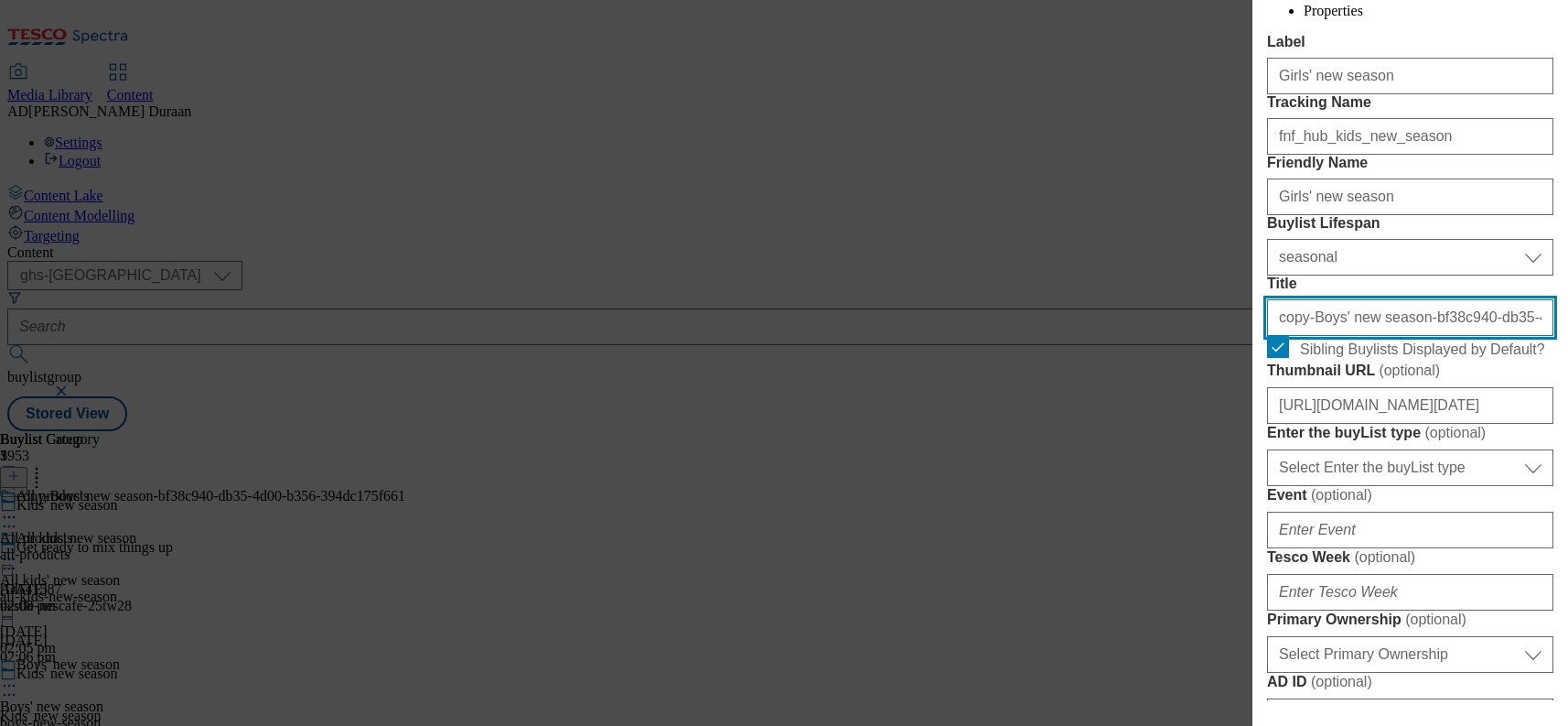
click at [1373, 336] on input "copy-Boys' new season-bf38c940-db35-4d00-b356-394dc175f661" at bounding box center [1411, 317] width 287 height 36
paste input "Girls' new season"
type input "Girls' new season"
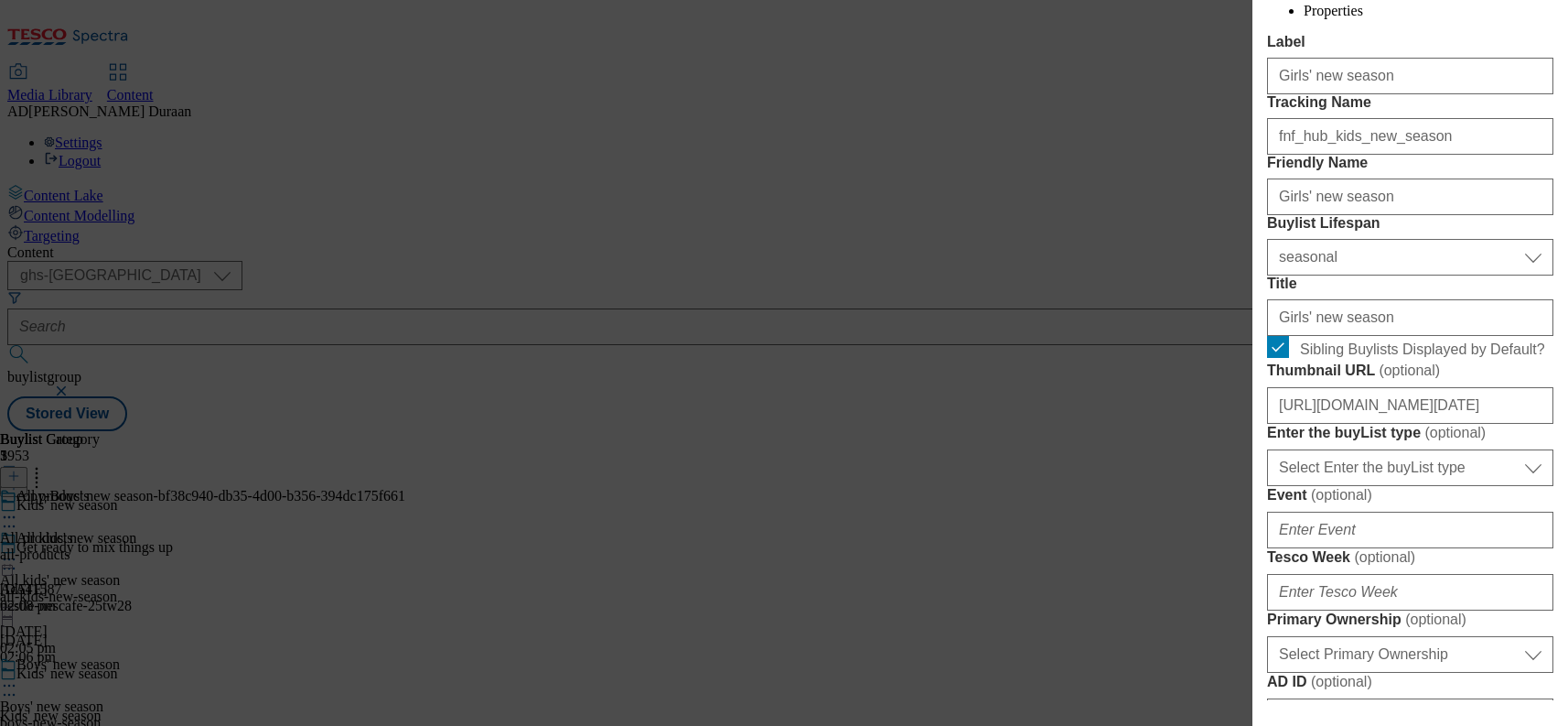
click at [1399, 292] on label "Title" at bounding box center [1411, 283] width 287 height 17
click at [1399, 336] on input "Girls' new season" at bounding box center [1411, 317] width 287 height 36
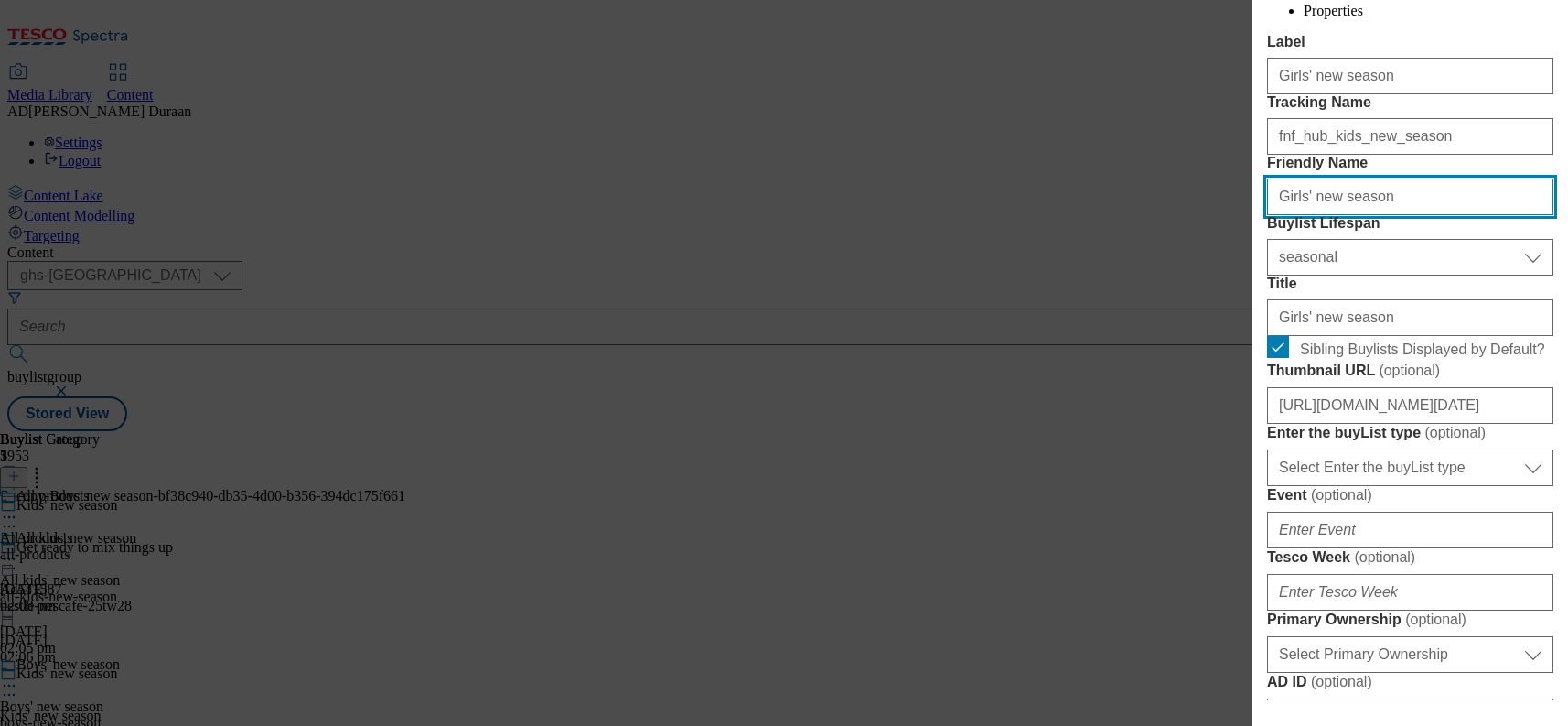
drag, startPoint x: 1284, startPoint y: 300, endPoint x: 1251, endPoint y: 296, distance: 33.2
click at [1251, 296] on div "Edit Buylist Tags 1 tags selected buylist English Content Properties Label Girl…" at bounding box center [784, 363] width 1568 height 726
type input "girls-new-season"
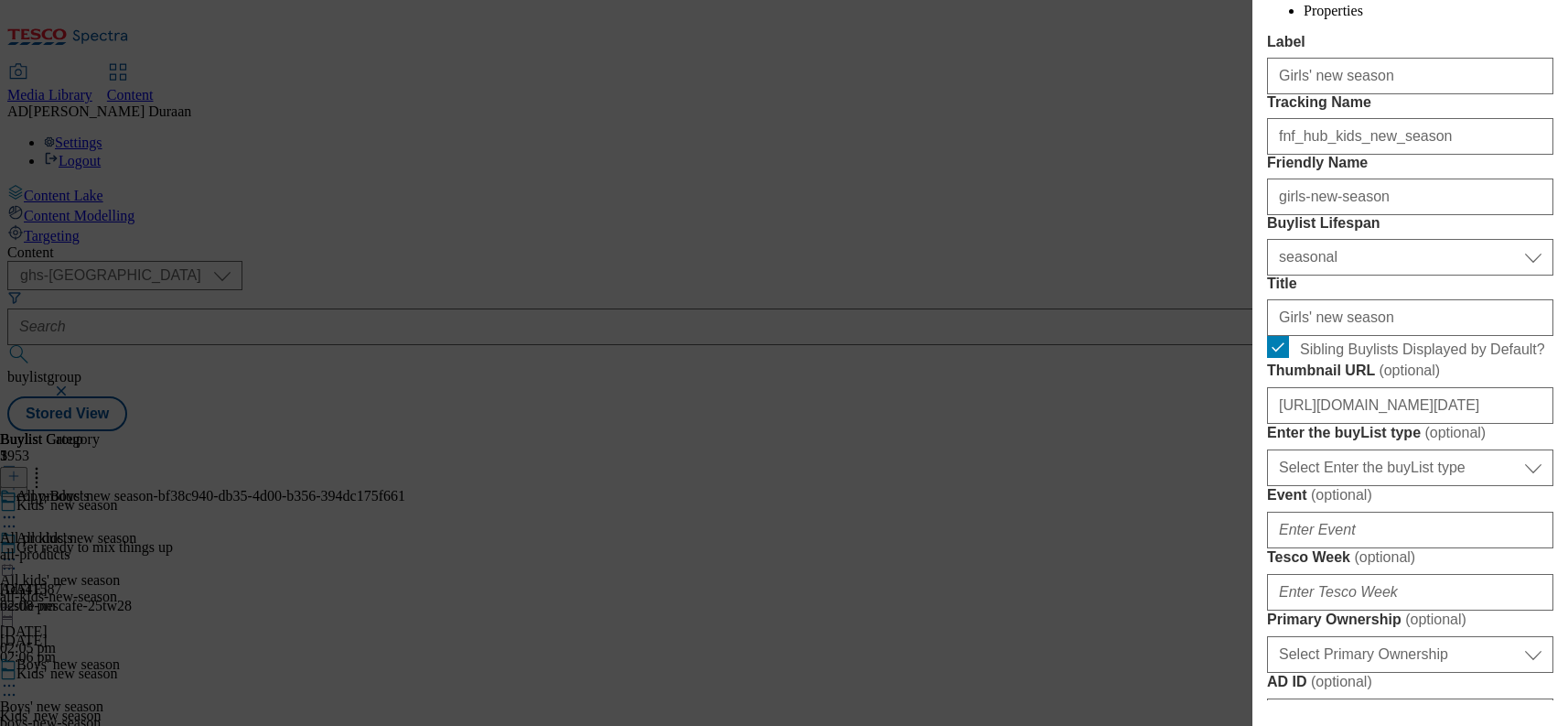
click at [1485, 111] on label "Tracking Name" at bounding box center [1411, 102] width 287 height 17
click at [1485, 154] on input "fnf_hub_kids_new_season" at bounding box center [1411, 136] width 287 height 36
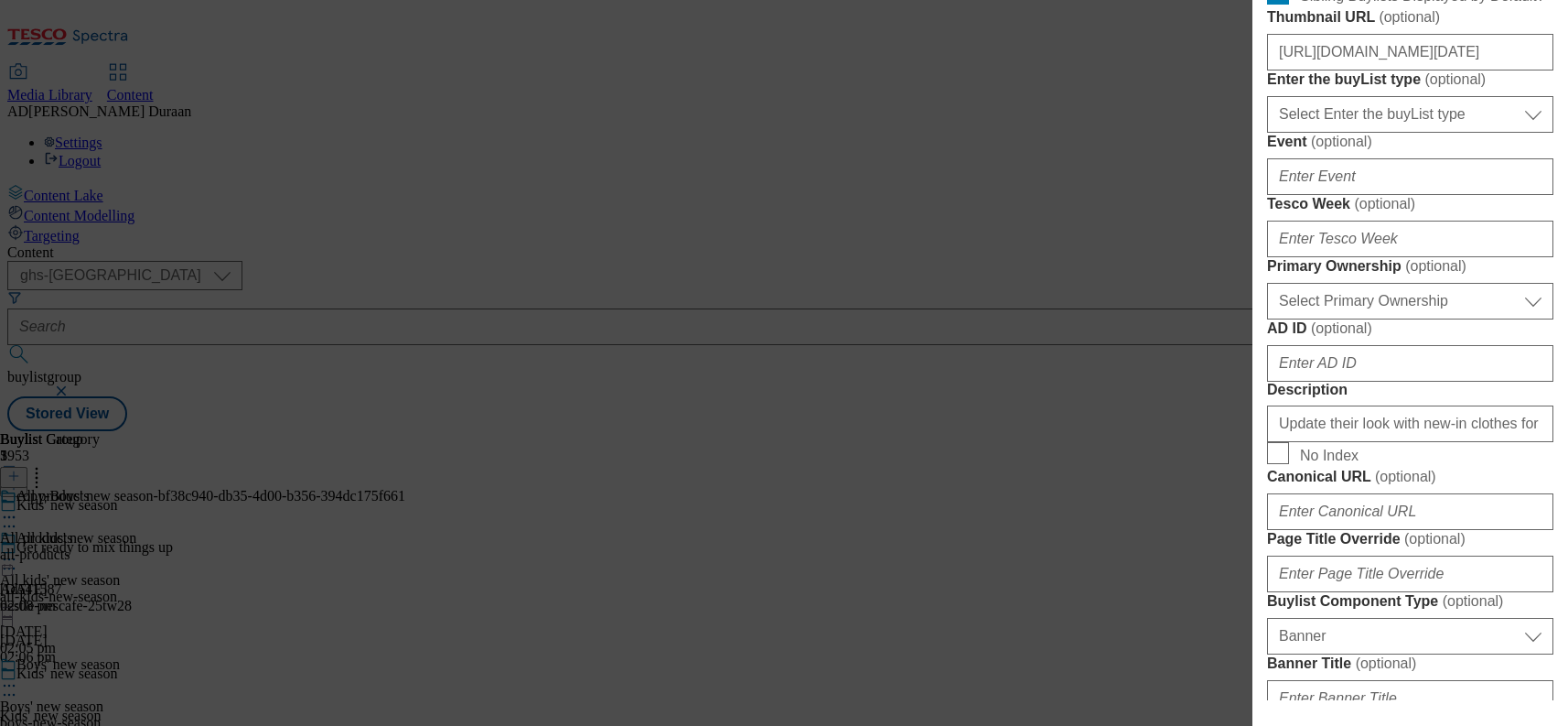
scroll to position [0, 1]
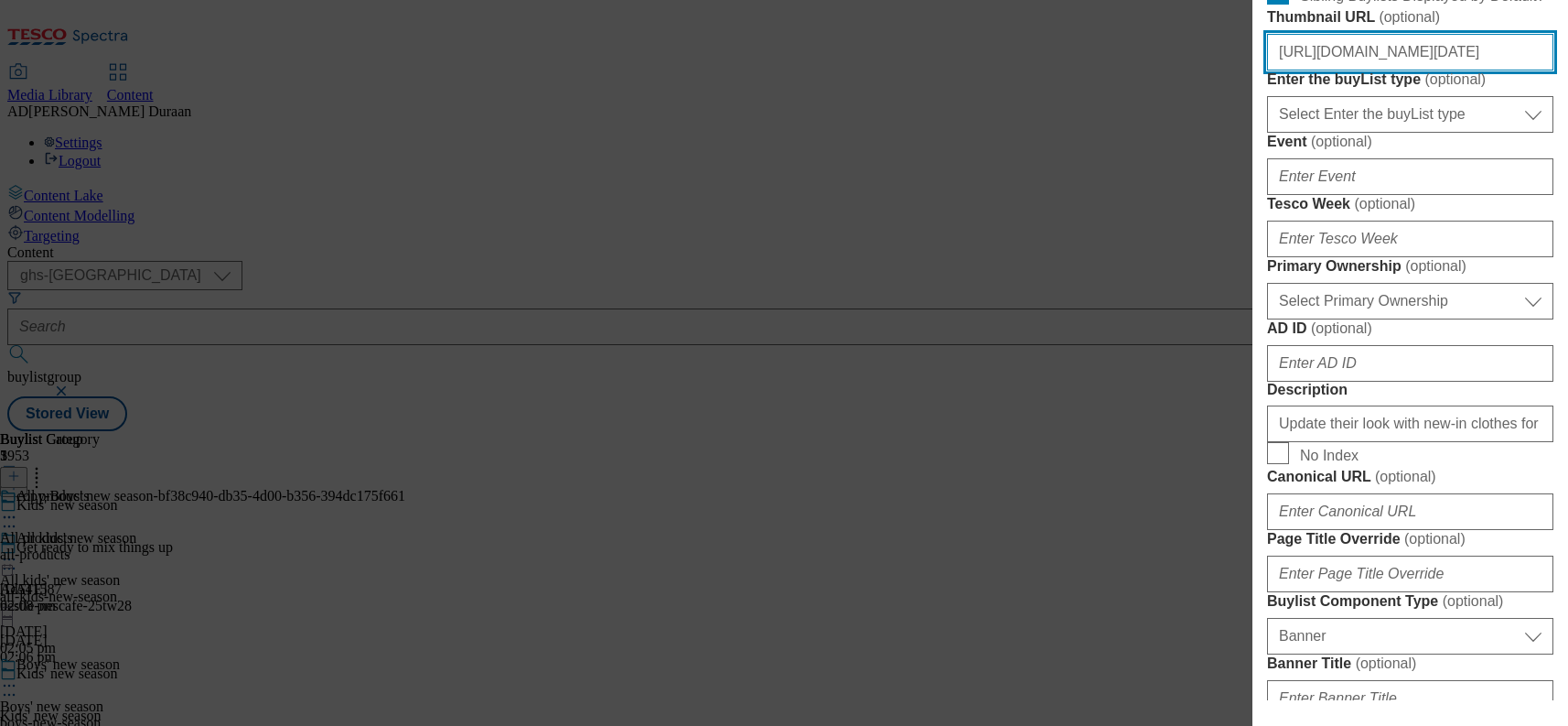
click at [1400, 71] on input "https://digitalcontent.api.tesco.com/v2/media/ghs-mktg/8be59b52-c3ce-43ea-b0c1-…" at bounding box center [1411, 51] width 287 height 36
paste input "https://digitalcontent.api.tesco.com/v2/media/ghs-mktg/666cec1c-c515-479f-b7b2-…"
type input "https://digitalcontent.api.tesco.com/v2/media/ghs-mktg/666cec1c-c515-479f-b7b2-…"
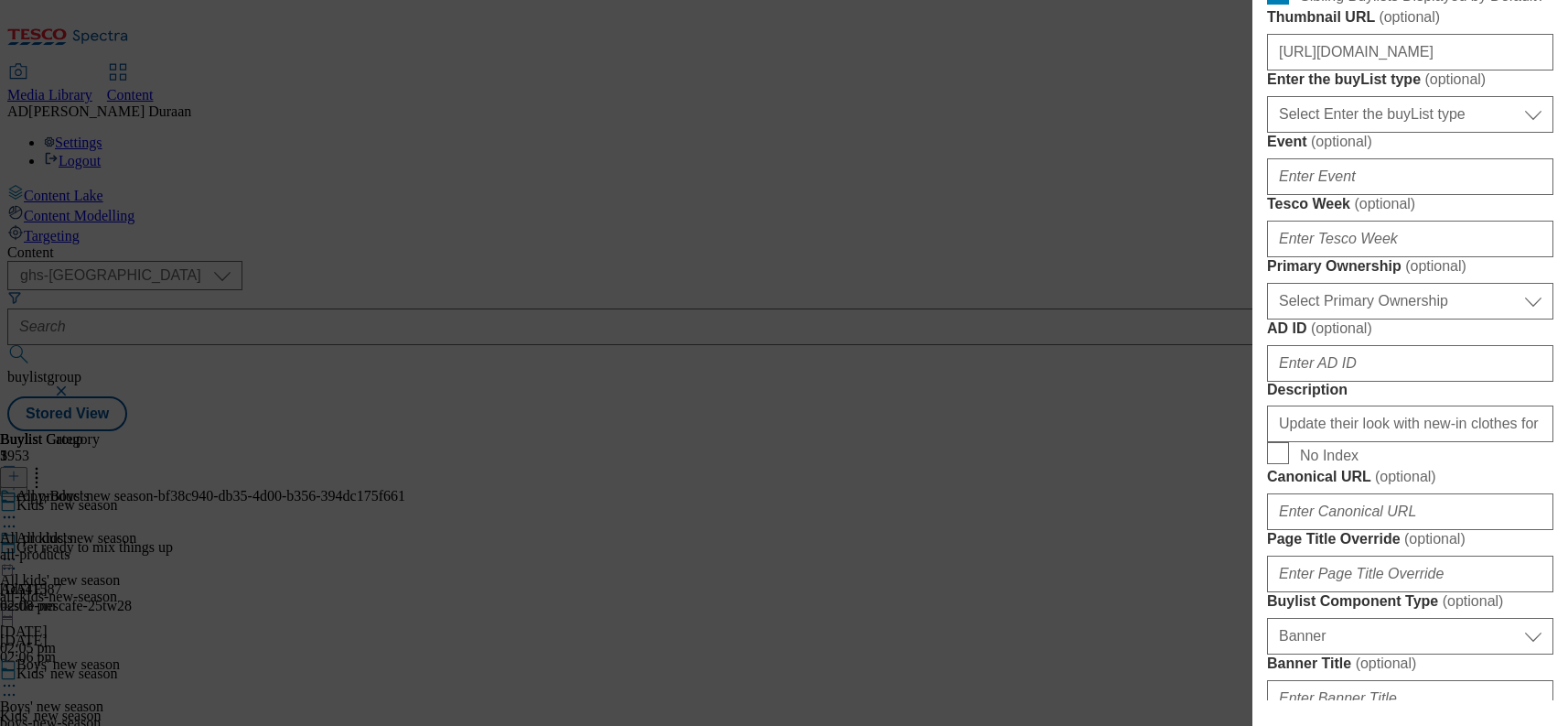
click at [1534, 213] on form "Label Girls' new season Tracking Name fnf_hub_kids_new_season Friendly Name gir…" at bounding box center [1411, 429] width 287 height 1497
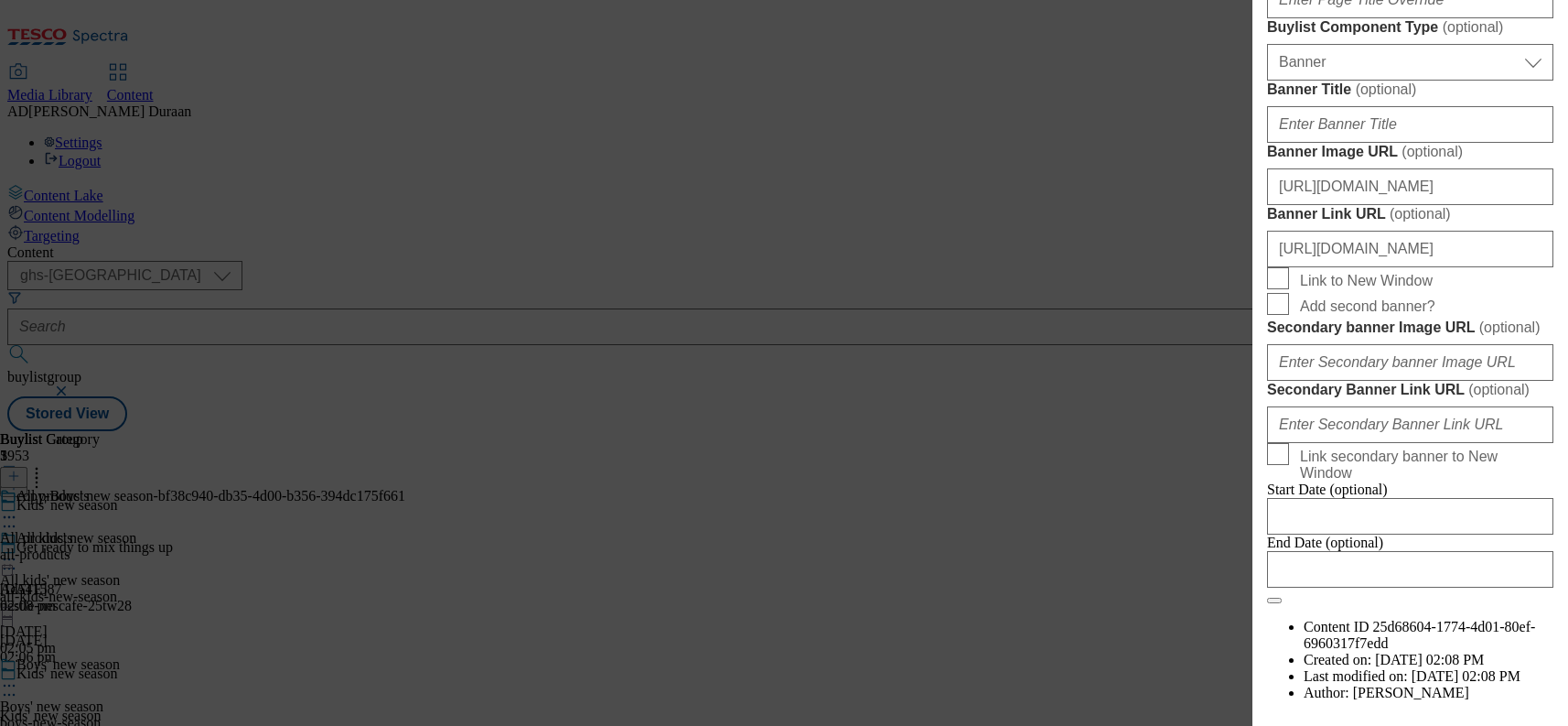
scroll to position [1171, 0]
paste input "Explore trending styles for girls at F&F, including lightweight dresses and mat…"
type input "Explore trending styles for girls at F&F, including lightweight dresses and mat…"
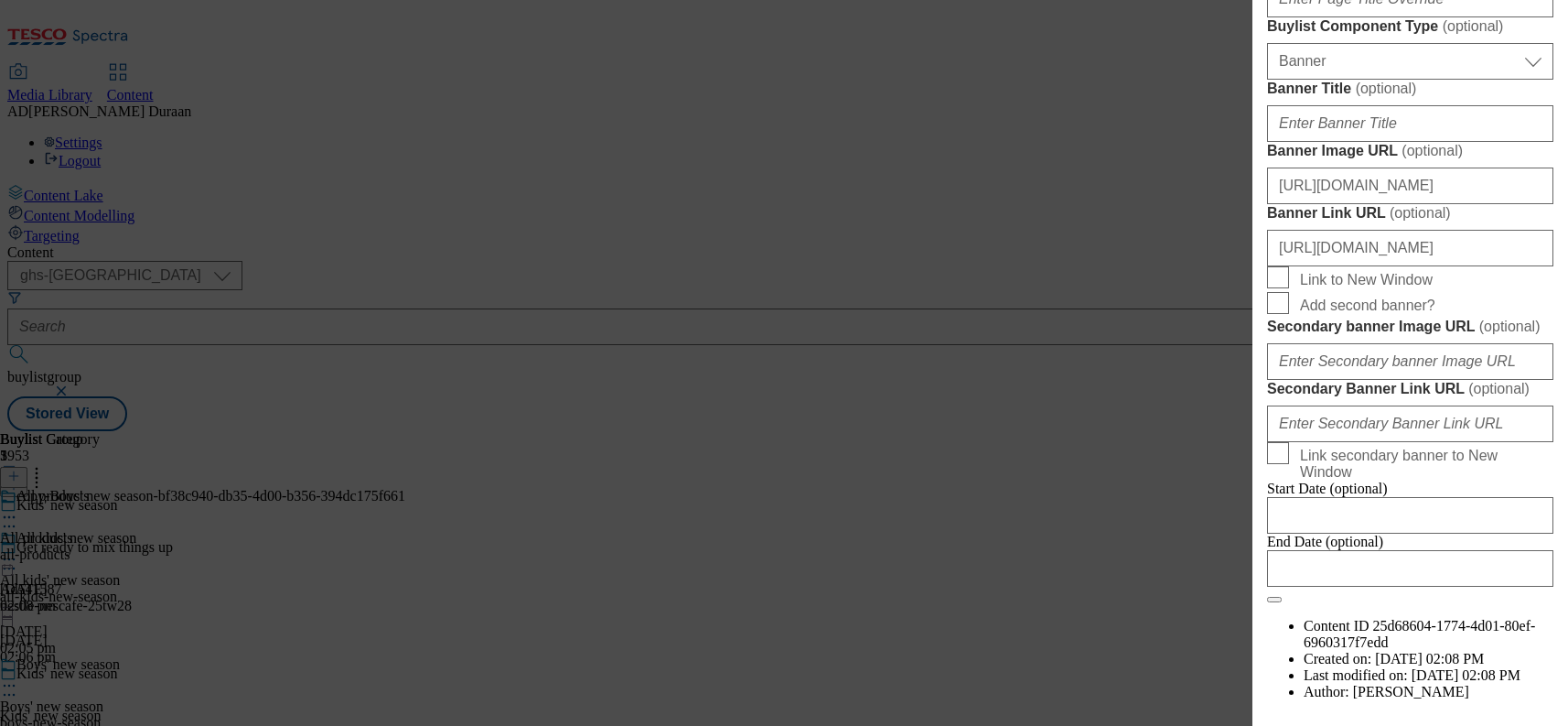
scroll to position [0, 0]
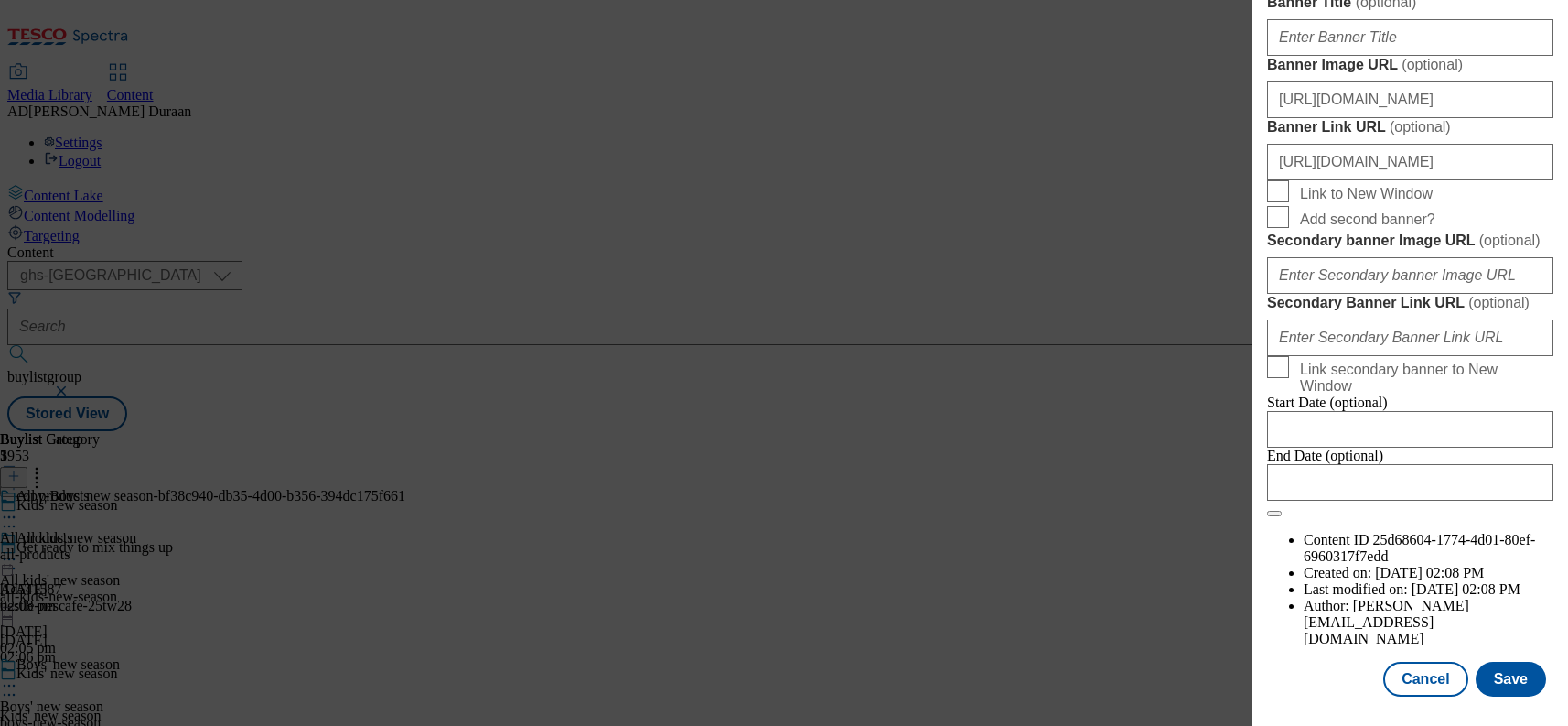
scroll to position [1923, 0]
click at [1514, 681] on button "Save" at bounding box center [1511, 679] width 71 height 34
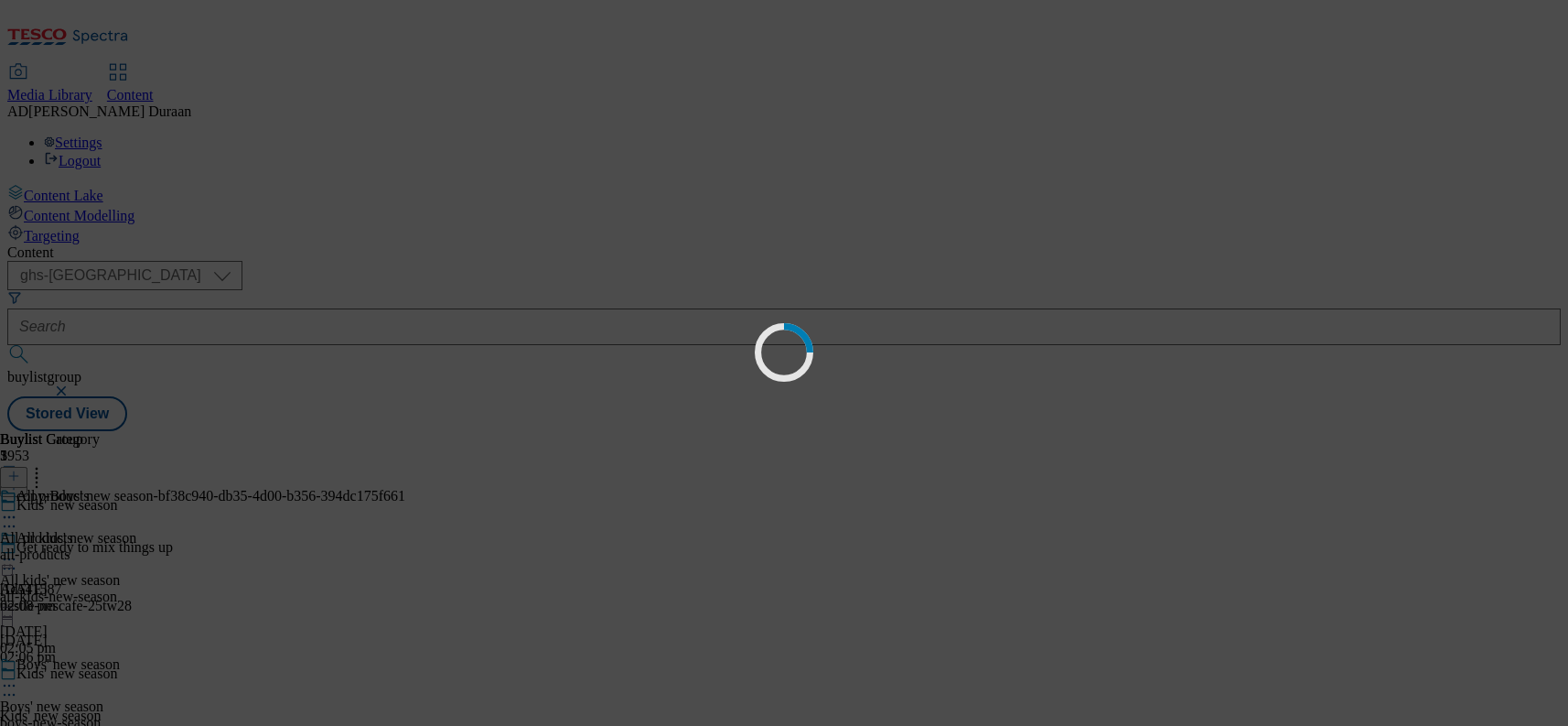
scroll to position [0, 0]
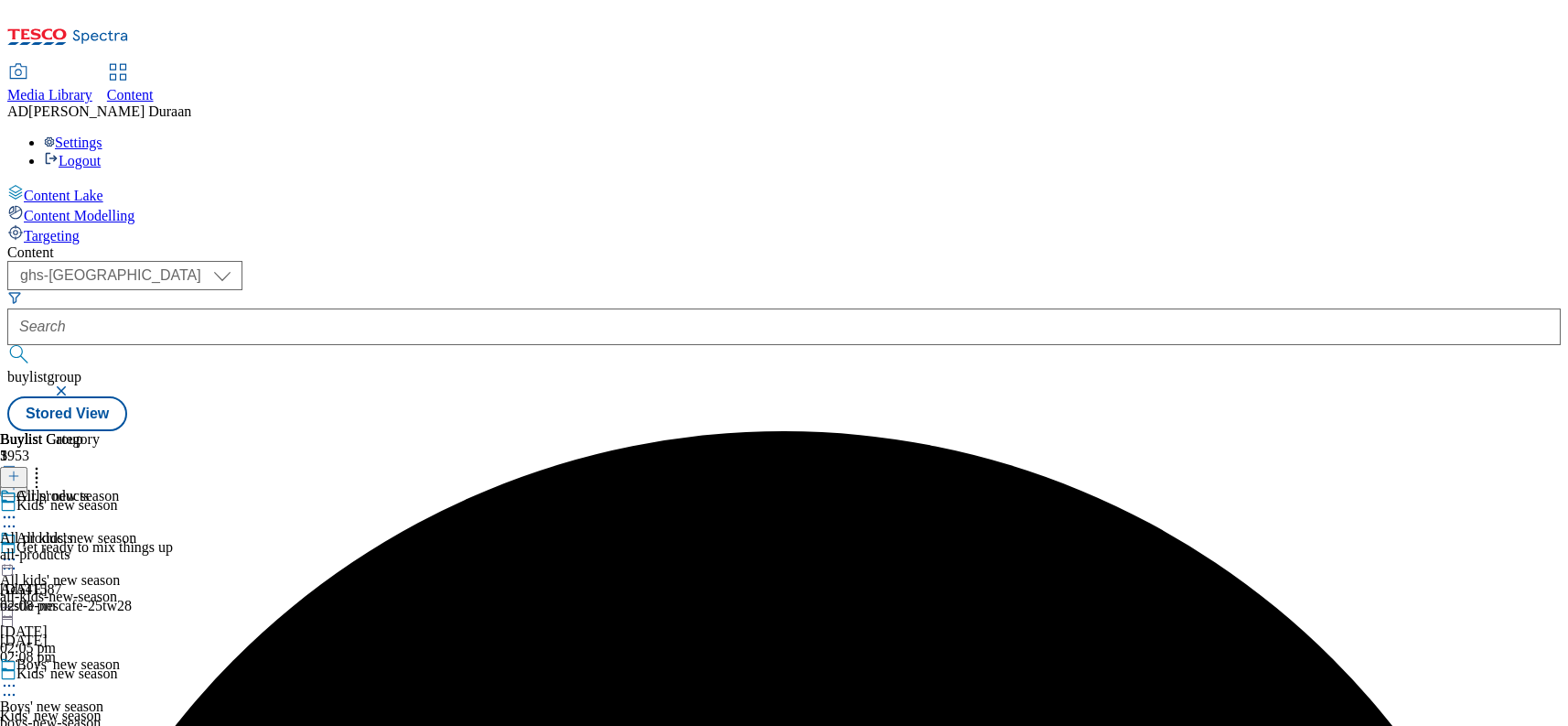
click at [136, 530] on div "All kids' new season All kids' new season all-kids-new-season 13 Aug 2025 02:05…" at bounding box center [68, 592] width 136 height 127
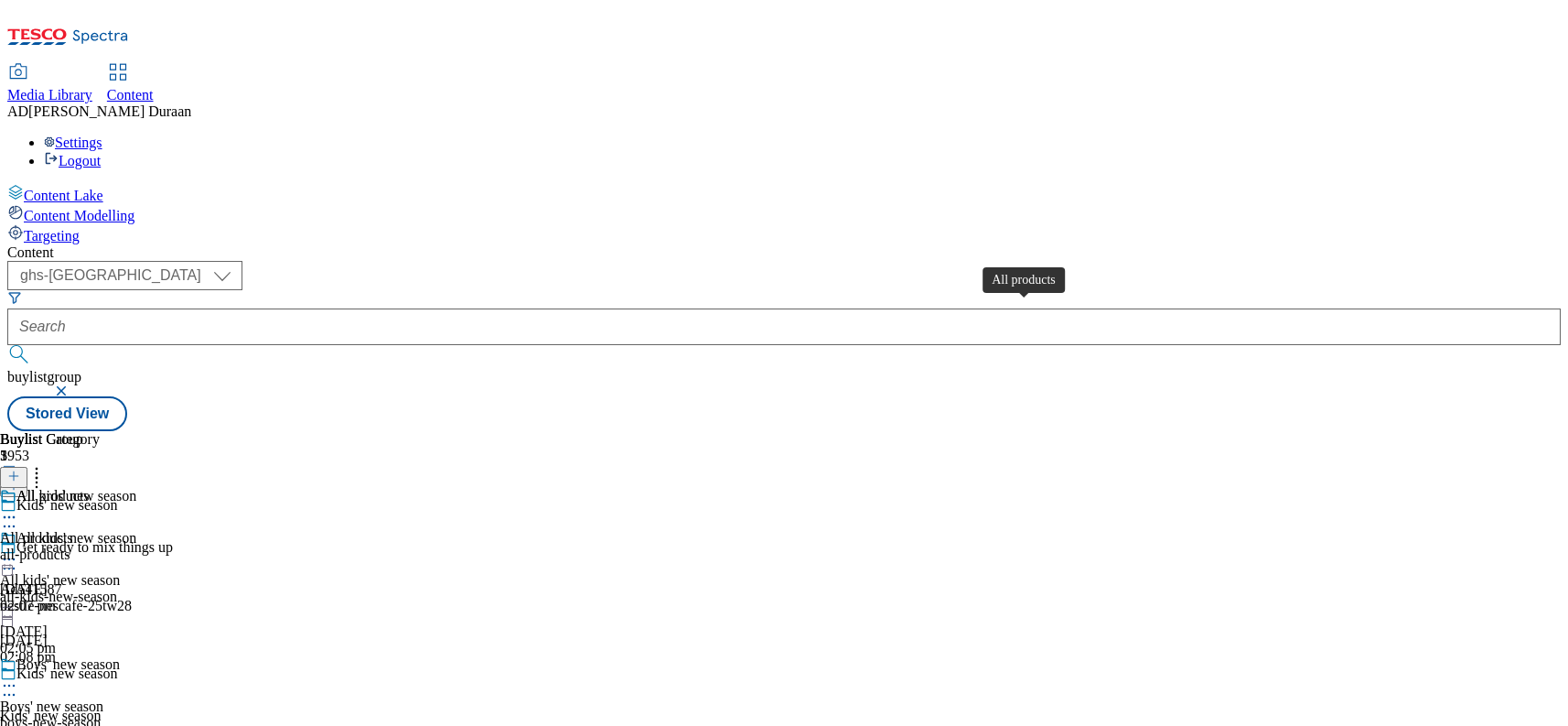
click at [74, 530] on span "All products" at bounding box center [36, 537] width 74 height 17
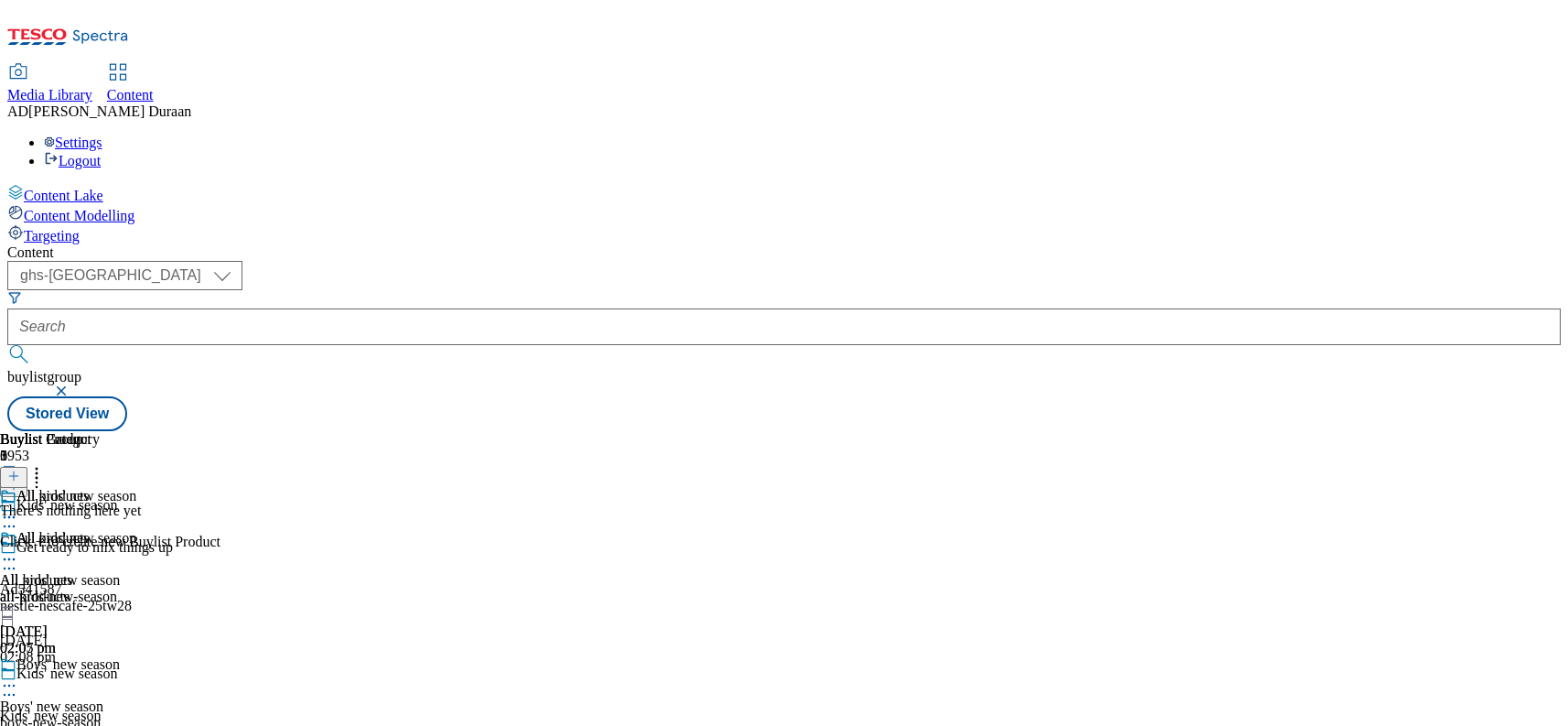
scroll to position [0, 56]
click at [20, 470] on icon at bounding box center [13, 475] width 13 height 13
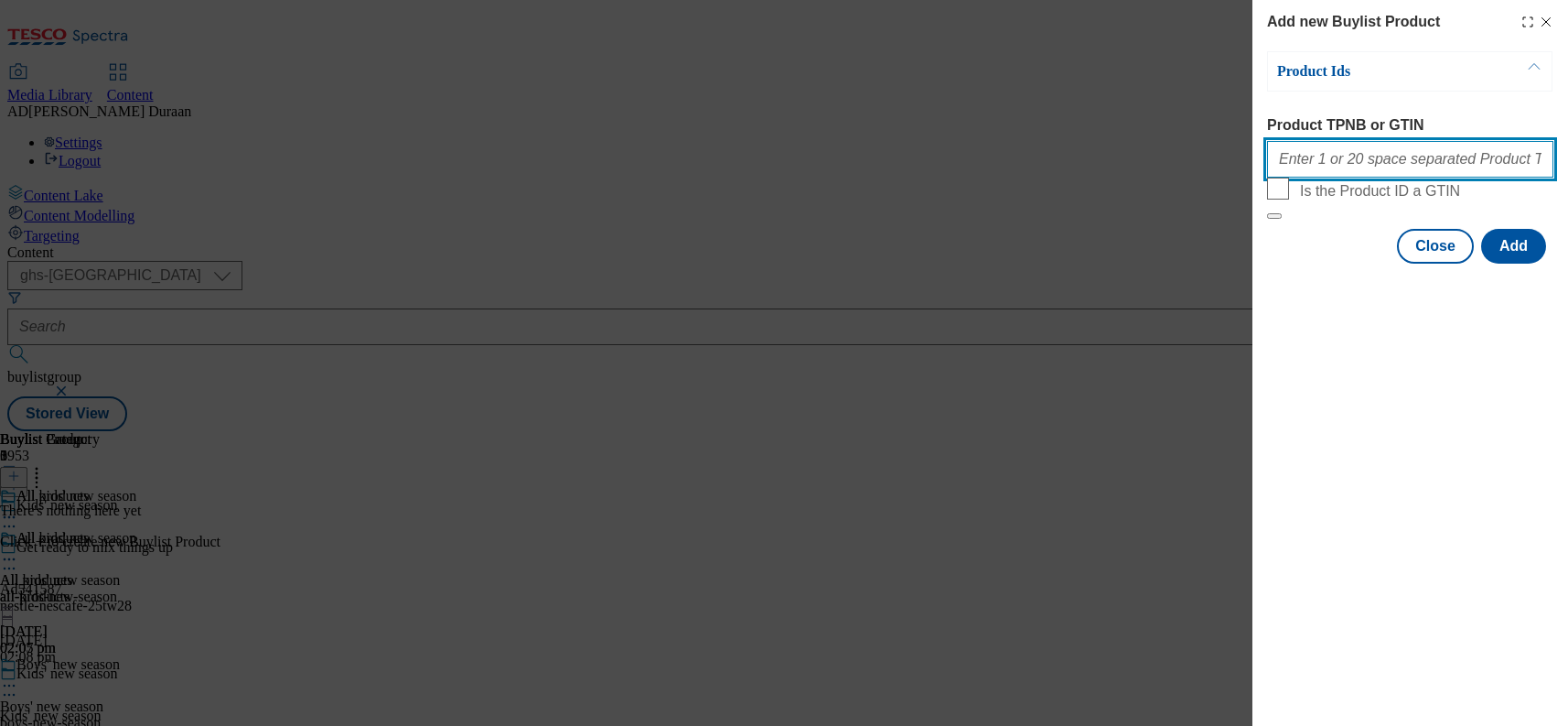
paste input "96616250 96647396 96470609 96624141 96787362 96423223 96620168 96478578 9670723…"
type input "96616250 96647396 96470609 96624141 96787362 96423223 96620168 96478578 9670723…"
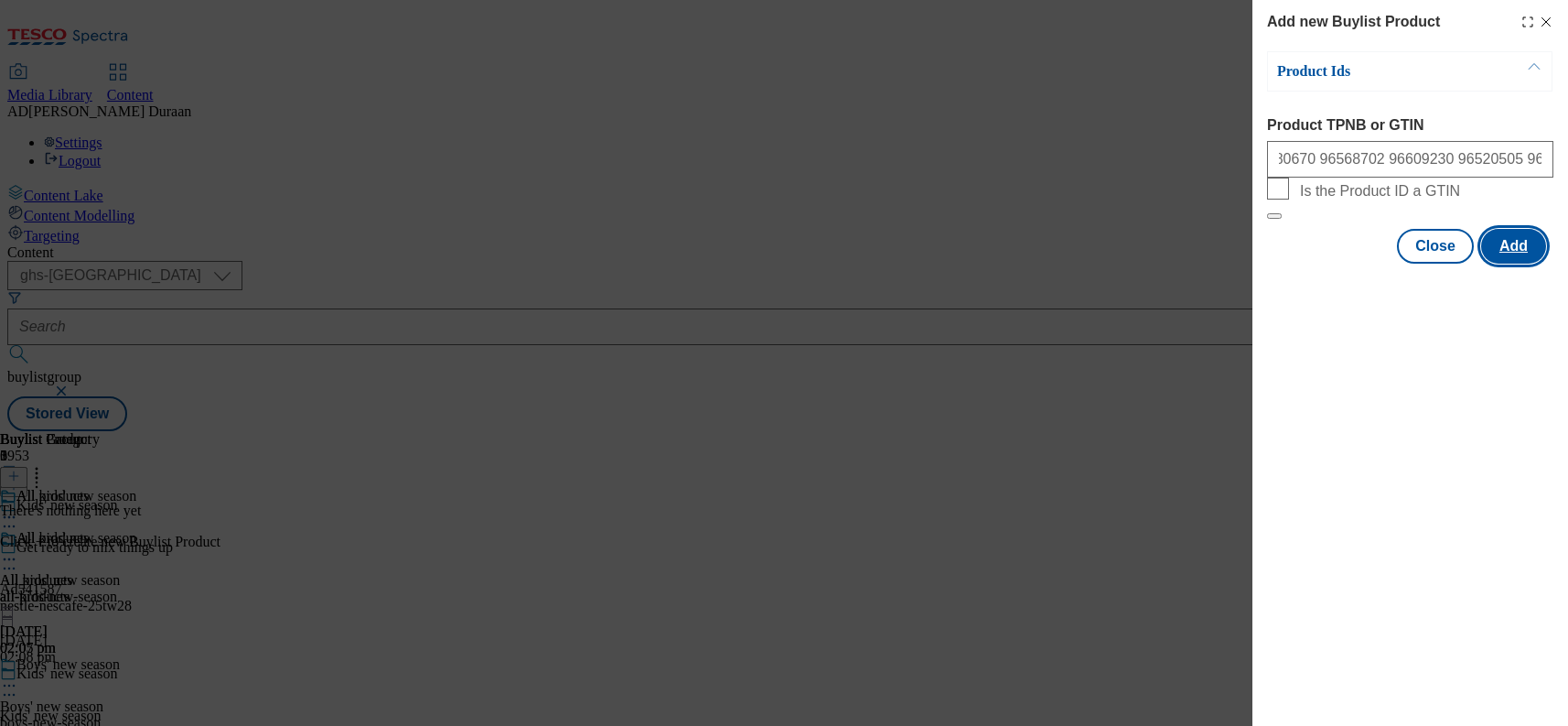
scroll to position [0, 0]
click at [1516, 263] on button "Add" at bounding box center [1514, 246] width 65 height 34
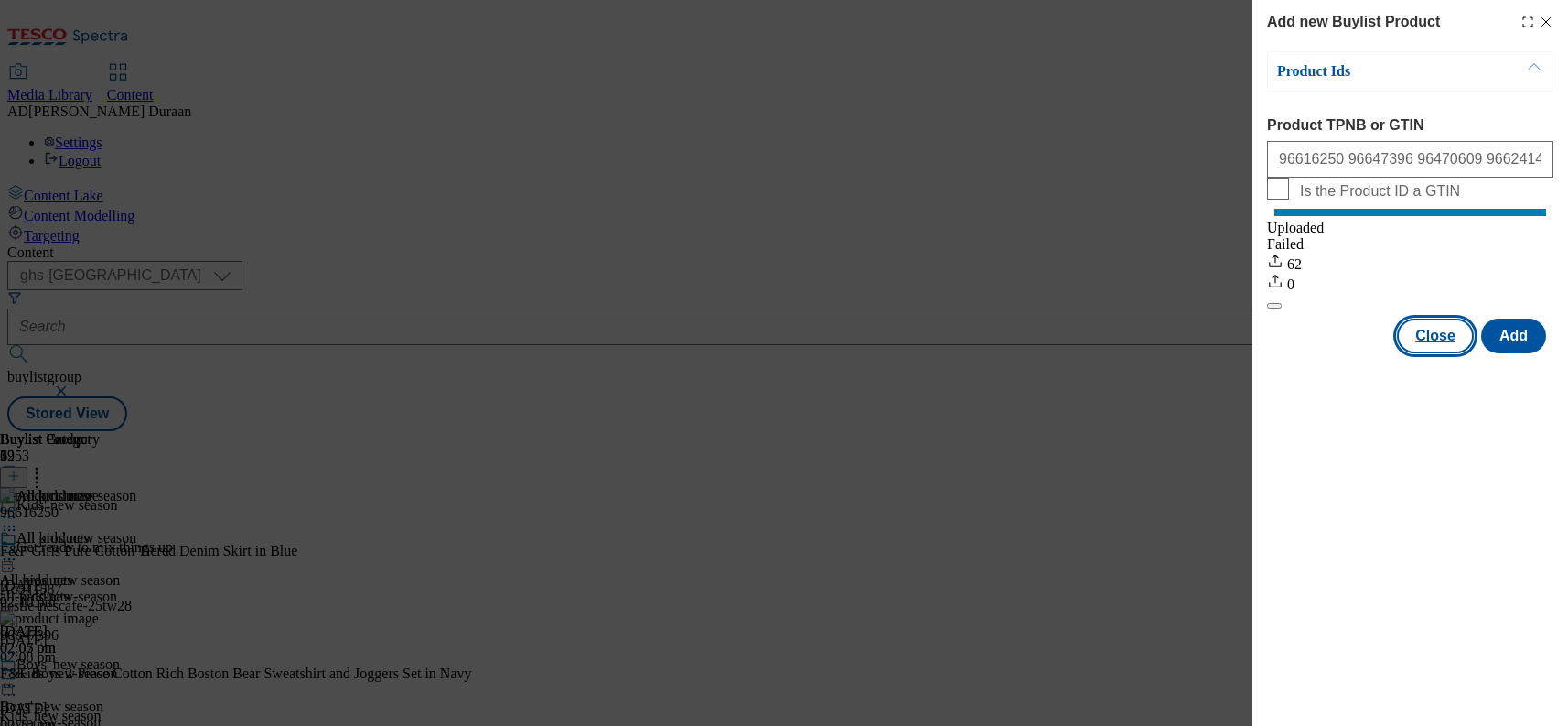
click at [1434, 354] on button "Close" at bounding box center [1435, 335] width 77 height 34
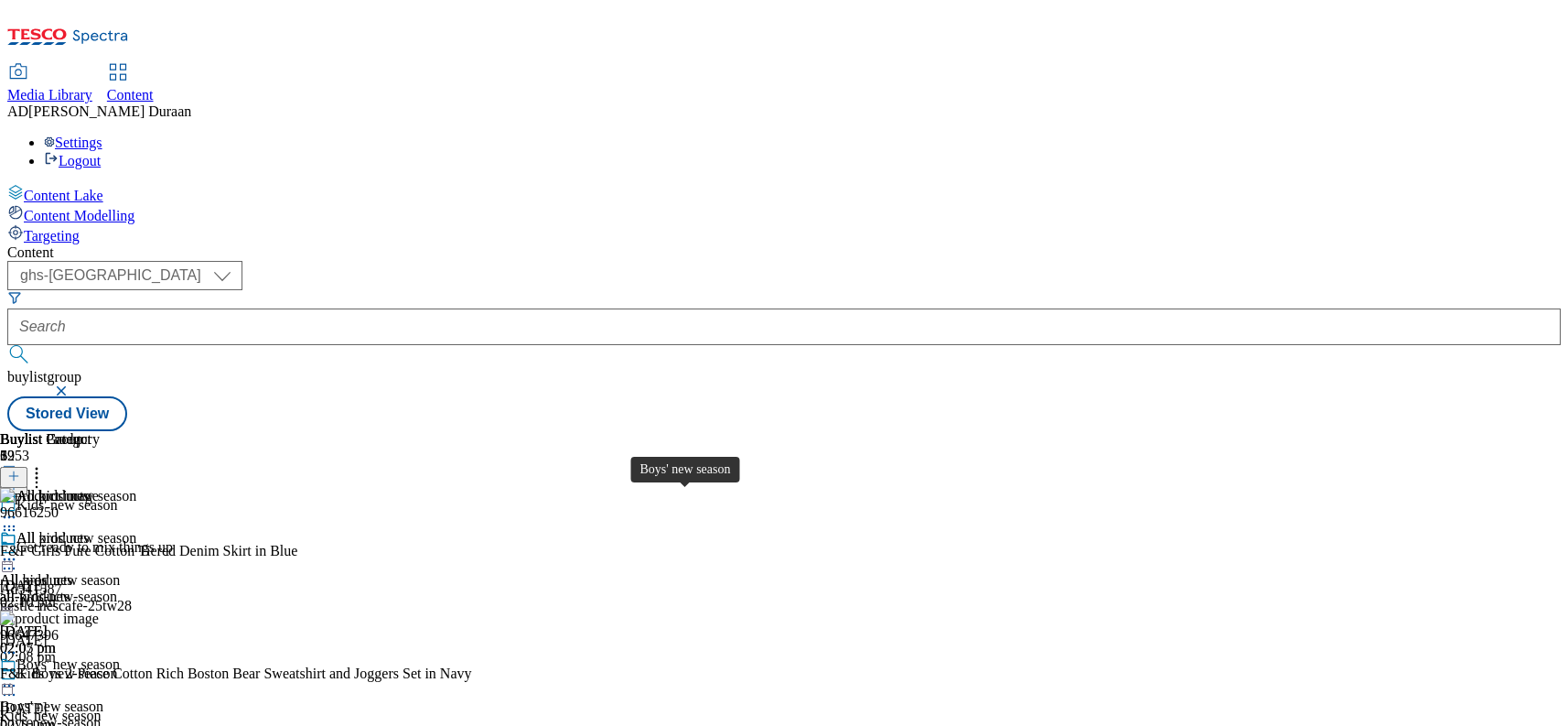
click at [103, 698] on span "Boys' new season" at bounding box center [51, 706] width 103 height 17
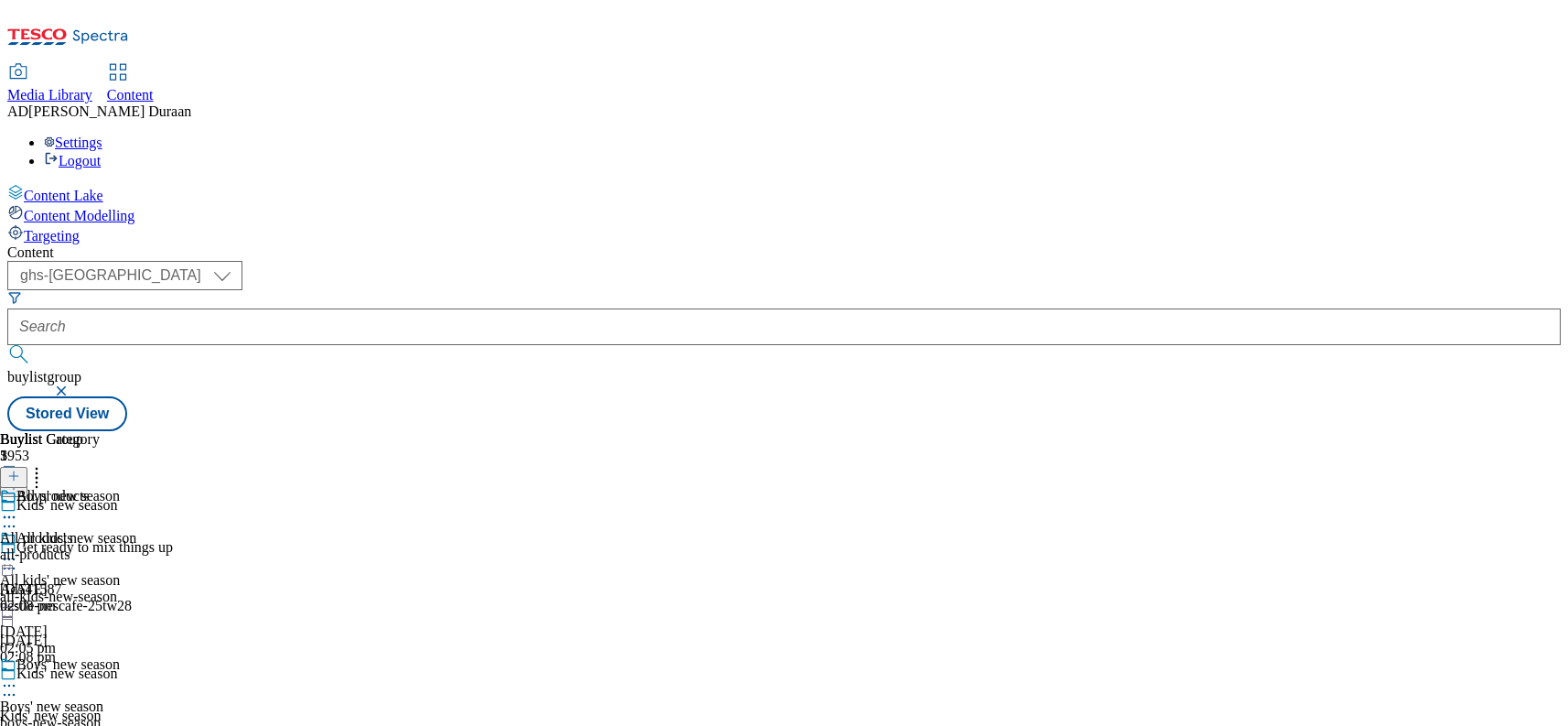
click at [100, 546] on div "all-products" at bounding box center [50, 554] width 100 height 17
click at [20, 470] on icon at bounding box center [13, 475] width 13 height 13
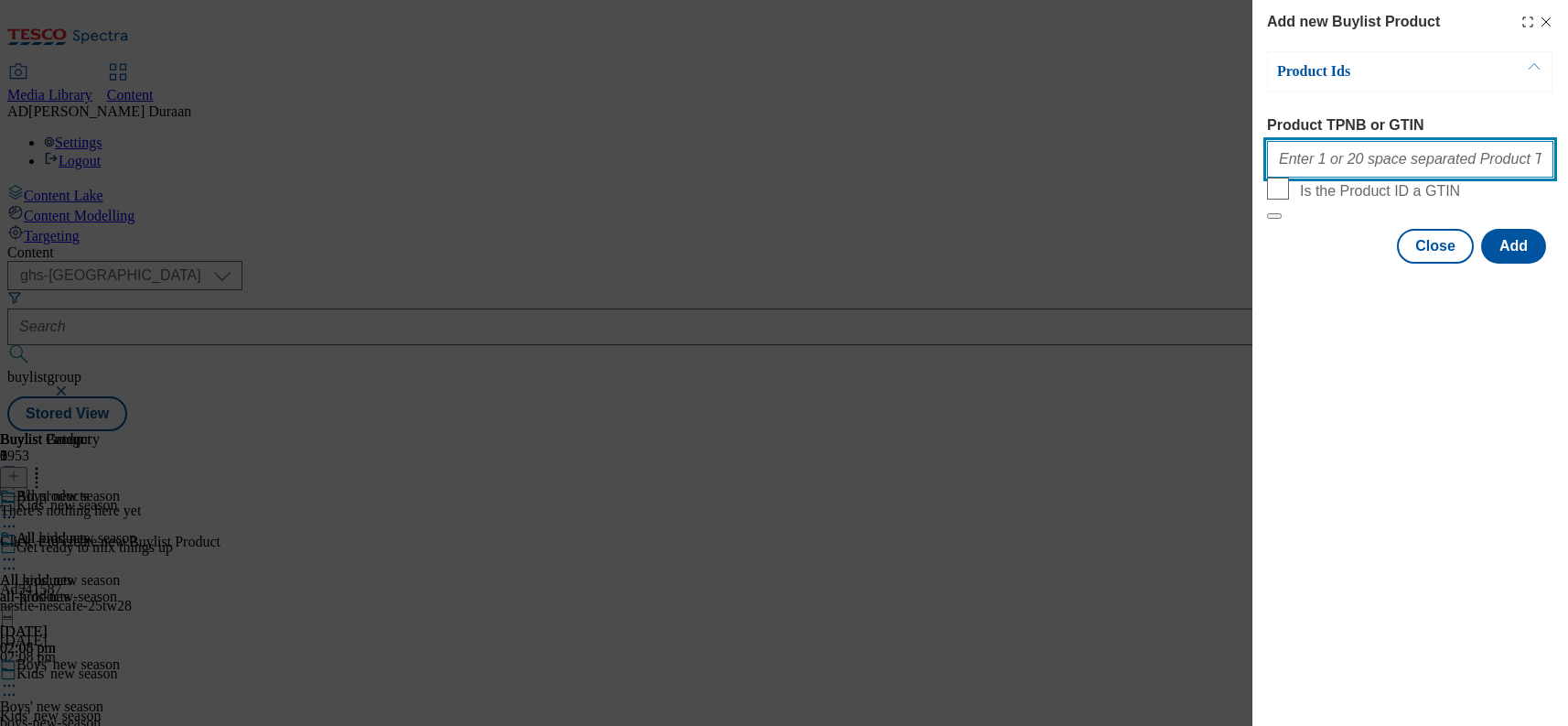
paste input "96647396 96470609 96624141 96787362 96423223 96620168 96478578 96707239 9686695…"
type input "96647396 96470609 96624141 96787362 96423223 96620168 96478578 96707239 9686695…"
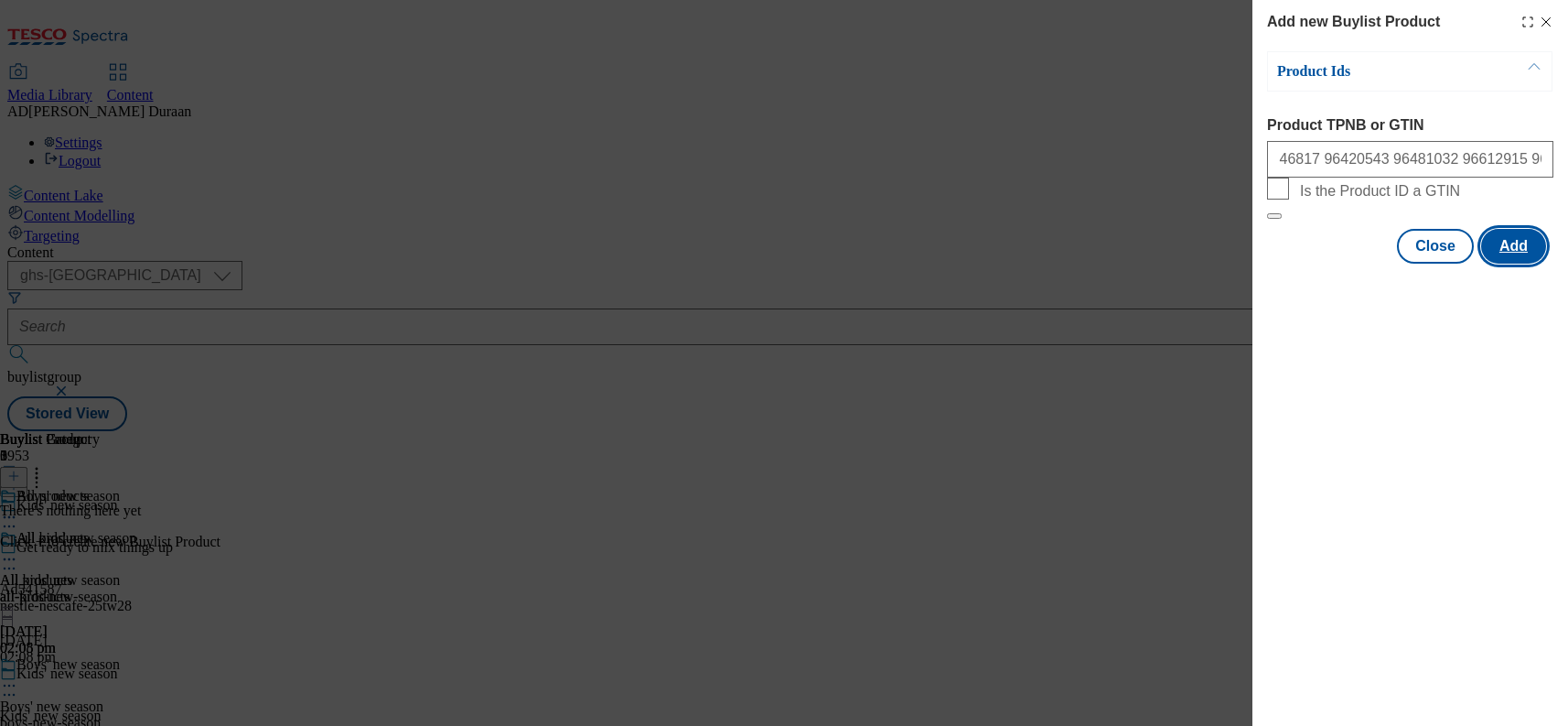
click at [1519, 263] on button "Add" at bounding box center [1514, 246] width 65 height 34
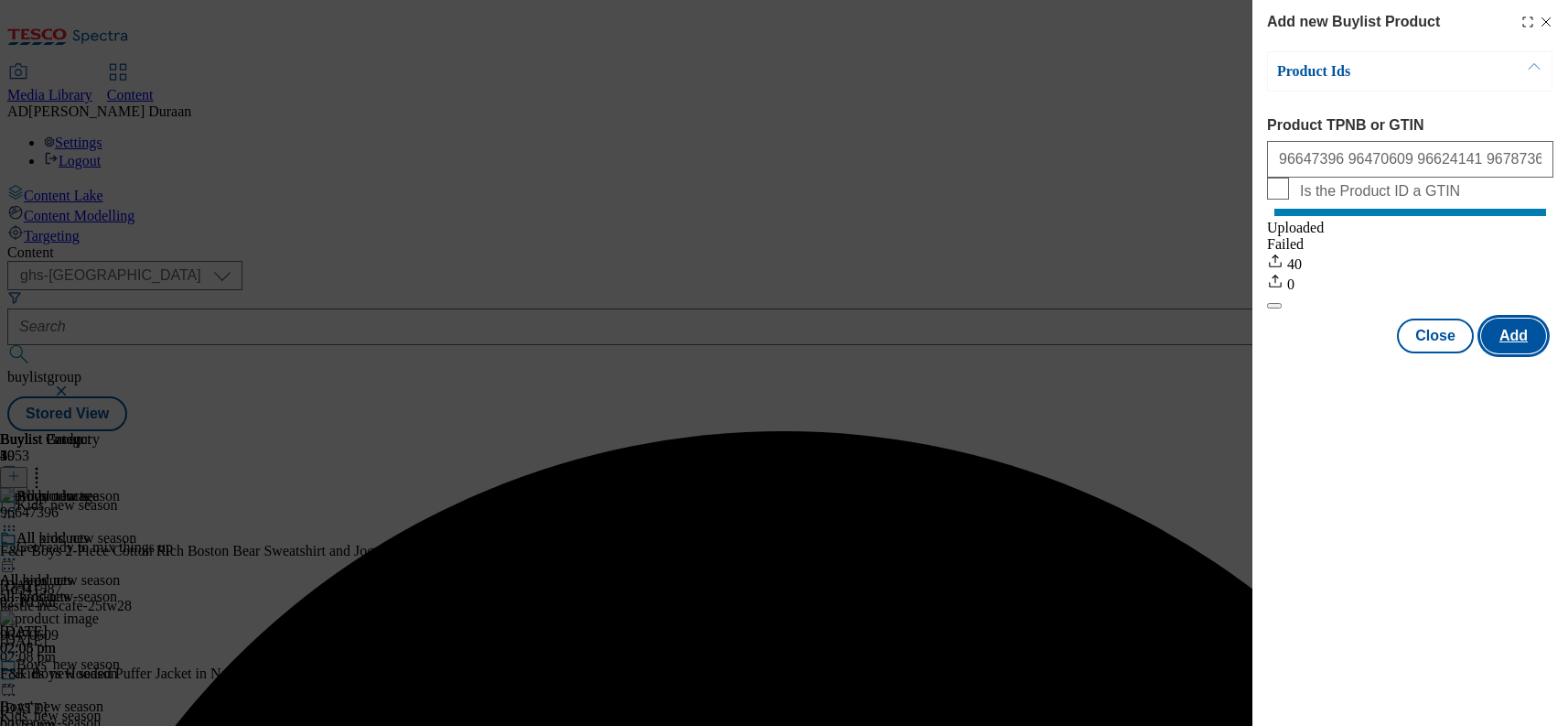
scroll to position [0, 0]
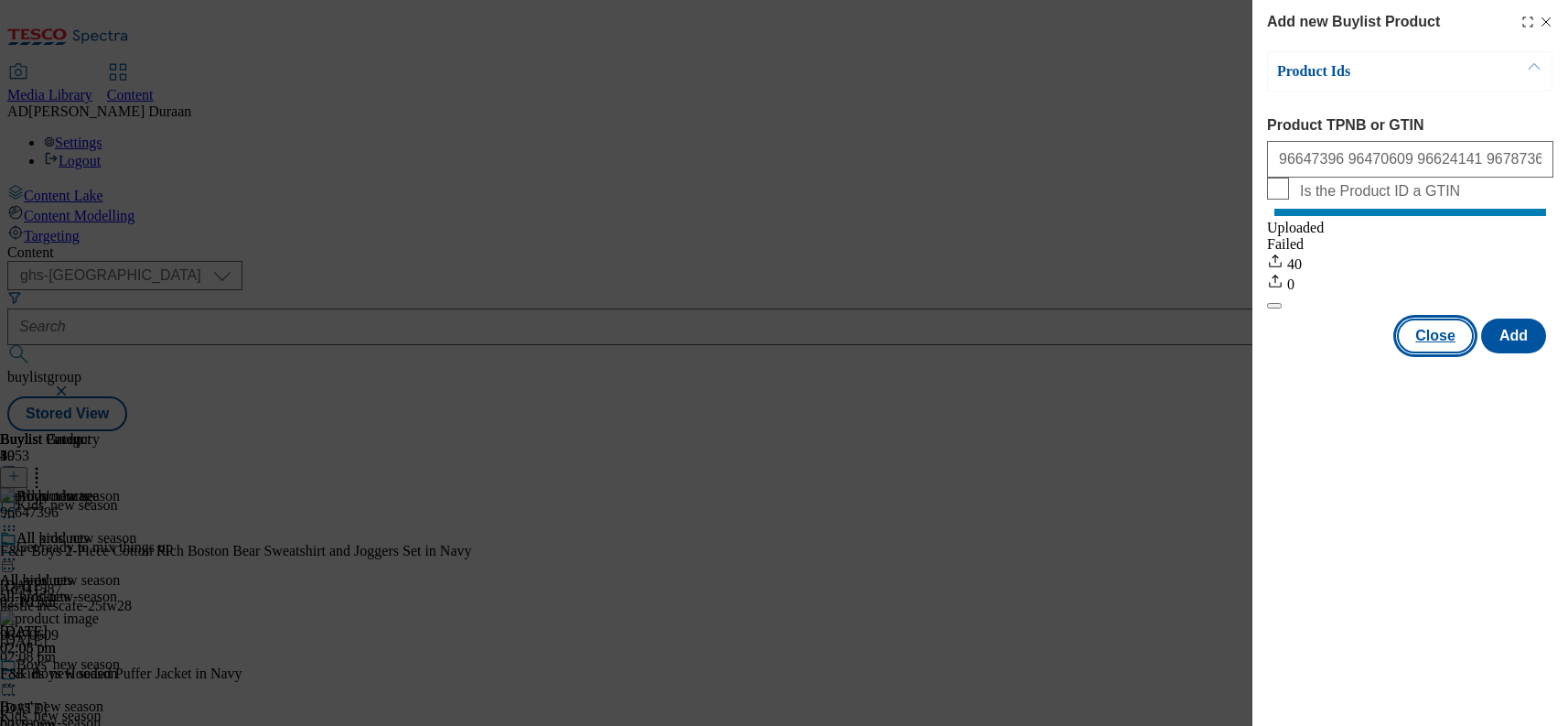
click at [1426, 351] on button "Close" at bounding box center [1435, 335] width 77 height 34
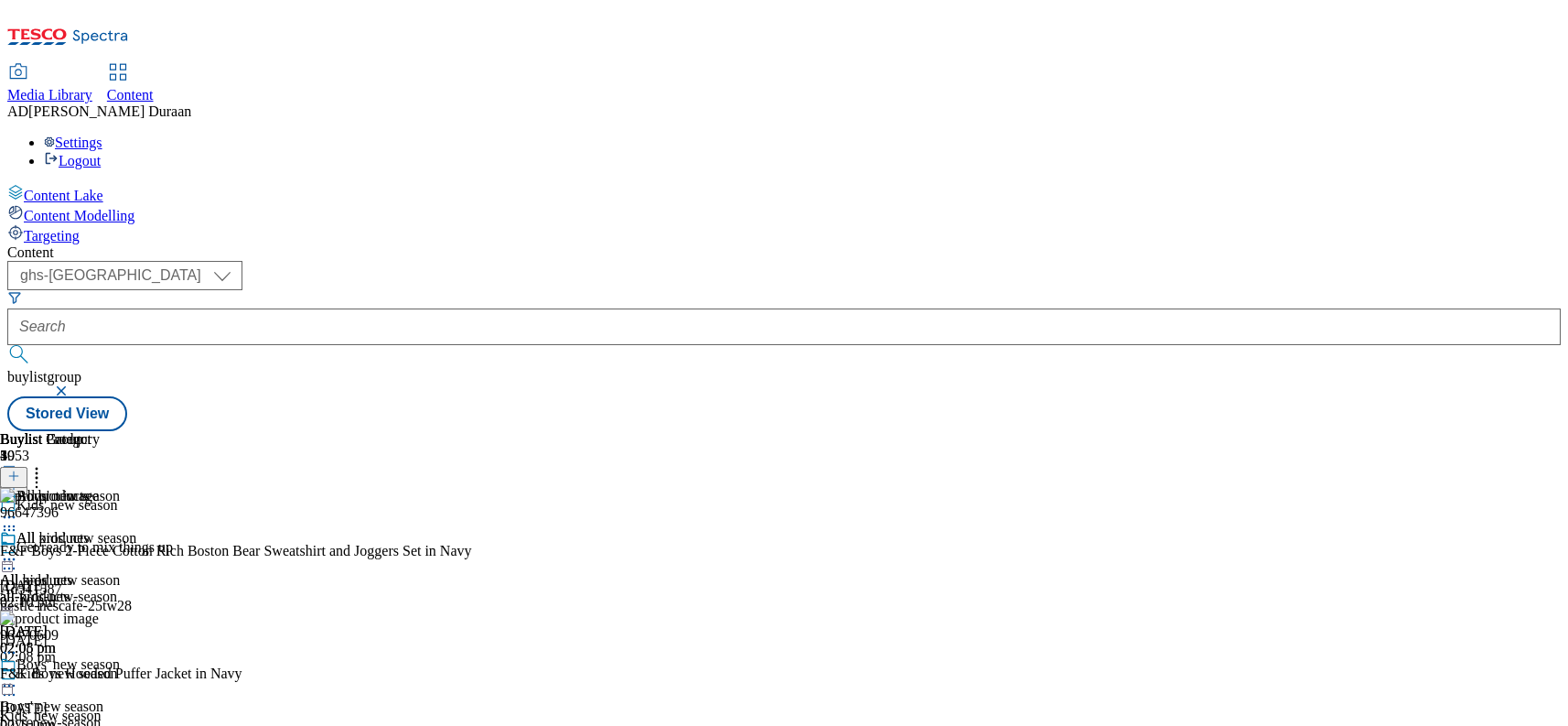
scroll to position [124, 0]
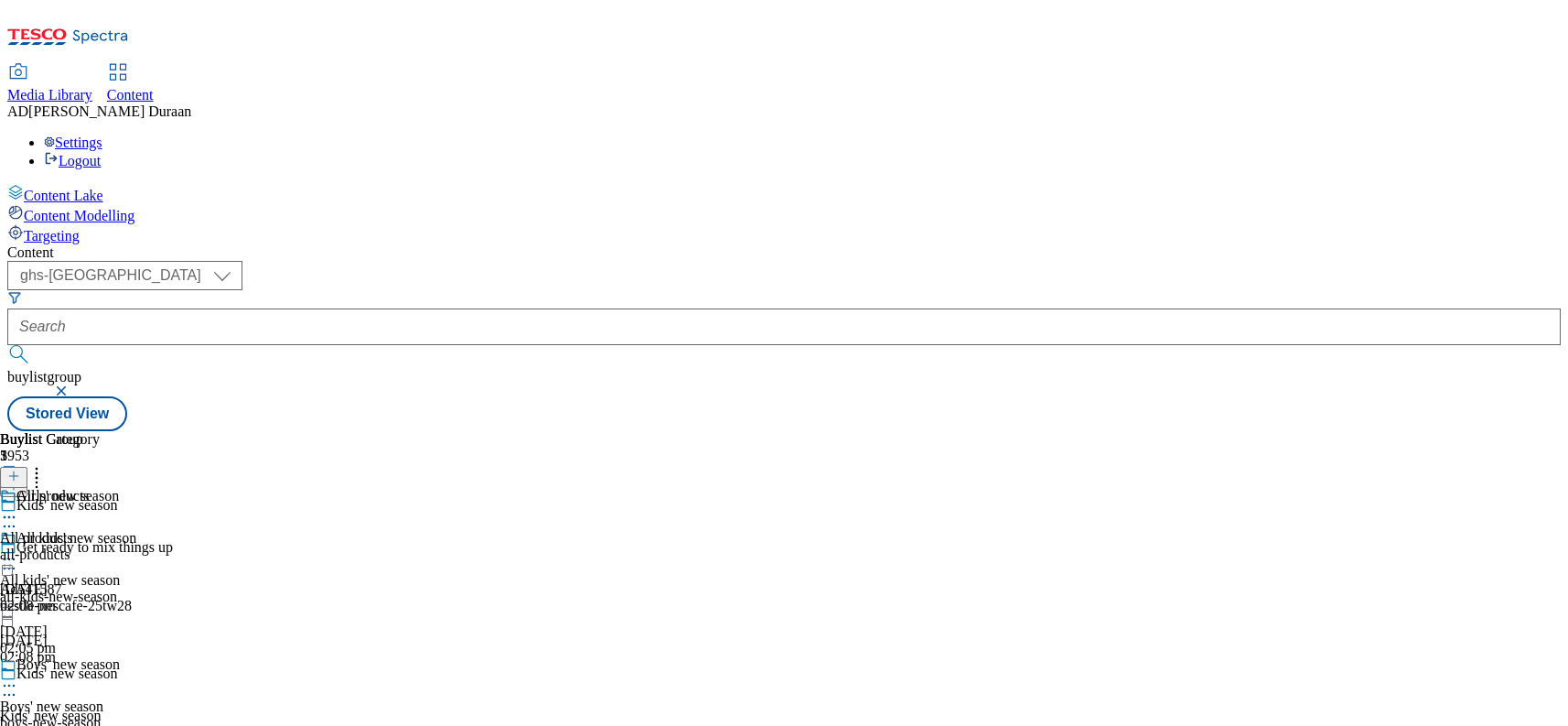
click at [100, 546] on div "all-products" at bounding box center [50, 554] width 100 height 17
click at [20, 470] on icon at bounding box center [13, 475] width 13 height 13
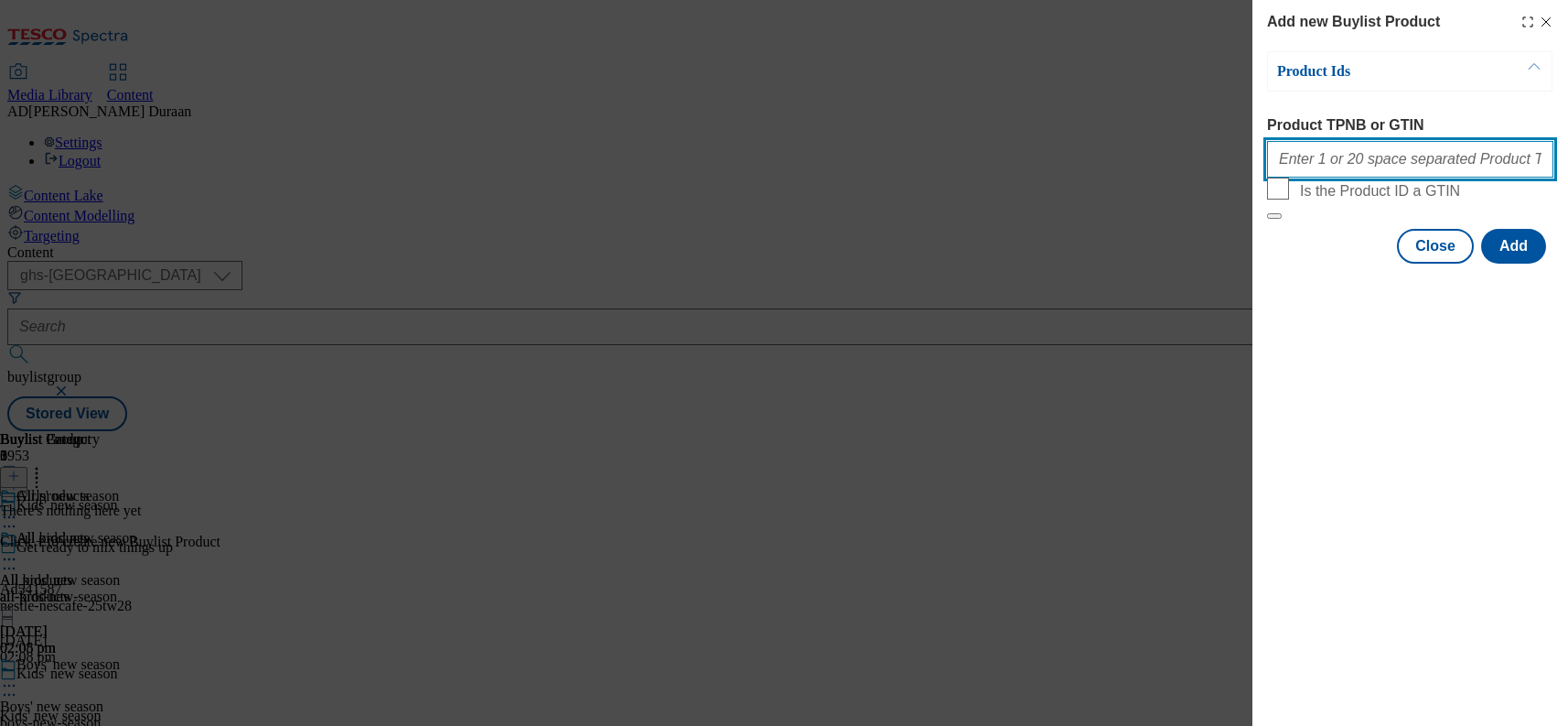
paste input "96616250 96672987 96569177 96692168 97002370 96780605 96569085 96670690 9667288…"
type input "96616250 96672987 96569177 96692168 97002370 96780605 96569085 96670690 9667288…"
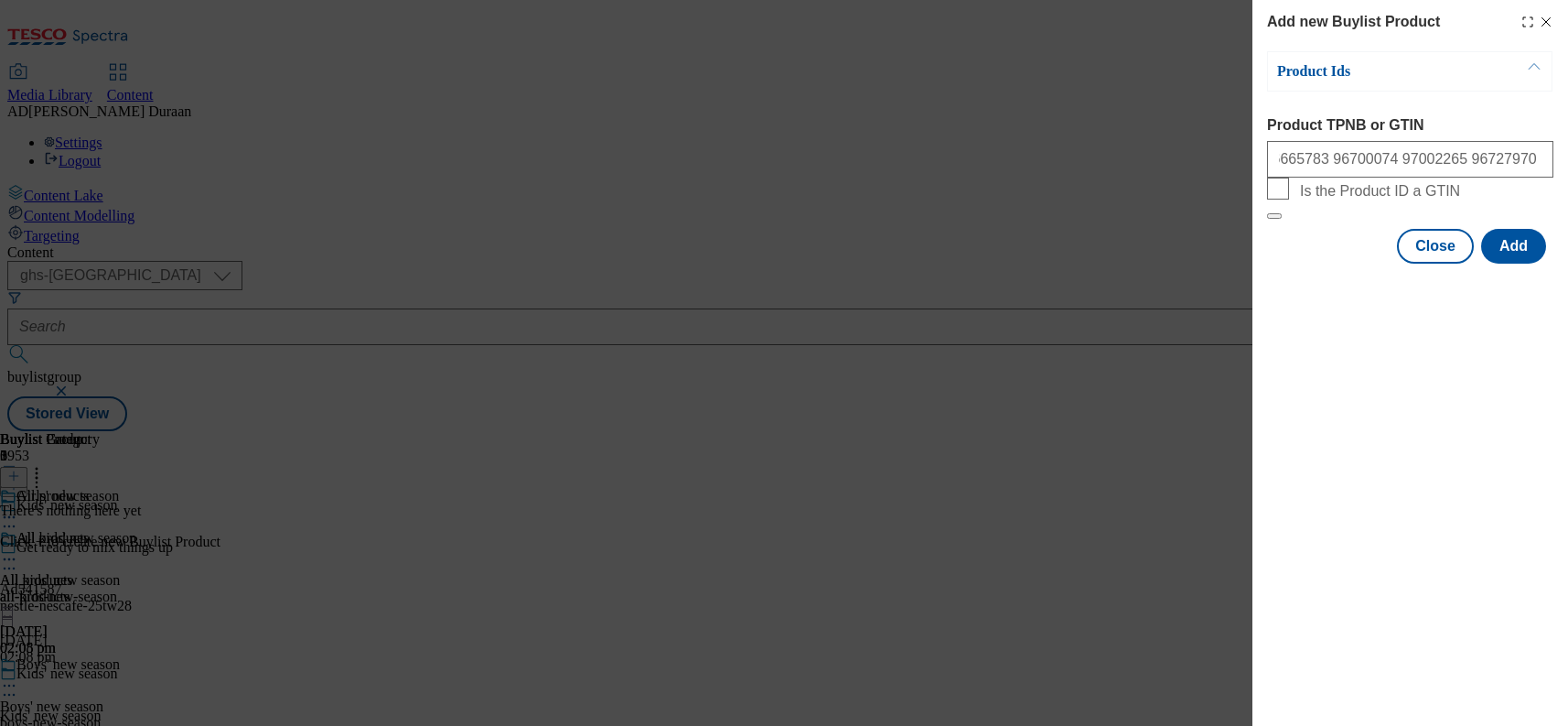
drag, startPoint x: 1309, startPoint y: 321, endPoint x: 1330, endPoint y: 346, distance: 32.6
click at [1311, 293] on div "Modal" at bounding box center [1410, 280] width 315 height 26
click at [1508, 263] on button "Add" at bounding box center [1514, 246] width 65 height 34
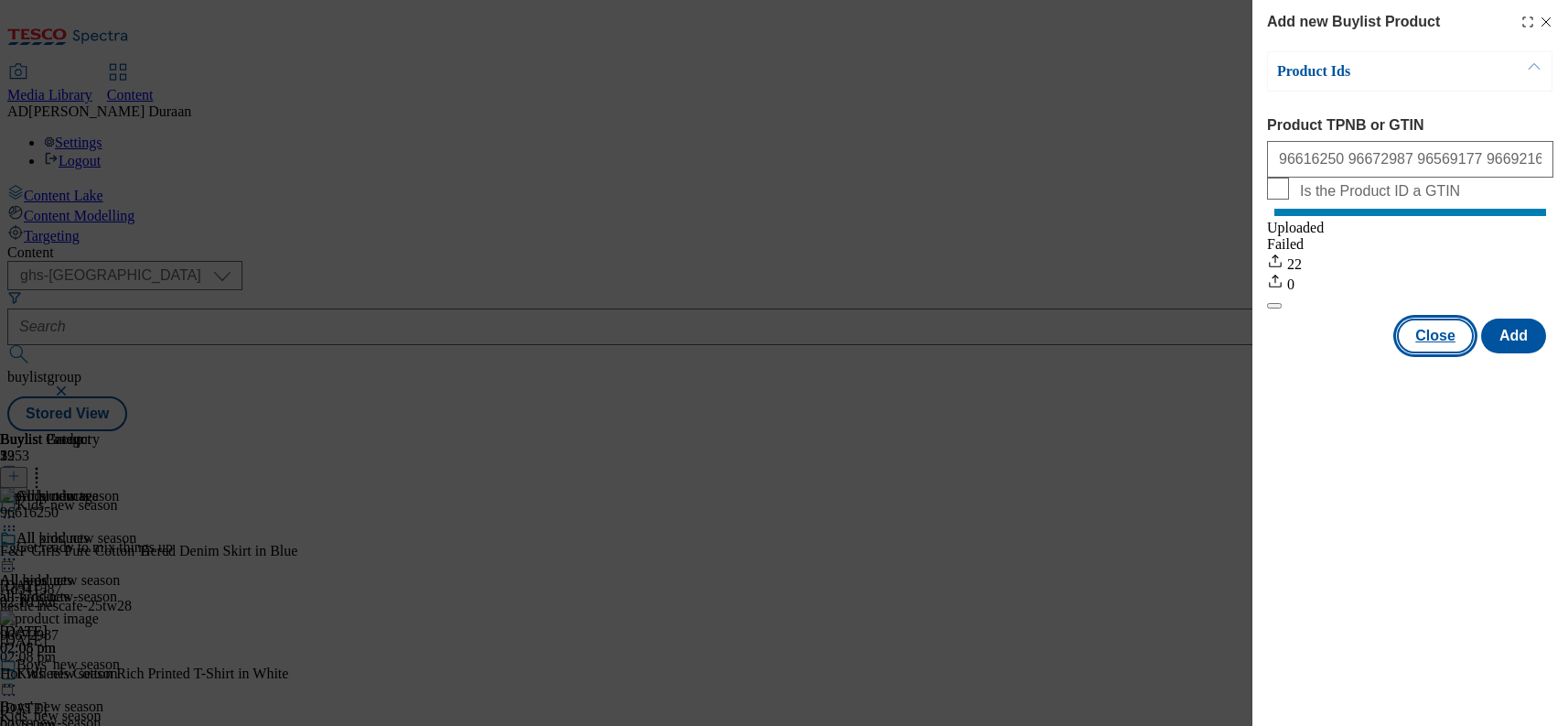
click at [1437, 354] on button "Close" at bounding box center [1435, 335] width 77 height 34
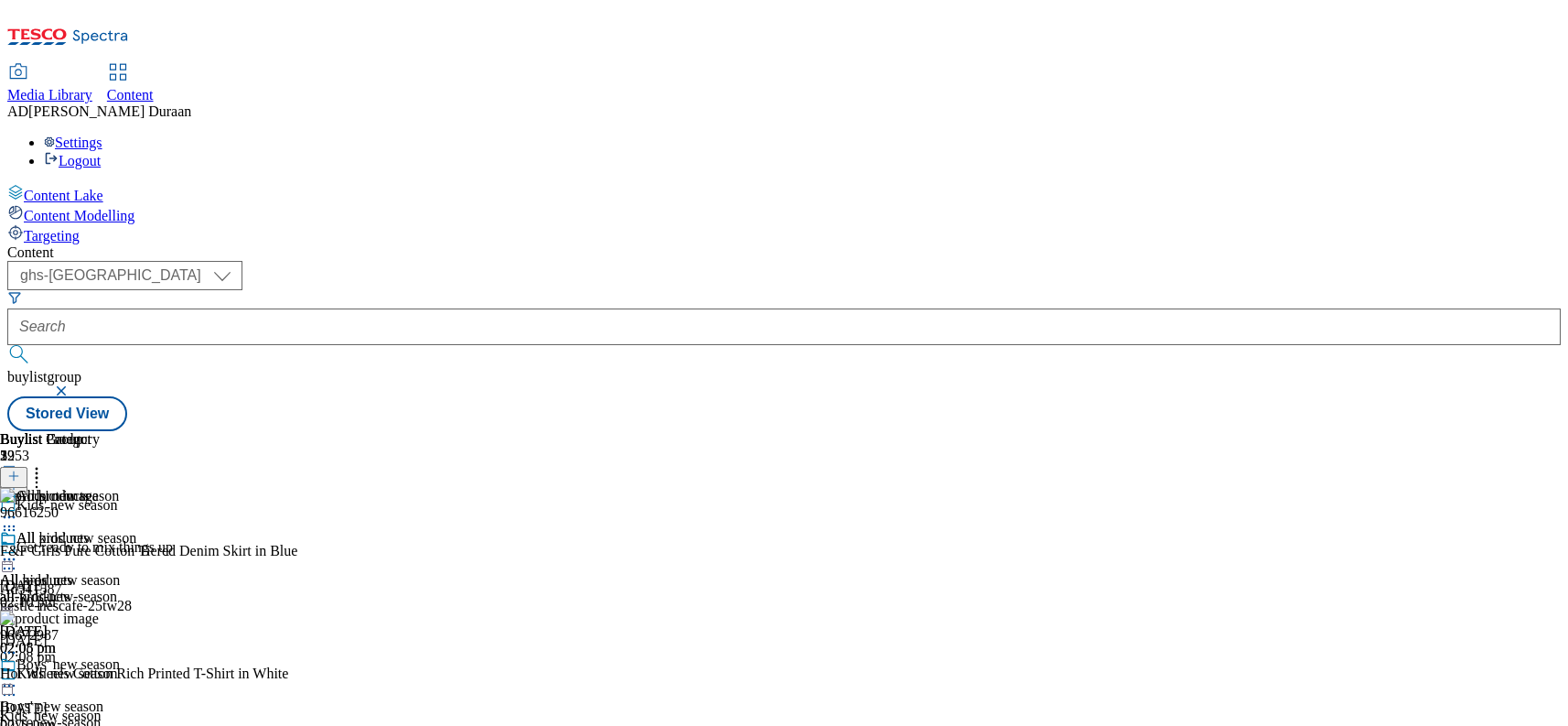
click at [19, 550] on icon at bounding box center [9, 559] width 19 height 19
click at [100, 676] on span "Preview" at bounding box center [79, 683] width 43 height 14
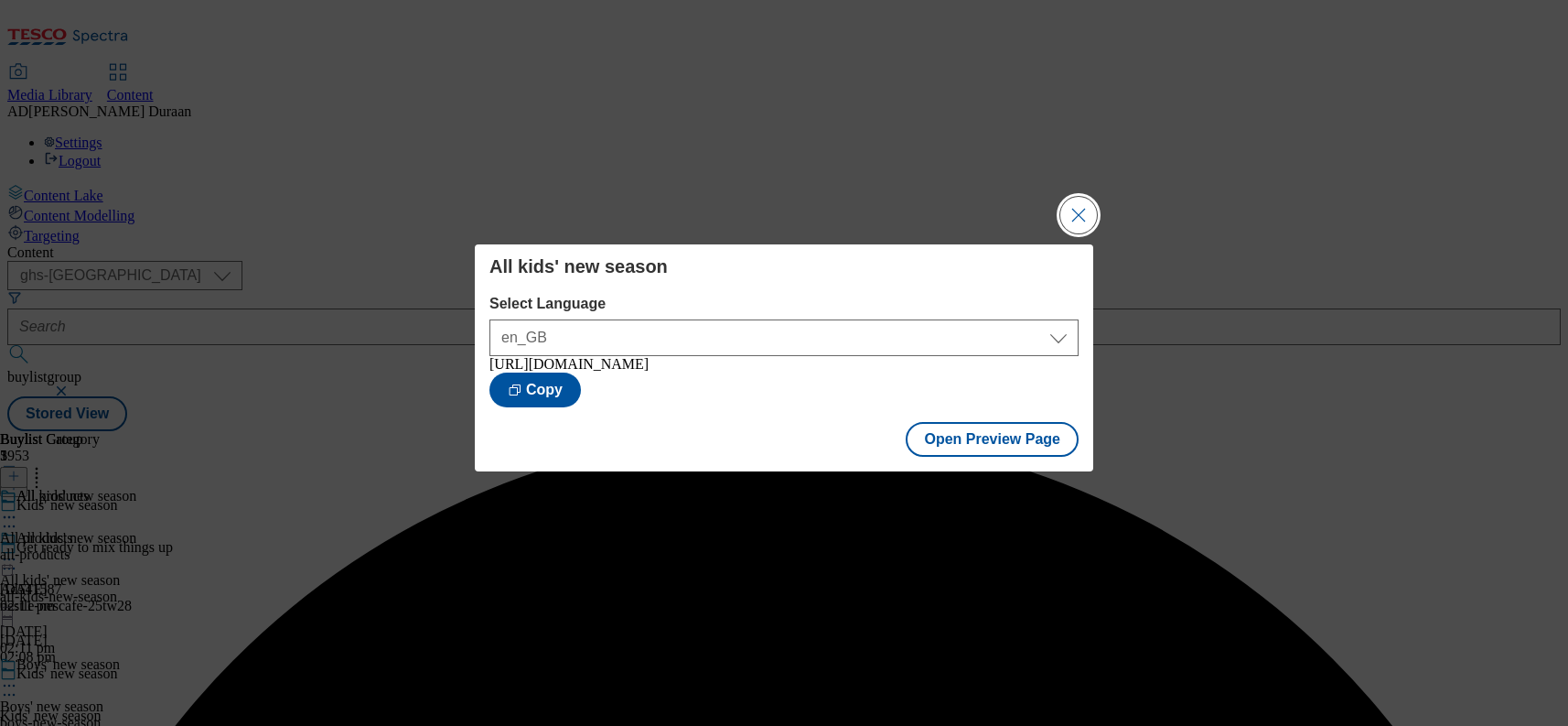
click at [1074, 200] on button "Close Modal" at bounding box center [1078, 214] width 36 height 36
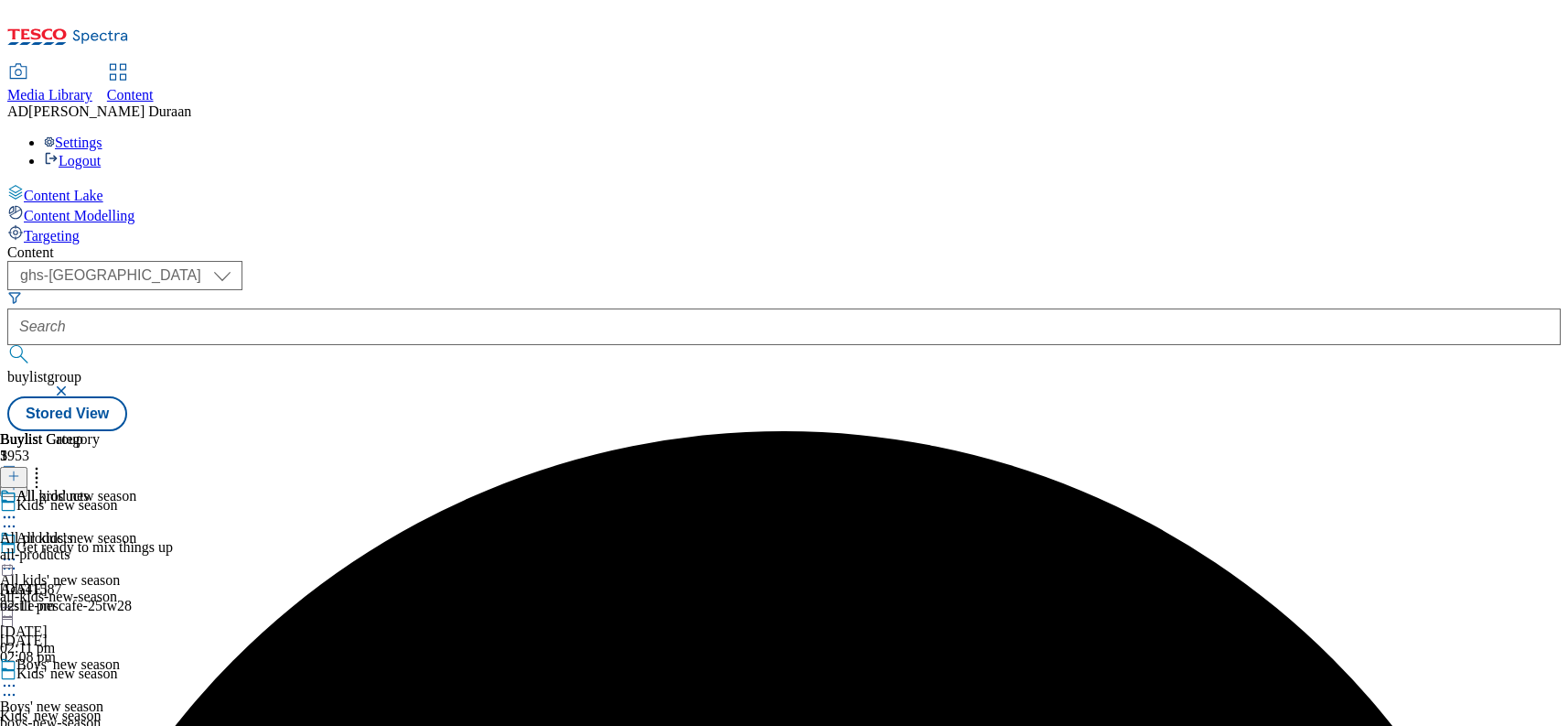
click at [19, 677] on icon at bounding box center [9, 686] width 19 height 19
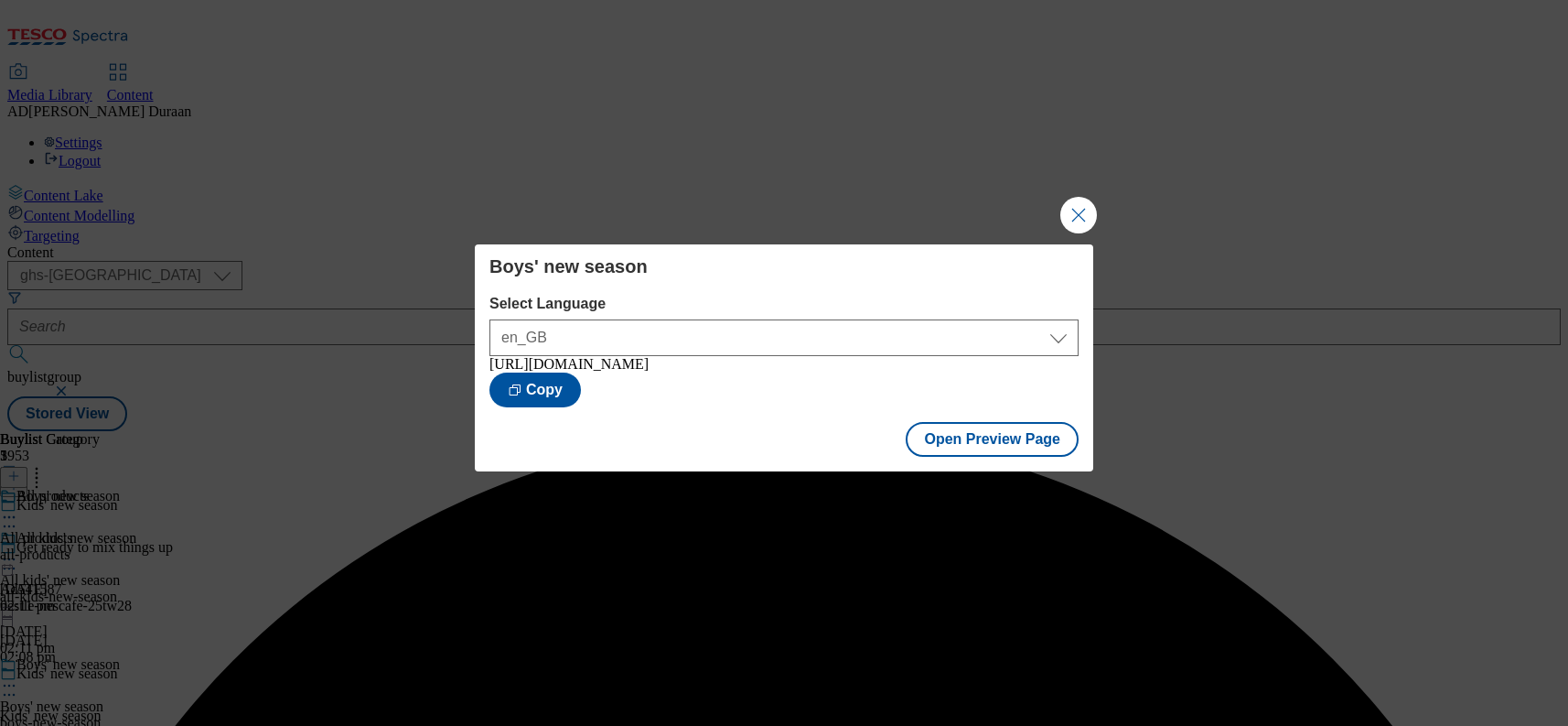
drag, startPoint x: 1067, startPoint y: 210, endPoint x: 1055, endPoint y: 236, distance: 28.6
click at [1067, 210] on button "Close Modal" at bounding box center [1078, 214] width 36 height 36
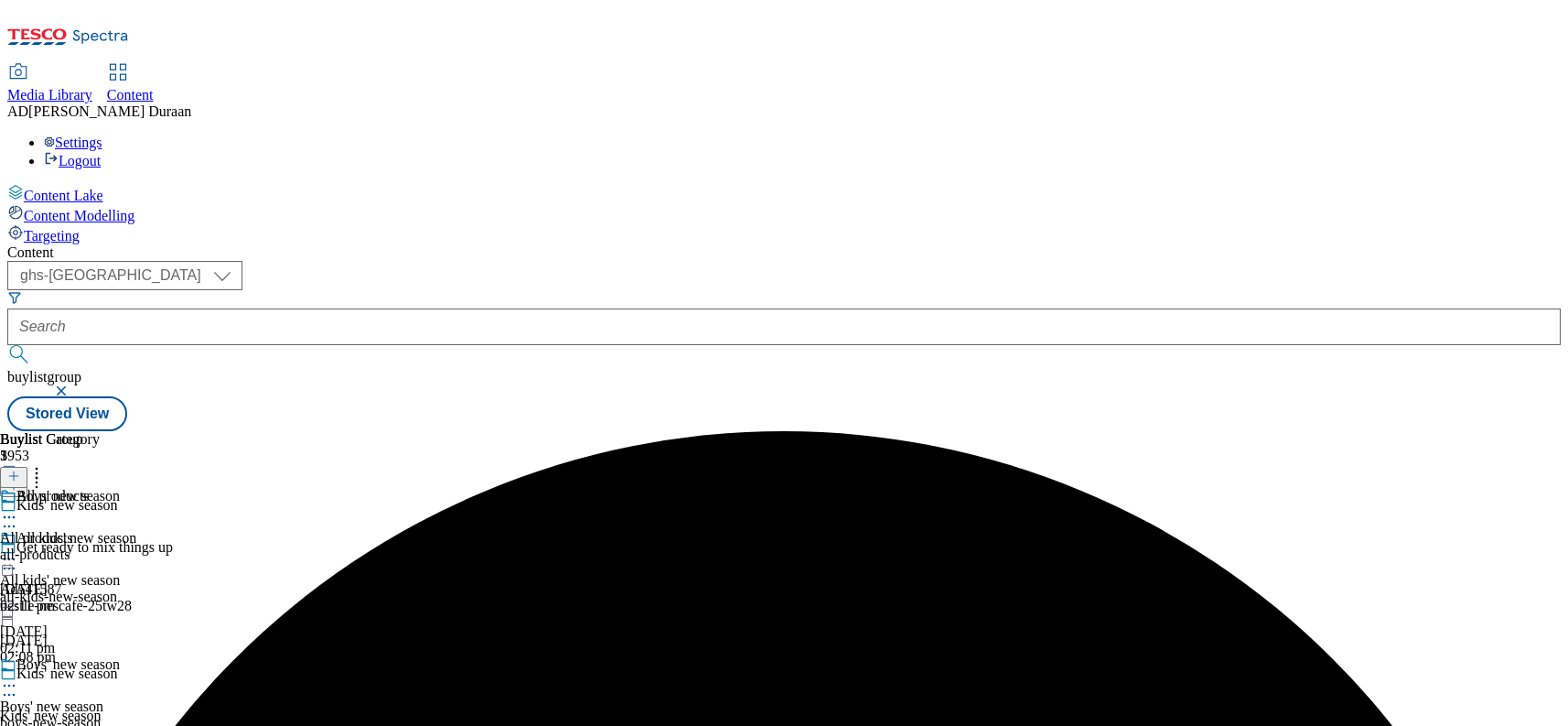
scroll to position [130, 0]
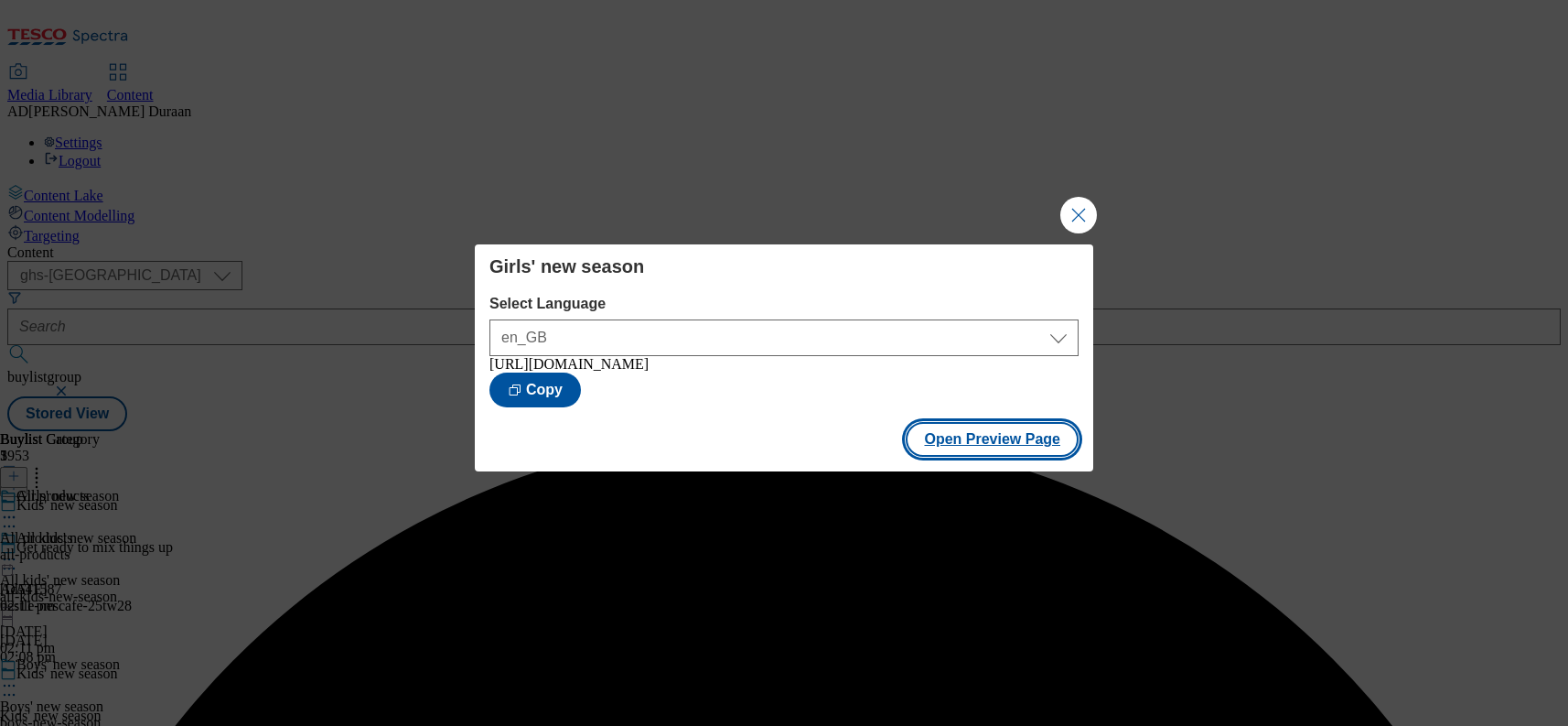
click at [954, 438] on button "Open Preview Page" at bounding box center [992, 439] width 173 height 34
click at [1084, 210] on button "Close Modal" at bounding box center [1078, 214] width 36 height 36
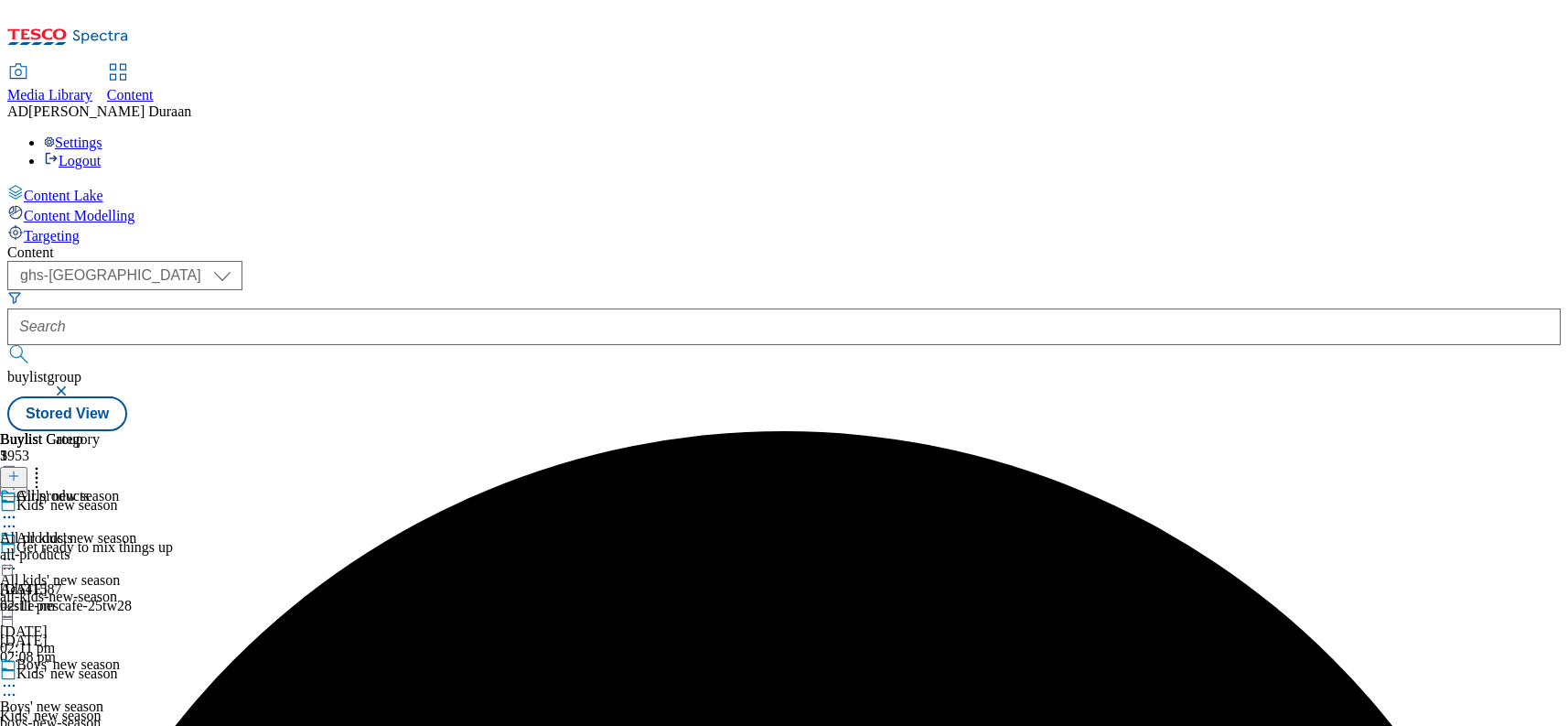
click at [19, 550] on icon at bounding box center [9, 559] width 19 height 19
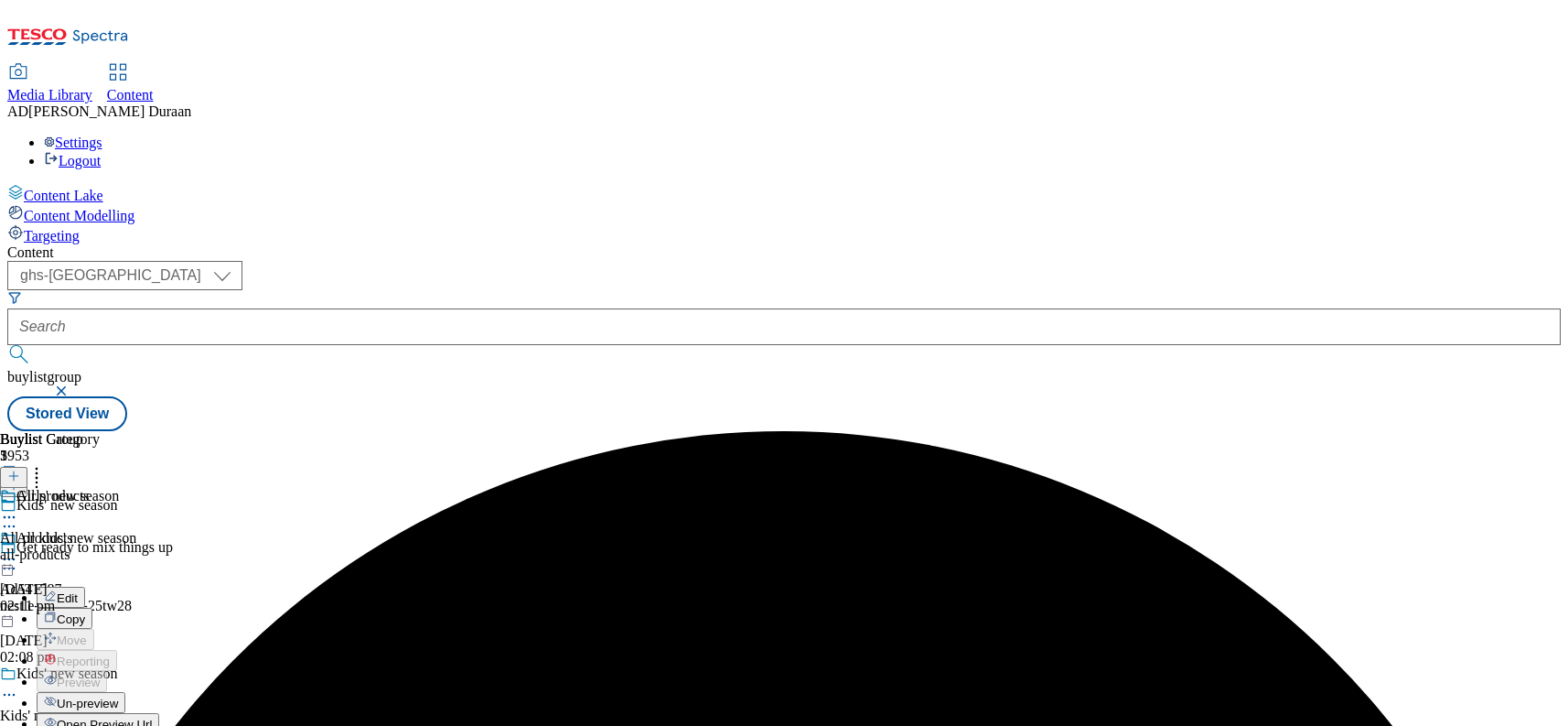
click at [85, 586] on button "Edit" at bounding box center [60, 596] width 48 height 21
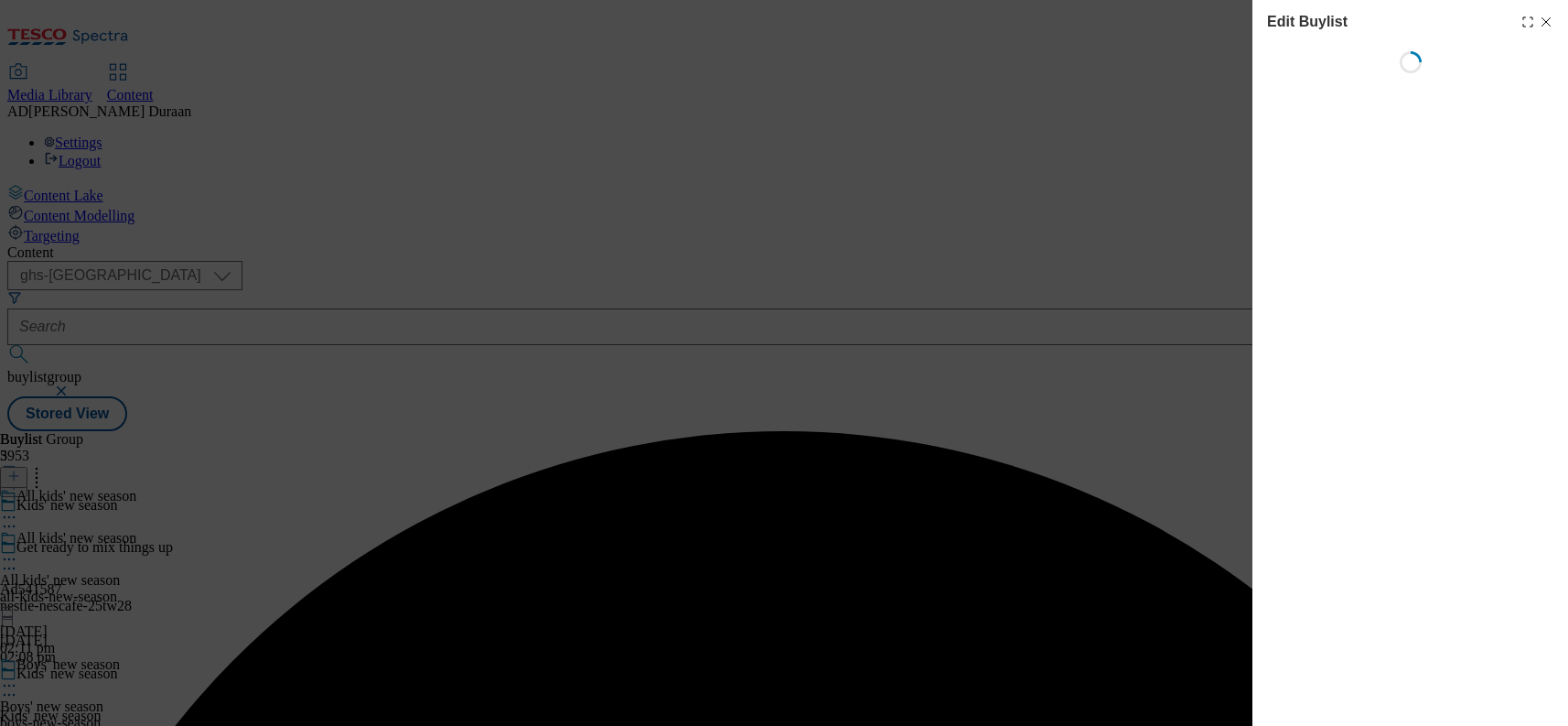
select select "seasonal"
select select "Banner"
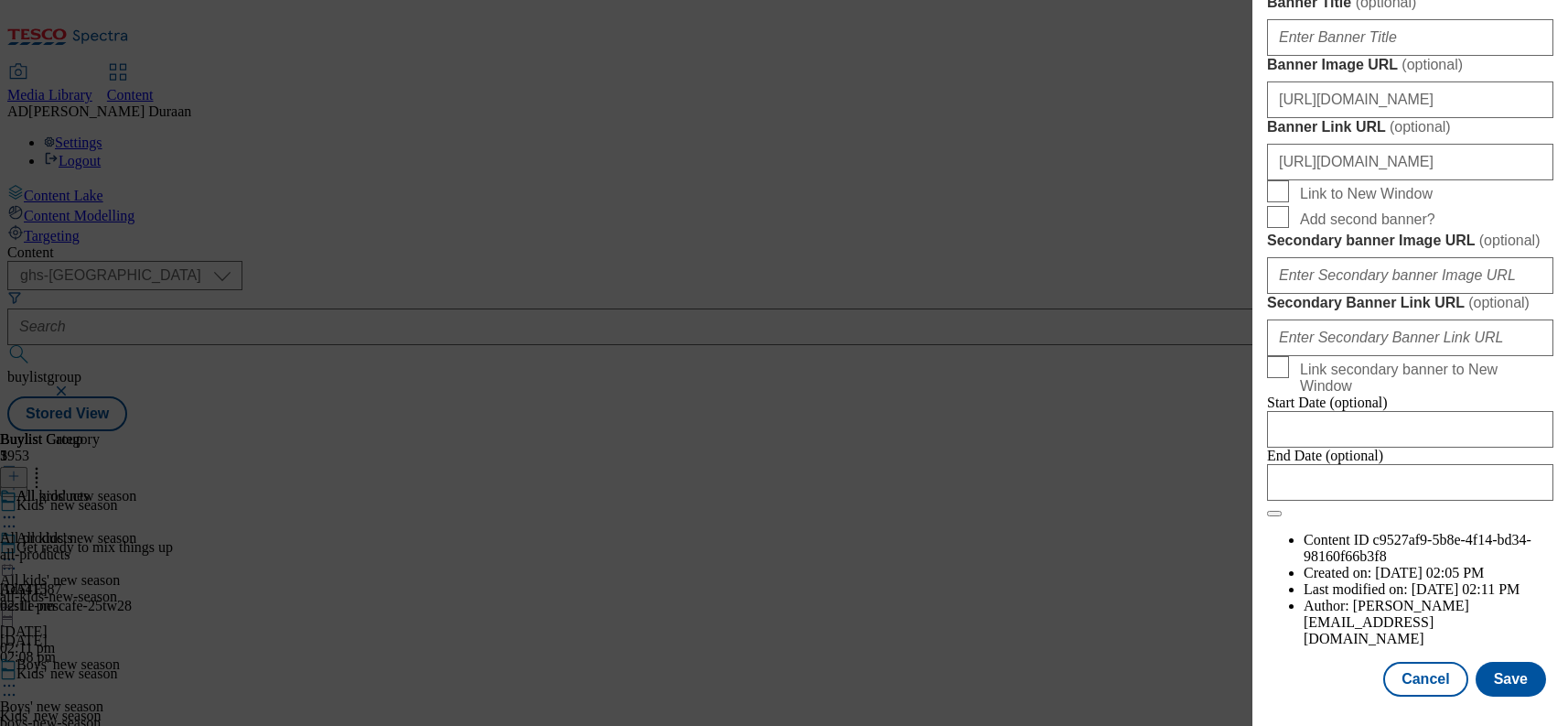
scroll to position [1590, 0]
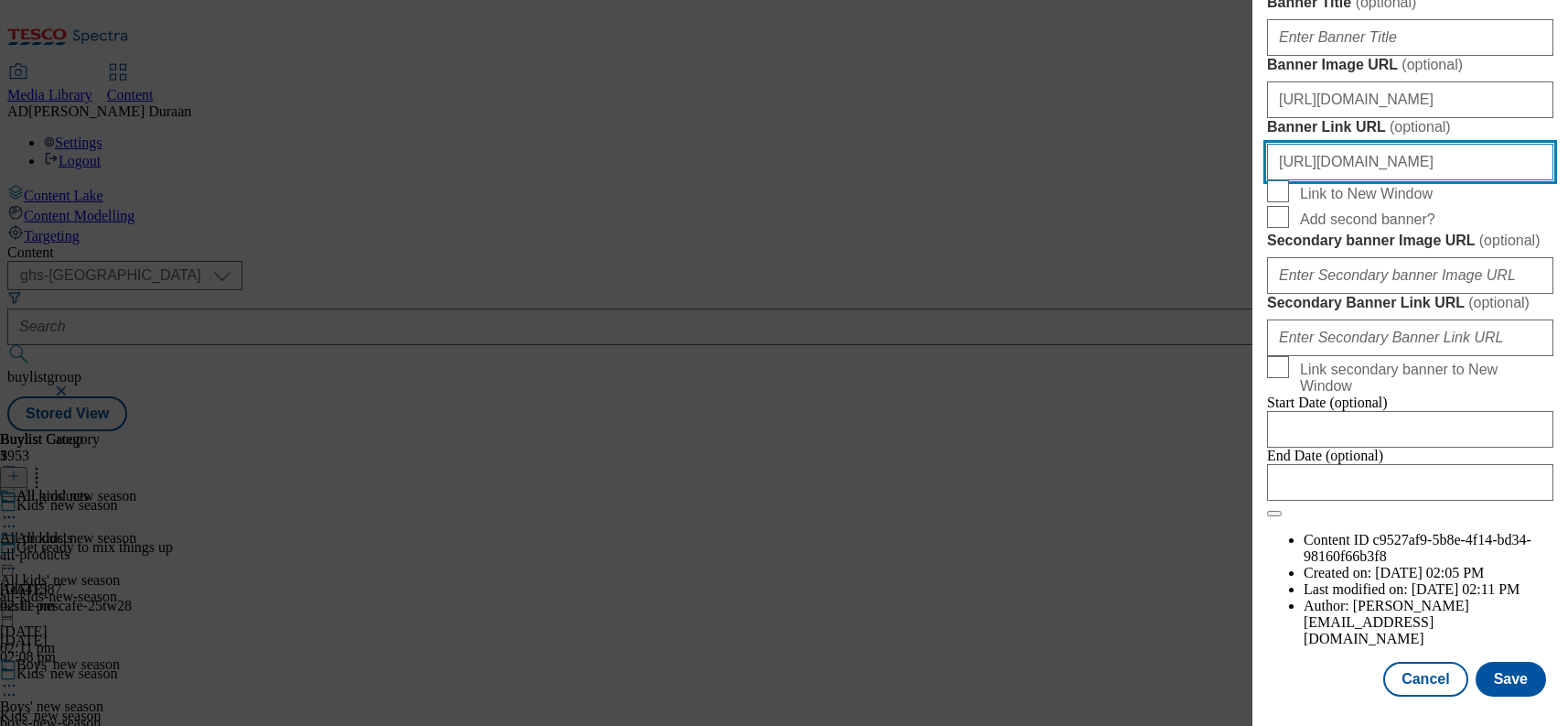
click at [1495, 181] on input "https://www.tesco.com/shop/en-GB/landing/f-f" at bounding box center [1411, 161] width 287 height 36
click at [1531, 181] on input "https://www.tesco.com/shop/en-GB/landing/f-f" at bounding box center [1411, 161] width 287 height 36
paste input "fnf_hub_kids_new_season"
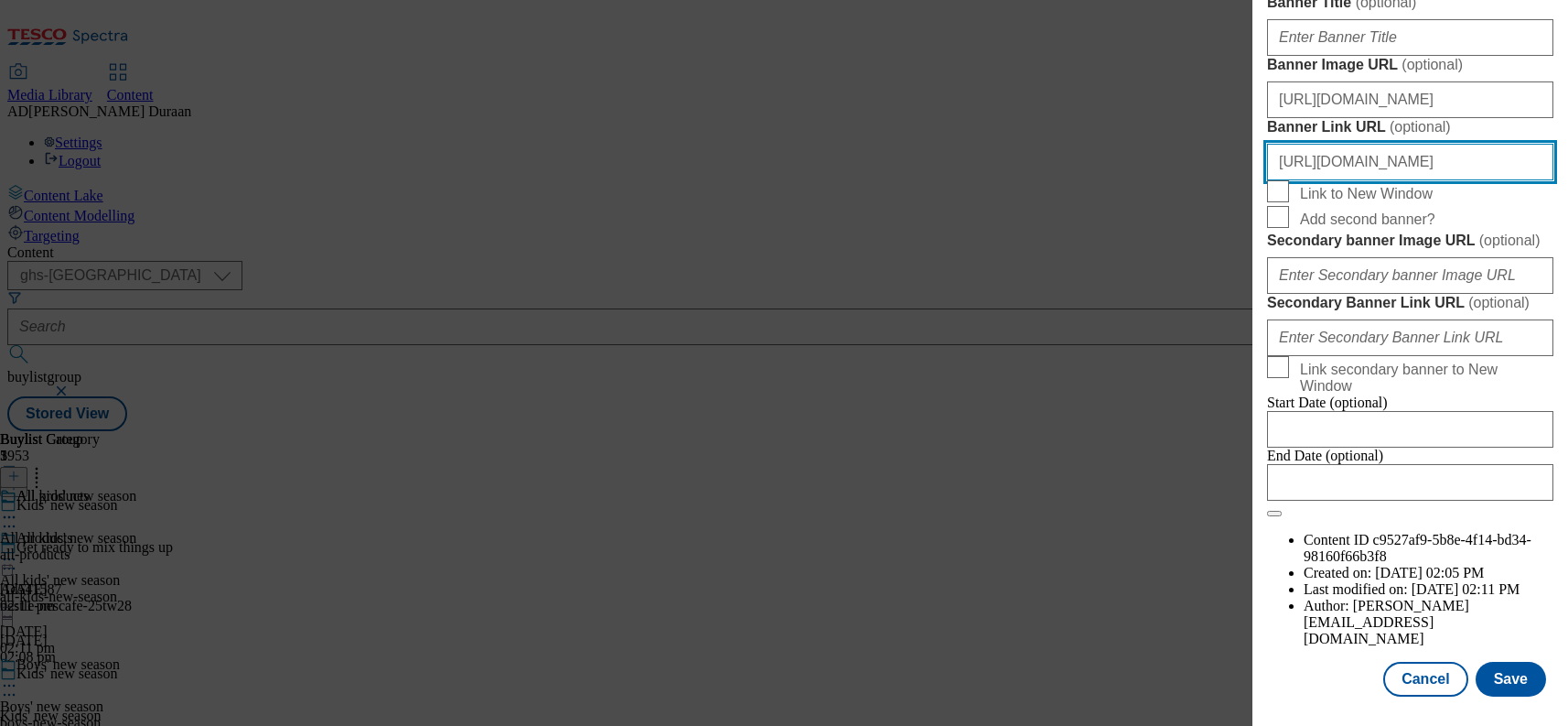
type input "https://www.tesco.com/shop/en-GB/landing/f-f?icid=fnf_hub_kids_new_season"
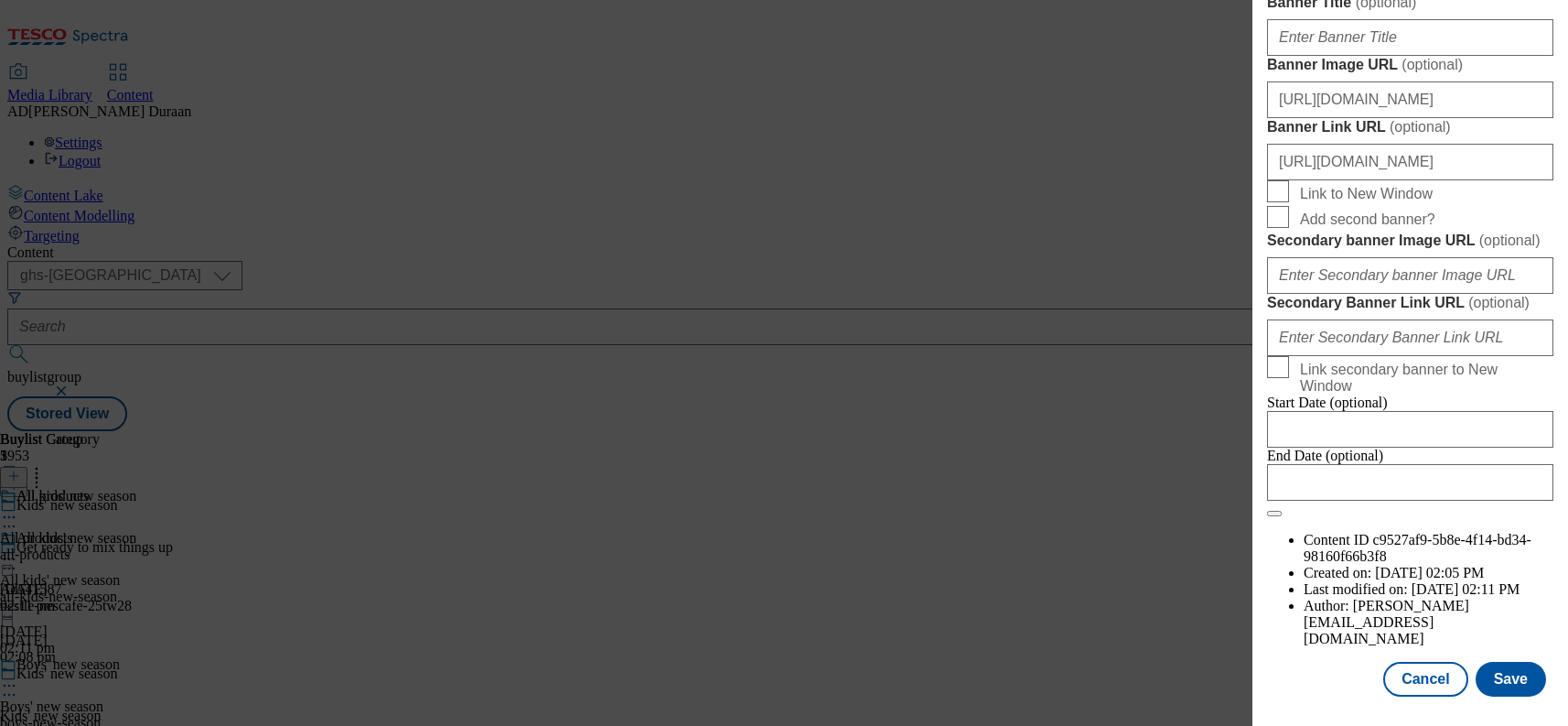
scroll to position [0, 0]
click at [1509, 685] on button "Save" at bounding box center [1511, 679] width 71 height 34
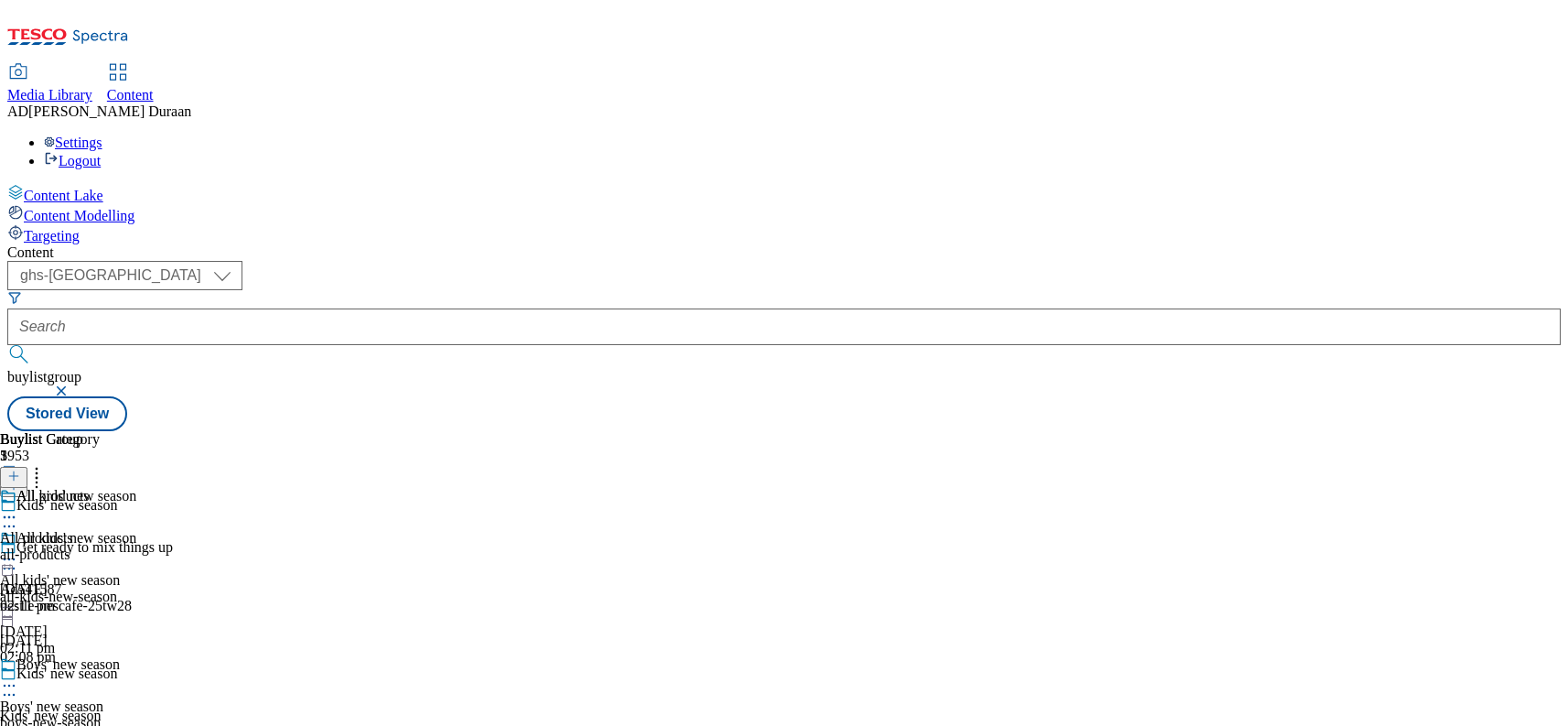
select select "ghs-[GEOGRAPHIC_DATA]"
